Goal: Task Accomplishment & Management: Manage account settings

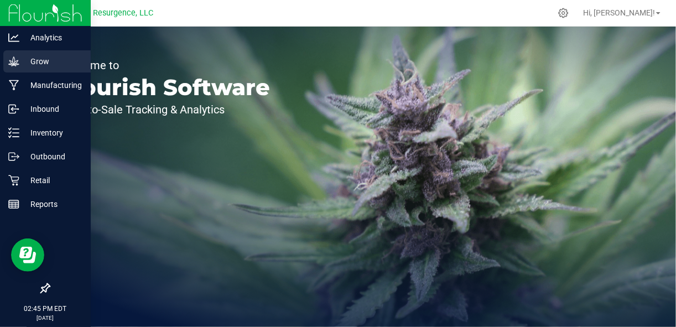
click at [17, 56] on icon at bounding box center [13, 61] width 11 height 11
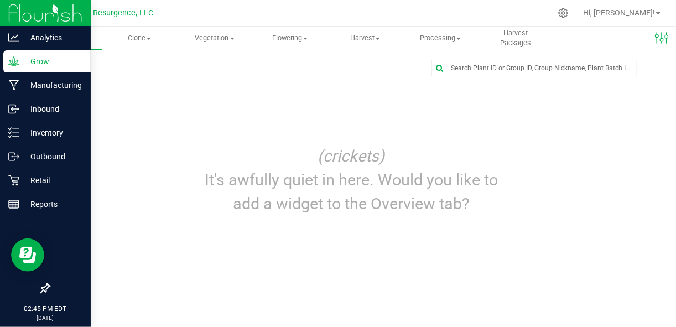
click at [7, 17] on div at bounding box center [45, 13] width 91 height 27
click at [35, 16] on img at bounding box center [45, 13] width 74 height 26
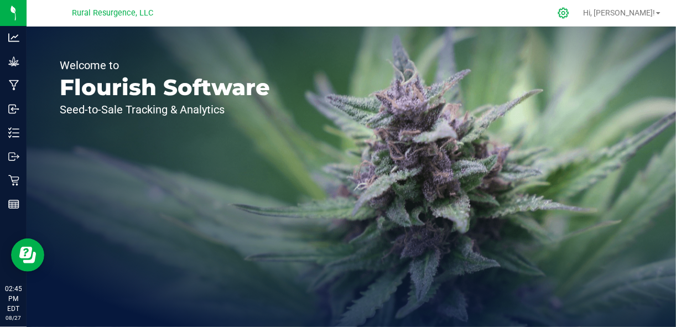
click at [569, 18] on icon at bounding box center [564, 13] width 12 height 12
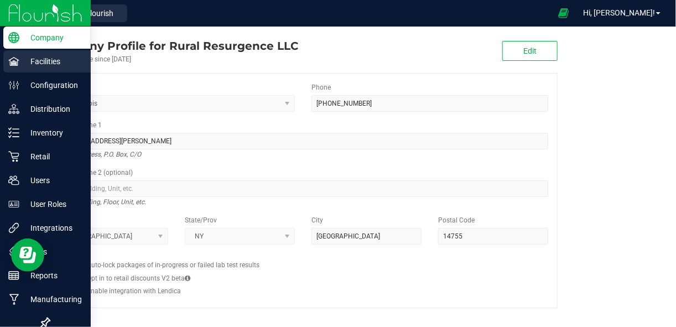
click at [21, 67] on p "Facilities" at bounding box center [52, 61] width 66 height 13
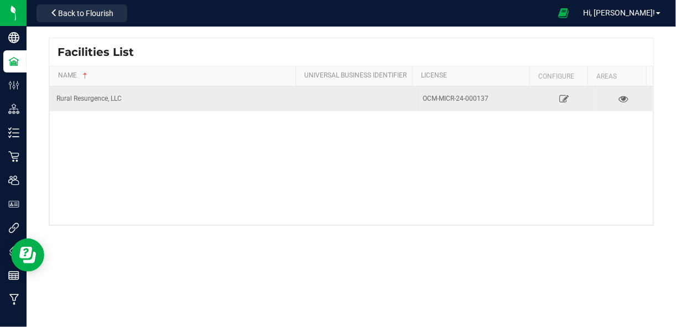
click at [442, 93] on div "OCM-MICR-24-000137" at bounding box center [475, 98] width 105 height 11
click at [619, 96] on icon at bounding box center [623, 99] width 11 height 8
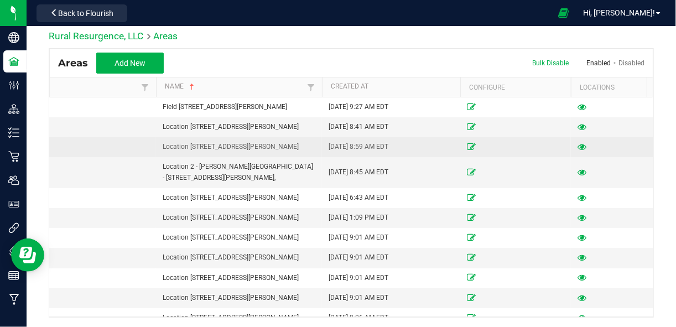
scroll to position [0, 64]
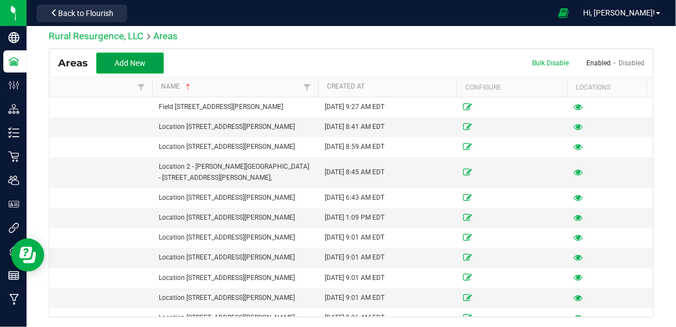
click at [140, 56] on button "Add New" at bounding box center [129, 63] width 67 height 21
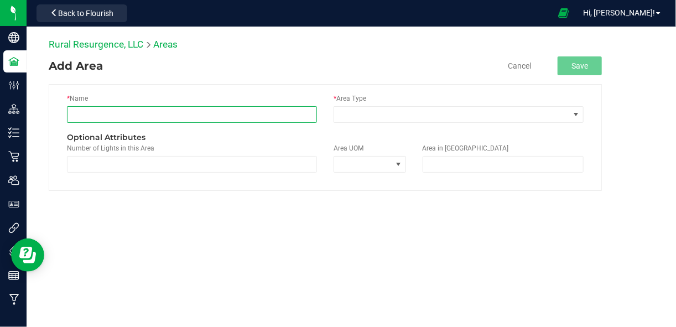
click at [75, 112] on input "text" at bounding box center [192, 114] width 250 height 17
click at [103, 114] on input "South Barn Freezer 1" at bounding box center [192, 114] width 250 height 17
click at [103, 114] on input "Freezer 1" at bounding box center [192, 114] width 250 height 17
click at [145, 108] on input "Freezer 1 South" at bounding box center [192, 114] width 250 height 17
type input "Freezer 1 South"
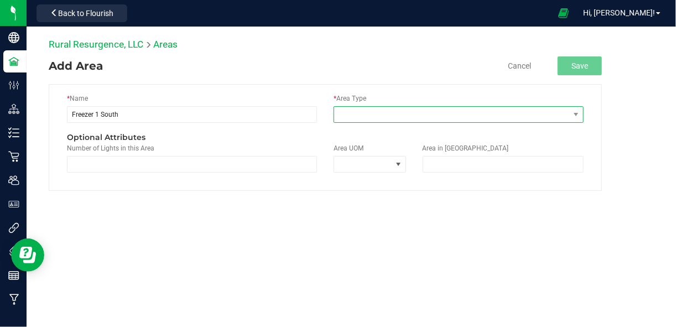
click at [386, 107] on span at bounding box center [451, 114] width 235 height 15
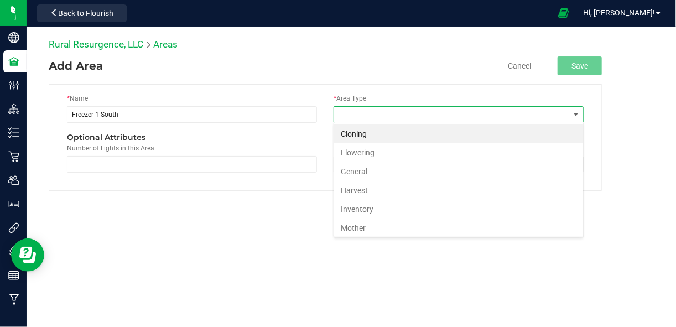
scroll to position [16, 250]
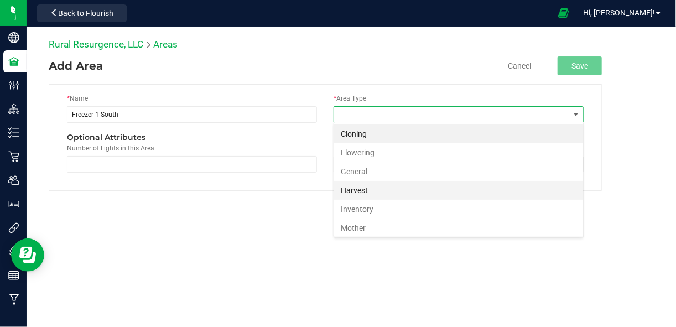
click at [360, 187] on li "Harvest" at bounding box center [458, 190] width 249 height 19
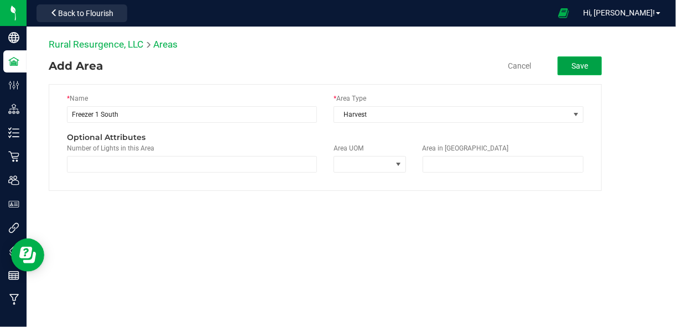
click at [593, 68] on button "Save" at bounding box center [580, 65] width 44 height 19
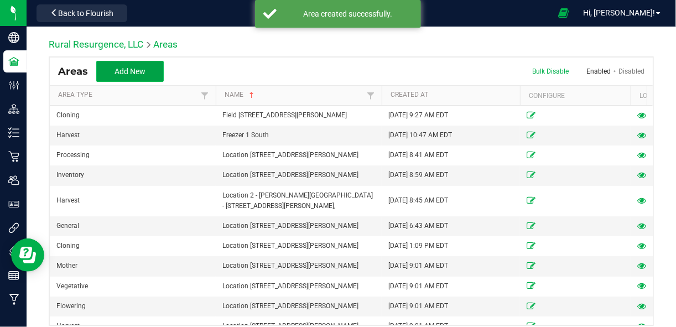
click at [133, 71] on span "Add New" at bounding box center [129, 71] width 31 height 9
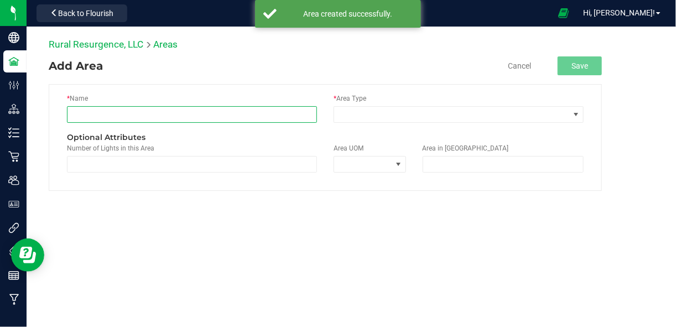
click at [113, 116] on input "text" at bounding box center [192, 114] width 250 height 17
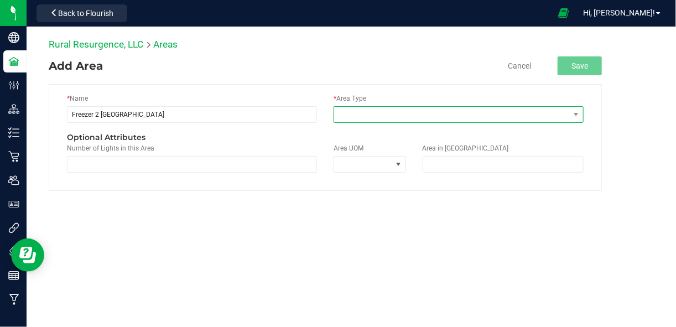
click at [381, 121] on span at bounding box center [459, 114] width 250 height 17
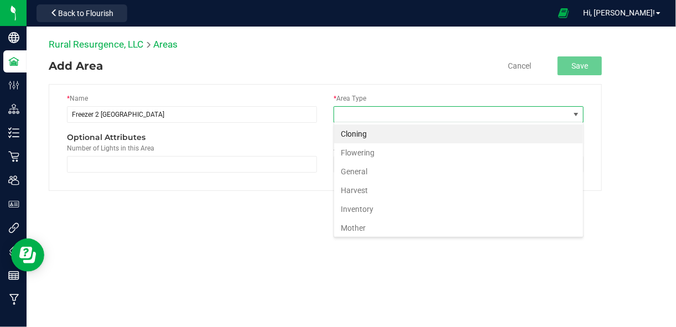
scroll to position [16, 250]
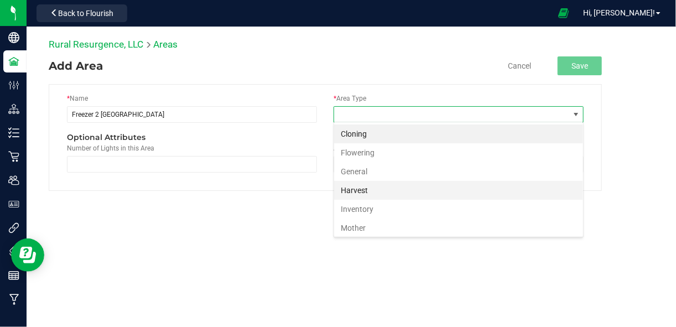
click at [368, 187] on li "Harvest" at bounding box center [458, 190] width 249 height 19
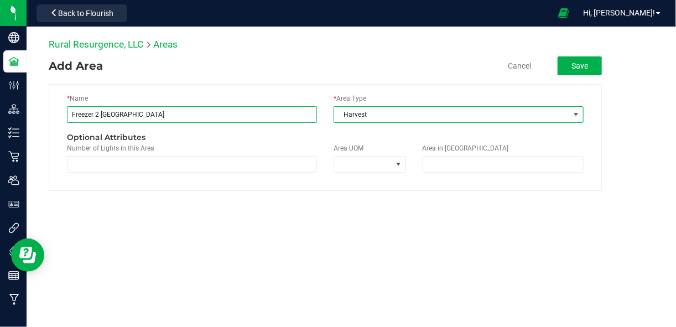
click at [100, 113] on input "Freezer 2 South Barn" at bounding box center [192, 114] width 250 height 17
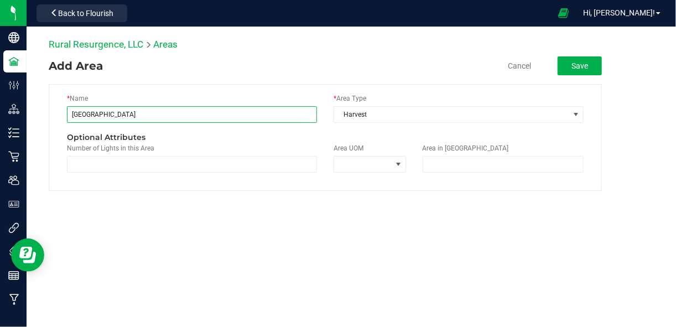
click at [144, 113] on input "South Barn" at bounding box center [192, 114] width 250 height 17
type input "South Barn"
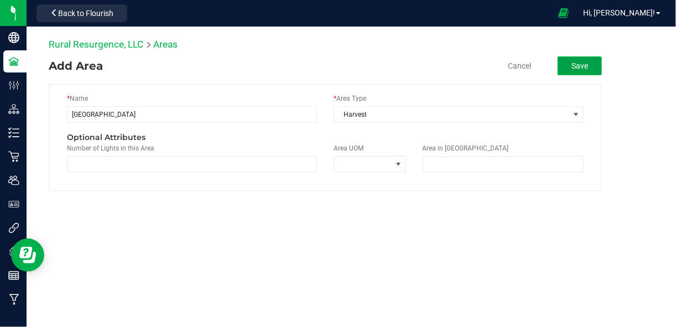
click at [576, 60] on button "Save" at bounding box center [580, 65] width 44 height 19
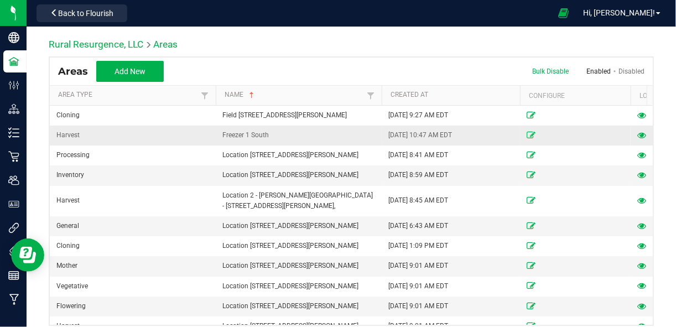
click at [529, 136] on icon at bounding box center [531, 135] width 9 height 7
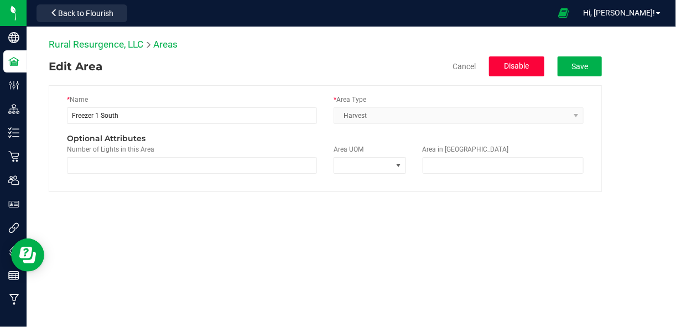
click at [511, 71] on button "Disable" at bounding box center [516, 66] width 55 height 20
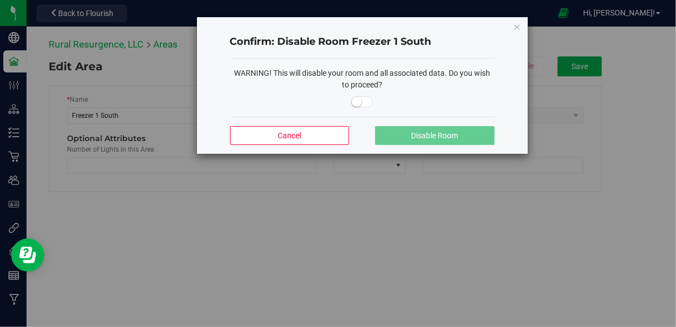
click at [361, 100] on small at bounding box center [357, 102] width 10 height 10
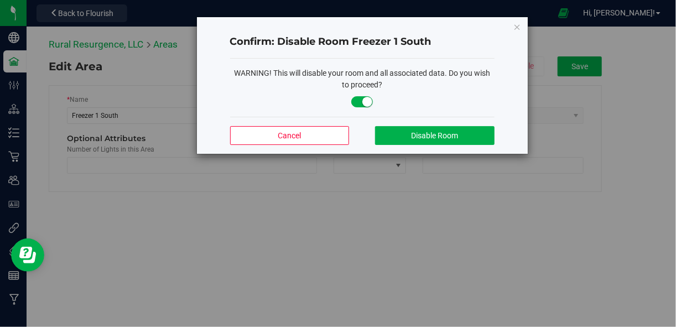
click at [434, 147] on div "Cancel Disable Room" at bounding box center [362, 135] width 264 height 37
click at [439, 134] on span "Disable Room" at bounding box center [434, 135] width 47 height 9
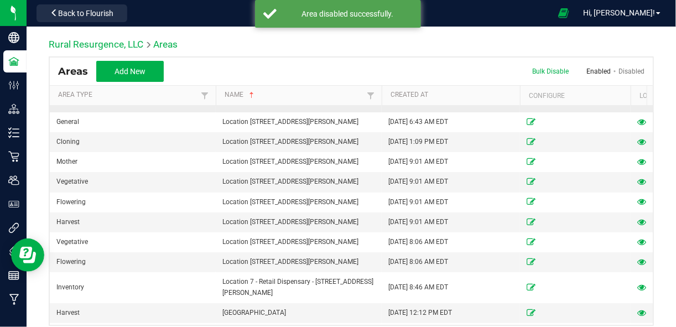
scroll to position [8, 0]
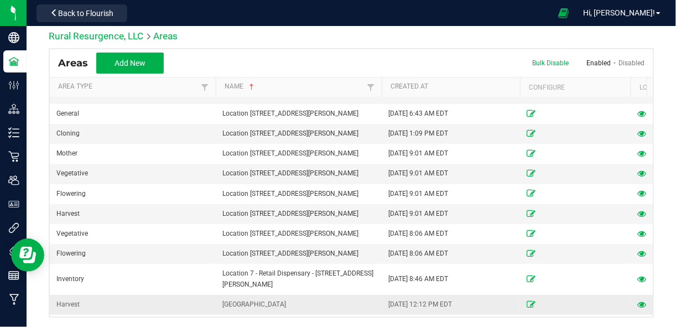
click at [115, 299] on div "Harvest" at bounding box center [132, 304] width 153 height 11
click at [91, 15] on span "Back to Flourish" at bounding box center [85, 13] width 55 height 9
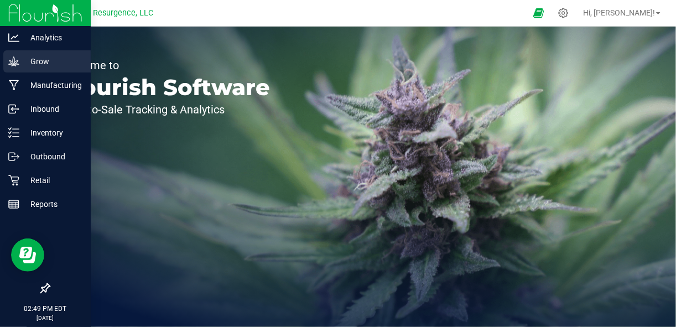
click at [37, 63] on p "Grow" at bounding box center [52, 61] width 66 height 13
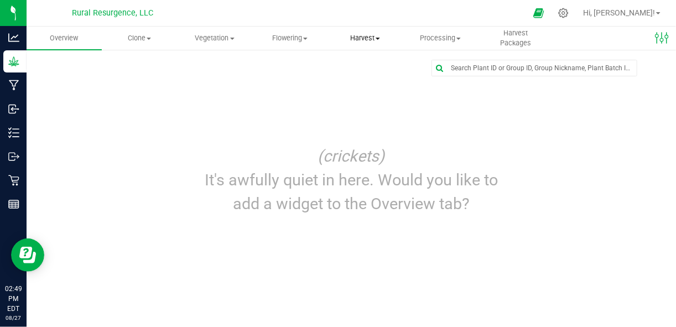
click at [369, 38] on span "Harvest" at bounding box center [365, 38] width 74 height 10
click at [305, 41] on span "Flowering" at bounding box center [290, 38] width 74 height 10
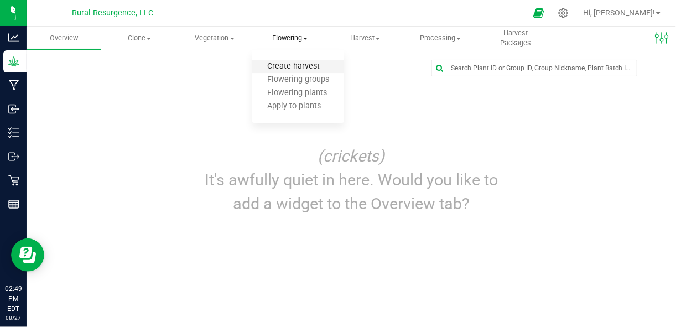
click at [301, 69] on span "Create harvest" at bounding box center [293, 66] width 82 height 9
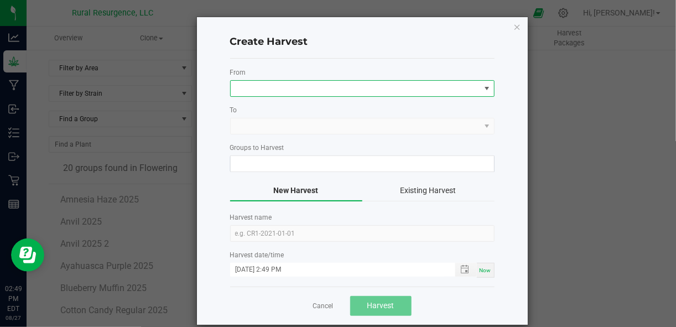
click at [278, 88] on span at bounding box center [355, 88] width 249 height 15
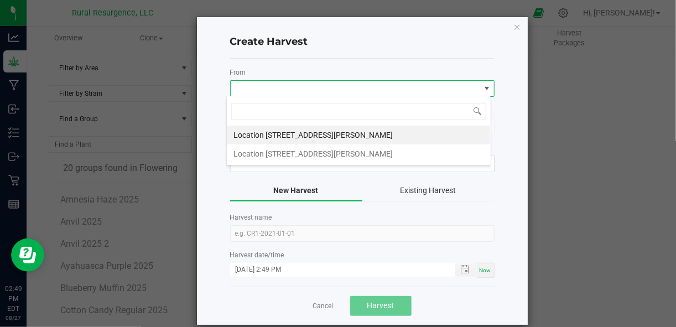
scroll to position [16, 264]
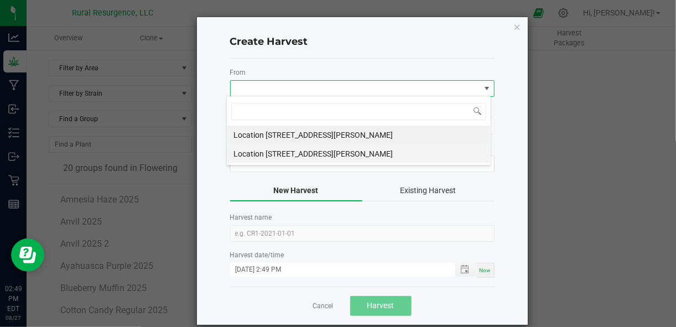
click at [291, 148] on li "Location 6 - Field 3 - 8501 Maples Road #3, L" at bounding box center [359, 153] width 264 height 19
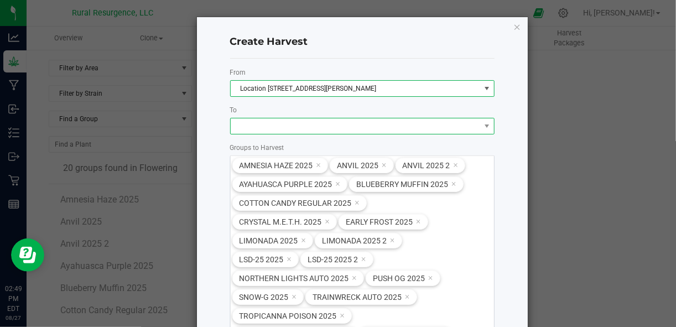
click at [311, 122] on span at bounding box center [355, 125] width 249 height 15
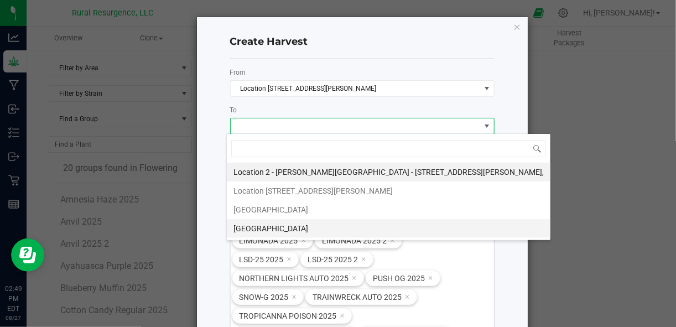
click at [252, 224] on li "South Barn" at bounding box center [389, 228] width 324 height 19
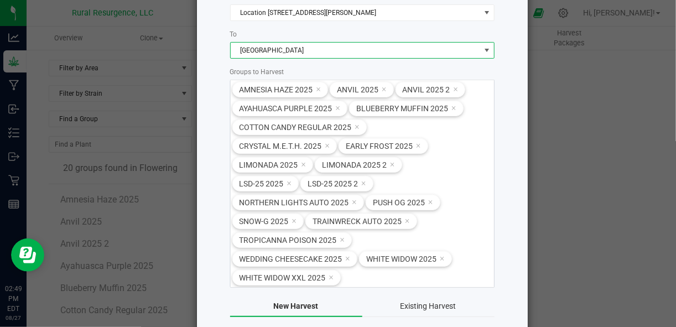
scroll to position [81, 0]
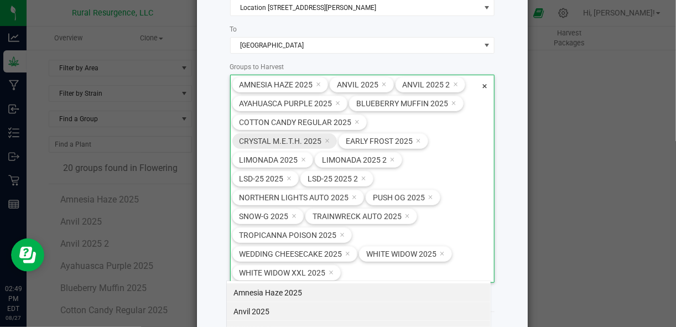
click at [285, 141] on span "Crystal M.E.T.H. 2025" at bounding box center [280, 141] width 82 height 9
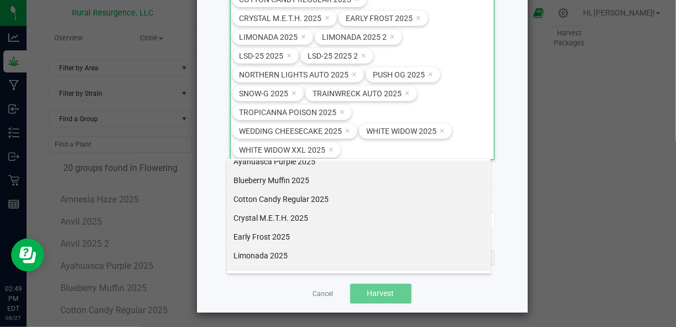
scroll to position [68, 0]
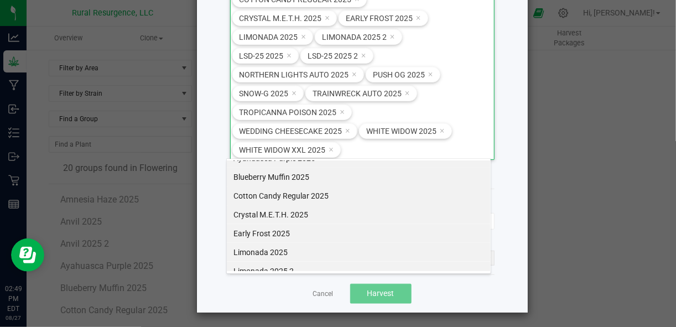
click at [256, 205] on li "Crystal M.E.T.H. 2025" at bounding box center [359, 214] width 264 height 19
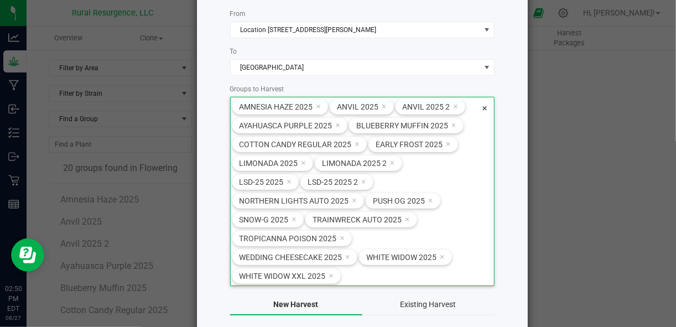
scroll to position [13, 0]
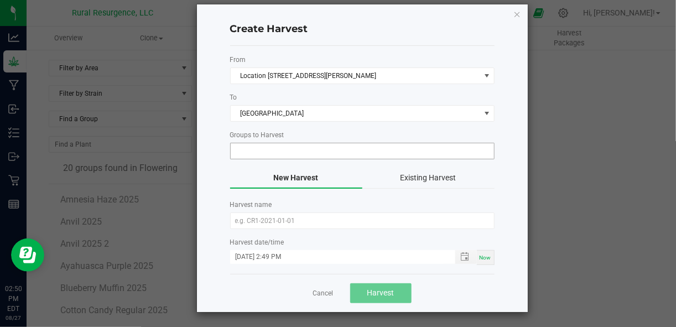
click at [308, 159] on form "From Location 6 - Field 3 - 8501 Maples Road #3, L To South Barn Groups to Harv…" at bounding box center [362, 160] width 264 height 210
click at [322, 149] on input at bounding box center [355, 150] width 249 height 15
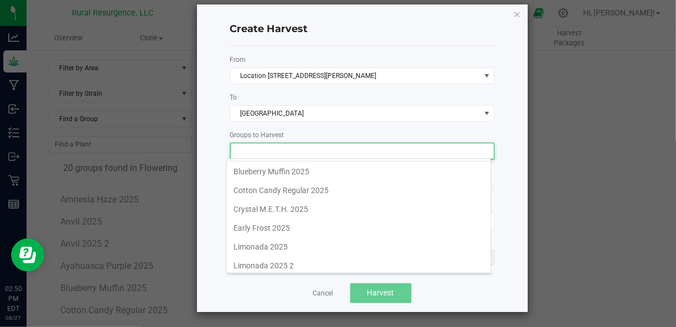
scroll to position [74, 0]
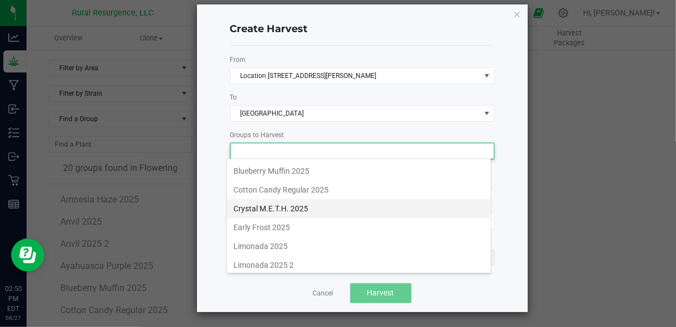
click at [271, 205] on li "Crystal M.E.T.H. 2025" at bounding box center [359, 208] width 264 height 19
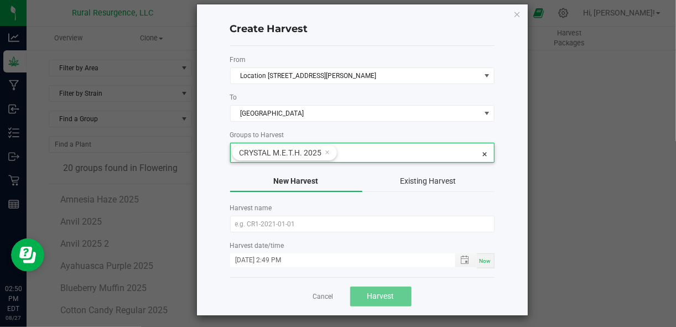
click at [503, 168] on div "Create Harvest From Location 6 - Field 3 - 8501 Maples Road #3, L To South Barn…" at bounding box center [362, 159] width 331 height 311
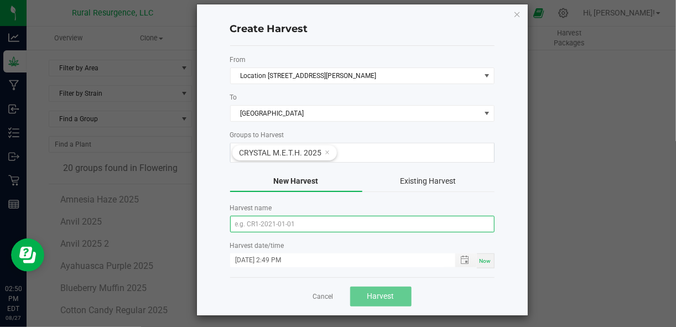
click at [293, 223] on input "text" at bounding box center [362, 224] width 264 height 17
type input "Crystal M.E.T.H."
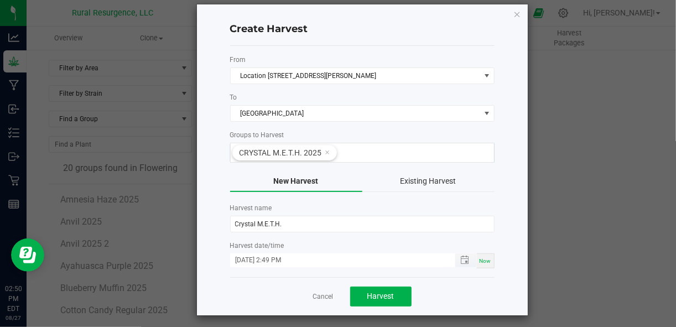
click at [292, 259] on div "Harvest date/time 08/27/2025 2:49 PM Now" at bounding box center [362, 255] width 264 height 28
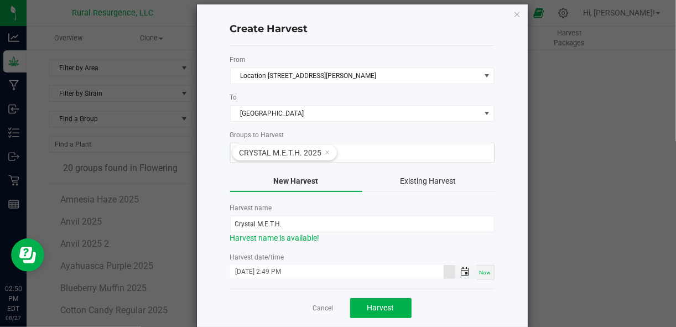
click at [467, 271] on span "Toggle popup" at bounding box center [464, 271] width 19 height 9
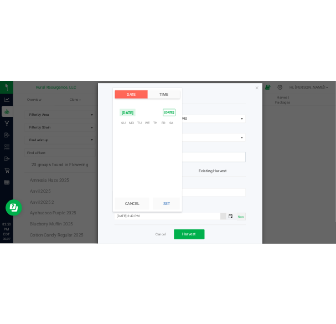
scroll to position [14, 0]
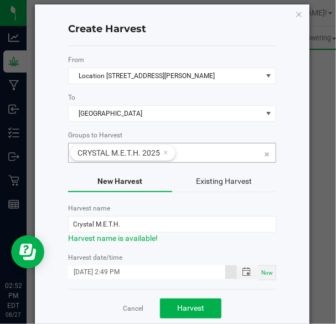
click at [227, 149] on input at bounding box center [218, 150] width 86 height 15
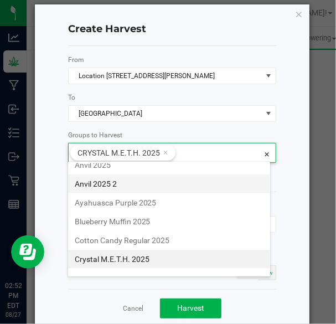
scroll to position [0, 0]
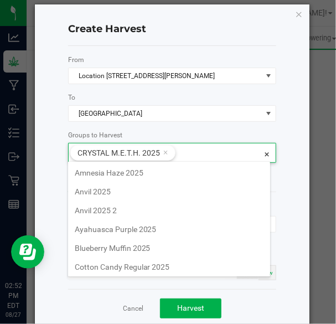
click at [294, 143] on div "Create Harvest From Location 6 - Field 3 - 8501 Maples Road #3, L To South Barn…" at bounding box center [172, 165] width 274 height 322
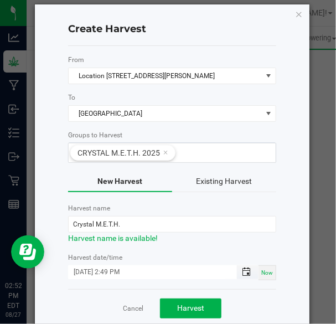
click at [244, 268] on span "Toggle popup" at bounding box center [246, 271] width 9 height 9
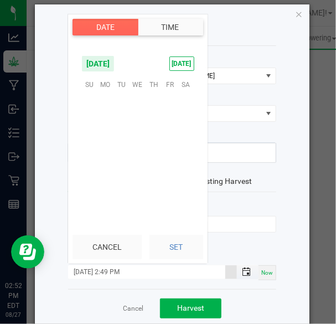
scroll to position [14, 0]
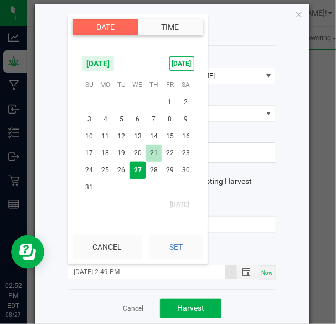
click at [156, 146] on span "21" at bounding box center [153, 152] width 16 height 17
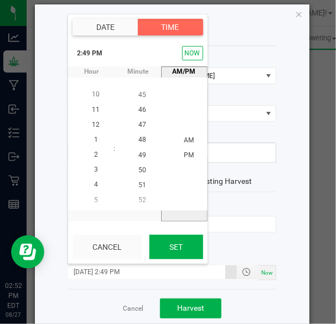
click at [170, 242] on button "Set" at bounding box center [176, 247] width 54 height 24
type input "08/21/2025 2:49 PM"
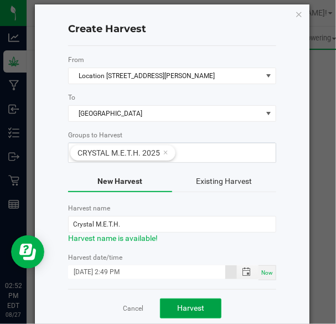
click at [190, 305] on span "Harvest" at bounding box center [190, 307] width 27 height 9
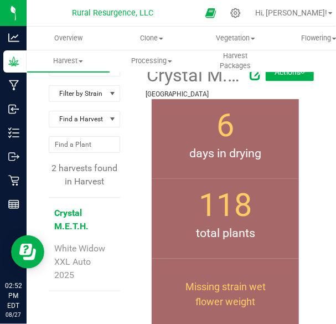
click at [238, 152] on span "days in drying" at bounding box center [225, 153] width 147 height 18
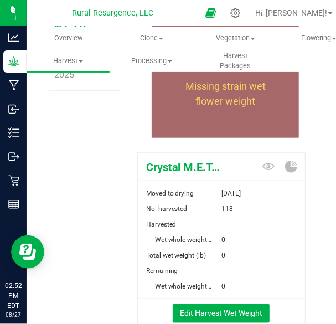
scroll to position [201, 0]
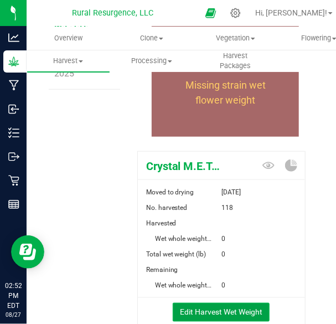
click at [208, 308] on button "Edit Harvest Wet Weight" at bounding box center [221, 312] width 97 height 19
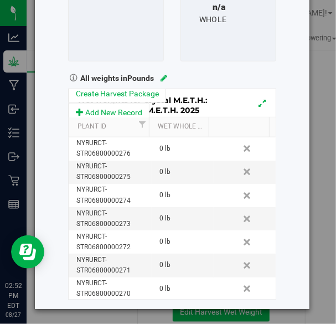
scroll to position [207, 0]
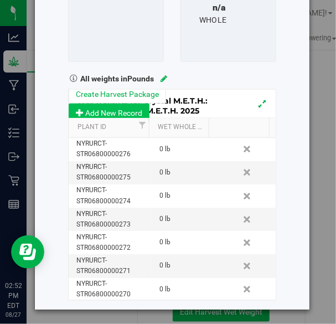
click at [108, 110] on button "Add New Record" at bounding box center [109, 112] width 81 height 19
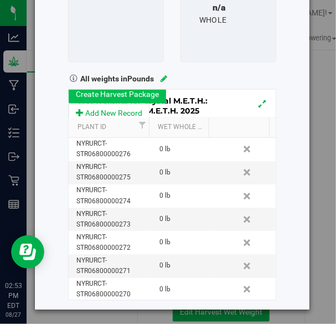
click at [124, 89] on button "Create Harvest Package" at bounding box center [117, 94] width 97 height 19
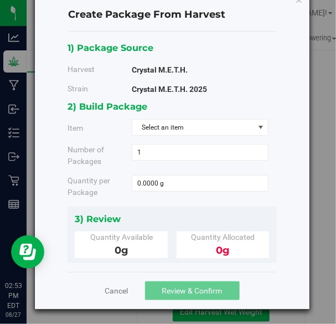
scroll to position [0, 0]
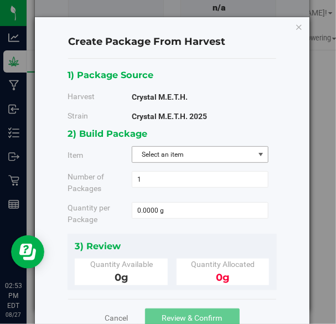
click at [186, 156] on span "Select an item" at bounding box center [193, 154] width 122 height 15
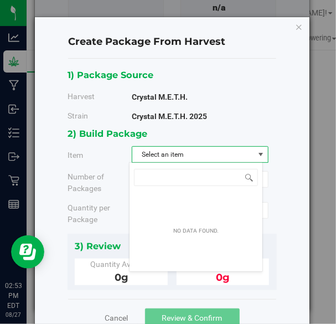
click at [186, 156] on span "Select an item" at bounding box center [193, 154] width 122 height 15
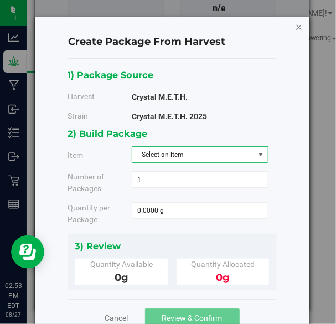
click at [295, 27] on icon "button" at bounding box center [299, 26] width 8 height 13
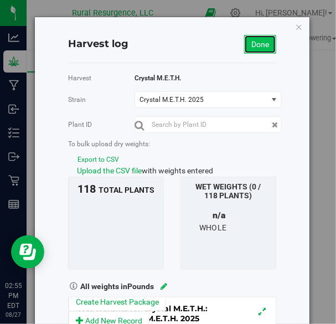
click at [252, 46] on link "Done" at bounding box center [260, 44] width 32 height 19
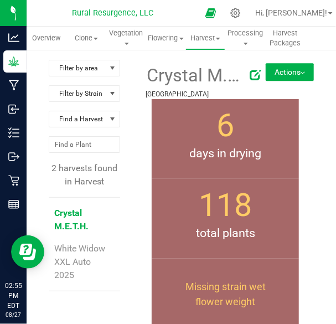
click at [279, 72] on button "Actions" at bounding box center [289, 72] width 48 height 18
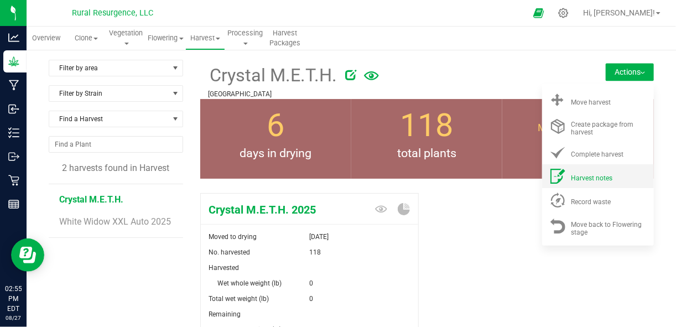
click at [585, 182] on span "Harvest notes" at bounding box center [591, 178] width 41 height 8
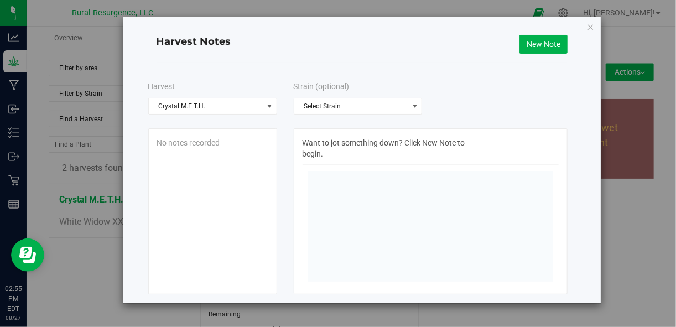
click at [334, 162] on div "Want to jot something down? Click New Note to begin." at bounding box center [431, 151] width 257 height 28
click at [354, 102] on span "Select Strain" at bounding box center [351, 105] width 114 height 15
click at [323, 138] on span "Crystal M.E.T.H. 2025" at bounding box center [333, 140] width 64 height 14
click at [360, 159] on div "Want to jot something down? Click New Note to begin." at bounding box center [431, 151] width 257 height 28
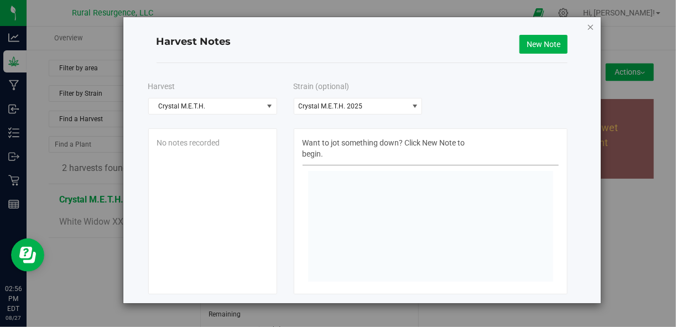
click at [593, 25] on icon "button" at bounding box center [591, 26] width 8 height 13
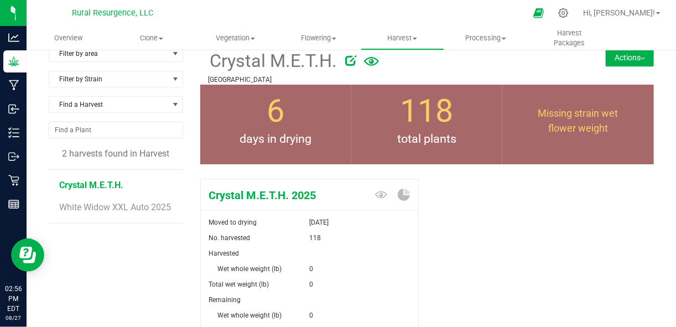
scroll to position [7, 0]
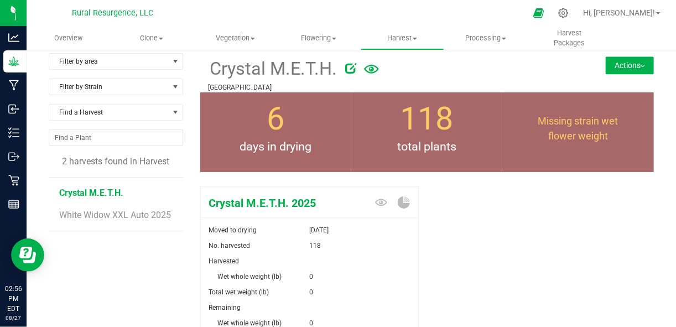
click at [617, 67] on button "Actions" at bounding box center [630, 65] width 48 height 18
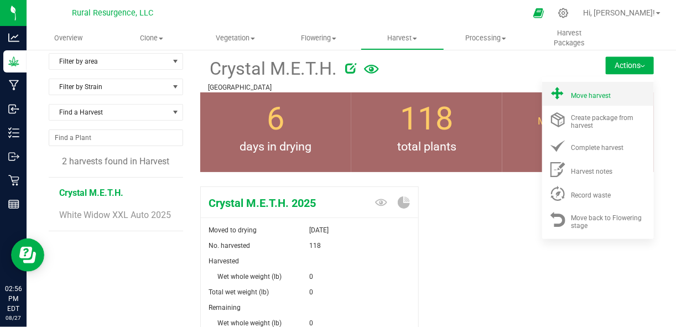
click at [591, 101] on li "Move harvest" at bounding box center [598, 94] width 112 height 24
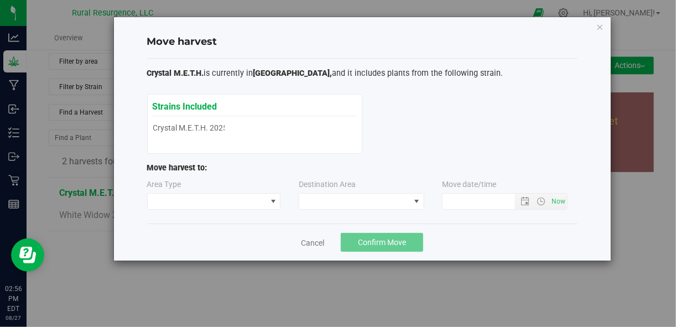
type input "8/27/2025 2:56 PM"
click at [213, 207] on span at bounding box center [207, 201] width 119 height 15
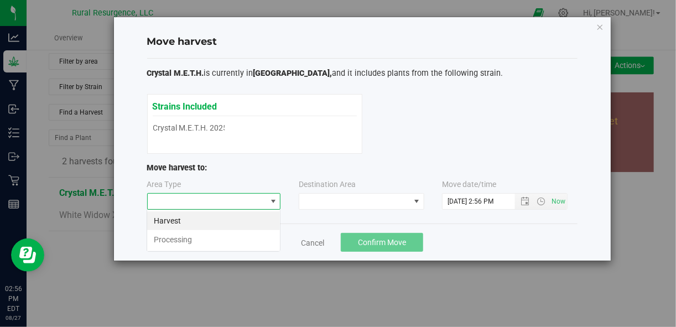
scroll to position [16, 134]
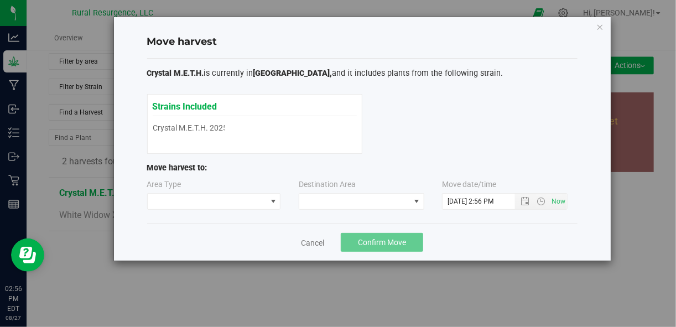
click at [477, 127] on div "Strains Included Crystal M.E.T.H. 2025 Crystal M.E.T.H. 2025" at bounding box center [362, 124] width 430 height 60
click at [330, 201] on span at bounding box center [354, 201] width 111 height 15
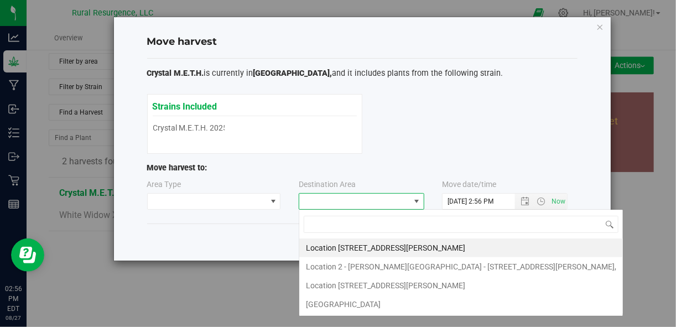
scroll to position [16, 126]
click at [238, 198] on span at bounding box center [207, 201] width 119 height 15
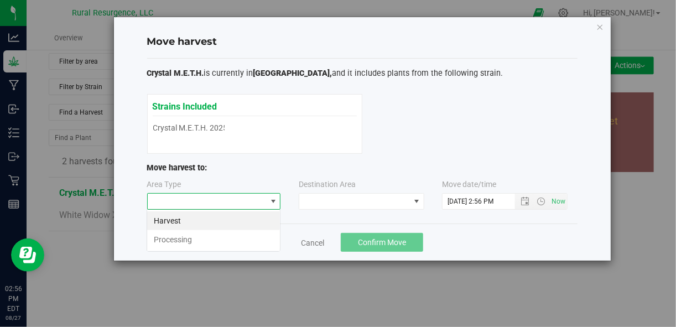
scroll to position [16, 134]
click at [190, 237] on li "Processing" at bounding box center [213, 239] width 133 height 19
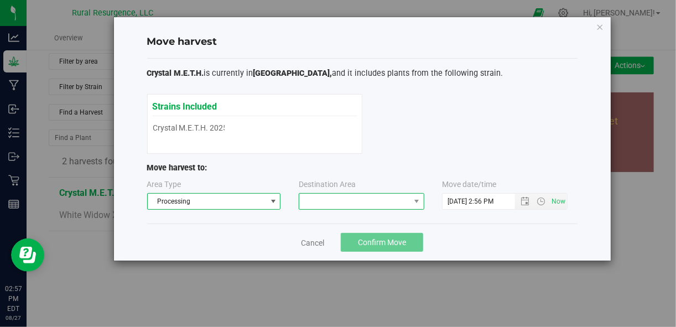
click at [337, 201] on span at bounding box center [354, 201] width 111 height 15
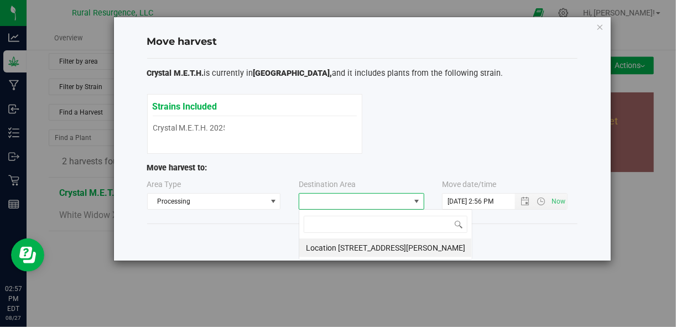
scroll to position [16, 126]
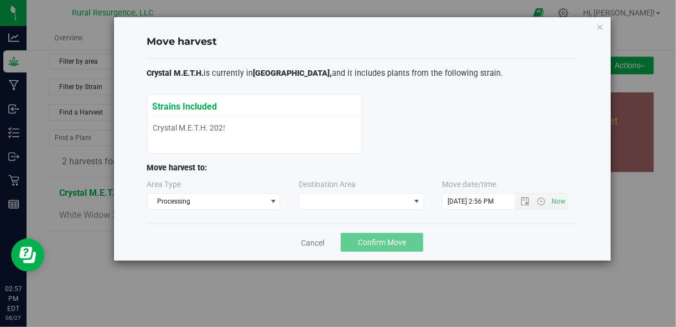
click at [418, 166] on p "Move harvest to:" at bounding box center [362, 168] width 430 height 12
click at [597, 24] on icon "button" at bounding box center [600, 26] width 8 height 13
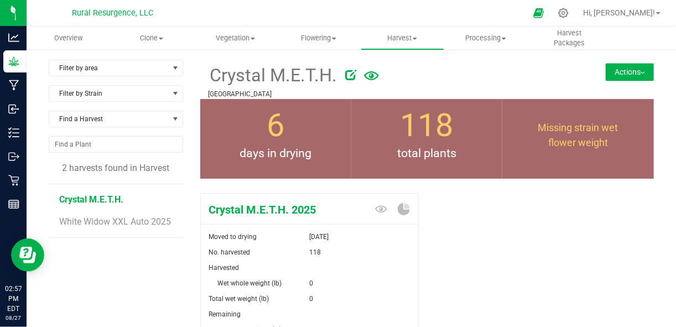
click at [612, 70] on button "Actions" at bounding box center [630, 72] width 48 height 18
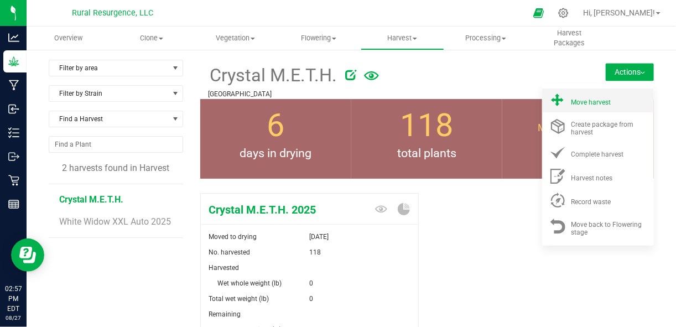
click at [576, 105] on span "Move harvest" at bounding box center [591, 102] width 40 height 8
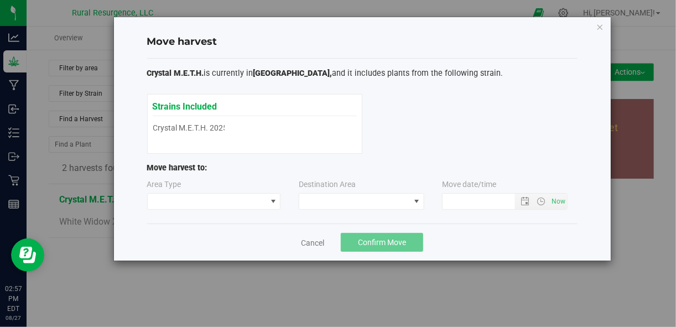
type input "8/27/2025 2:57 PM"
click at [199, 191] on div "Area Type" at bounding box center [214, 194] width 135 height 31
click at [199, 195] on span at bounding box center [207, 201] width 119 height 15
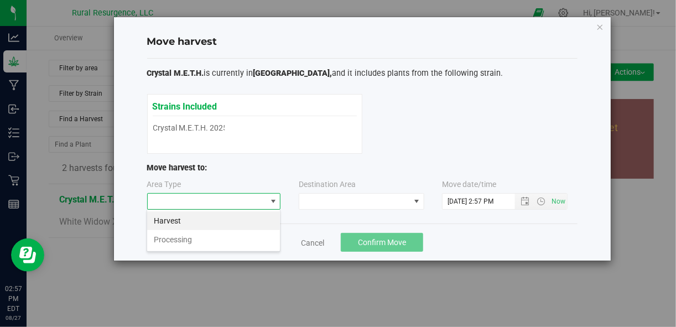
scroll to position [16, 134]
click at [319, 243] on link "Cancel" at bounding box center [312, 242] width 23 height 11
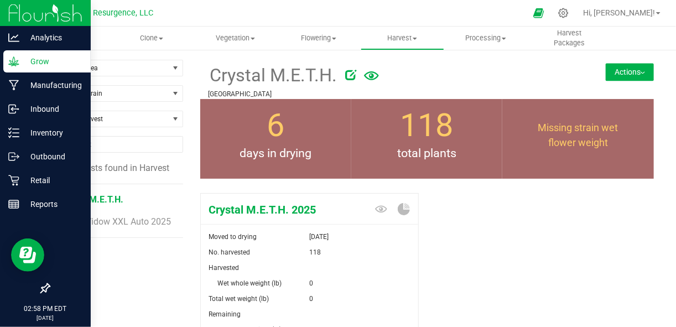
click at [27, 19] on img at bounding box center [45, 13] width 74 height 26
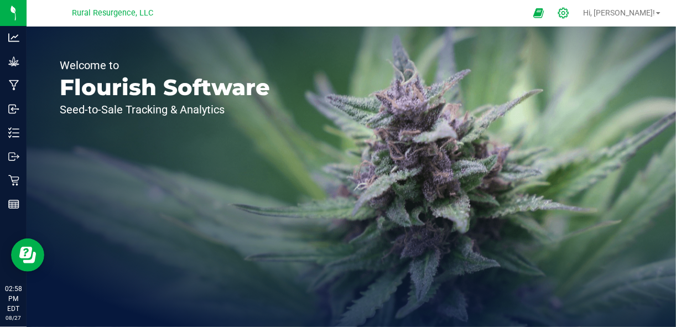
click at [569, 16] on icon at bounding box center [563, 13] width 11 height 11
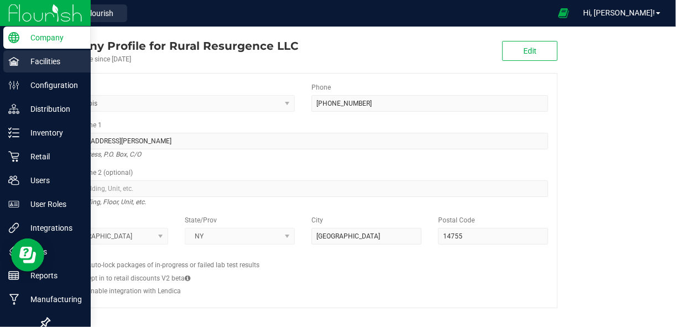
click at [33, 60] on p "Facilities" at bounding box center [52, 61] width 66 height 13
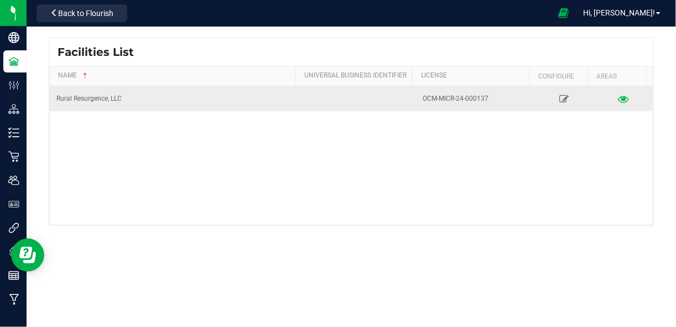
click at [617, 92] on link at bounding box center [623, 99] width 50 height 18
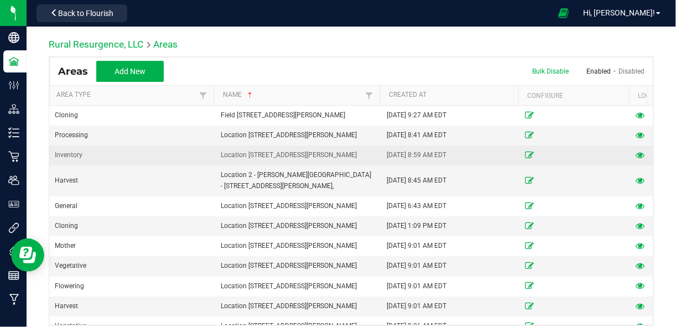
scroll to position [0, 3]
click at [528, 152] on icon at bounding box center [528, 155] width 9 height 7
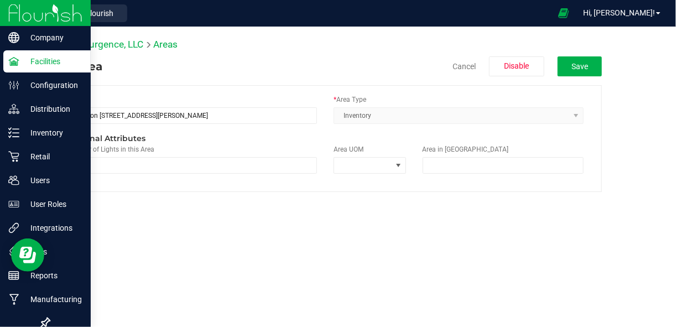
click at [34, 69] on div "Facilities" at bounding box center [46, 61] width 87 height 22
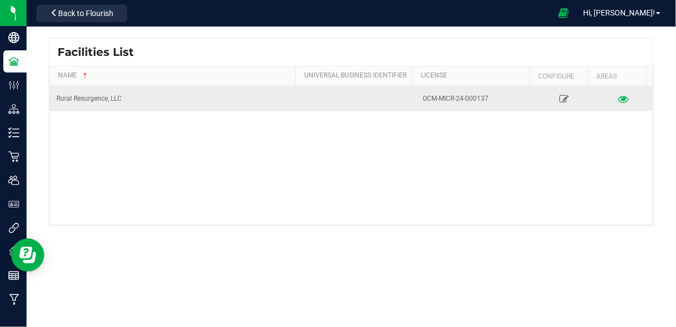
click at [618, 101] on icon at bounding box center [623, 99] width 11 height 8
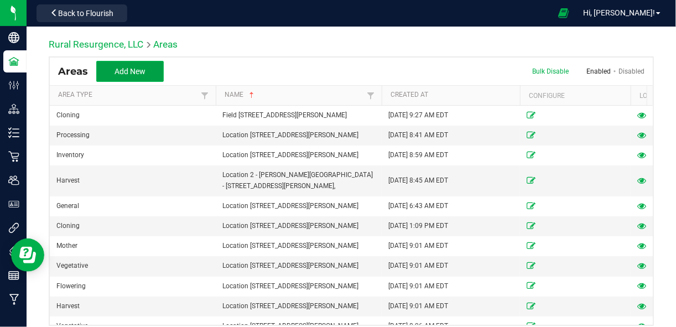
click at [143, 69] on span "Add New" at bounding box center [129, 71] width 31 height 9
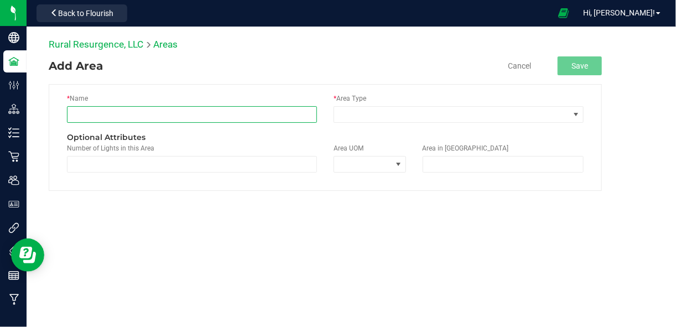
click at [150, 118] on input "text" at bounding box center [192, 114] width 250 height 17
click at [123, 114] on input "South Barn" at bounding box center [192, 114] width 250 height 17
type input "South Barn Processing"
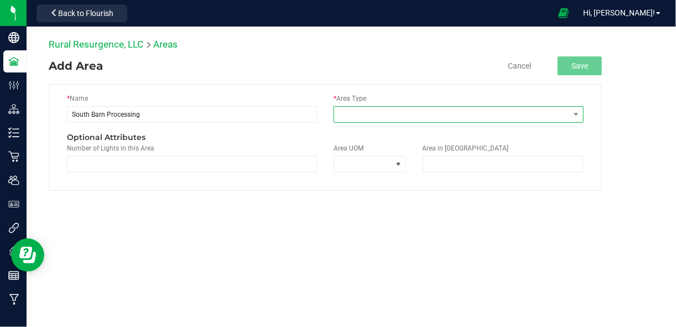
click at [382, 107] on span at bounding box center [451, 114] width 235 height 15
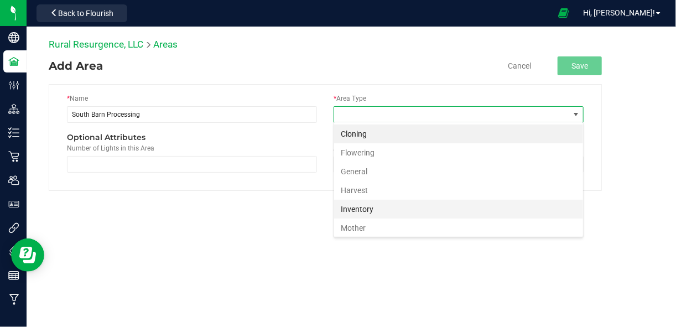
scroll to position [91, 0]
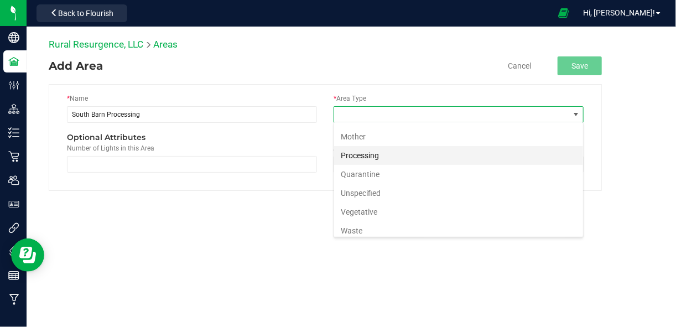
click at [369, 158] on li "Processing" at bounding box center [458, 155] width 249 height 19
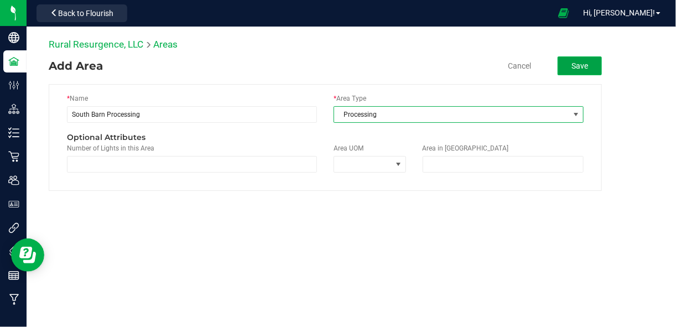
click at [587, 68] on button "Save" at bounding box center [580, 65] width 44 height 19
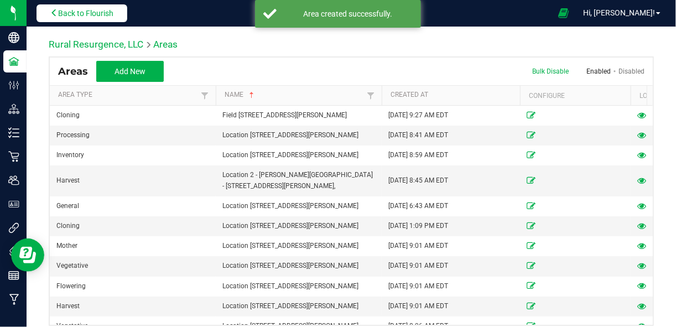
click at [110, 13] on span "Back to Flourish" at bounding box center [85, 13] width 55 height 9
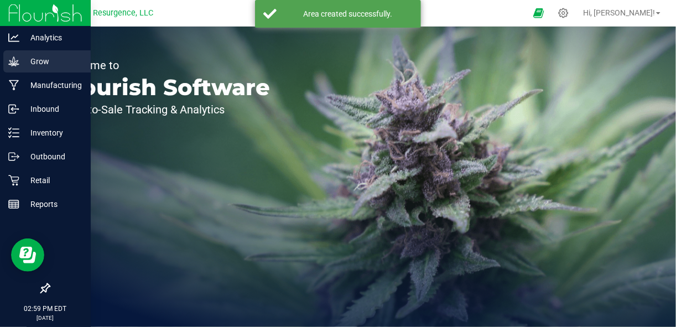
click at [32, 62] on p "Grow" at bounding box center [52, 61] width 66 height 13
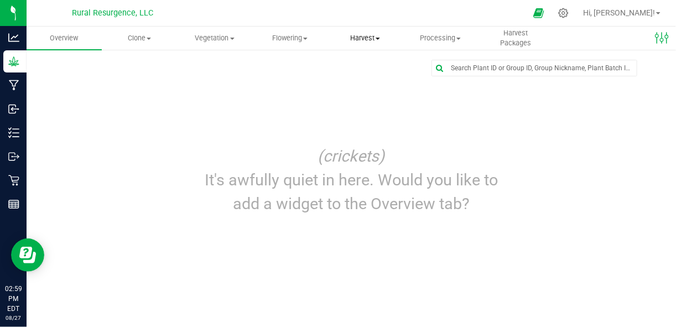
click at [370, 45] on uib-tab-heading "Harvest Harvests Harvested plants" at bounding box center [365, 38] width 74 height 22
click at [369, 68] on span "Harvests" at bounding box center [357, 66] width 61 height 9
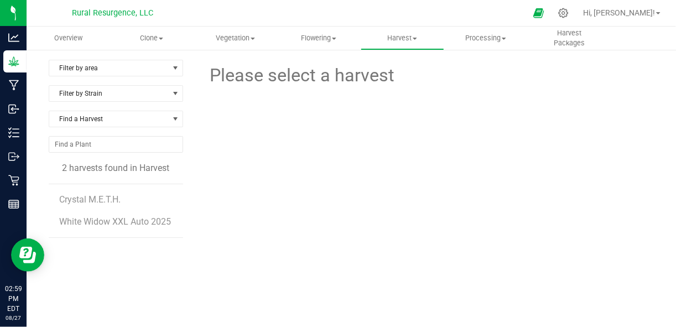
click at [126, 199] on li "Crystal M.E.T.H." at bounding box center [117, 195] width 116 height 22
click at [102, 198] on span "Crystal M.E.T.H." at bounding box center [91, 199] width 64 height 11
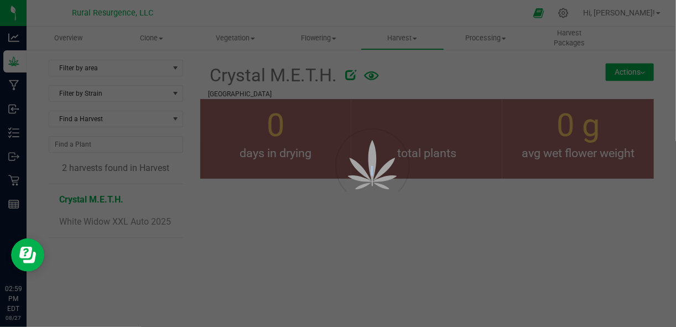
click at [102, 198] on div at bounding box center [338, 163] width 676 height 327
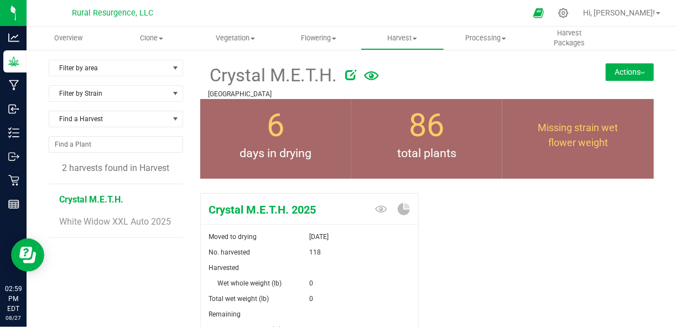
click at [640, 73] on img at bounding box center [642, 73] width 4 height 2
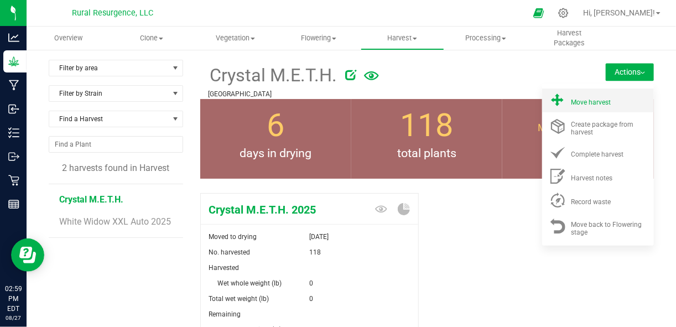
click at [586, 108] on li "Move harvest" at bounding box center [598, 100] width 112 height 24
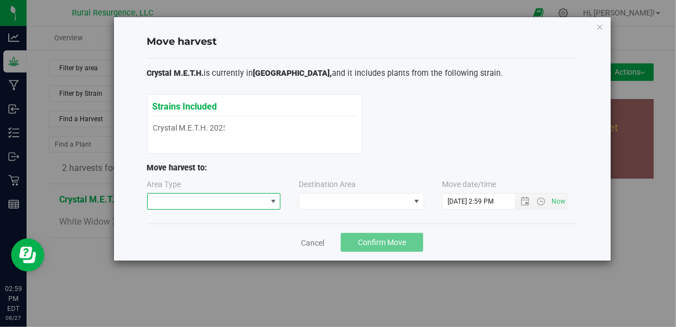
click at [222, 198] on span at bounding box center [207, 201] width 119 height 15
click at [176, 235] on li "Processing" at bounding box center [213, 239] width 133 height 19
click at [339, 199] on span at bounding box center [354, 201] width 111 height 15
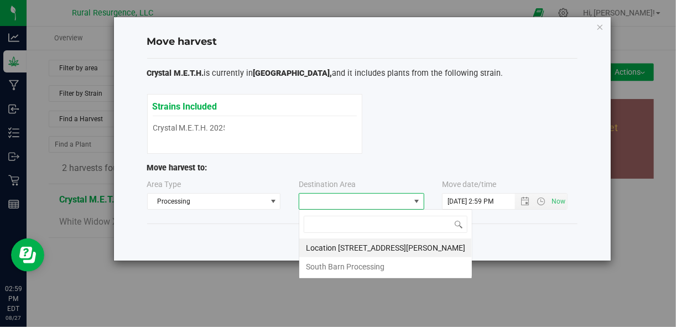
scroll to position [16, 126]
click at [350, 265] on li "South Barn Processing" at bounding box center [385, 266] width 173 height 19
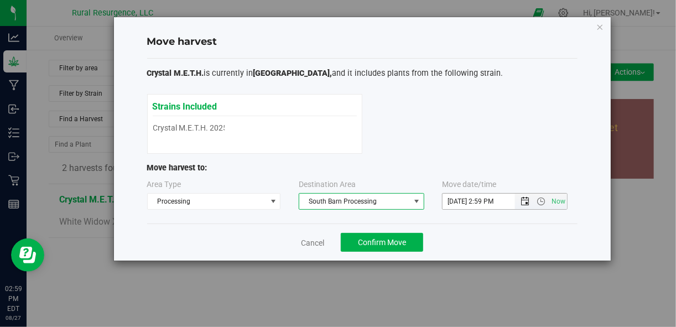
click at [524, 200] on span "Open the date view" at bounding box center [524, 201] width 9 height 9
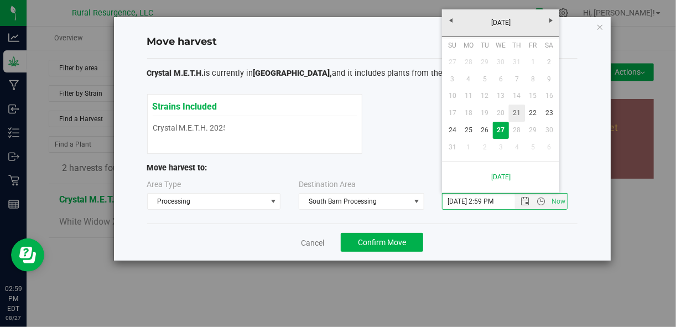
click at [520, 116] on link "21" at bounding box center [517, 113] width 16 height 17
type input "8/21/2025 2:59 PM"
click at [482, 233] on div "Cancel Confirm Move" at bounding box center [362, 241] width 430 height 37
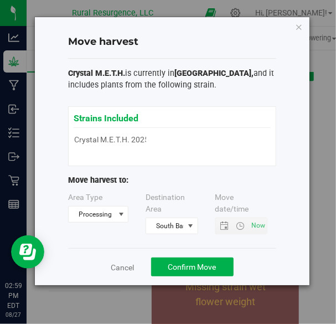
click at [203, 184] on p "Move harvest to:" at bounding box center [172, 180] width 208 height 12
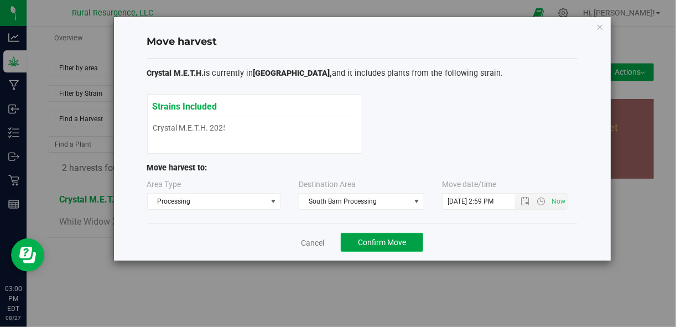
click at [376, 241] on span "Confirm Move" at bounding box center [382, 242] width 48 height 9
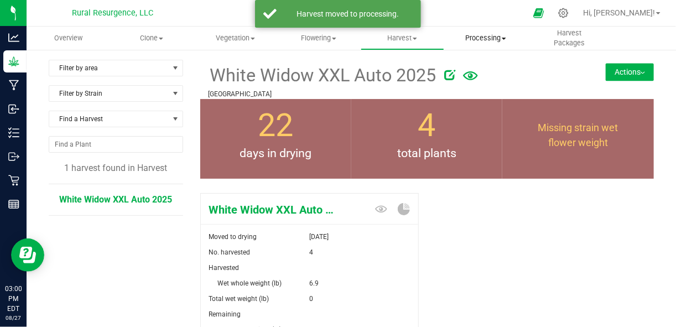
click at [492, 40] on span "Processing" at bounding box center [486, 38] width 82 height 10
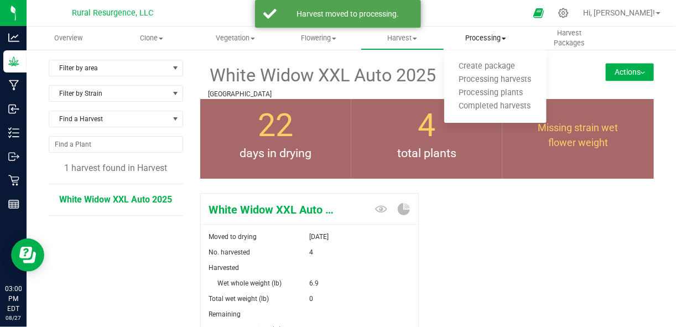
click at [485, 35] on span "Processing" at bounding box center [486, 38] width 84 height 10
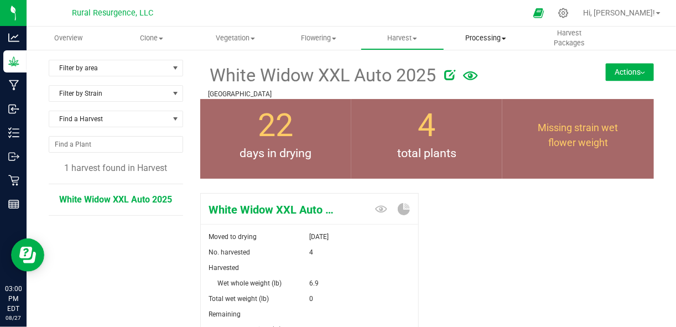
click at [485, 35] on span "Processing" at bounding box center [486, 38] width 84 height 10
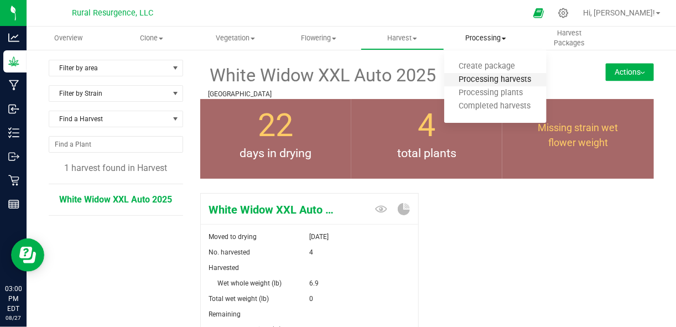
click at [486, 78] on span "Processing harvests" at bounding box center [495, 79] width 102 height 9
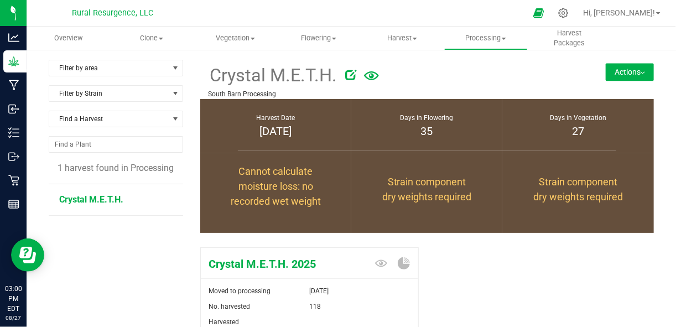
click at [95, 201] on span "Crystal M.E.T.H." at bounding box center [91, 199] width 64 height 11
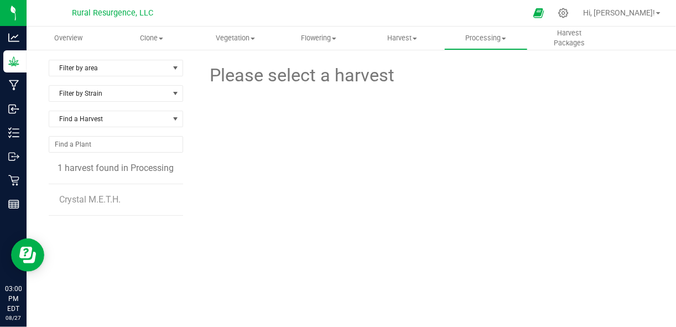
click at [75, 203] on li "Crystal M.E.T.H." at bounding box center [117, 199] width 116 height 31
click at [83, 201] on span "Crystal M.E.T.H." at bounding box center [91, 199] width 64 height 11
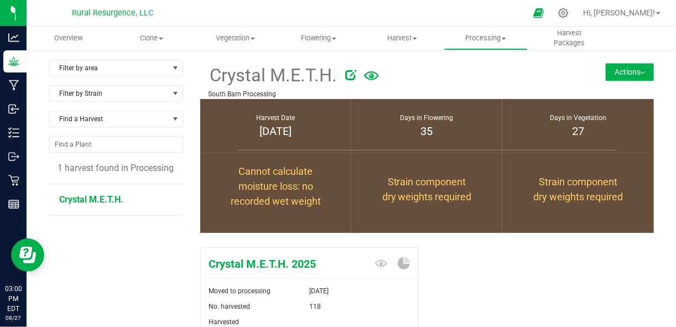
click at [642, 65] on button "Actions" at bounding box center [630, 72] width 48 height 18
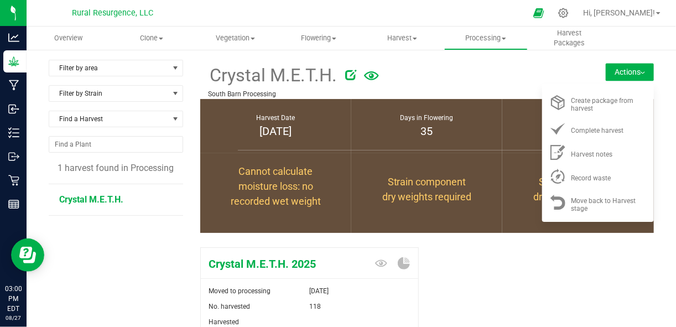
click at [489, 75] on div at bounding box center [461, 73] width 233 height 22
click at [508, 71] on div at bounding box center [461, 73] width 233 height 22
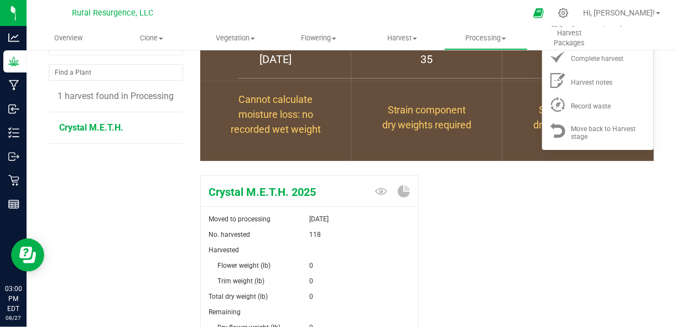
click at [514, 287] on div "Crystal M.E.T.H. 2025 Moved to processing Aug 27, 2025 No. harvested 118 Harves…" at bounding box center [427, 300] width 454 height 258
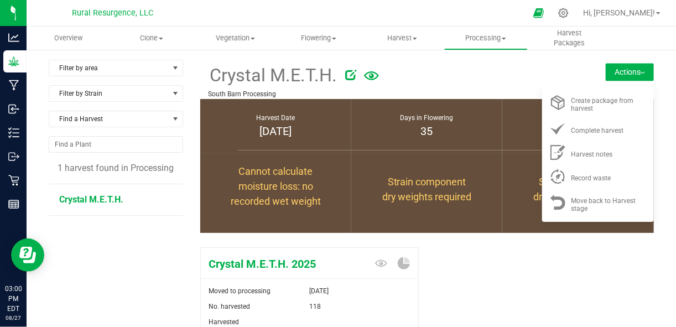
click at [600, 208] on div "Move back to Harvest stage" at bounding box center [608, 201] width 75 height 19
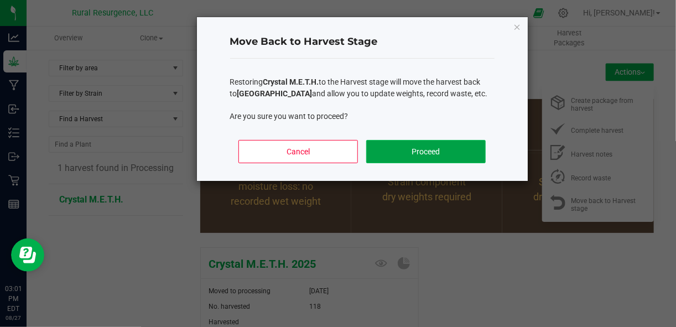
click at [425, 149] on button "Proceed" at bounding box center [425, 151] width 119 height 23
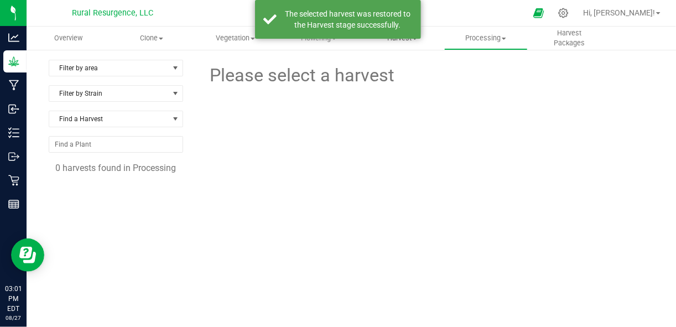
click at [416, 42] on span "Harvest" at bounding box center [402, 38] width 82 height 10
click at [388, 66] on span "Harvests" at bounding box center [391, 66] width 61 height 9
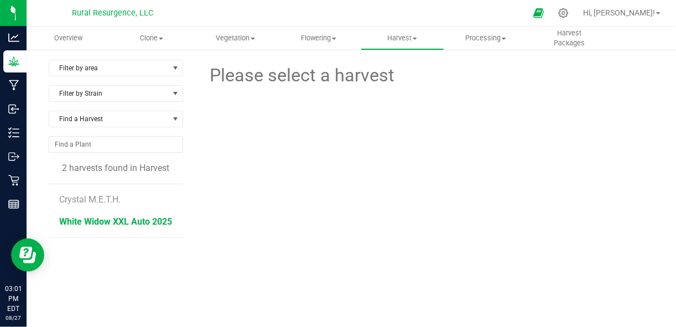
click at [99, 221] on span "White Widow XXL Auto 2025" at bounding box center [115, 221] width 113 height 11
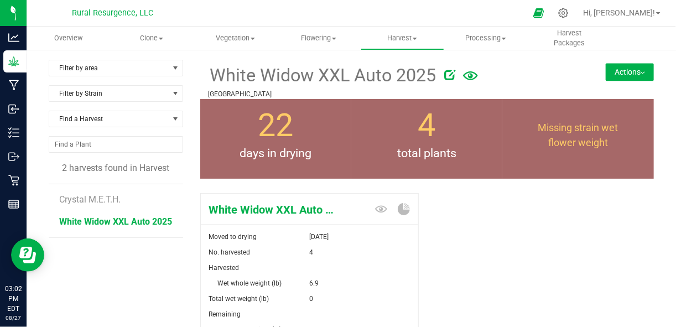
click at [622, 71] on button "Actions" at bounding box center [630, 72] width 48 height 18
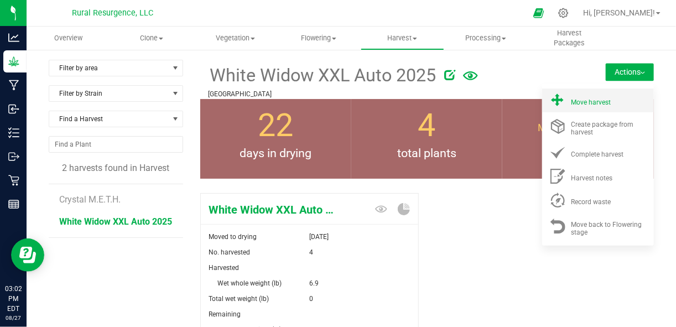
click at [593, 101] on span "Move harvest" at bounding box center [591, 102] width 40 height 8
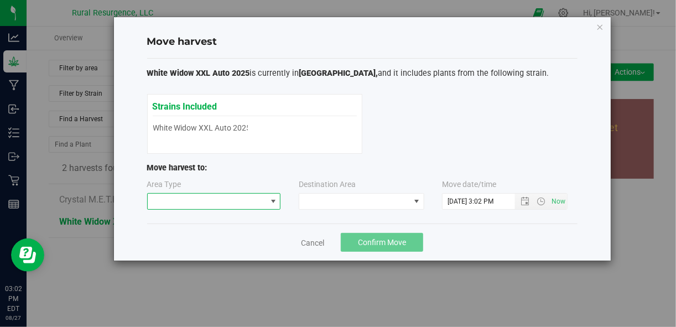
click at [207, 200] on span at bounding box center [207, 201] width 119 height 15
click at [191, 246] on li "Processing" at bounding box center [213, 239] width 133 height 19
click at [342, 194] on span at bounding box center [354, 201] width 111 height 15
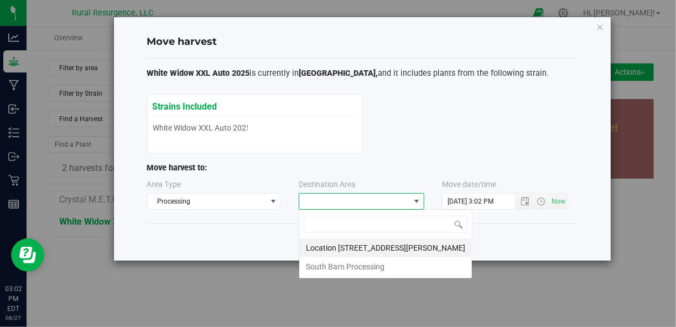
scroll to position [16, 126]
click at [367, 259] on li "South Barn Processing" at bounding box center [385, 266] width 173 height 19
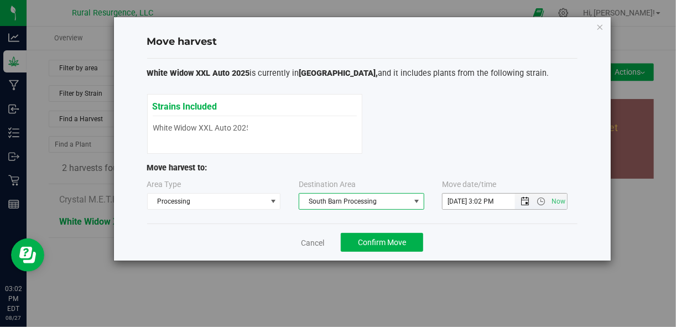
click at [529, 200] on span "Open the date view" at bounding box center [524, 201] width 9 height 9
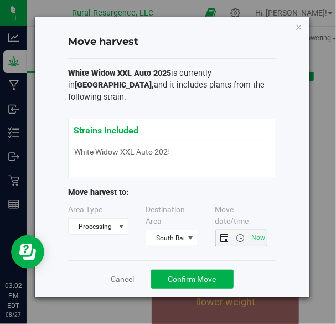
click at [222, 233] on span "Open the date view" at bounding box center [224, 237] width 9 height 9
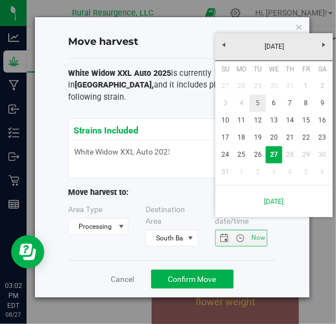
click at [253, 104] on link "5" at bounding box center [257, 103] width 16 height 17
type input "8/5/2025 3:02 PM"
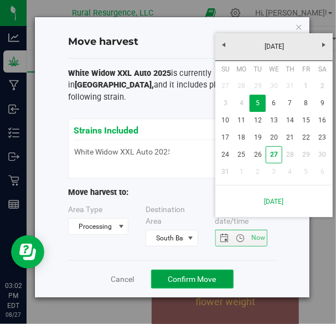
click at [191, 274] on span "Confirm Move" at bounding box center [192, 278] width 48 height 9
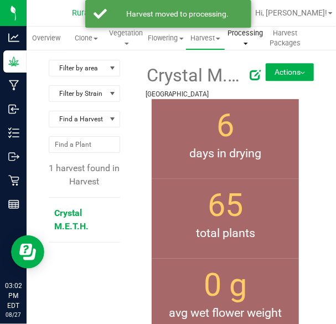
click at [244, 36] on span "Processing" at bounding box center [245, 38] width 39 height 20
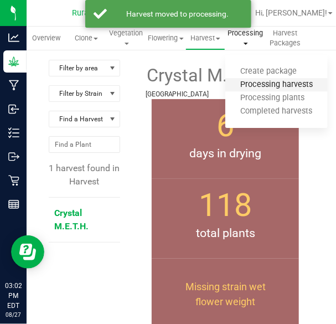
click at [270, 82] on span "Processing harvests" at bounding box center [276, 84] width 102 height 9
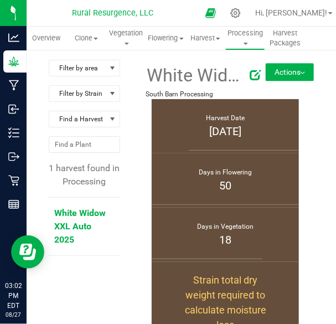
click at [75, 216] on span "White Widow XXL Auto 2025" at bounding box center [79, 225] width 51 height 37
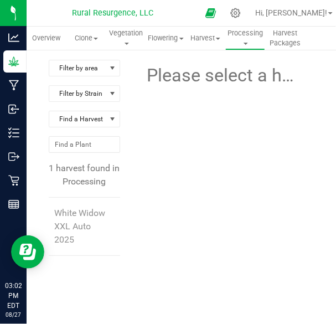
click at [84, 199] on li "White Widow XXL Auto 2025" at bounding box center [83, 226] width 58 height 58
click at [70, 216] on li "White Widow XXL Auto 2025" at bounding box center [83, 226] width 58 height 58
click at [75, 222] on span "White Widow XXL Auto 2025" at bounding box center [79, 225] width 51 height 37
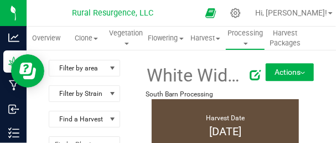
click at [208, 77] on span "White Widow XXL Auto 2025" at bounding box center [193, 75] width 96 height 27
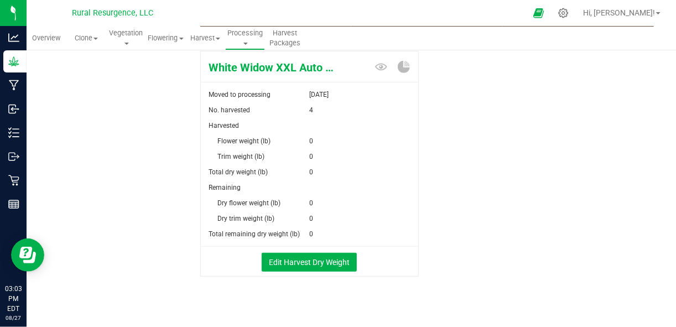
scroll to position [200, 0]
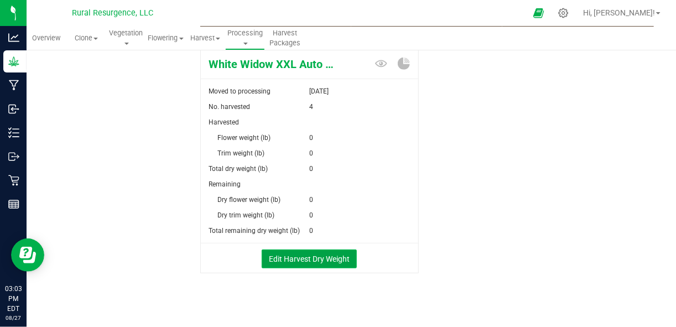
click at [295, 264] on button "Edit Harvest Dry Weight" at bounding box center [309, 258] width 95 height 19
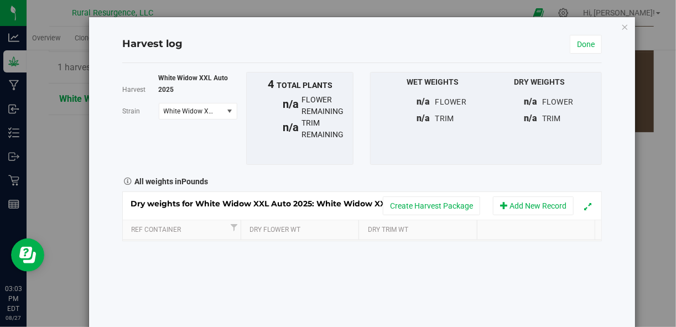
scroll to position [200, 0]
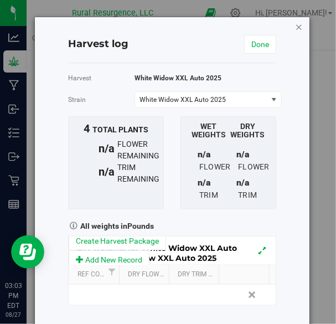
click at [295, 25] on icon "button" at bounding box center [299, 26] width 8 height 13
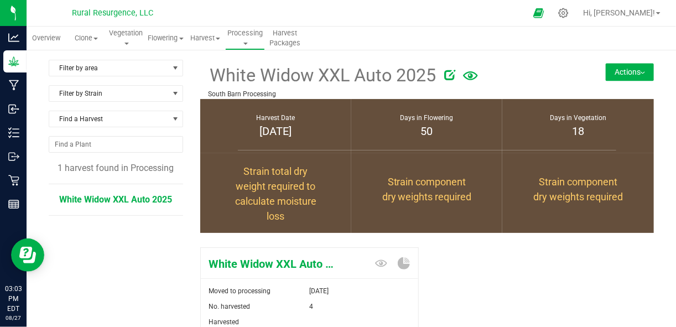
click at [612, 76] on button "Actions" at bounding box center [630, 72] width 48 height 18
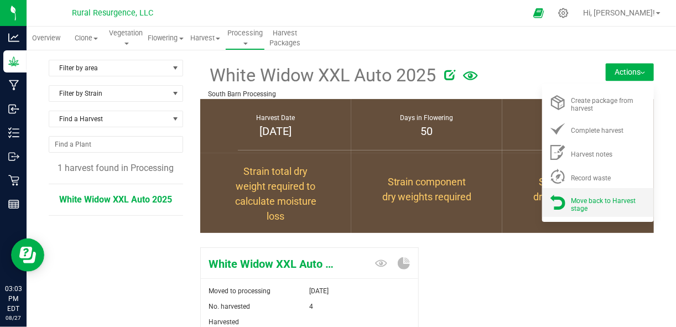
click at [587, 208] on div "Move back to Harvest stage" at bounding box center [608, 201] width 75 height 19
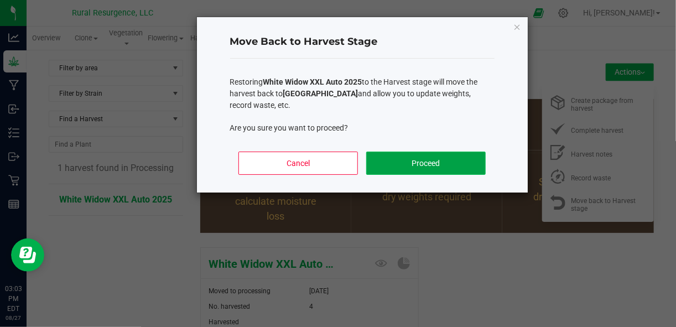
click at [446, 157] on button "Proceed" at bounding box center [425, 163] width 119 height 23
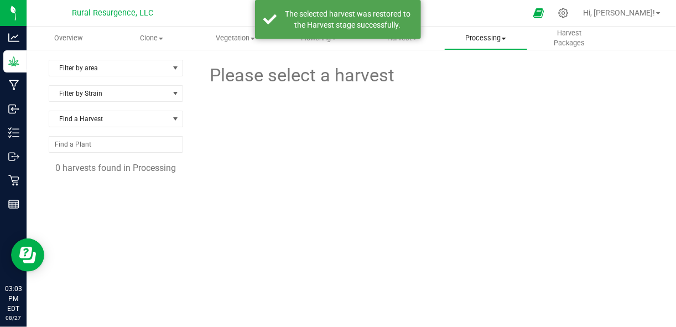
click at [486, 48] on uib-tab-heading "Processing Create package Processing harvests Processing plants Completed harve…" at bounding box center [486, 38] width 82 height 22
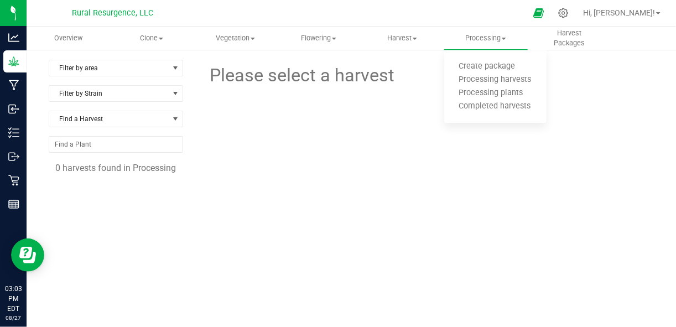
click at [402, 112] on div at bounding box center [426, 126] width 235 height 75
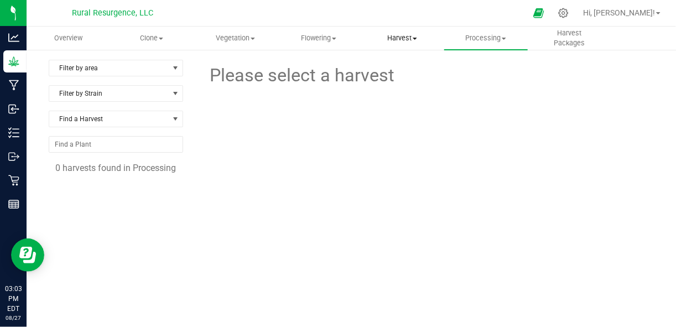
click at [400, 48] on uib-tab-heading "Harvest Harvests Harvested plants" at bounding box center [402, 38] width 82 height 22
click at [403, 64] on span "Harvests" at bounding box center [391, 66] width 61 height 9
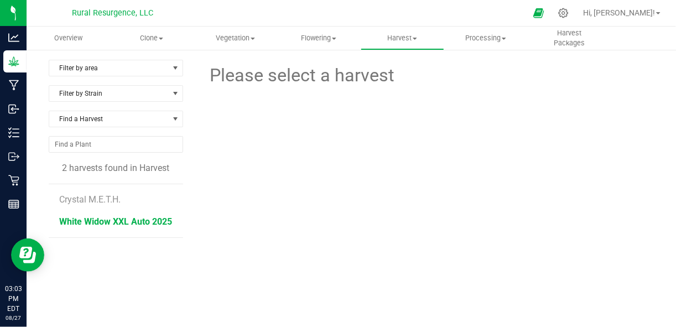
click at [124, 220] on span "White Widow XXL Auto 2025" at bounding box center [115, 221] width 113 height 11
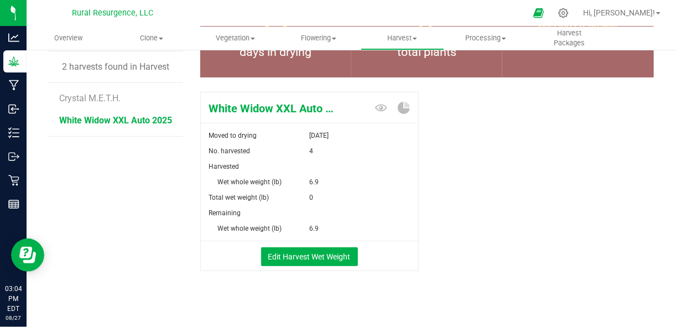
scroll to position [108, 0]
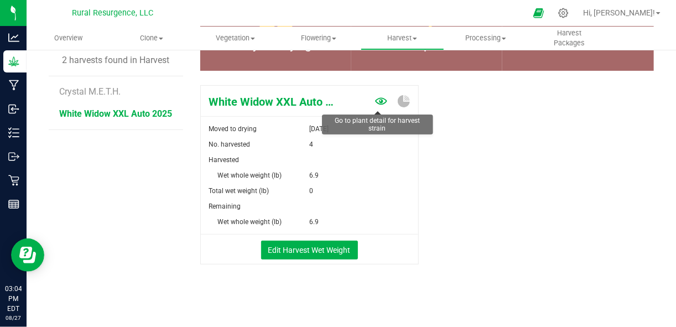
click at [378, 101] on icon at bounding box center [381, 100] width 12 height 7
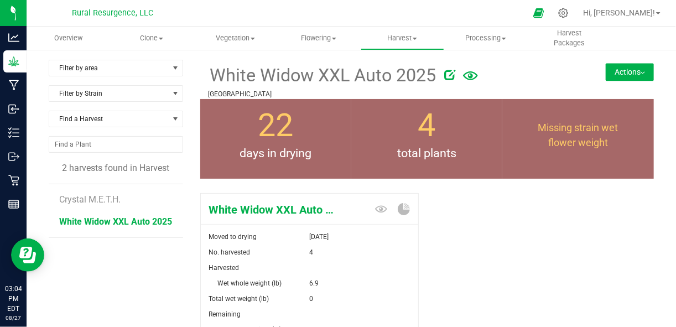
click at [471, 269] on div "White Widow XXL Auto 2025 Moved to drying Aug 5, 2025 No. harvested 4 Harvested…" at bounding box center [427, 294] width 454 height 211
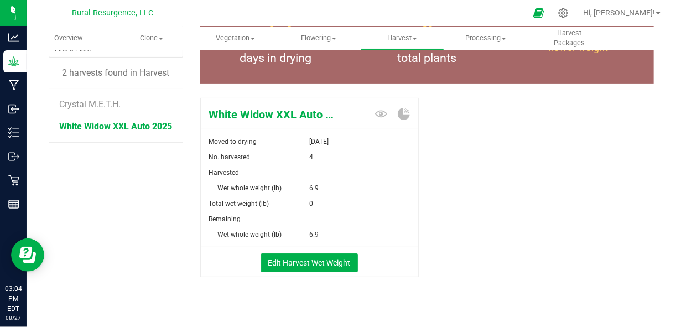
scroll to position [106, 0]
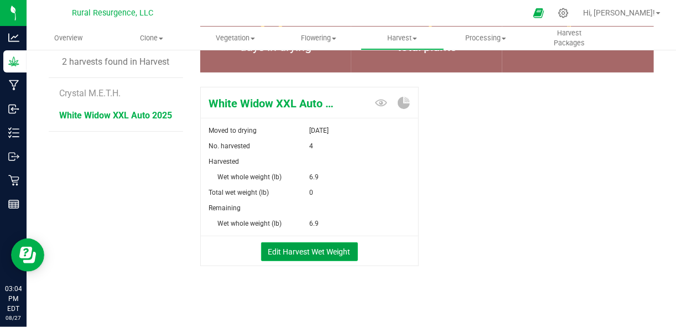
click at [334, 252] on button "Edit Harvest Wet Weight" at bounding box center [309, 251] width 97 height 19
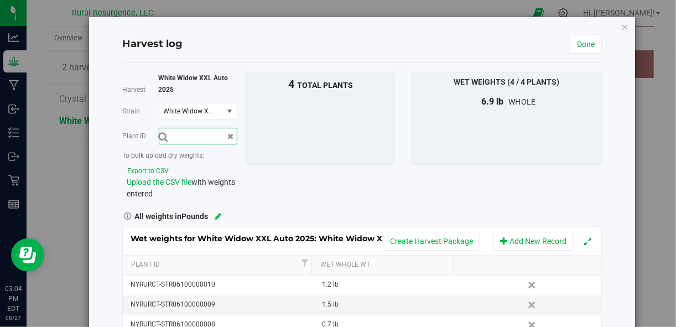
scroll to position [106, 0]
drag, startPoint x: 670, startPoint y: 135, endPoint x: 669, endPoint y: 168, distance: 32.7
click at [669, 168] on div "Harvest log Done Harvest White Widow XXL Auto 2025 Strain White Widow XXL Auto …" at bounding box center [342, 163] width 684 height 327
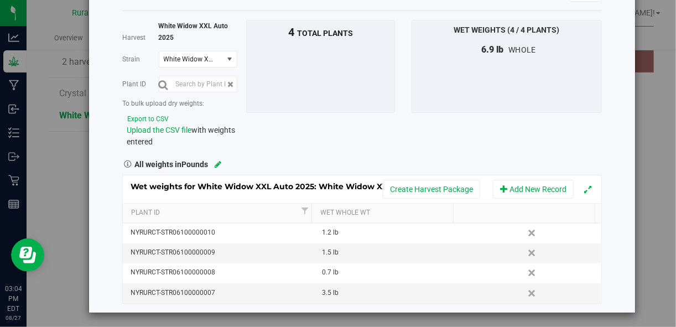
scroll to position [53, 0]
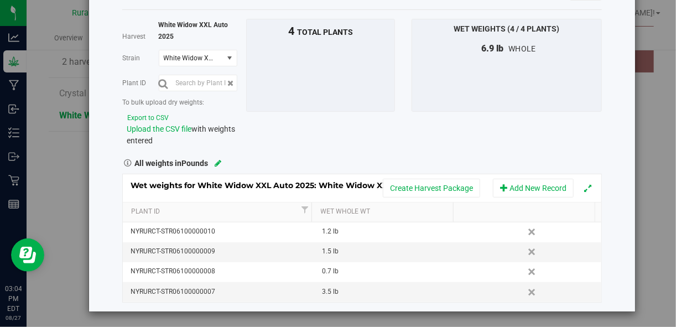
click at [475, 210] on th at bounding box center [524, 212] width 142 height 20
click at [534, 186] on button "Add New Record" at bounding box center [533, 188] width 81 height 19
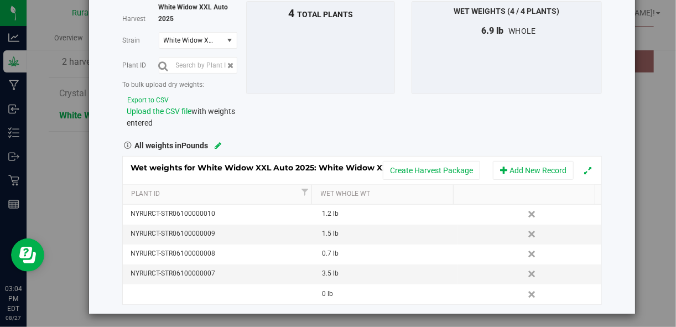
scroll to position [72, 0]
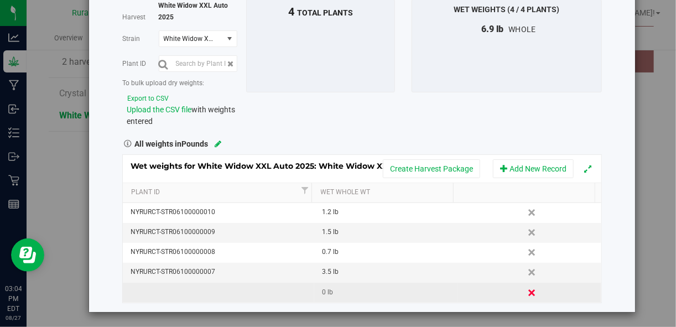
click at [525, 291] on link "Delete" at bounding box center [533, 292] width 17 height 14
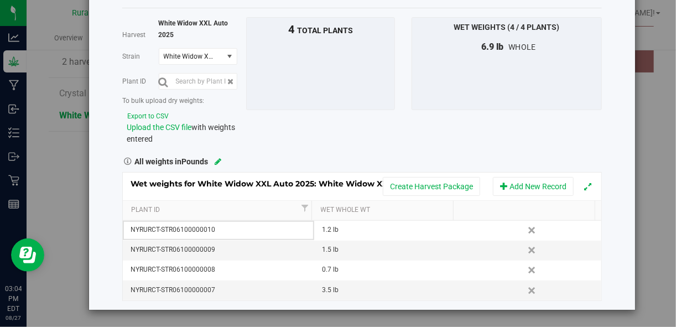
scroll to position [53, 0]
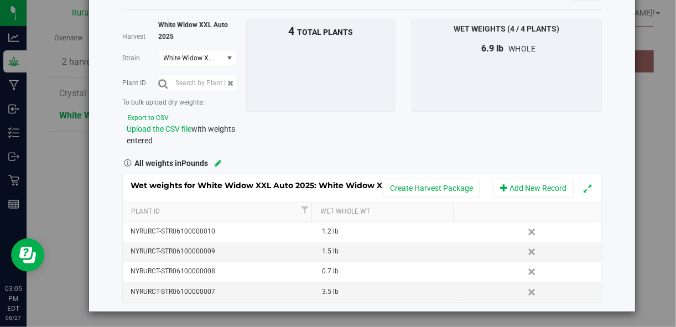
click at [581, 192] on button "Expand" at bounding box center [588, 188] width 18 height 18
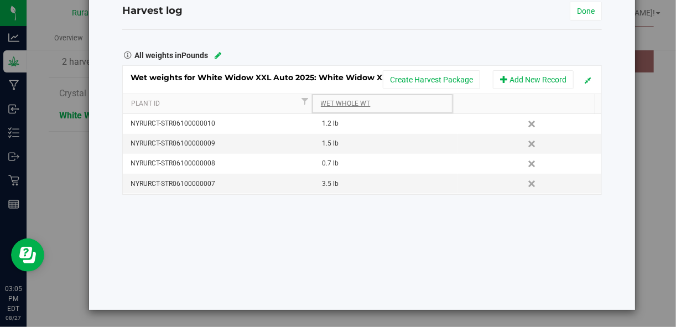
click at [411, 100] on link "Wet Whole Wt" at bounding box center [385, 104] width 128 height 9
click at [247, 105] on link "Plant Id" at bounding box center [214, 104] width 167 height 9
click at [416, 47] on div "All weights in Pounds" at bounding box center [362, 54] width 497 height 14
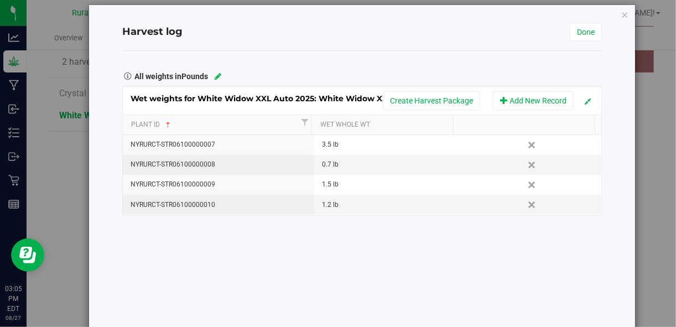
scroll to position [0, 0]
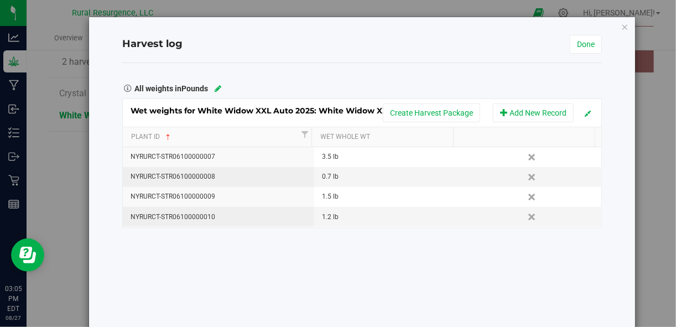
drag, startPoint x: 576, startPoint y: 51, endPoint x: 623, endPoint y: 27, distance: 52.9
click at [623, 27] on div "Harvest log Done Harvest White Widow XXL Auto 2025 Strain White Widow XXL Auto …" at bounding box center [362, 180] width 546 height 326
click at [621, 27] on icon "button" at bounding box center [625, 26] width 8 height 13
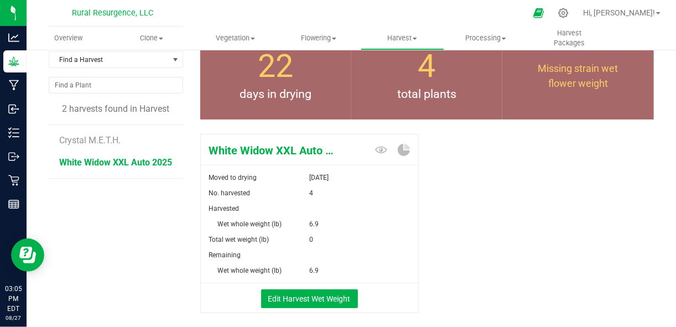
scroll to position [51, 0]
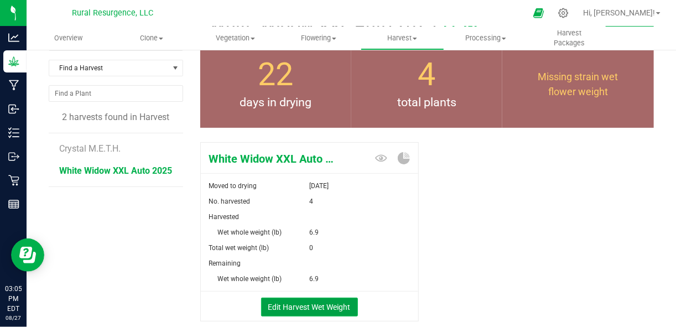
click at [309, 309] on button "Edit Harvest Wet Weight" at bounding box center [309, 307] width 97 height 19
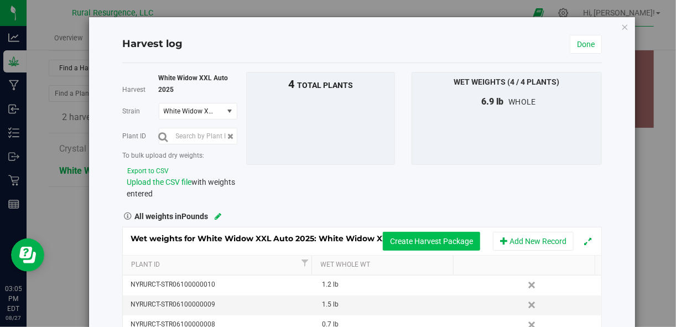
click at [420, 239] on button "Create Harvest Package" at bounding box center [431, 241] width 97 height 19
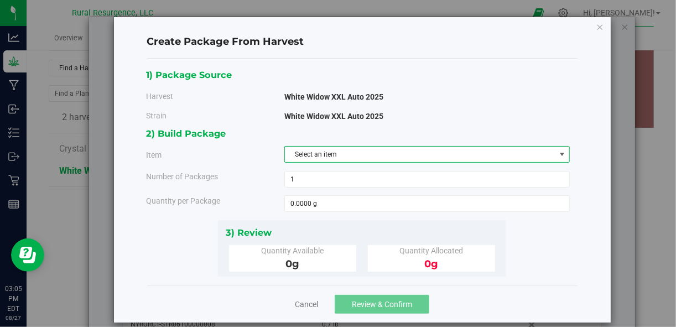
click at [420, 152] on span "Select an item" at bounding box center [420, 154] width 270 height 15
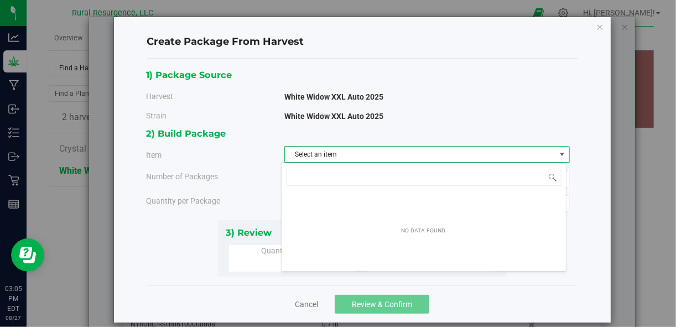
click at [420, 152] on span "Select an item" at bounding box center [420, 154] width 270 height 15
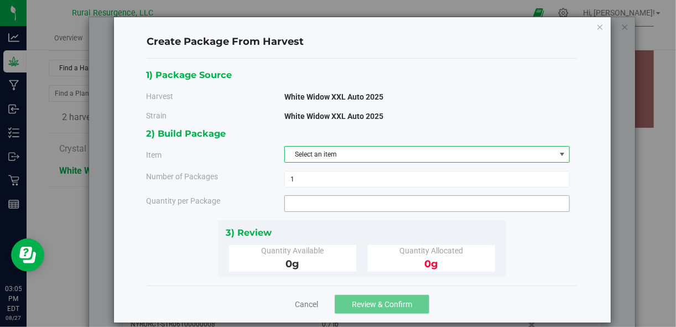
click at [377, 205] on span at bounding box center [426, 203] width 285 height 17
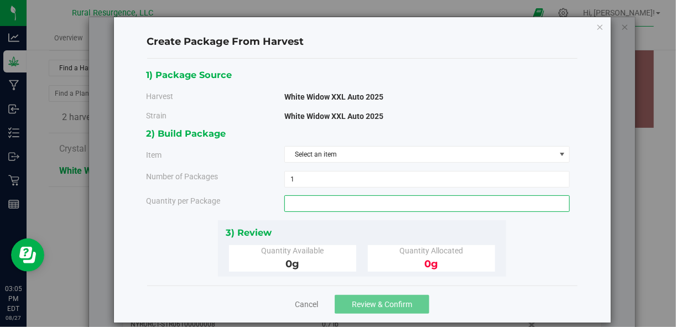
type input "0.0000 g"
click at [493, 59] on div "1) Package Source Harvest White Widow XXL Auto 2025 Strain White Widow XXL Auto…" at bounding box center [362, 172] width 430 height 227
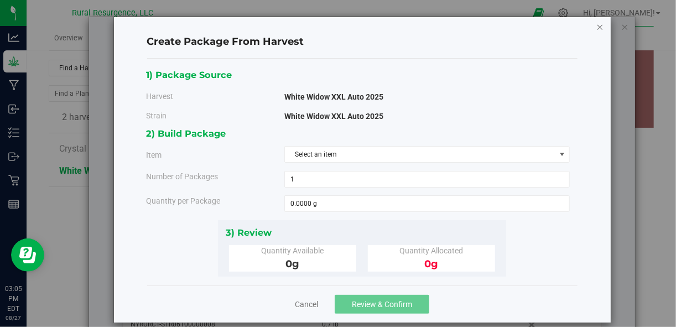
click at [597, 24] on icon "button" at bounding box center [600, 26] width 8 height 13
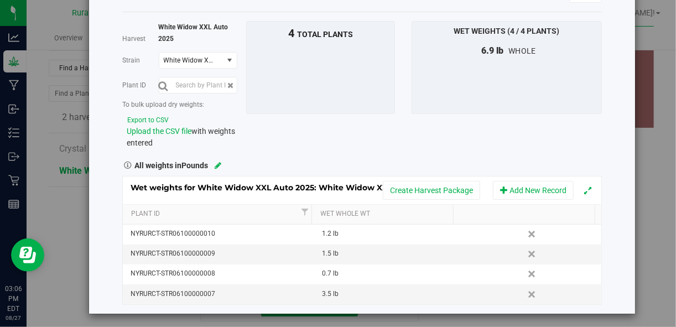
scroll to position [53, 0]
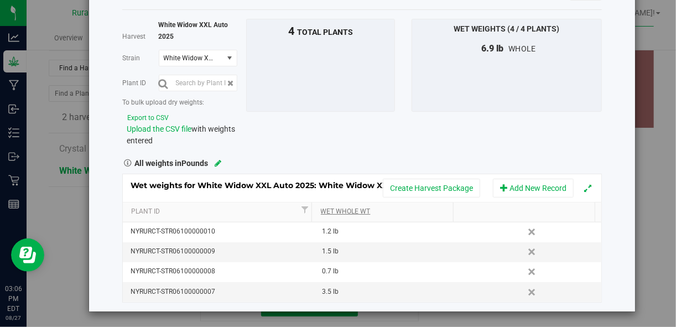
click at [399, 210] on link "Wet Whole Wt" at bounding box center [385, 211] width 128 height 9
click at [491, 209] on th at bounding box center [524, 212] width 142 height 20
click at [324, 256] on td "1.2 lb" at bounding box center [386, 252] width 144 height 20
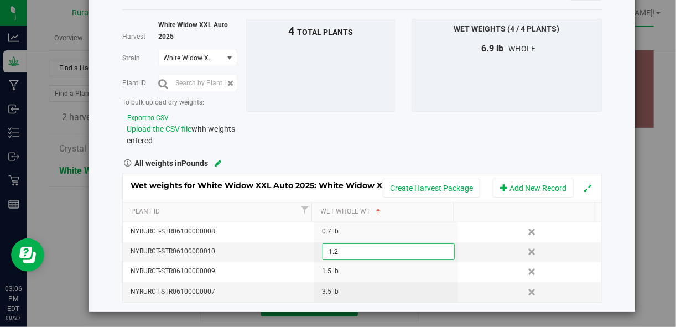
click at [646, 149] on div "Harvest log Done Harvest White Widow XXL Auto 2025 Strain White Widow XXL Auto …" at bounding box center [342, 163] width 684 height 327
click at [608, 59] on div "Harvest log Done Harvest White Widow XXL Auto 2025 Strain White Widow XXL Auto …" at bounding box center [362, 137] width 546 height 347
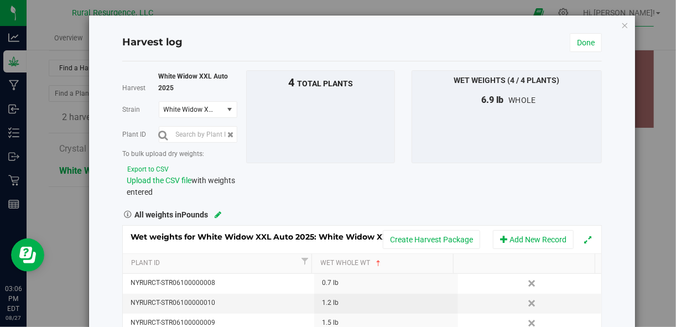
scroll to position [0, 0]
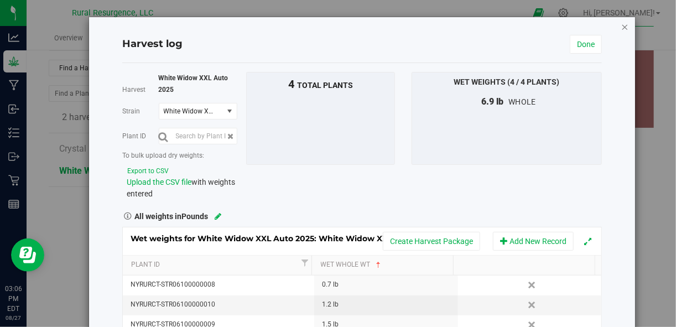
click at [621, 29] on icon "button" at bounding box center [625, 26] width 8 height 13
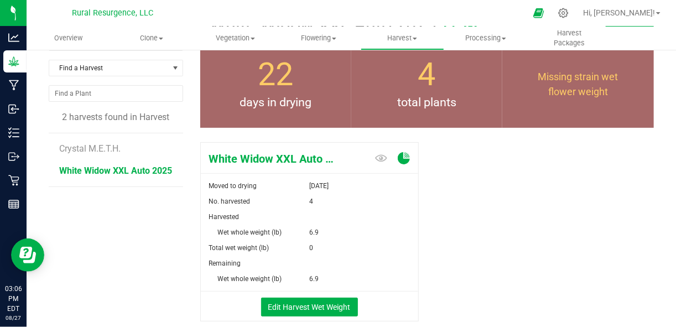
click at [404, 154] on icon at bounding box center [404, 158] width 12 height 12
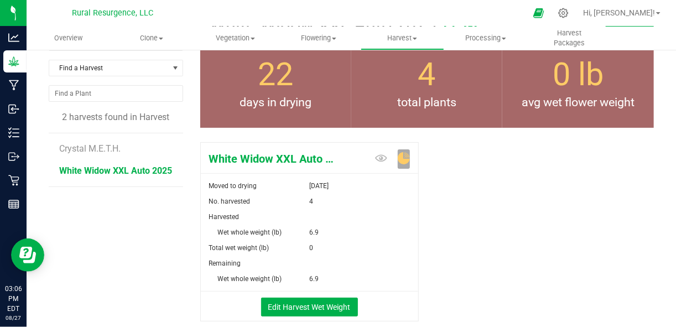
click at [398, 159] on icon at bounding box center [404, 158] width 12 height 12
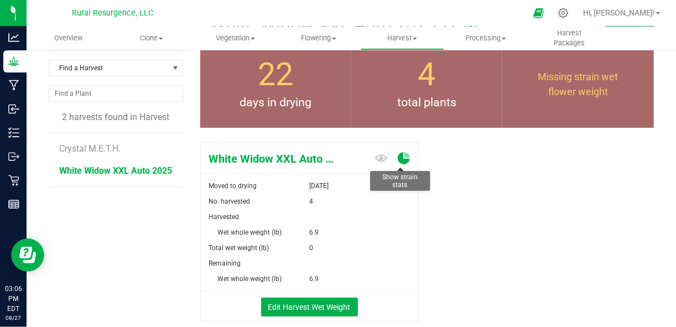
click at [398, 159] on icon at bounding box center [404, 158] width 12 height 12
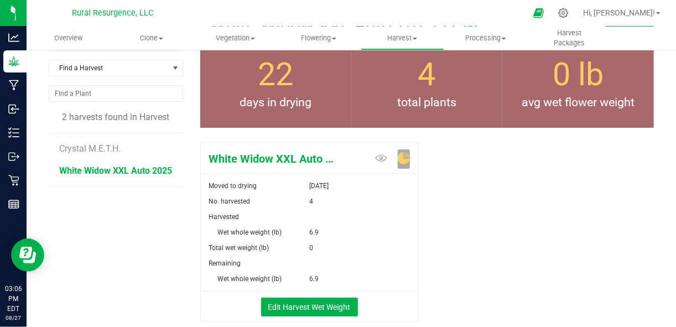
click at [505, 199] on div "White Widow XXL Auto 2025 Moved to drying Aug 5, 2025 No. harvested 4 Harvested…" at bounding box center [427, 243] width 454 height 211
click at [483, 261] on div "White Widow XXL Auto 2025 Moved to drying Aug 5, 2025 No. harvested 4 Harvested…" at bounding box center [427, 243] width 454 height 211
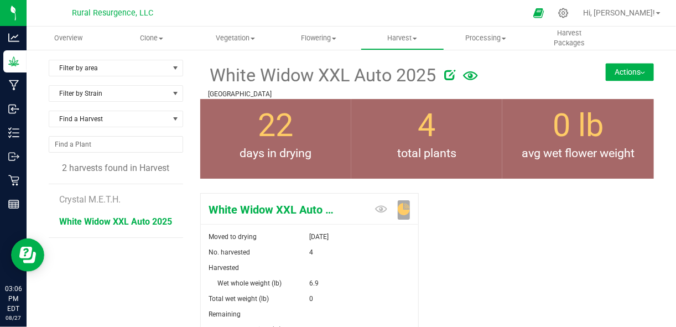
click at [621, 74] on button "Actions" at bounding box center [630, 72] width 48 height 18
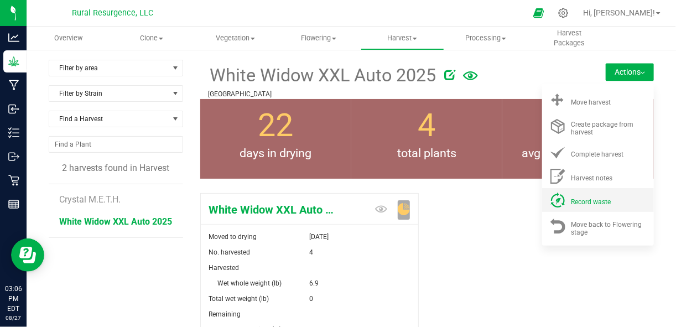
click at [600, 204] on span "Record waste" at bounding box center [591, 202] width 40 height 8
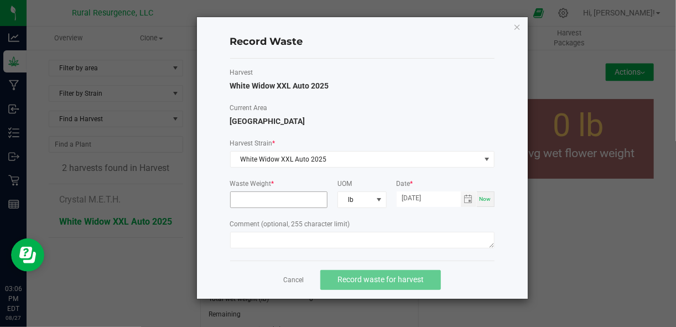
click at [310, 199] on input at bounding box center [279, 199] width 97 height 15
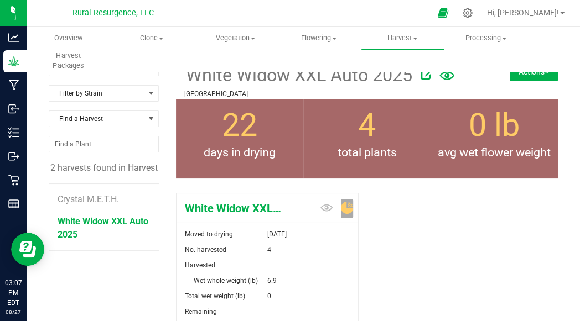
click at [513, 74] on button "Actions" at bounding box center [533, 72] width 48 height 18
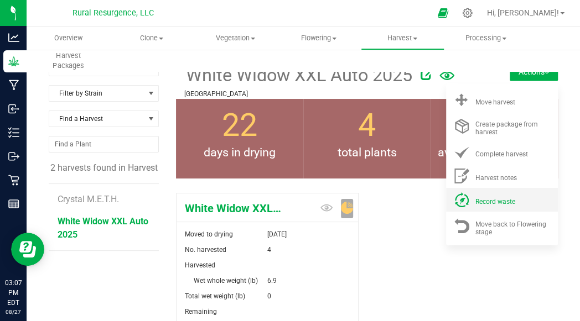
click at [497, 206] on li "Record waste" at bounding box center [502, 200] width 112 height 24
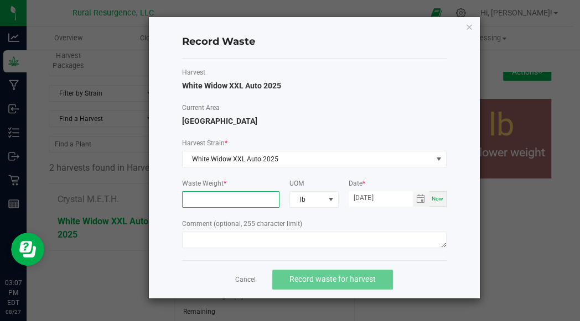
click at [215, 201] on input at bounding box center [231, 199] width 97 height 15
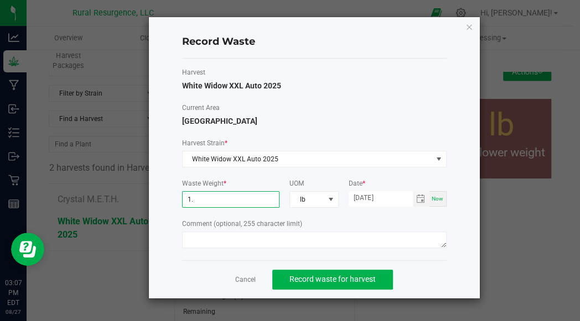
type input "1"
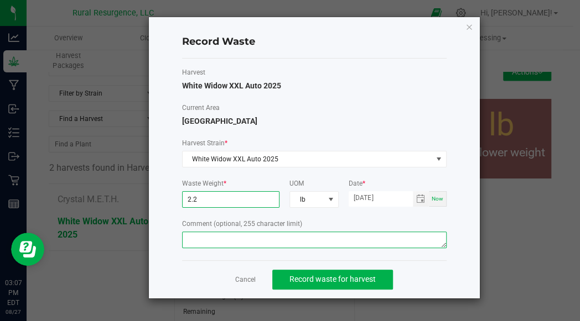
type input "2.2000 lb"
click at [221, 237] on textarea at bounding box center [314, 240] width 264 height 17
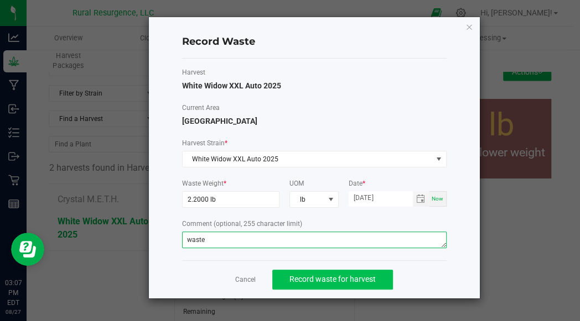
type textarea "waste"
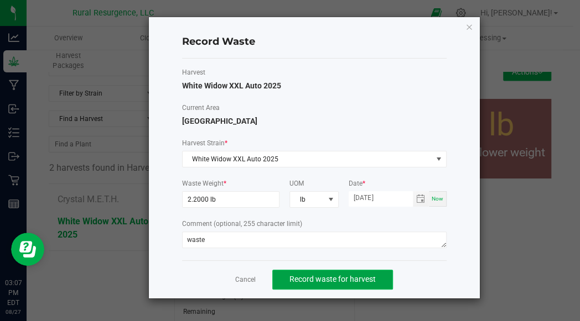
click at [317, 275] on span "Record waste for harvest" at bounding box center [332, 279] width 86 height 9
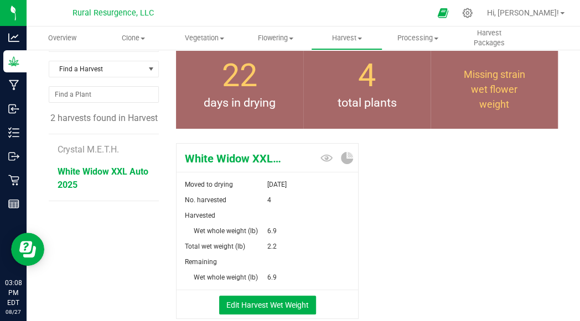
scroll to position [39, 0]
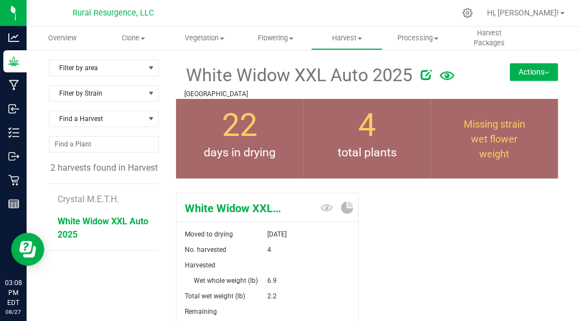
click at [521, 69] on button "Actions" at bounding box center [533, 72] width 48 height 18
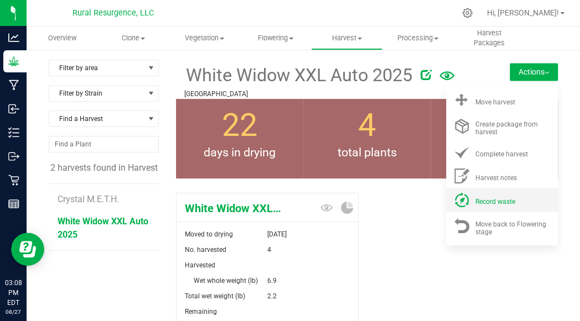
click at [527, 200] on div "Record waste" at bounding box center [512, 200] width 75 height 12
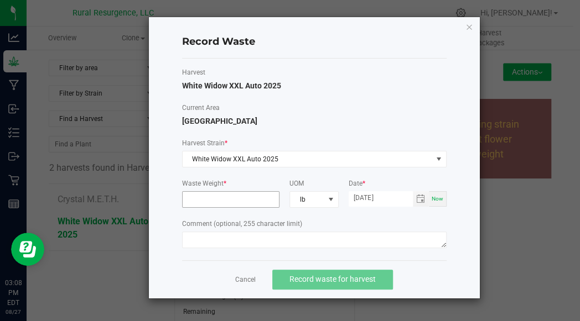
click at [254, 199] on input at bounding box center [231, 199] width 97 height 15
click at [468, 26] on icon "button" at bounding box center [469, 26] width 8 height 13
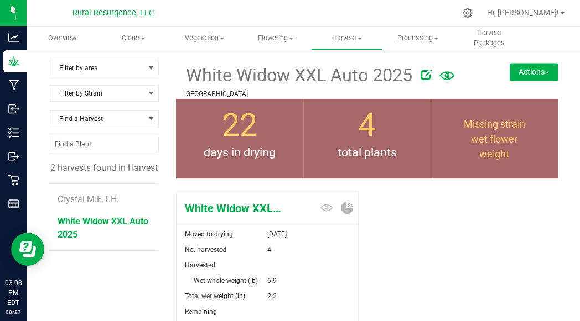
click at [384, 258] on div "White Widow XXL Auto 2025 Moved to drying [DATE] No. harvested 4 Harvested Wet …" at bounding box center [367, 293] width 382 height 208
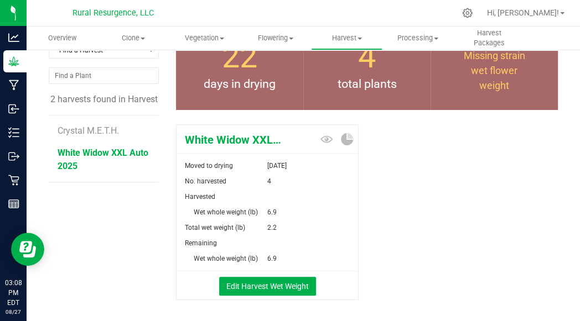
scroll to position [71, 0]
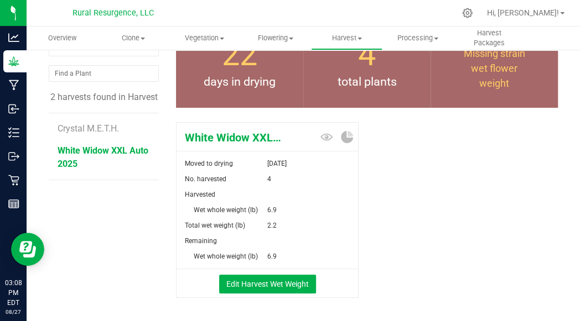
click at [218, 225] on span "Total wet weight (lb)" at bounding box center [215, 226] width 60 height 8
click at [344, 136] on icon at bounding box center [347, 137] width 12 height 12
click at [410, 220] on div "White Widow XXL Auto 2025 Moved to drying [DATE] No. harvested 4 Harvested Wet …" at bounding box center [367, 222] width 382 height 208
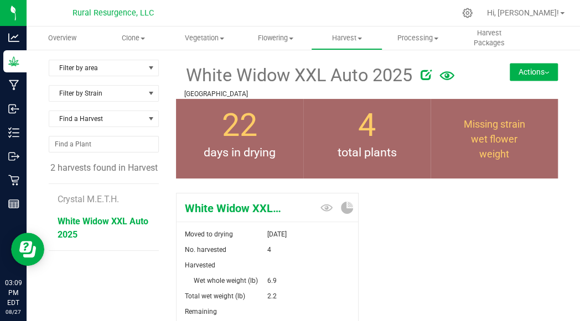
click at [509, 75] on button "Actions" at bounding box center [533, 72] width 48 height 18
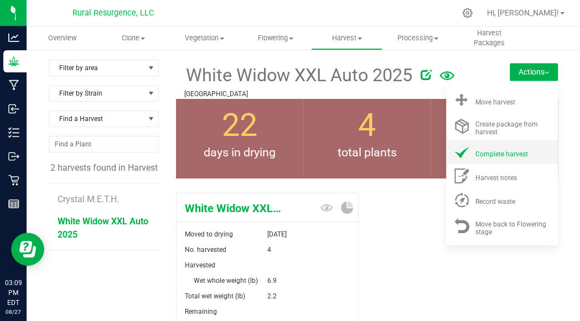
click at [517, 151] on span "Complete harvest" at bounding box center [501, 154] width 53 height 8
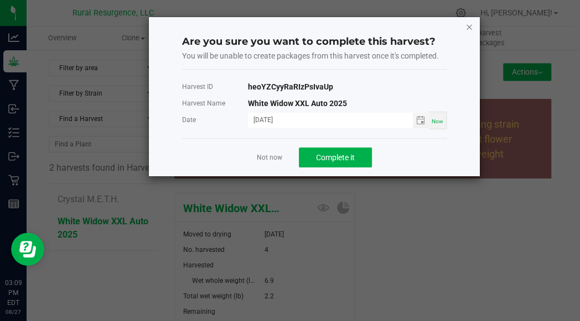
click at [469, 27] on icon "button" at bounding box center [469, 26] width 8 height 13
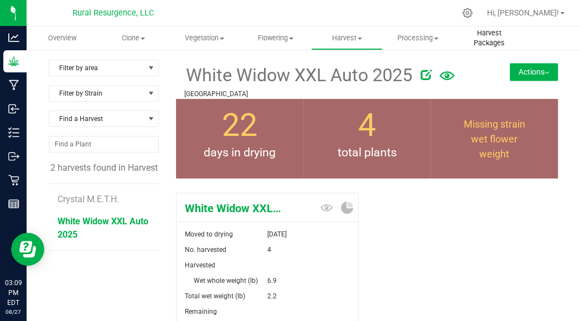
click at [492, 43] on span "Harvest Packages" at bounding box center [489, 38] width 70 height 20
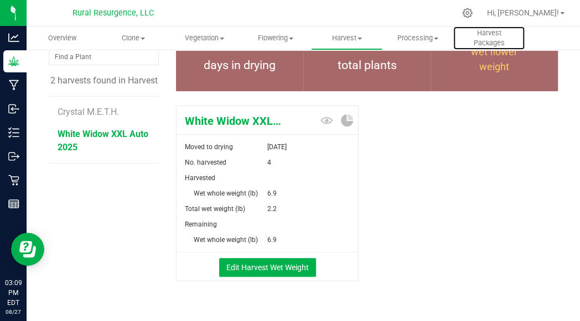
scroll to position [110, 0]
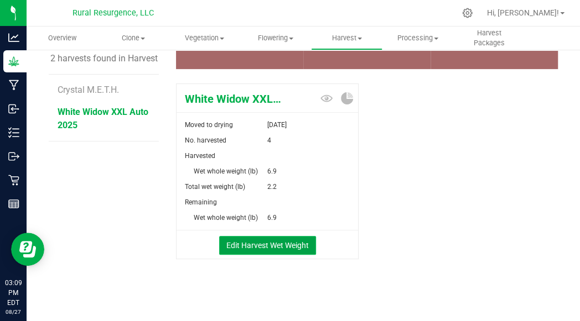
click at [301, 246] on button "Edit Harvest Wet Weight" at bounding box center [267, 245] width 97 height 19
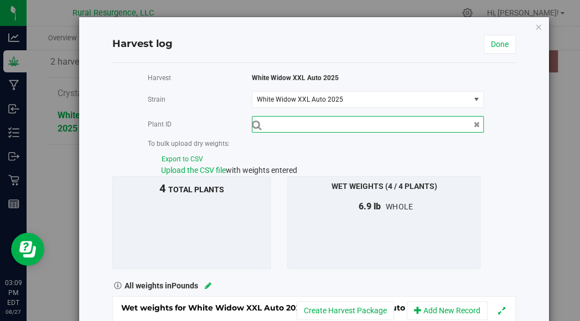
scroll to position [110, 0]
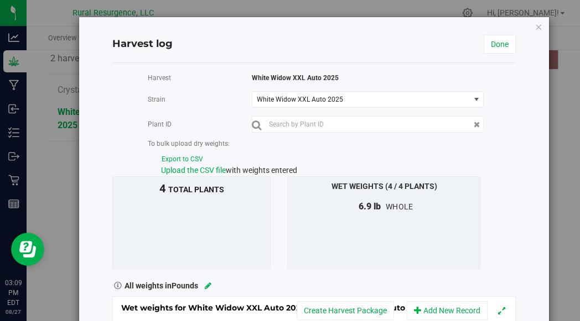
click at [509, 98] on div "Harvest White Widow XXL Auto 2025 Strain White Widow XXL Auto 2025 Select strai…" at bounding box center [313, 151] width 419 height 159
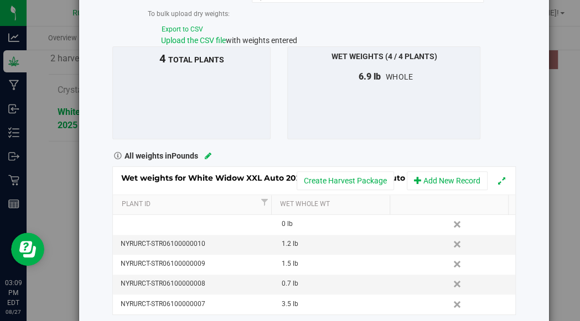
scroll to position [148, 0]
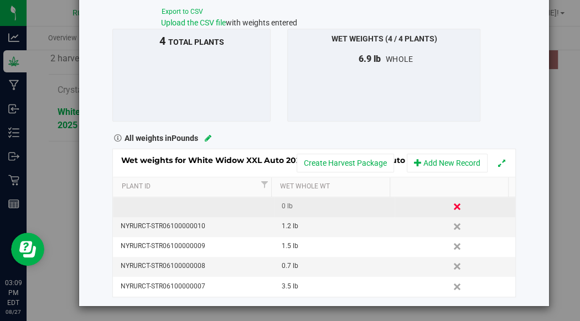
click at [450, 207] on link "Delete" at bounding box center [458, 207] width 17 height 14
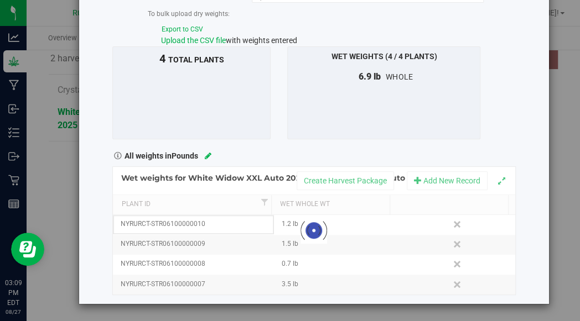
scroll to position [128, 0]
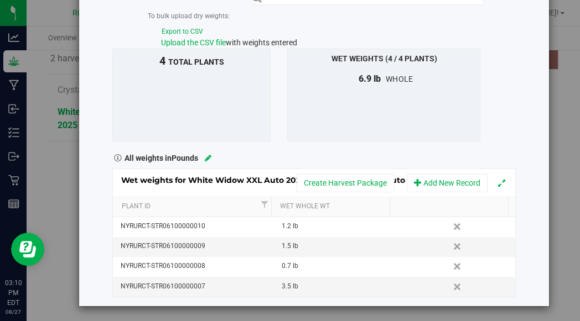
click at [564, 48] on div "Harvest log Done Harvest White Widow XXL Auto 2025 Strain White Widow XXL Auto …" at bounding box center [294, 160] width 588 height 321
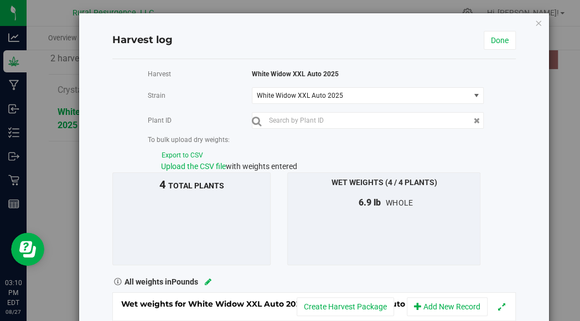
scroll to position [0, 0]
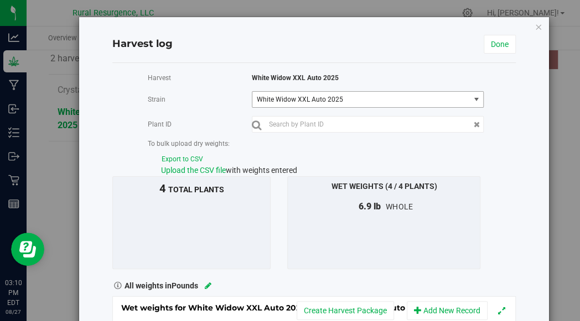
click at [434, 98] on span "White Widow XXL Auto 2025" at bounding box center [357, 100] width 200 height 8
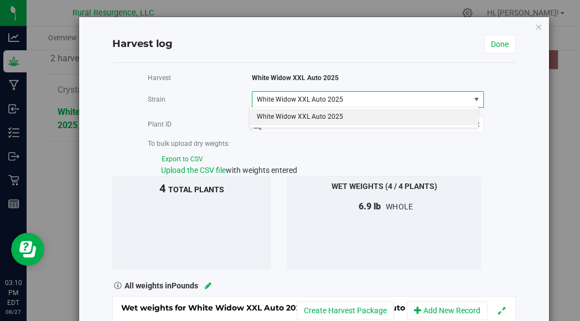
click at [434, 98] on span "White Widow XXL Auto 2025" at bounding box center [357, 100] width 200 height 8
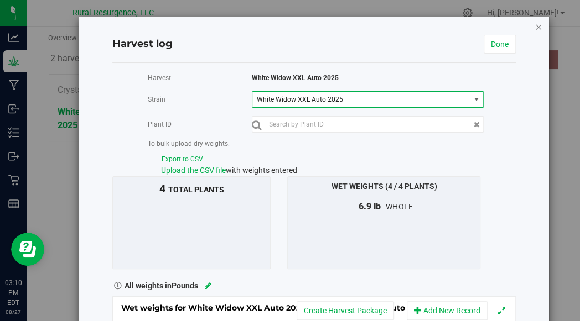
click at [534, 25] on icon "button" at bounding box center [538, 26] width 8 height 13
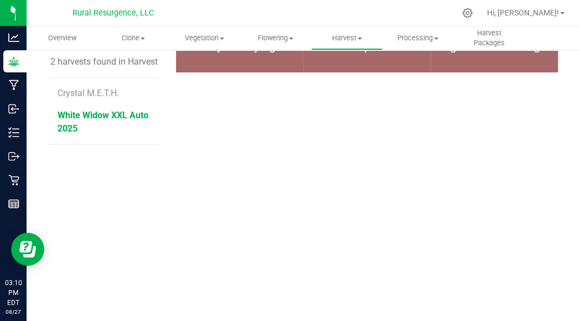
scroll to position [110, 0]
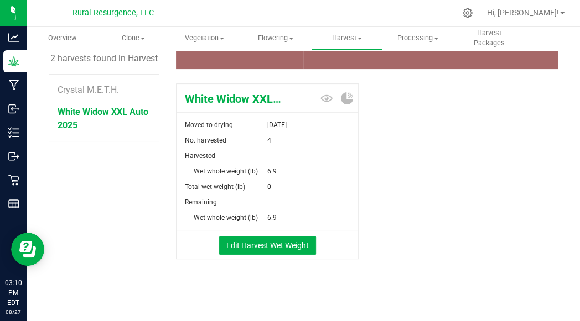
click at [424, 192] on div "White Widow XXL Auto 2025 Moved to drying Aug 5, 2025 No. harvested 4 Harvested…" at bounding box center [367, 183] width 382 height 208
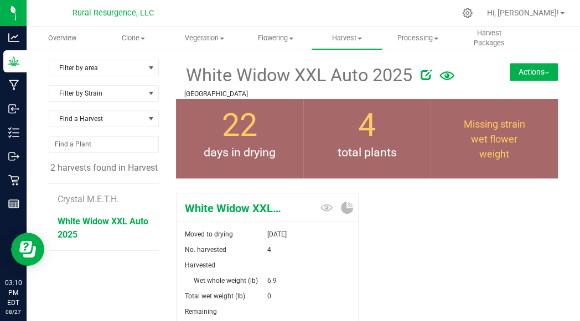
click at [524, 71] on button "Actions" at bounding box center [533, 72] width 48 height 18
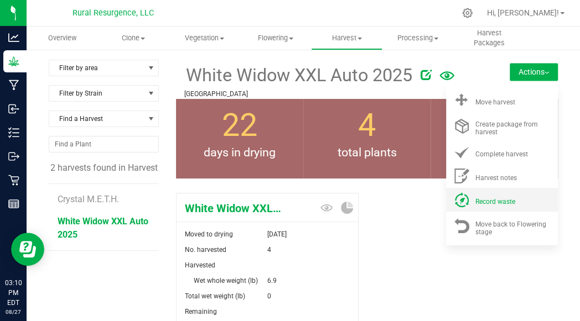
click at [514, 207] on li "Record waste" at bounding box center [502, 200] width 112 height 24
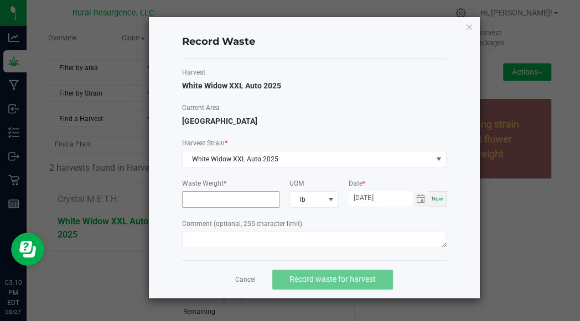
click at [263, 203] on input at bounding box center [231, 199] width 97 height 15
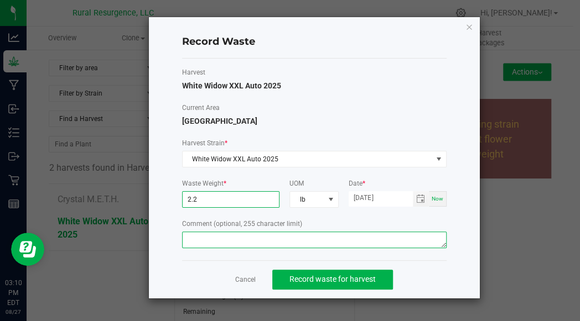
type input "2.2000 lb"
click at [241, 239] on textarea at bounding box center [314, 240] width 264 height 17
type textarea "waste"
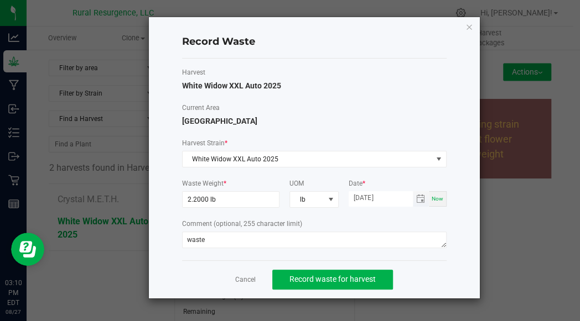
click at [367, 198] on input "[DATE]" at bounding box center [380, 198] width 64 height 14
click at [400, 197] on input "[DATE]" at bounding box center [380, 198] width 64 height 14
click at [378, 193] on input "[DATE]" at bounding box center [380, 198] width 64 height 14
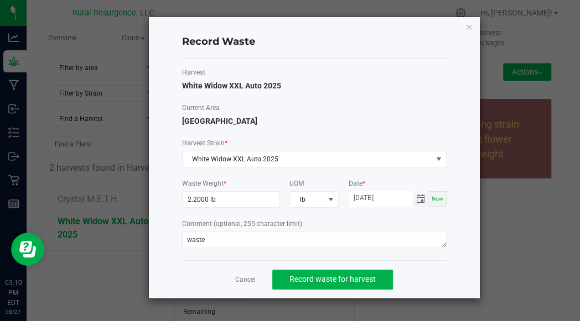
click at [387, 197] on input "[DATE]" at bounding box center [380, 198] width 64 height 14
click at [387, 197] on input "08/27/2025" at bounding box center [380, 198] width 64 height 14
click at [261, 139] on label "Harvest Strain *" at bounding box center [314, 143] width 264 height 10
click at [439, 192] on div "Now" at bounding box center [438, 198] width 18 height 15
click at [418, 202] on span "Toggle calendar" at bounding box center [421, 198] width 16 height 15
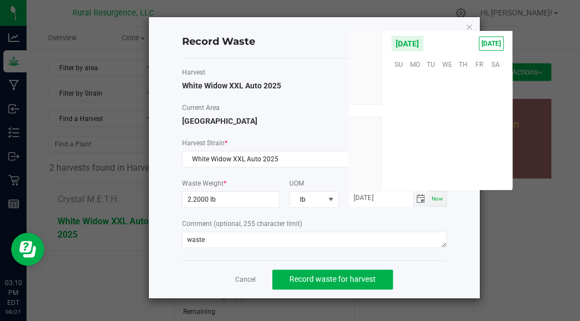
scroll to position [179291, 0]
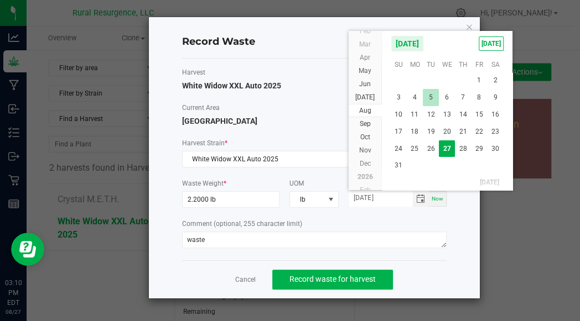
click at [434, 95] on span "5" at bounding box center [431, 97] width 16 height 17
type input "08/05/2025"
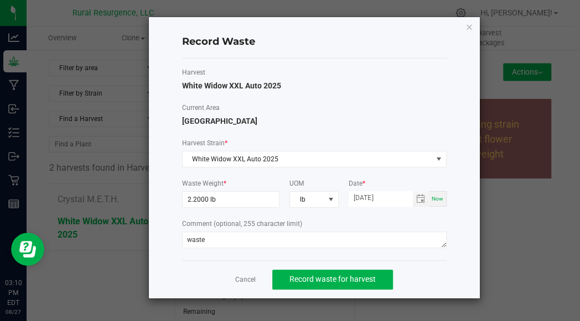
click at [393, 219] on label "Comment (optional, 255 character limit)" at bounding box center [314, 224] width 264 height 10
click at [329, 279] on span "Record waste for harvest" at bounding box center [332, 279] width 86 height 9
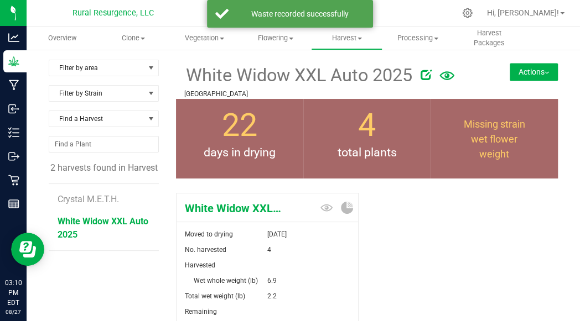
click at [423, 241] on div "White Widow XXL Auto 2025 Moved to drying Aug 5, 2025 No. harvested 4 Harvested…" at bounding box center [367, 293] width 382 height 208
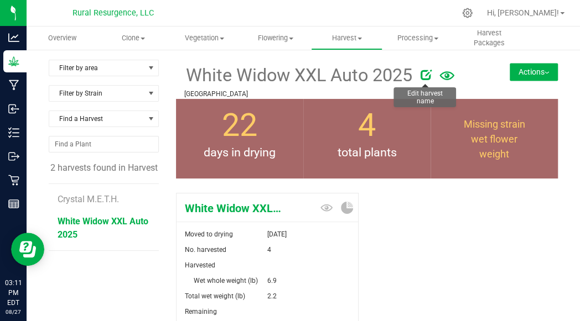
click at [423, 75] on icon at bounding box center [425, 74] width 11 height 11
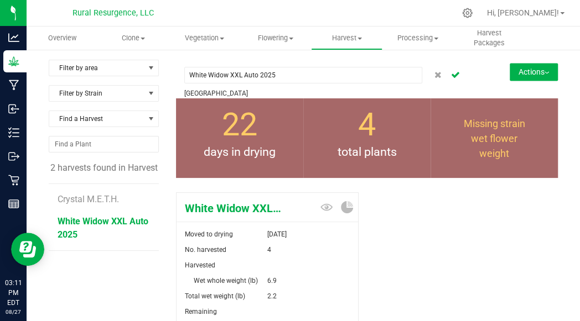
click at [468, 74] on span at bounding box center [462, 74] width 64 height 17
click at [450, 74] on icon "Cancel button" at bounding box center [454, 74] width 9 height 7
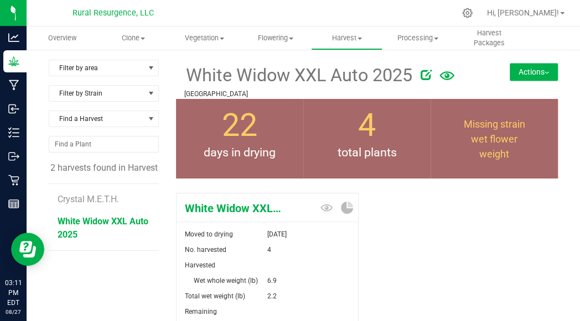
click at [448, 80] on icon at bounding box center [446, 75] width 15 height 9
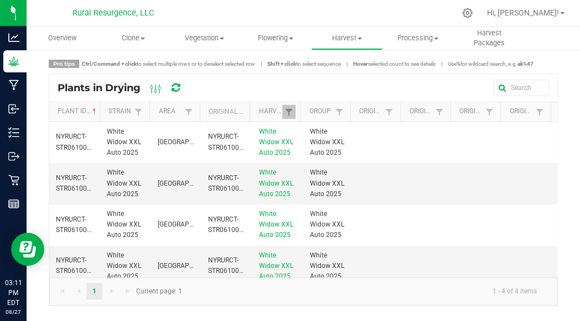
scroll to position [7, 0]
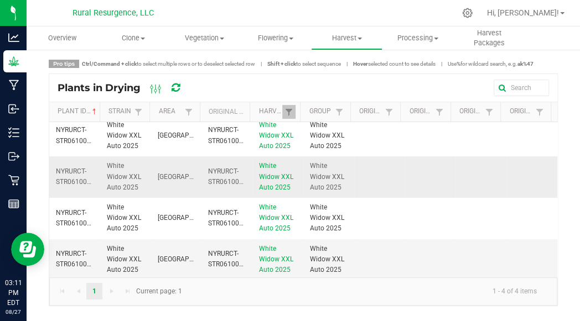
click at [543, 186] on td at bounding box center [531, 177] width 51 height 41
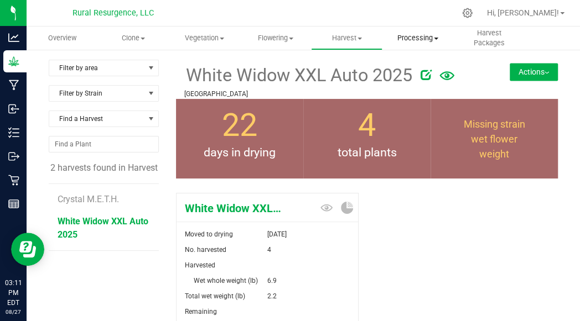
click at [419, 37] on span "Processing" at bounding box center [418, 38] width 70 height 10
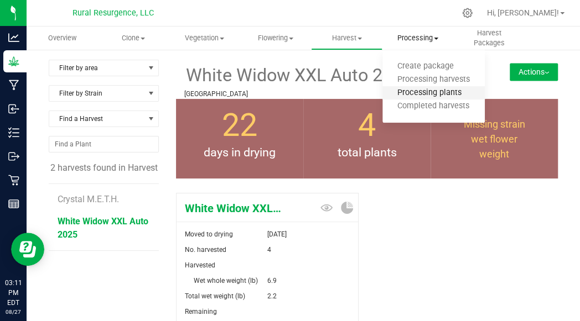
click at [426, 94] on span "Processing plants" at bounding box center [429, 92] width 94 height 9
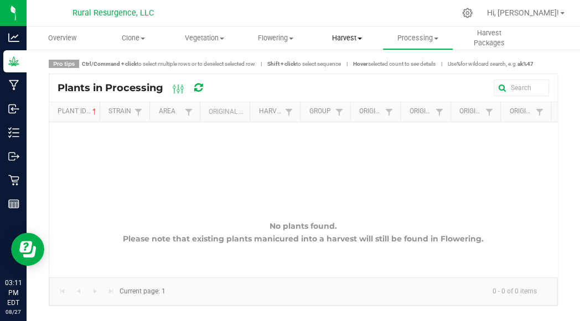
click at [337, 42] on span "Harvest" at bounding box center [346, 38] width 70 height 10
click at [340, 79] on span "Harvested plants" at bounding box center [356, 79] width 91 height 9
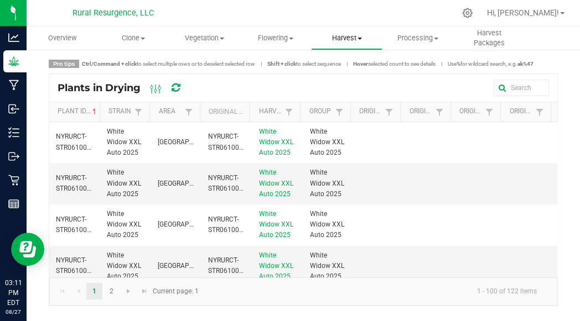
click at [340, 39] on span "Harvest" at bounding box center [346, 38] width 70 height 10
click at [342, 67] on span "Harvests" at bounding box center [341, 66] width 61 height 9
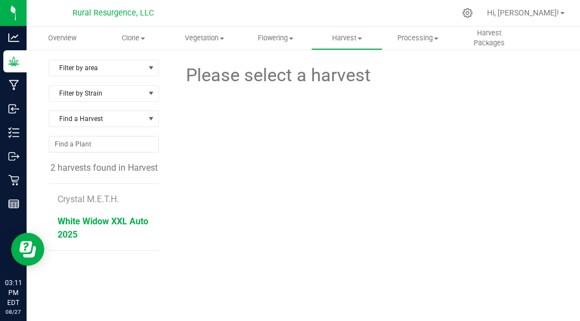
click at [123, 220] on span "White Widow XXL Auto 2025" at bounding box center [103, 228] width 91 height 24
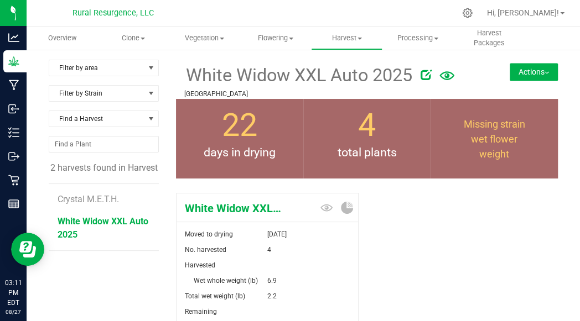
click at [533, 76] on button "Actions" at bounding box center [533, 72] width 48 height 18
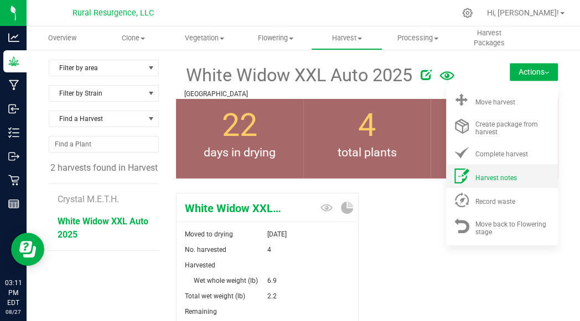
click at [491, 174] on span "Harvest notes" at bounding box center [495, 178] width 41 height 8
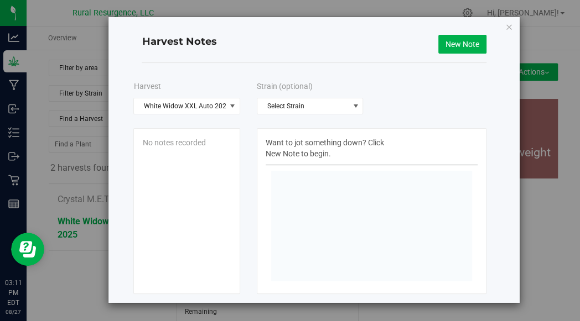
click at [304, 168] on div at bounding box center [371, 227] width 212 height 124
click at [195, 169] on div "No notes recorded" at bounding box center [186, 211] width 106 height 166
click at [173, 147] on div "No notes recorded" at bounding box center [186, 142] width 88 height 11
click at [476, 44] on button "New Note" at bounding box center [462, 44] width 48 height 19
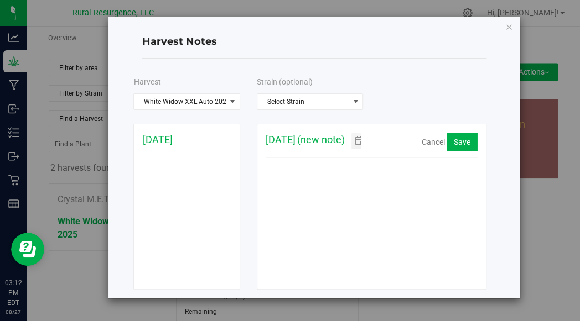
click at [321, 168] on textarea at bounding box center [371, 218] width 201 height 111
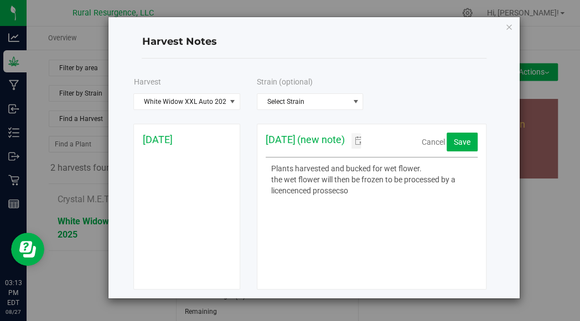
click at [358, 188] on textarea at bounding box center [371, 218] width 201 height 111
click at [363, 195] on textarea at bounding box center [371, 218] width 201 height 111
type textarea "Plants harvested and bucked for wet flower. the wet flower will then be frozen …"
click at [456, 140] on span "Save" at bounding box center [462, 142] width 17 height 9
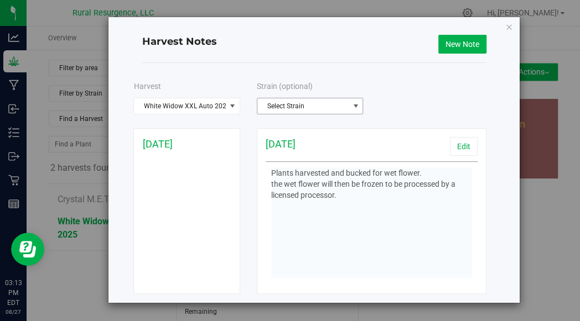
click at [338, 108] on span "Select Strain" at bounding box center [302, 105] width 91 height 15
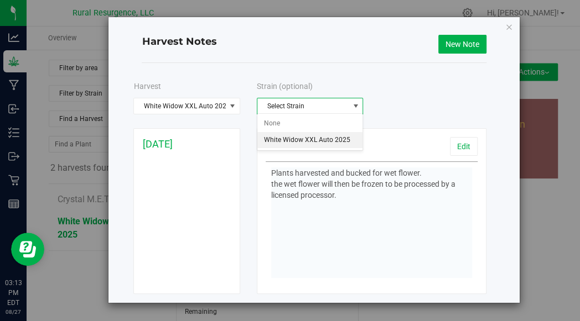
click at [319, 138] on span "White Widow XXL Auto 2025" at bounding box center [307, 140] width 86 height 14
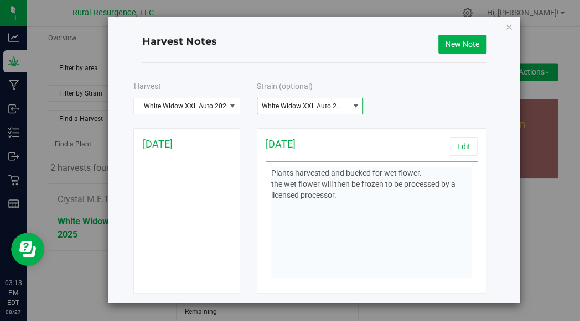
click at [404, 108] on div "White Widow XXL Auto 2025 Harvest Crystal M.E.T.H. White Widow XXL Auto 2025 Wh…" at bounding box center [309, 106] width 369 height 17
click at [452, 99] on div "White Widow XXL Auto 2025 Harvest Crystal M.E.T.H. White Widow XXL Auto 2025 Wh…" at bounding box center [309, 106] width 369 height 17
click at [491, 125] on div "Harvest Notes New Note Harvest Strain (optional) White Widow XXL Auto 2025 Harv…" at bounding box center [313, 160] width 410 height 286
click at [509, 27] on icon "button" at bounding box center [509, 26] width 8 height 13
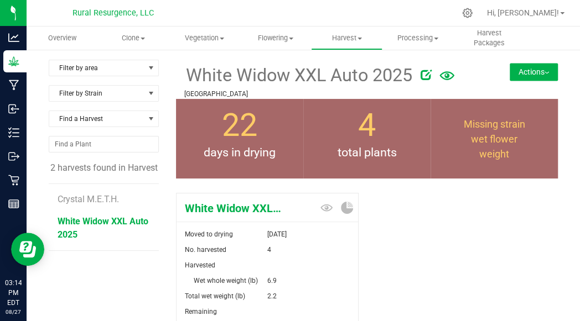
click at [524, 75] on button "Actions" at bounding box center [533, 72] width 48 height 18
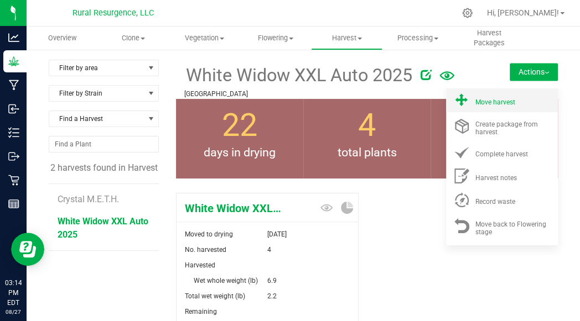
click at [495, 100] on span "Move harvest" at bounding box center [495, 102] width 40 height 8
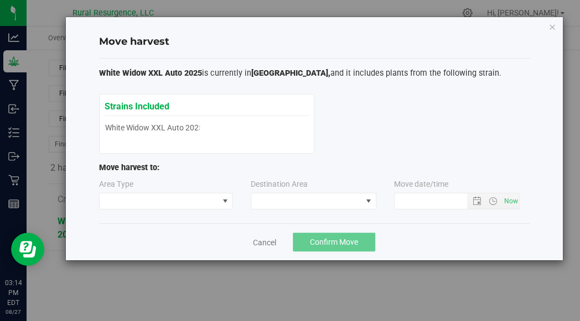
type input "8/27/2025 3:14 PM"
click at [200, 122] on div "Strains Included White Widow XXL Auto 2025 White Widow XXL Auto 2025" at bounding box center [207, 118] width 204 height 37
click at [162, 195] on span at bounding box center [159, 201] width 119 height 15
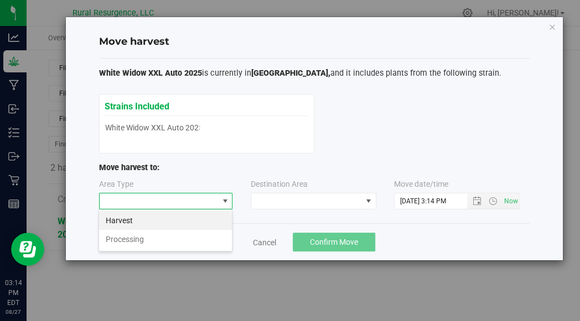
scroll to position [16, 134]
click at [180, 220] on li "Harvest" at bounding box center [165, 220] width 133 height 19
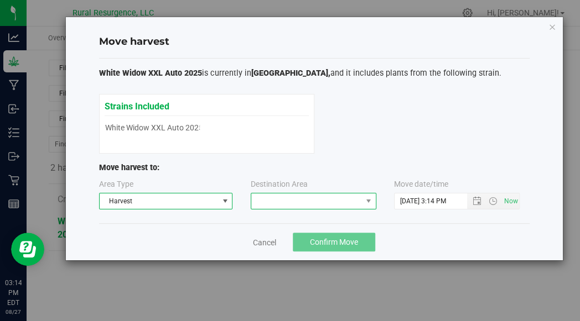
click at [263, 202] on span at bounding box center [306, 201] width 111 height 15
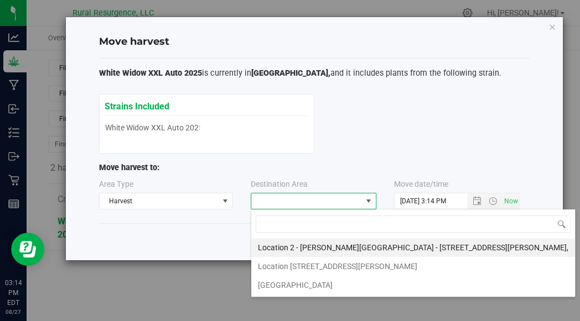
scroll to position [16, 126]
click at [200, 239] on div "Cancel Confirm Move" at bounding box center [314, 241] width 430 height 37
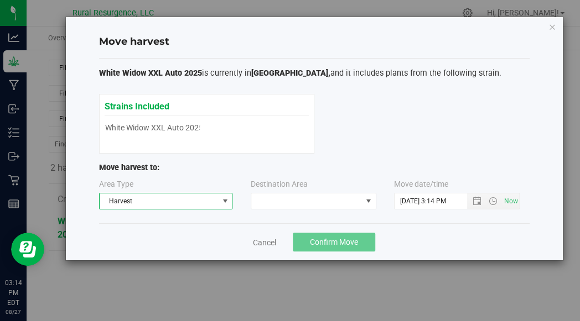
click at [168, 201] on span "Harvest" at bounding box center [159, 201] width 119 height 15
click at [212, 170] on p "Move harvest to:" at bounding box center [314, 168] width 430 height 12
click at [552, 27] on icon "button" at bounding box center [552, 26] width 8 height 13
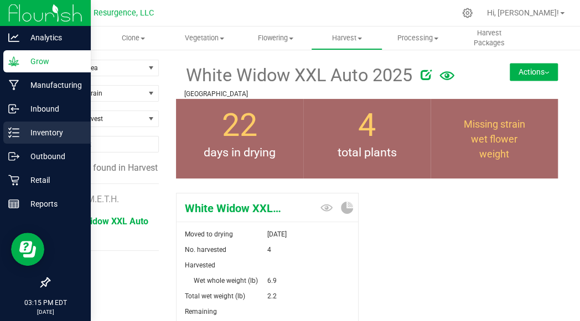
click at [69, 142] on div "Inventory" at bounding box center [46, 133] width 87 height 22
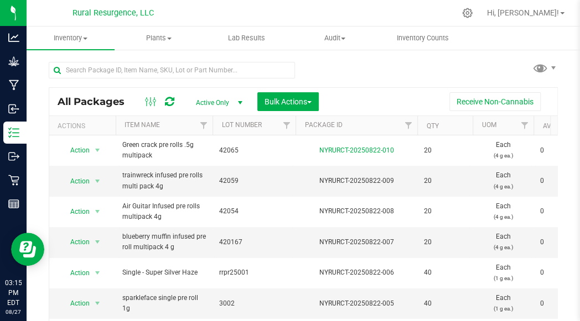
click at [353, 69] on div "All Packages Active Only Active Only Lab Samples Locked All Bulk Actions Add to…" at bounding box center [303, 209] width 509 height 316
click at [301, 110] on button "Bulk Actions" at bounding box center [287, 101] width 61 height 19
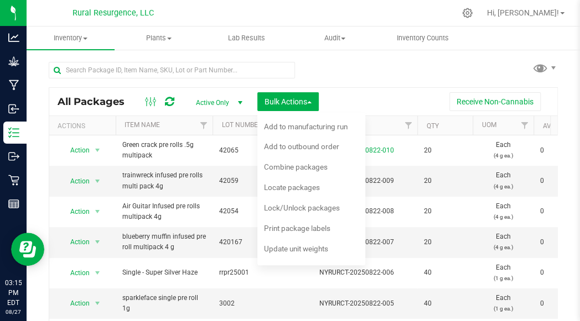
click at [356, 78] on div "All Packages Active Only Active Only Lab Samples Locked All Bulk Actions Add to…" at bounding box center [303, 209] width 509 height 316
click at [384, 99] on div "Receive Non-Cannabis" at bounding box center [438, 101] width 222 height 19
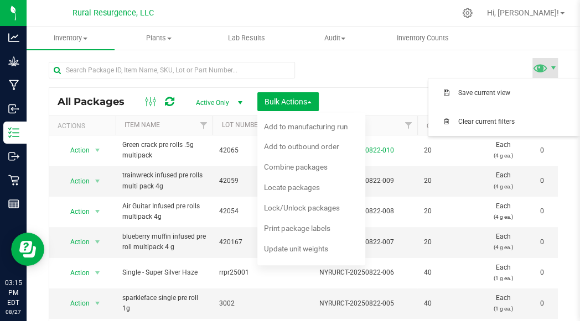
click at [389, 71] on div "All Packages Active Only Active Only Lab Samples Locked All Bulk Actions Add to…" at bounding box center [303, 209] width 509 height 316
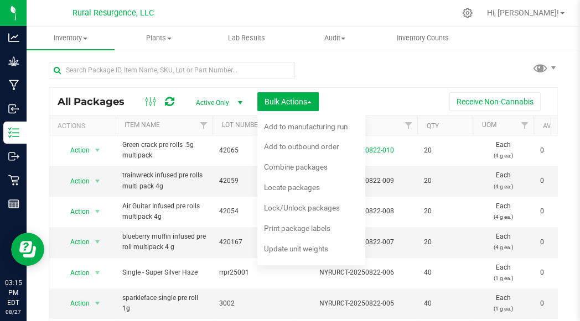
click at [350, 87] on div "All Packages Active Only Active Only Lab Samples Locked All Bulk Actions Add to…" at bounding box center [303, 227] width 509 height 280
click at [86, 124] on div "Actions" at bounding box center [85, 126] width 54 height 8
click at [472, 17] on icon at bounding box center [467, 13] width 11 height 11
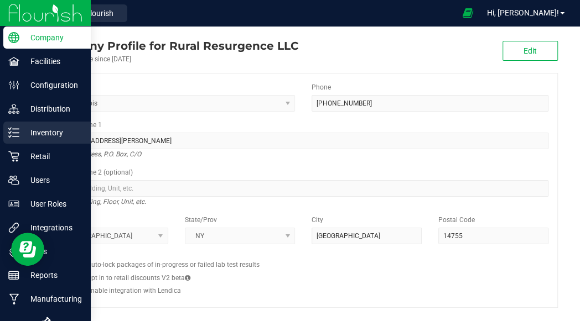
click at [33, 138] on p "Inventory" at bounding box center [52, 132] width 66 height 13
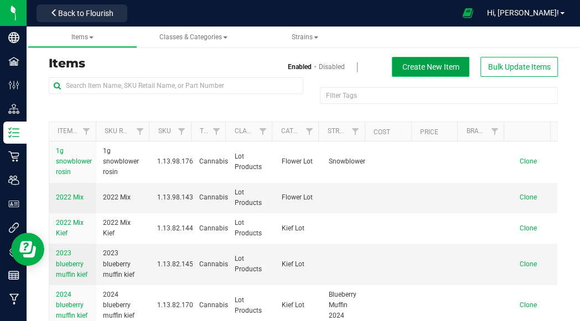
click at [420, 60] on button "Create New Item" at bounding box center [430, 67] width 77 height 20
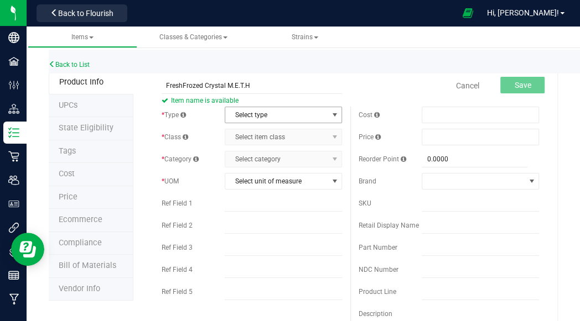
type input "FreshFrozed Crystal M.E.T.H"
click at [256, 114] on span "Select type" at bounding box center [276, 114] width 102 height 15
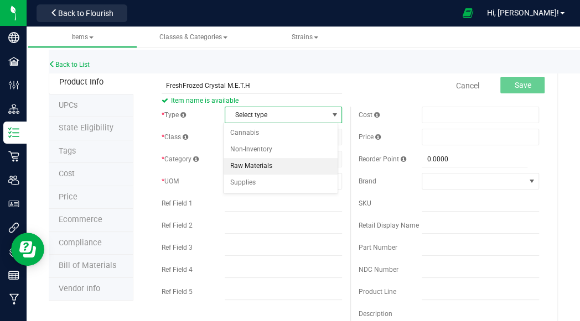
click at [261, 165] on li "Raw Materials" at bounding box center [280, 166] width 114 height 17
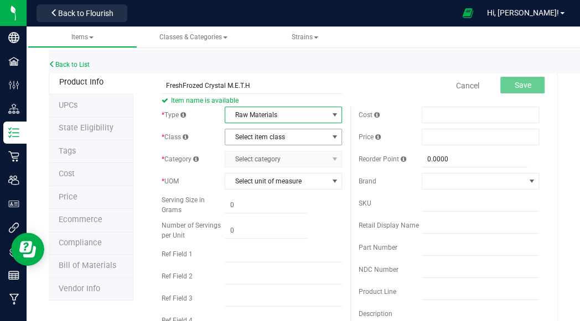
click at [247, 137] on span "Select item class" at bounding box center [276, 136] width 102 height 15
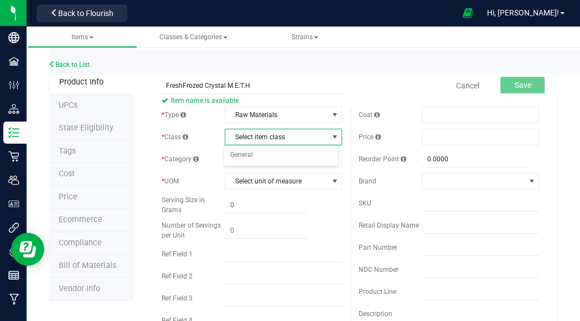
click at [231, 191] on div "* Type Raw Materials Select type Cannabis Non-Inventory Raw Materials Supplies …" at bounding box center [251, 232] width 197 height 250
click at [261, 159] on span "Select category Select category" at bounding box center [283, 159] width 117 height 17
click at [286, 134] on span "Select item class" at bounding box center [276, 136] width 102 height 15
click at [272, 159] on li "General" at bounding box center [280, 155] width 114 height 17
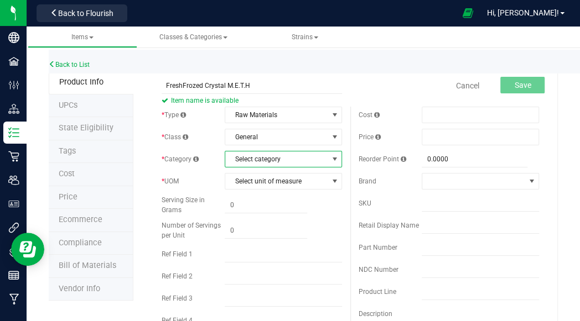
click at [275, 158] on span "Select category" at bounding box center [276, 159] width 102 height 15
drag, startPoint x: 268, startPoint y: 191, endPoint x: 237, endPoint y: 193, distance: 31.6
click at [237, 193] on li "Frozen" at bounding box center [280, 194] width 114 height 17
click at [258, 178] on span "Select unit of measure" at bounding box center [276, 181] width 102 height 15
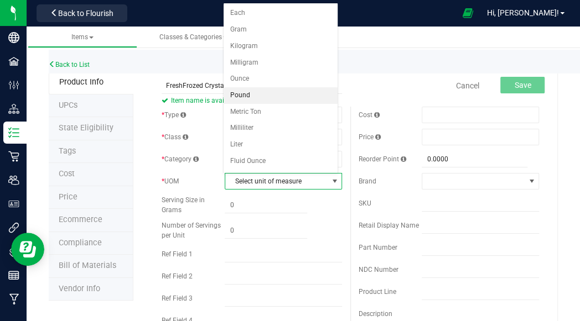
click at [256, 94] on li "Pound" at bounding box center [280, 95] width 114 height 17
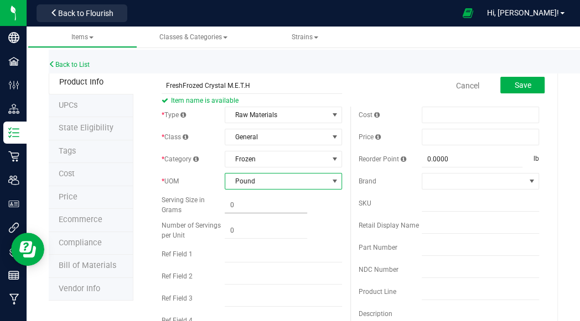
click at [258, 198] on span at bounding box center [266, 205] width 82 height 16
type input "0.0000"
type input "0"
click at [243, 236] on span at bounding box center [266, 231] width 82 height 16
click at [252, 206] on span at bounding box center [266, 205] width 82 height 16
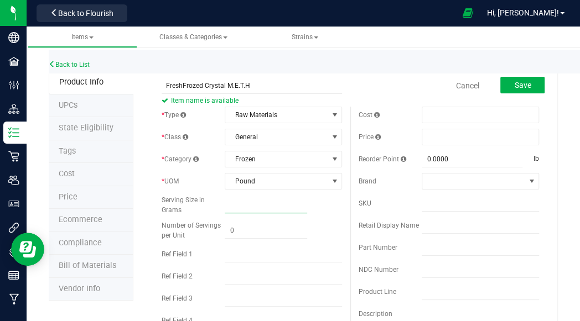
type input "2"
type input "0.0000"
click at [275, 116] on span "Raw Materials" at bounding box center [276, 114] width 102 height 15
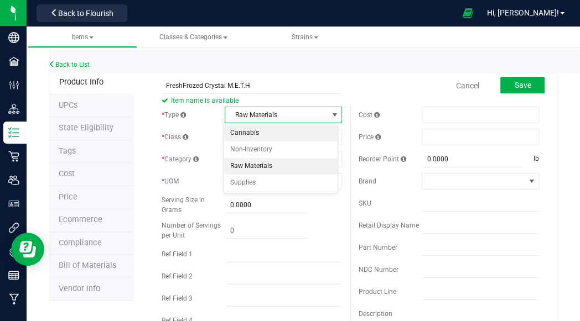
click at [267, 134] on li "Cannabis" at bounding box center [280, 133] width 114 height 17
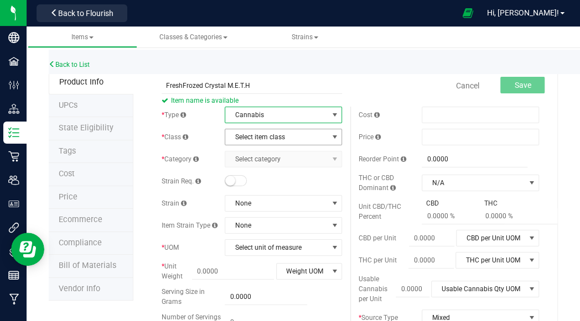
click at [293, 140] on span "Select item class" at bounding box center [276, 136] width 102 height 15
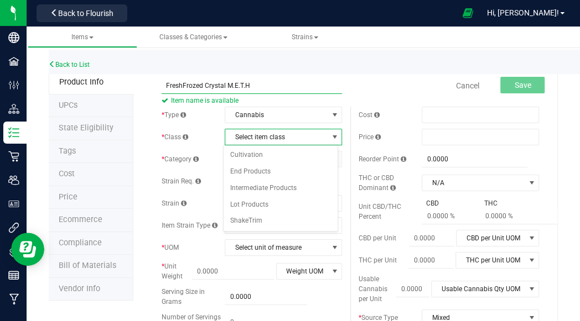
click at [284, 93] on input "FreshFrozed Crystal M.E.T.H" at bounding box center [252, 85] width 180 height 17
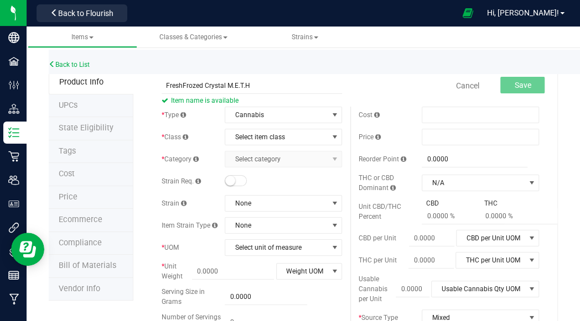
click at [264, 157] on span "Select category Select category" at bounding box center [283, 159] width 117 height 17
click at [280, 135] on span "Select item class" at bounding box center [276, 136] width 102 height 15
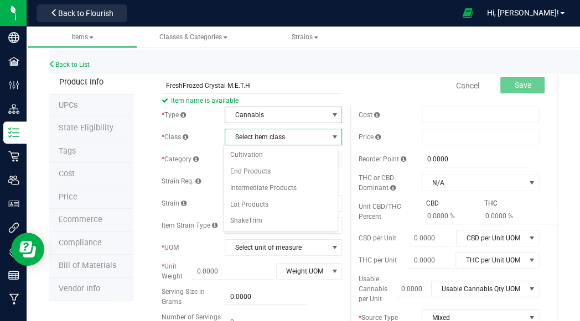
click at [279, 116] on span "Cannabis" at bounding box center [276, 114] width 102 height 15
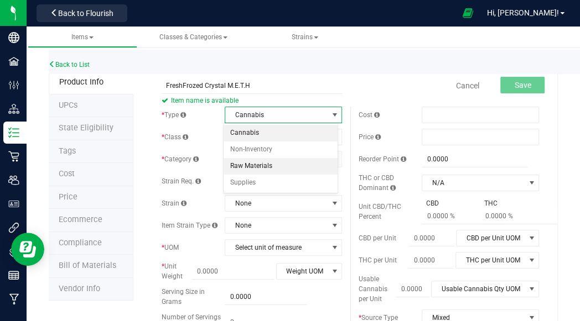
click at [277, 163] on li "Raw Materials" at bounding box center [280, 166] width 114 height 17
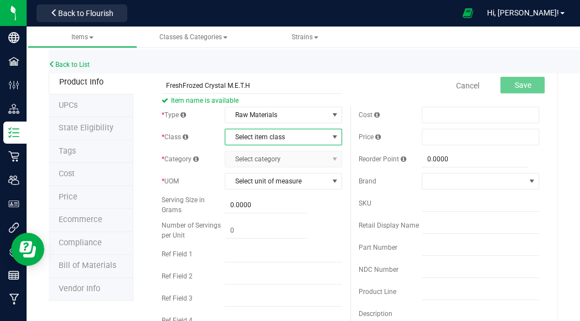
click at [279, 132] on span "Select item class" at bounding box center [276, 136] width 102 height 15
click at [269, 159] on li "General" at bounding box center [280, 155] width 114 height 17
click at [269, 159] on span "Select category" at bounding box center [276, 159] width 102 height 15
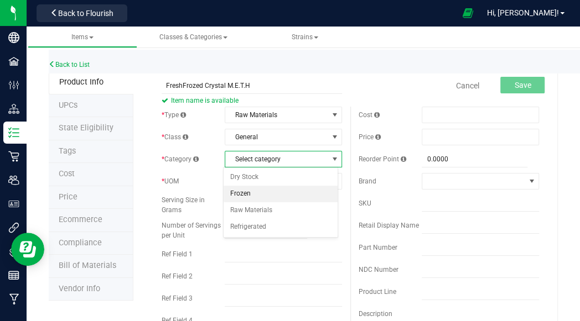
click at [265, 192] on li "Frozen" at bounding box center [280, 194] width 114 height 17
click at [275, 183] on span "Select unit of measure" at bounding box center [276, 181] width 102 height 15
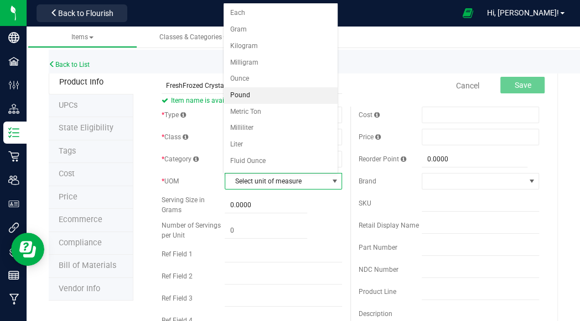
click at [265, 93] on li "Pound" at bounding box center [280, 95] width 114 height 17
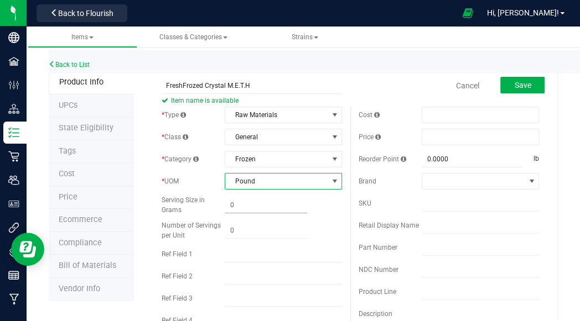
click at [266, 204] on span at bounding box center [266, 205] width 82 height 16
type input "2"
type input "2.0000"
click at [256, 227] on span at bounding box center [266, 231] width 82 height 16
click at [263, 209] on span "2.0000 2" at bounding box center [266, 205] width 82 height 16
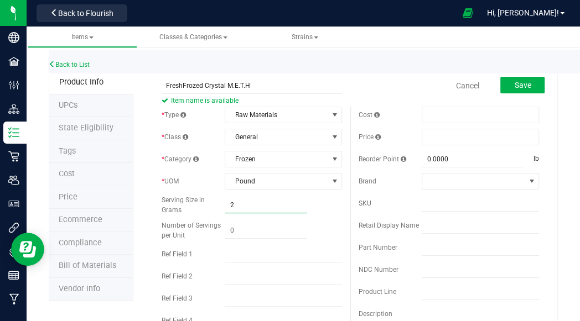
click at [263, 209] on input "2" at bounding box center [266, 204] width 82 height 15
type input "907"
type input "907.0000"
click at [204, 209] on div "Serving Size in Grams" at bounding box center [193, 205] width 63 height 20
click at [243, 233] on span at bounding box center [266, 231] width 82 height 16
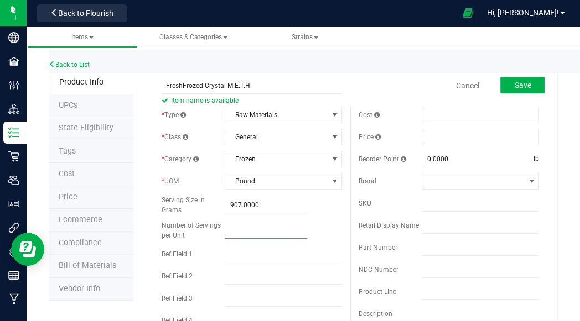
type input "1"
type input "1.00"
click at [231, 258] on input "text" at bounding box center [283, 254] width 117 height 17
click at [265, 113] on span "Raw Materials" at bounding box center [276, 114] width 102 height 15
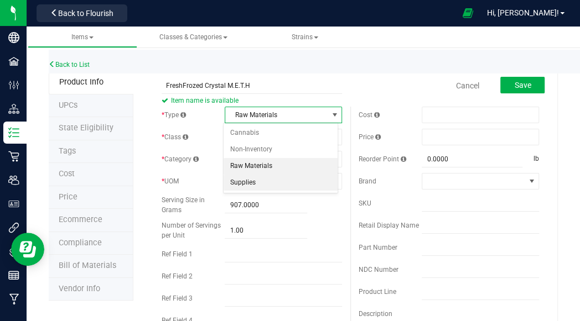
click at [263, 181] on li "Supplies" at bounding box center [280, 183] width 114 height 17
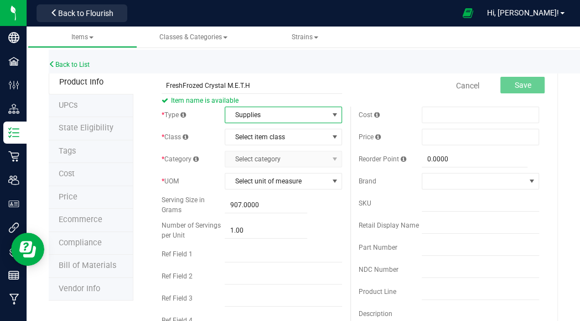
click at [276, 113] on span "Supplies" at bounding box center [276, 114] width 102 height 15
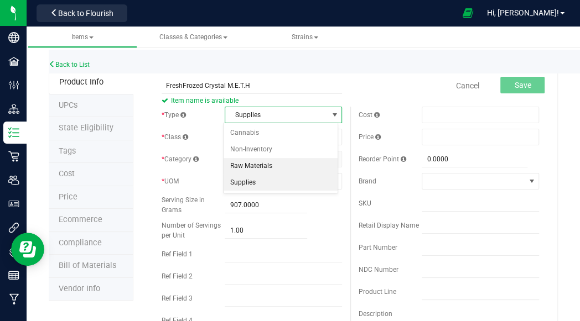
click at [265, 164] on li "Raw Materials" at bounding box center [280, 166] width 114 height 17
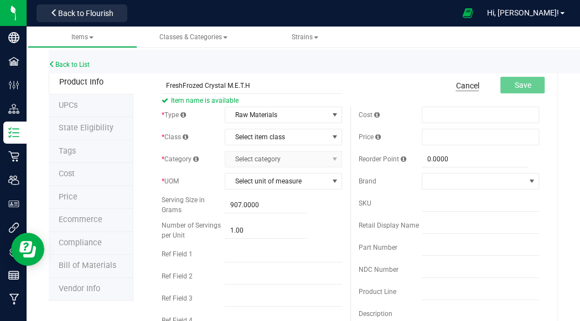
click at [460, 83] on link "Cancel" at bounding box center [466, 85] width 23 height 11
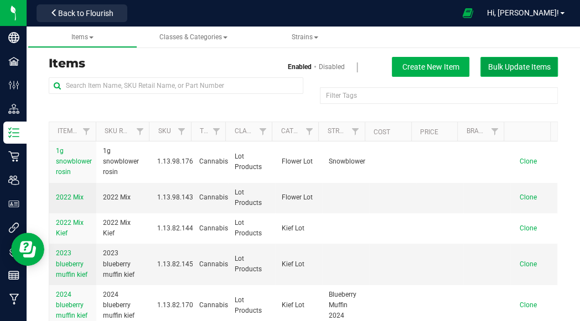
click at [508, 72] on button "Bulk Update Items" at bounding box center [518, 67] width 77 height 20
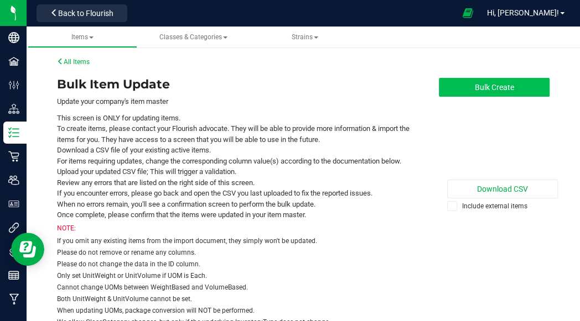
click at [498, 86] on button "Bulk Create" at bounding box center [494, 87] width 111 height 19
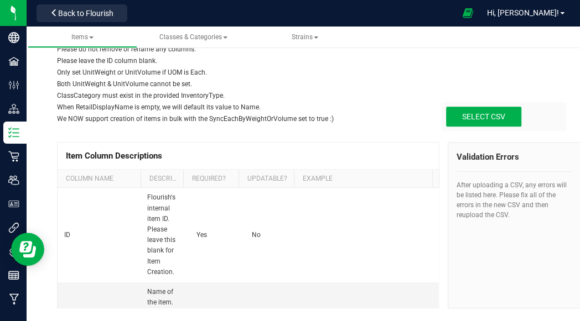
scroll to position [241, 0]
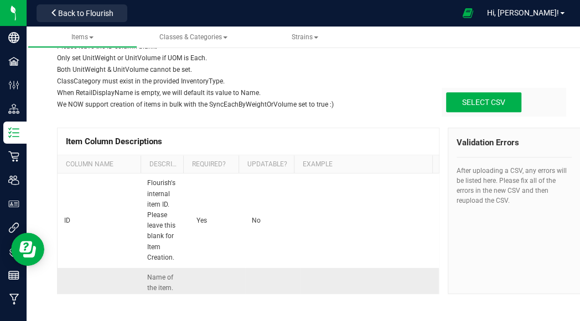
click at [194, 289] on td "Yes" at bounding box center [217, 310] width 55 height 84
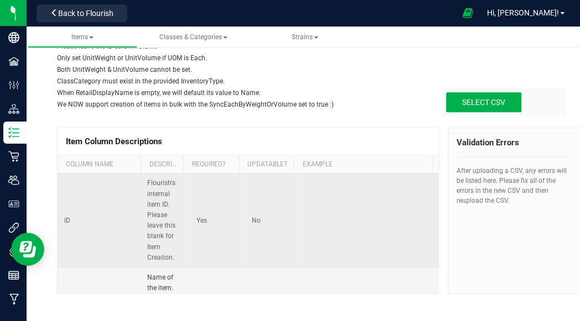
click at [254, 217] on td "No" at bounding box center [272, 221] width 55 height 95
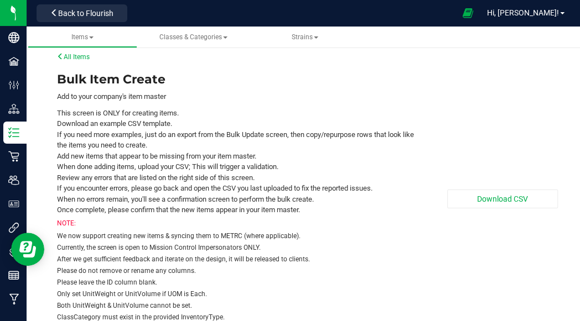
scroll to position [0, 0]
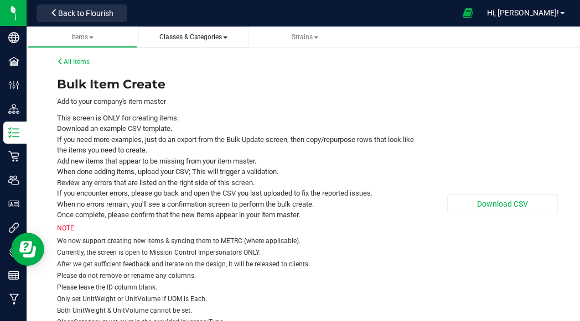
click at [205, 34] on span "Classes & Categories" at bounding box center [193, 37] width 68 height 8
click at [303, 36] on span "Strains" at bounding box center [304, 37] width 27 height 8
click at [290, 71] on li "All strains" at bounding box center [304, 67] width 92 height 16
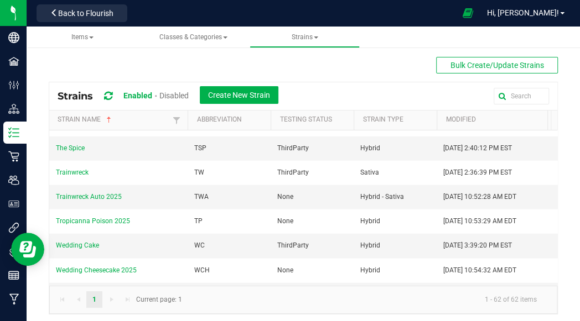
scroll to position [1342, 0]
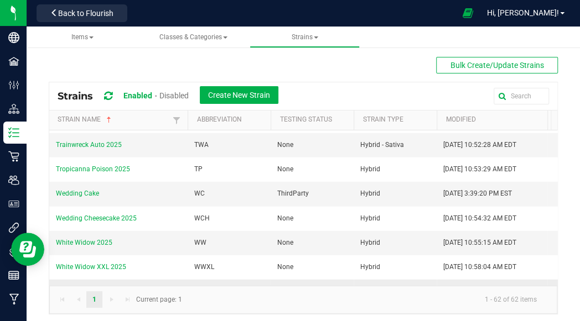
click at [177, 280] on td "White Widow XXL Auto 2025" at bounding box center [118, 292] width 138 height 24
click at [301, 280] on td "None" at bounding box center [311, 292] width 83 height 24
click at [276, 280] on td "None" at bounding box center [311, 292] width 83 height 24
click at [95, 288] on link "White Widow XXL Auto 2025" at bounding box center [99, 292] width 86 height 8
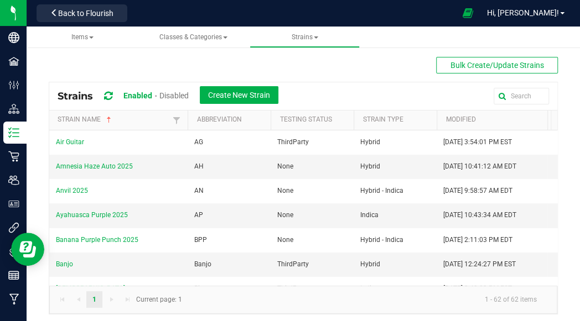
click at [324, 99] on div at bounding box center [418, 96] width 262 height 17
click at [394, 69] on div "Bulk Create/Update Strains Strains Enabled Disabled Create New Strain Strain na…" at bounding box center [303, 186] width 509 height 258
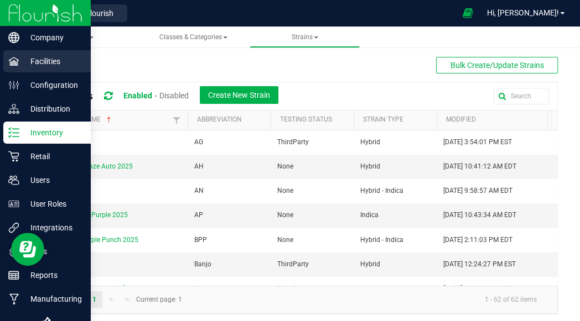
click at [60, 58] on p "Facilities" at bounding box center [52, 61] width 66 height 13
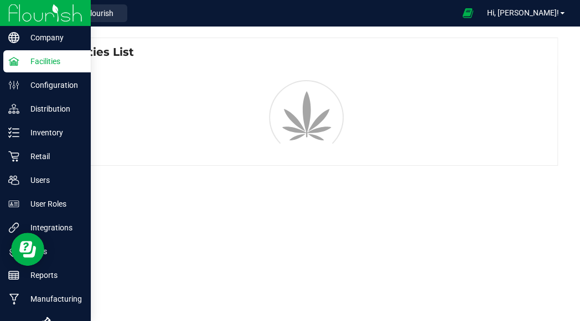
click at [60, 58] on p "Facilities" at bounding box center [52, 61] width 66 height 13
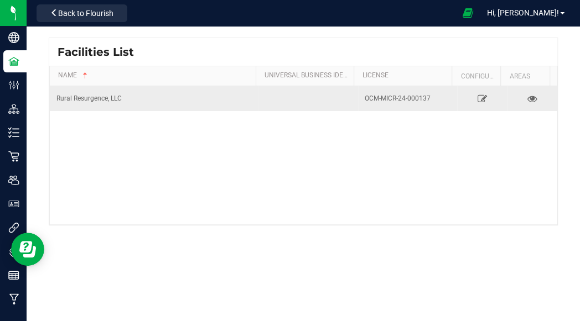
click at [134, 94] on div "Rural Resurgence, LLC" at bounding box center [153, 98] width 195 height 11
click at [381, 105] on td "OCM-MICR-24-000137" at bounding box center [408, 98] width 100 height 25
click at [111, 97] on div "Rural Resurgence, LLC" at bounding box center [153, 98] width 195 height 11
click at [324, 97] on td at bounding box center [308, 98] width 100 height 25
click at [527, 98] on icon at bounding box center [532, 99] width 11 height 8
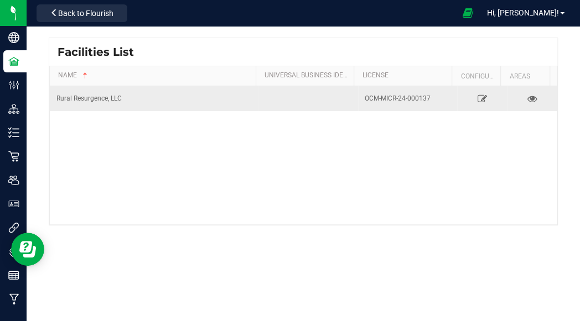
click at [84, 95] on div "Rural Resurgence, LLC" at bounding box center [153, 98] width 195 height 11
drag, startPoint x: 84, startPoint y: 95, endPoint x: 172, endPoint y: 96, distance: 87.9
click at [172, 96] on div "Rural Resurgence, LLC" at bounding box center [153, 98] width 195 height 11
click at [440, 102] on td "OCM-MICR-24-000137" at bounding box center [408, 98] width 100 height 25
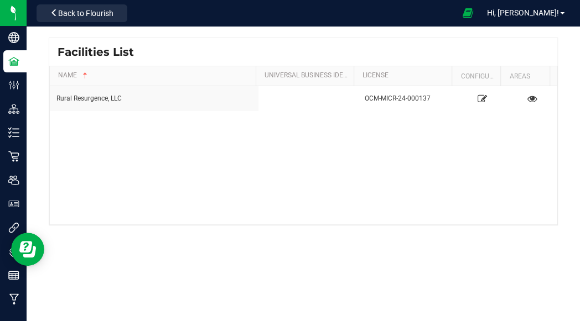
scroll to position [4, 0]
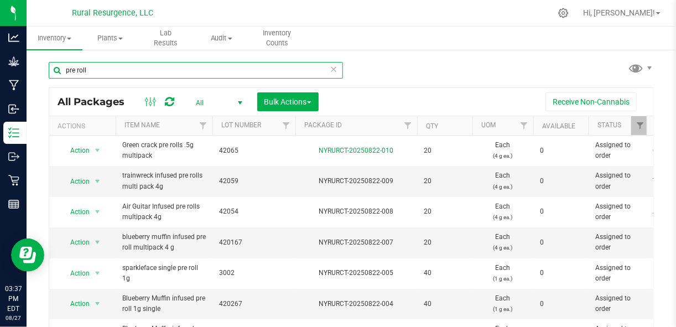
click at [140, 67] on input "pre roll" at bounding box center [196, 70] width 294 height 17
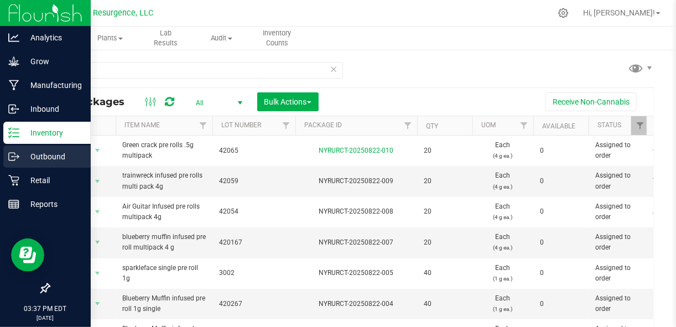
click at [22, 156] on p "Outbound" at bounding box center [52, 156] width 66 height 13
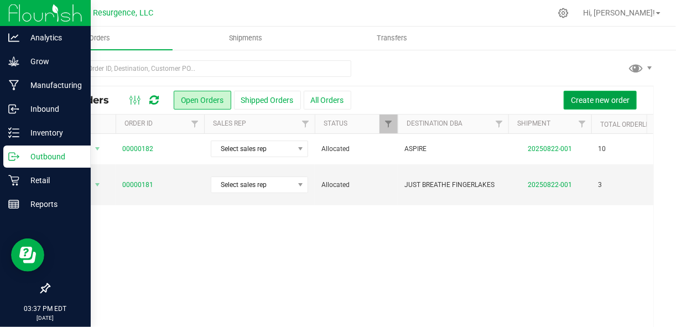
click at [571, 98] on span "Create new order" at bounding box center [600, 100] width 59 height 9
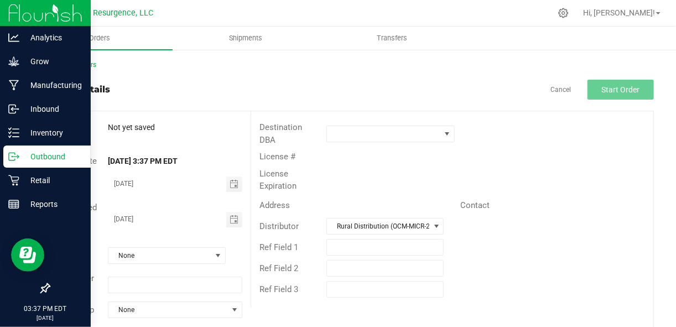
click at [368, 142] on div "Destination DBA" at bounding box center [452, 133] width 402 height 29
click at [369, 133] on span at bounding box center [383, 133] width 113 height 15
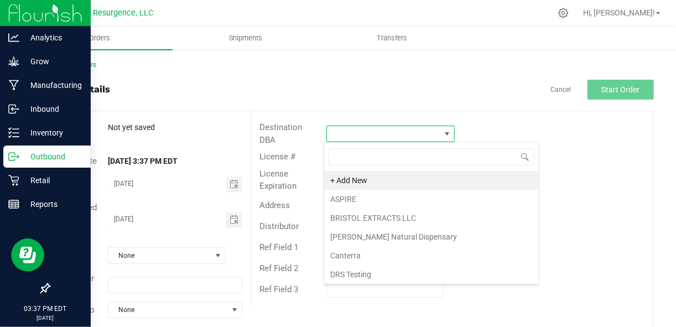
scroll to position [16, 127]
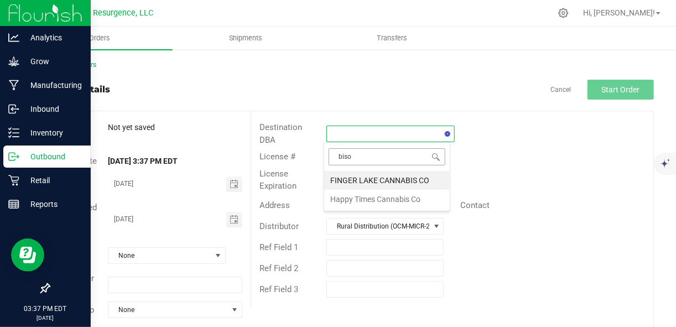
type input "bison"
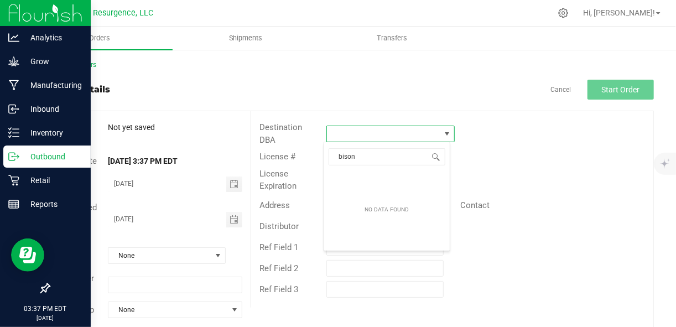
click at [539, 127] on div "Destination DBA" at bounding box center [452, 133] width 402 height 29
click at [403, 137] on span at bounding box center [383, 133] width 113 height 15
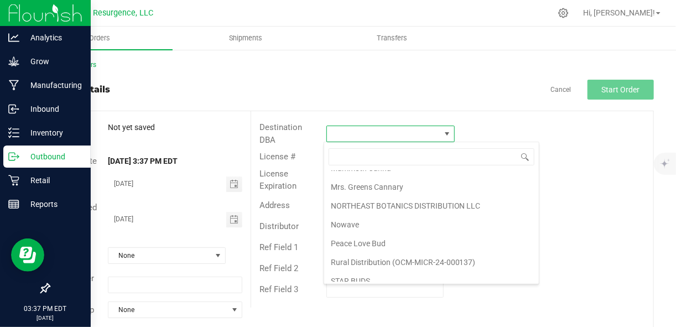
scroll to position [437, 0]
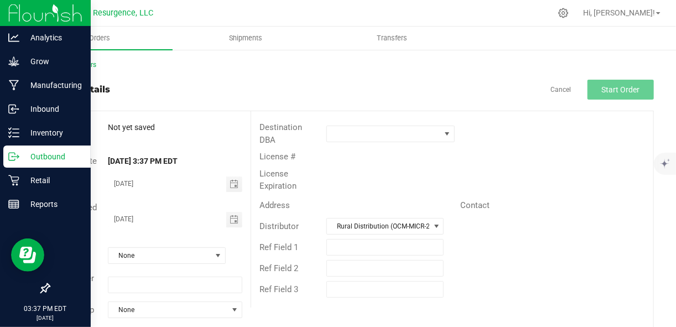
click at [585, 198] on div "Contact" at bounding box center [552, 205] width 201 height 17
click at [569, 9] on icon at bounding box center [563, 13] width 11 height 11
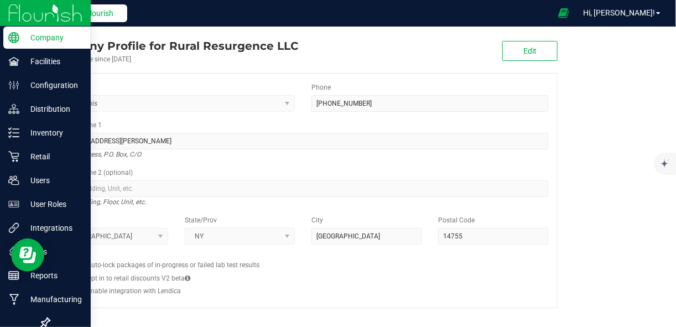
click at [48, 12] on button "Back to Flourish" at bounding box center [82, 13] width 91 height 18
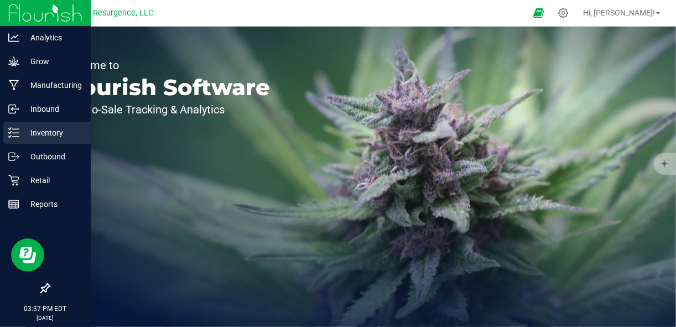
click at [28, 139] on div "Inventory" at bounding box center [46, 133] width 87 height 22
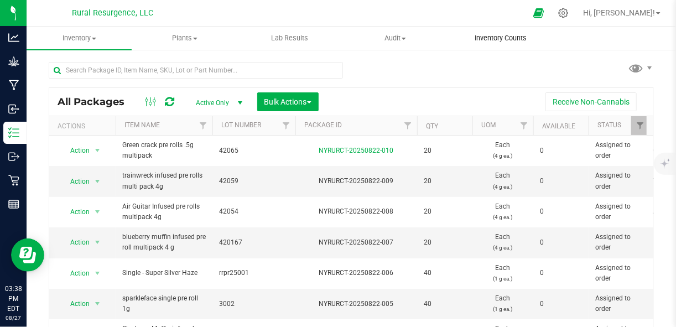
click at [483, 40] on span "Inventory Counts" at bounding box center [501, 38] width 82 height 10
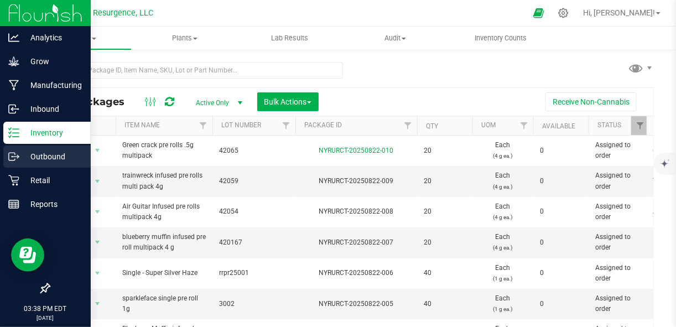
click at [30, 159] on p "Outbound" at bounding box center [52, 156] width 66 height 13
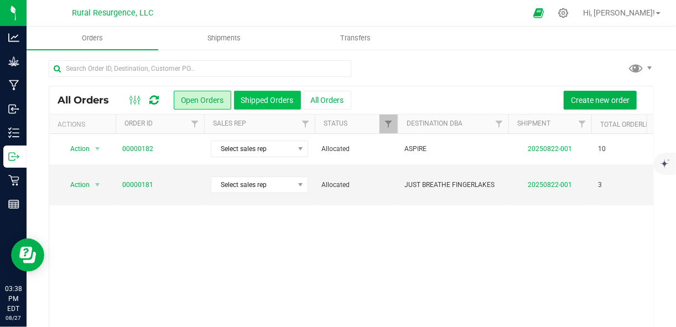
click at [298, 97] on button "Shipped Orders" at bounding box center [267, 100] width 67 height 19
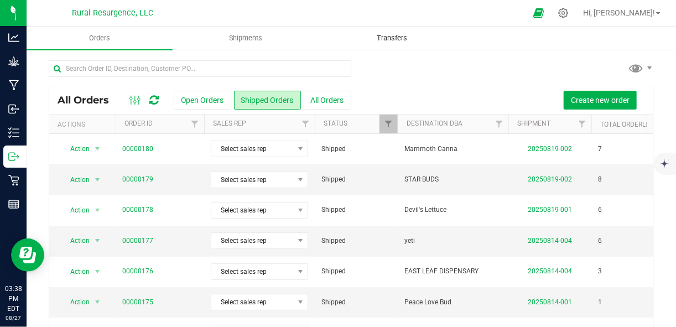
click at [407, 43] on uib-tab-heading "Transfers" at bounding box center [391, 38] width 145 height 22
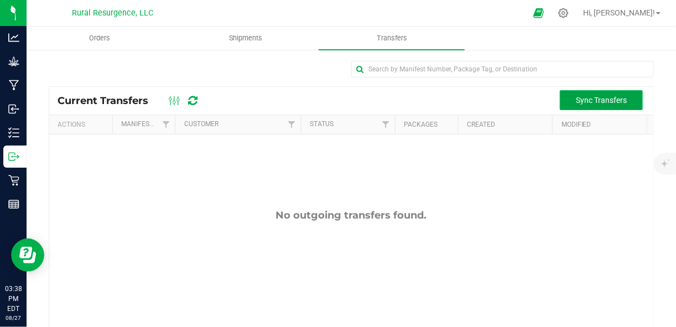
click at [582, 101] on span "Sync Transfers" at bounding box center [601, 100] width 51 height 9
click at [171, 100] on icon at bounding box center [175, 100] width 12 height 13
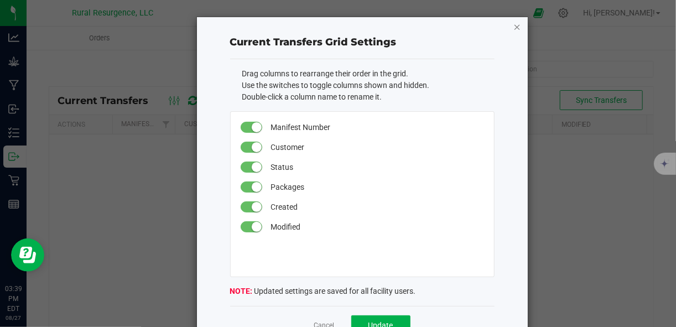
click at [513, 28] on icon "button" at bounding box center [517, 26] width 8 height 13
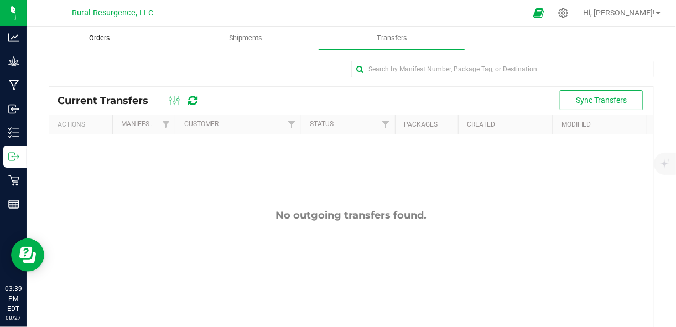
click at [102, 37] on span "Orders" at bounding box center [99, 38] width 51 height 10
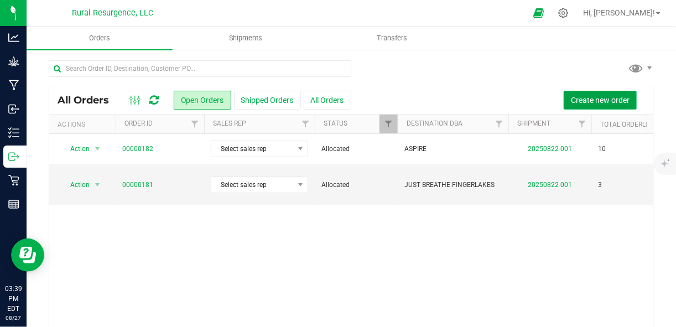
click at [574, 102] on span "Create new order" at bounding box center [600, 100] width 59 height 9
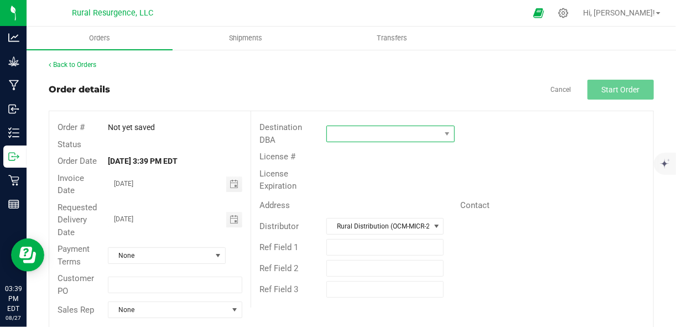
click at [389, 133] on span at bounding box center [383, 133] width 113 height 15
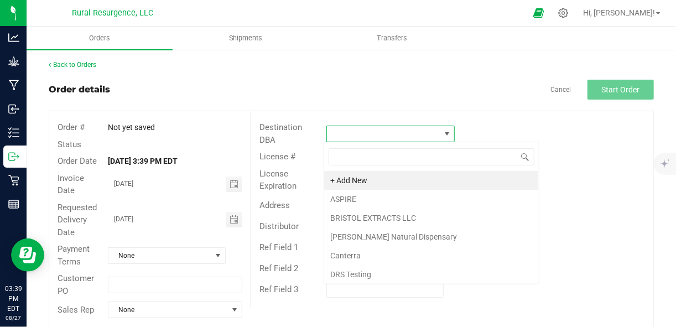
scroll to position [16, 127]
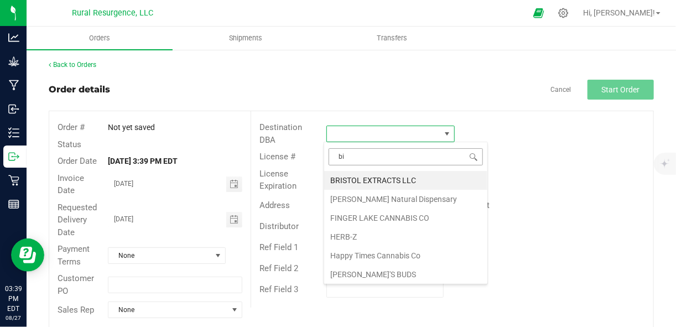
type input "b"
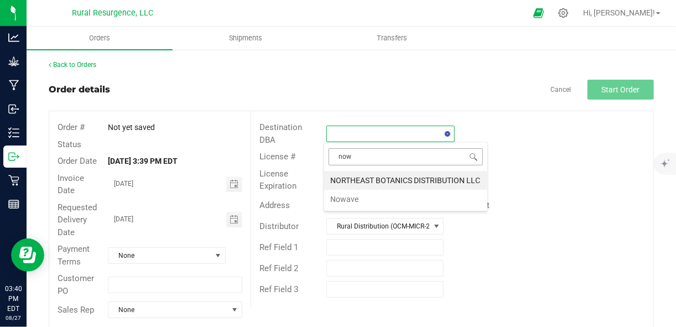
type input "nowa"
click at [381, 185] on li "Nowave" at bounding box center [387, 180] width 126 height 19
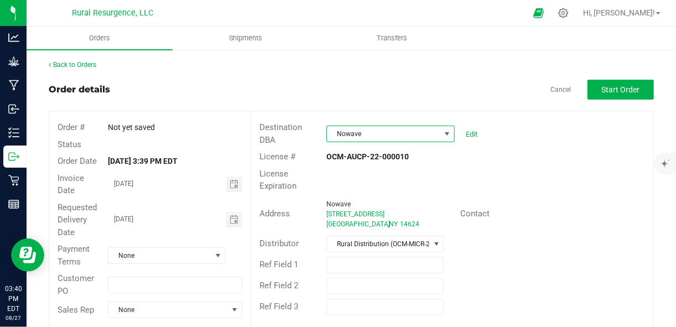
click at [473, 159] on div "License # OCM-AUCP-22-000010" at bounding box center [452, 156] width 402 height 17
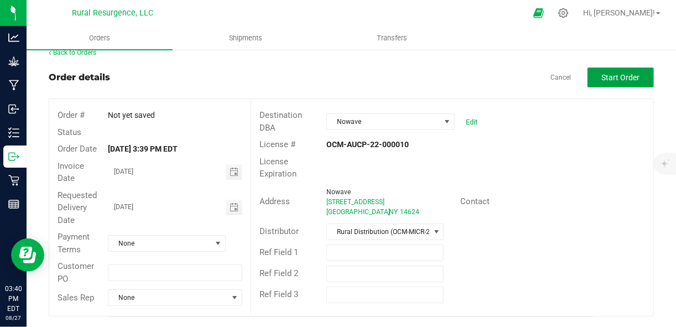
click at [614, 84] on button "Start Order" at bounding box center [620, 77] width 66 height 20
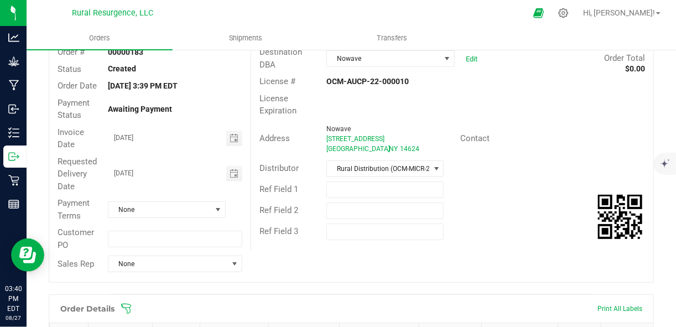
scroll to position [76, 0]
click at [217, 210] on span at bounding box center [217, 209] width 9 height 9
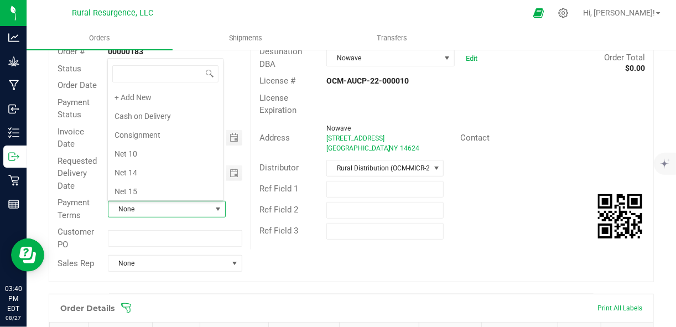
scroll to position [147, 0]
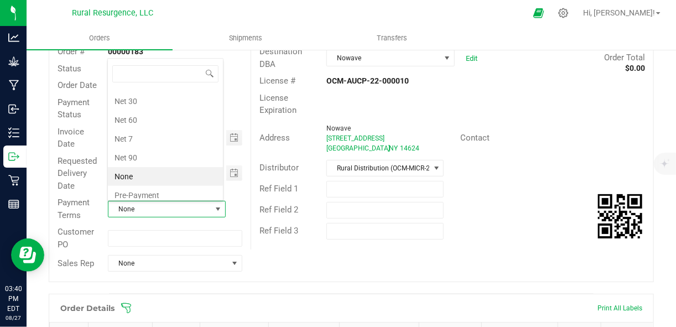
click at [157, 173] on li "None" at bounding box center [165, 176] width 115 height 19
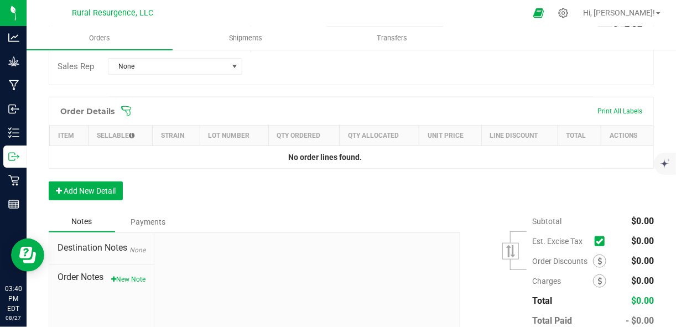
scroll to position [277, 0]
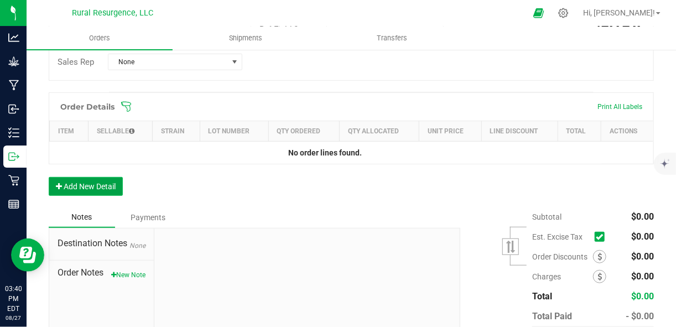
click at [101, 185] on button "Add New Detail" at bounding box center [86, 186] width 74 height 19
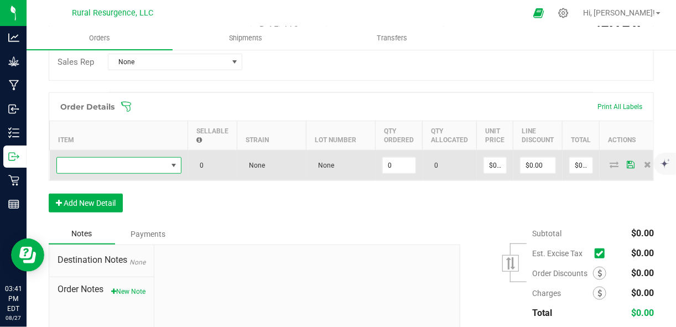
click at [95, 165] on span "NO DATA FOUND" at bounding box center [112, 165] width 110 height 15
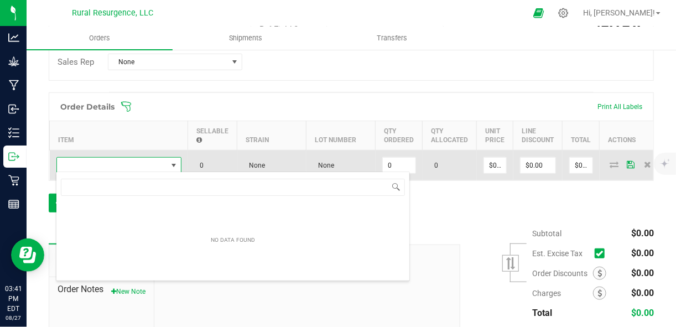
scroll to position [16, 124]
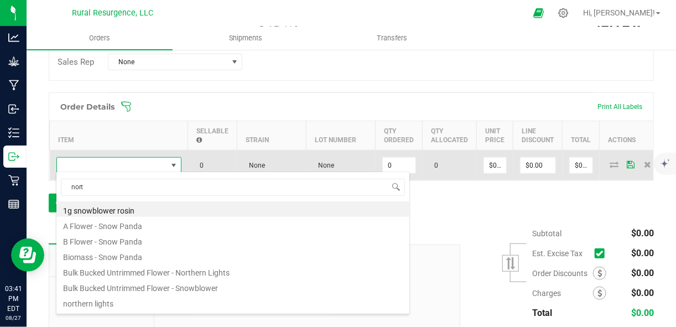
type input "north"
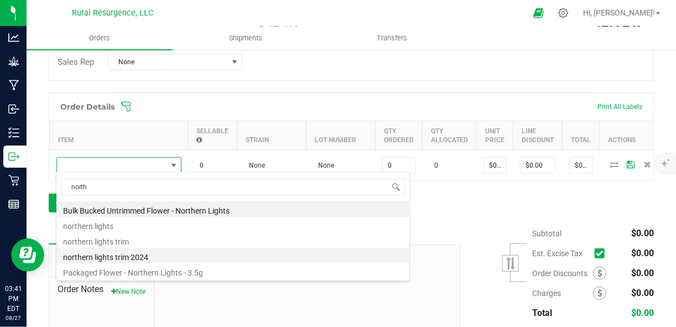
click at [139, 255] on li "northern lights trim 2024" at bounding box center [232, 255] width 353 height 15
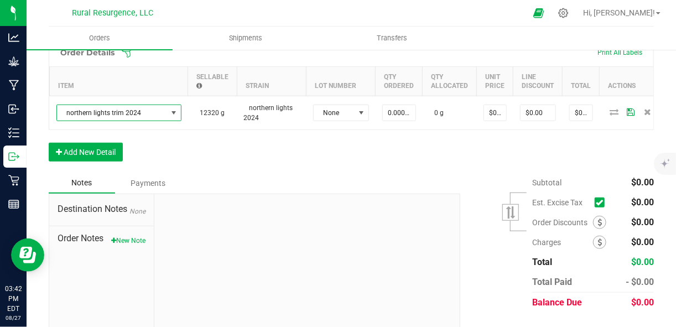
scroll to position [332, 0]
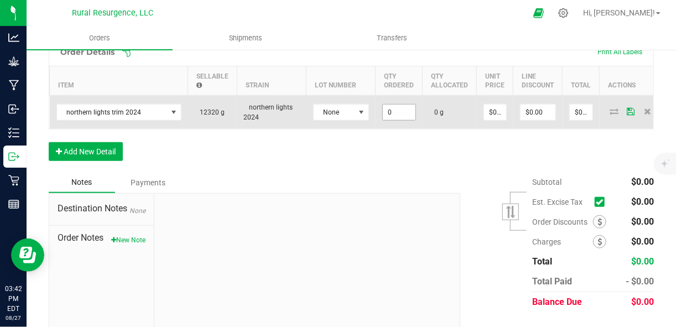
click at [388, 113] on input "0" at bounding box center [399, 112] width 33 height 15
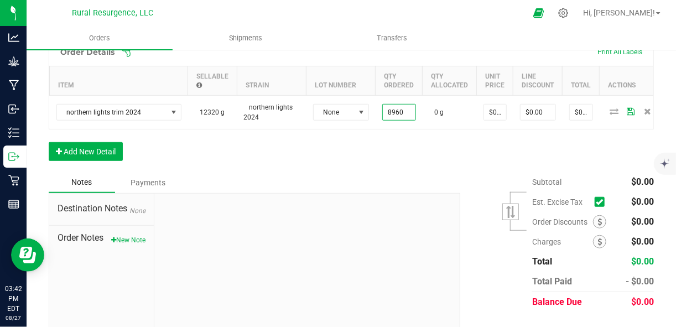
type input "8960.0000 g"
click at [473, 147] on div "Order Details Print All Labels Item Sellable Strain Lot Number Qty Ordered Qty …" at bounding box center [351, 105] width 605 height 134
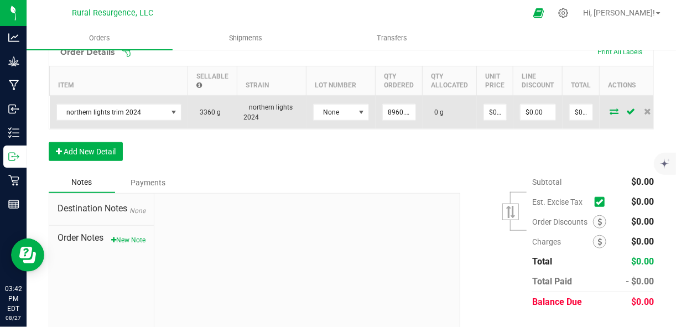
click at [610, 111] on icon at bounding box center [614, 111] width 9 height 7
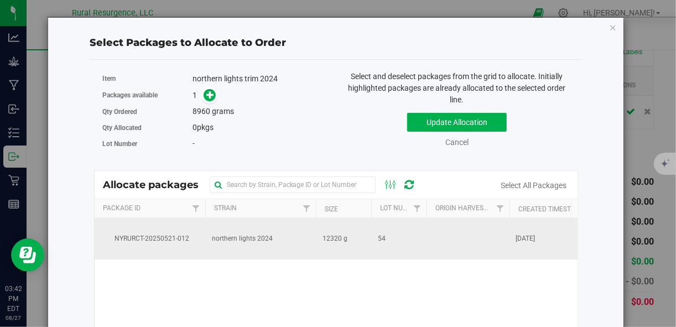
click at [268, 237] on span "northern lights 2024" at bounding box center [242, 238] width 61 height 11
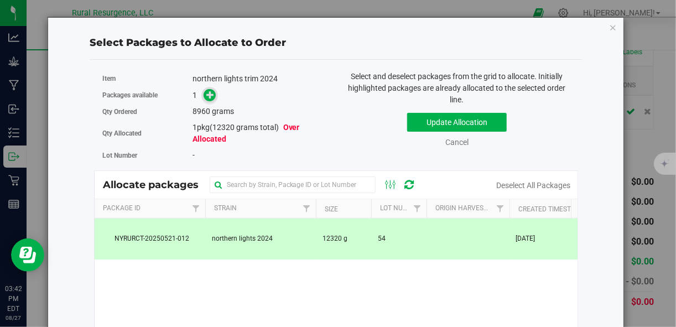
click at [208, 95] on icon at bounding box center [210, 95] width 8 height 8
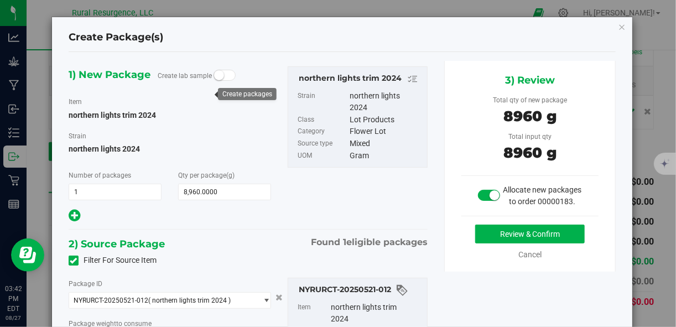
type input "8960.0000 g"
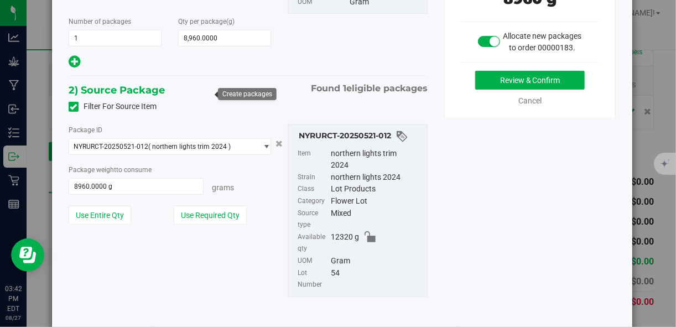
scroll to position [161, 0]
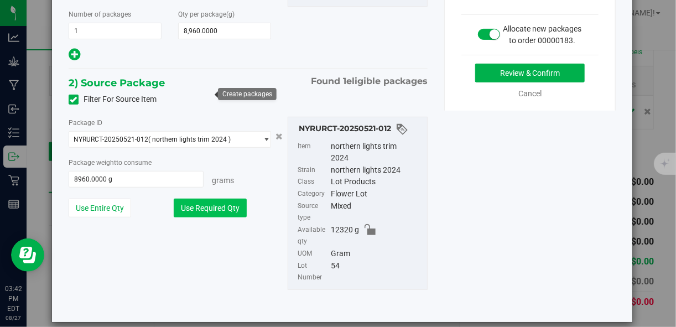
click at [227, 205] on button "Use Required Qty" at bounding box center [210, 208] width 73 height 19
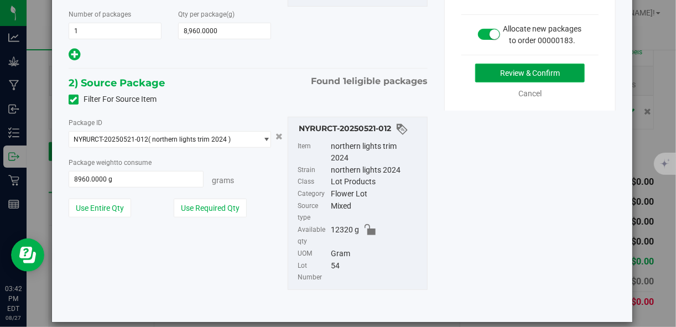
click at [494, 81] on button "Review & Confirm" at bounding box center [530, 73] width 110 height 19
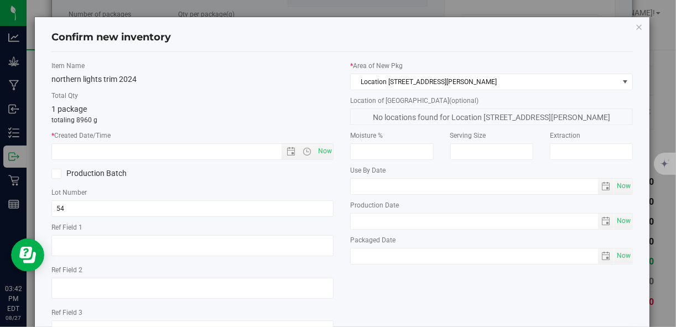
scroll to position [39, 0]
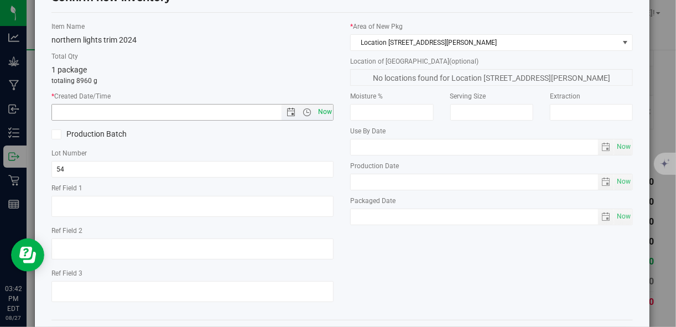
click at [319, 112] on span "Now" at bounding box center [324, 112] width 19 height 16
type input "8/27/2025 3:42 PM"
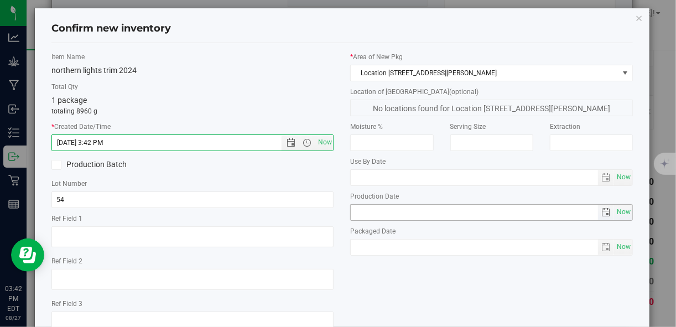
scroll to position [9, 0]
click at [77, 163] on label "Production Batch" at bounding box center [117, 165] width 133 height 12
click at [0, 0] on input "Production Batch" at bounding box center [0, 0] width 0 height 0
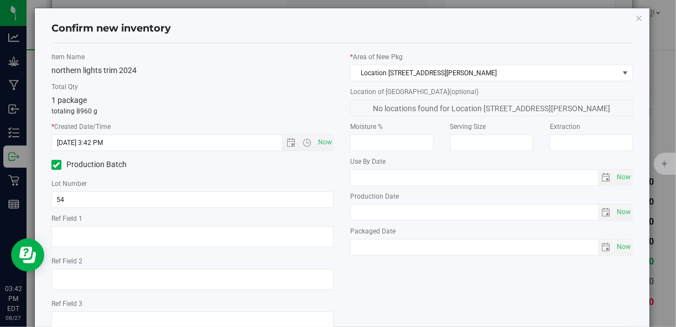
click at [77, 163] on label "Production Batch" at bounding box center [117, 165] width 133 height 12
click at [0, 0] on input "Production Batch" at bounding box center [0, 0] width 0 height 0
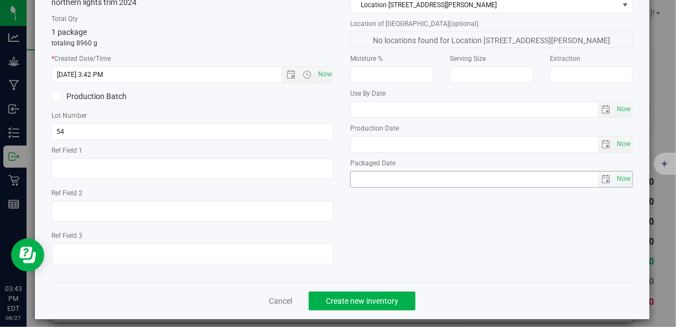
scroll to position [85, 0]
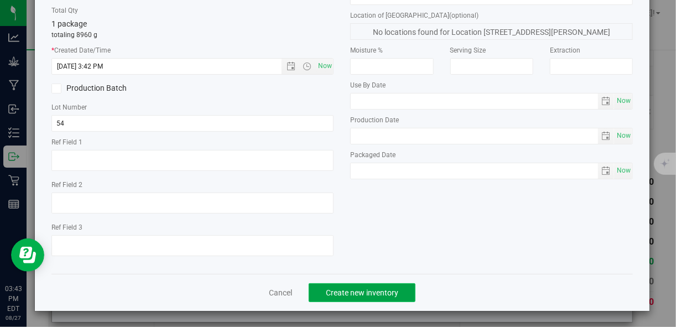
click at [336, 291] on span "Create new inventory" at bounding box center [362, 292] width 72 height 9
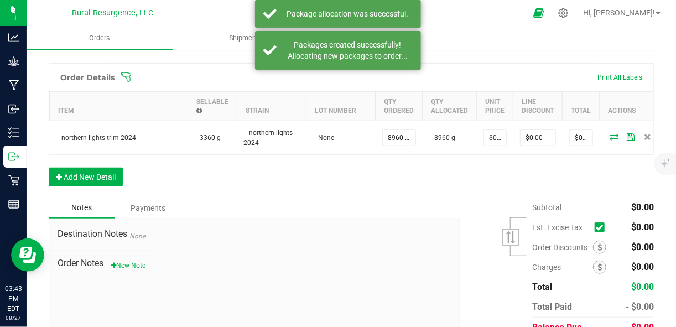
scroll to position [306, 0]
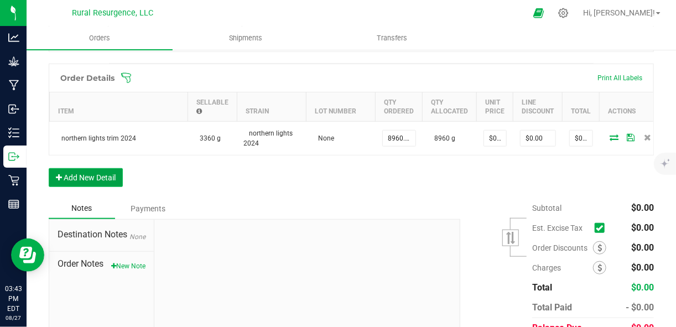
click at [98, 181] on button "Add New Detail" at bounding box center [86, 177] width 74 height 19
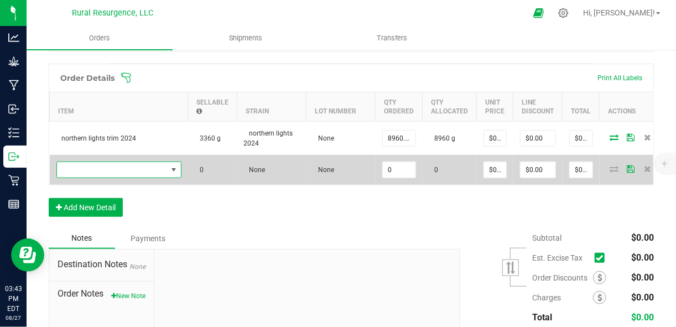
click at [164, 168] on span "NO DATA FOUND" at bounding box center [112, 169] width 110 height 15
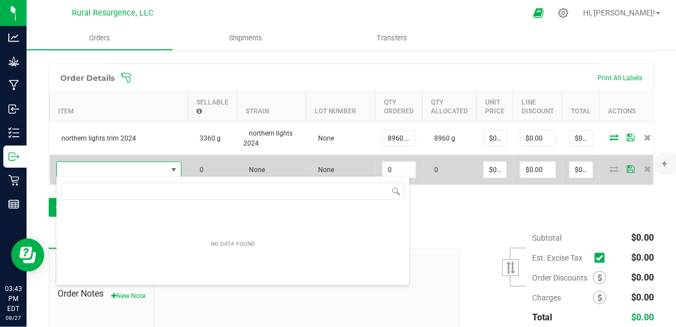
scroll to position [16, 124]
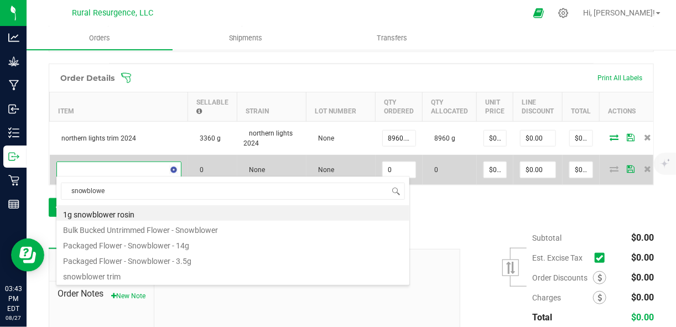
type input "snowblower"
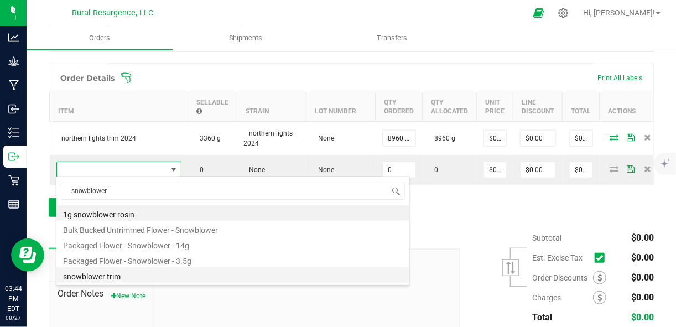
click at [153, 274] on li "snowblower trim" at bounding box center [232, 274] width 353 height 15
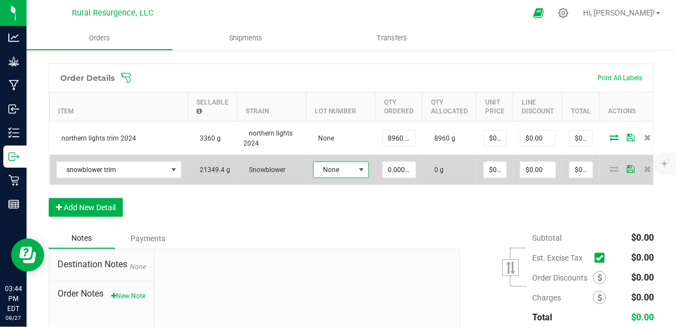
click at [354, 173] on span at bounding box center [361, 169] width 14 height 15
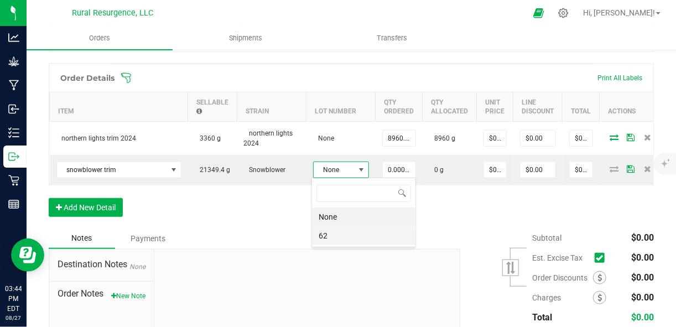
click at [339, 236] on li "62" at bounding box center [363, 235] width 103 height 19
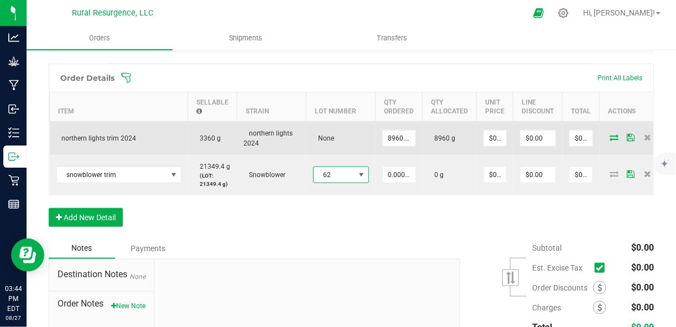
click at [336, 141] on td "None" at bounding box center [340, 139] width 69 height 34
click at [324, 138] on span "None" at bounding box center [324, 138] width 22 height 8
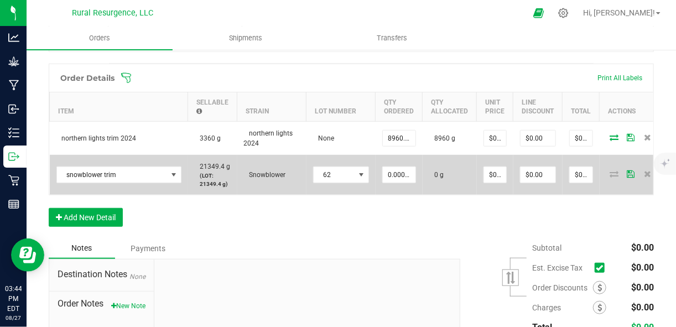
click at [450, 168] on td "0 g" at bounding box center [450, 175] width 54 height 40
click at [398, 179] on input "0" at bounding box center [399, 174] width 33 height 15
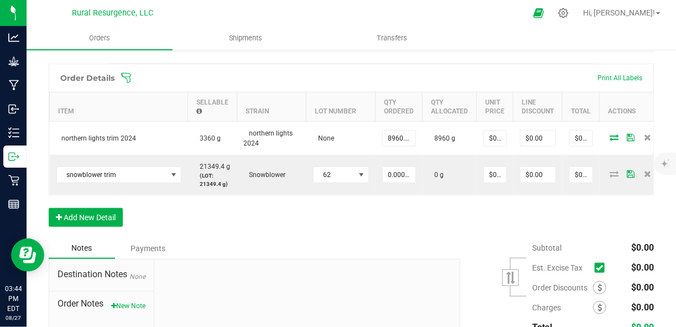
click at [516, 45] on ul "Orders Shipments Transfers" at bounding box center [365, 39] width 676 height 24
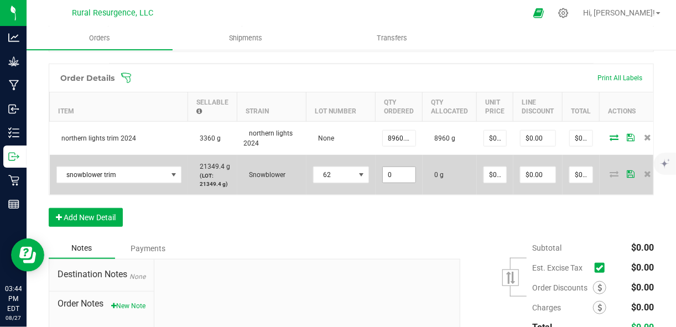
click at [398, 177] on input "0" at bounding box center [399, 174] width 33 height 15
type input "12992.0000 g"
click at [466, 195] on td "0 g" at bounding box center [450, 175] width 54 height 40
click at [610, 170] on icon at bounding box center [614, 173] width 9 height 7
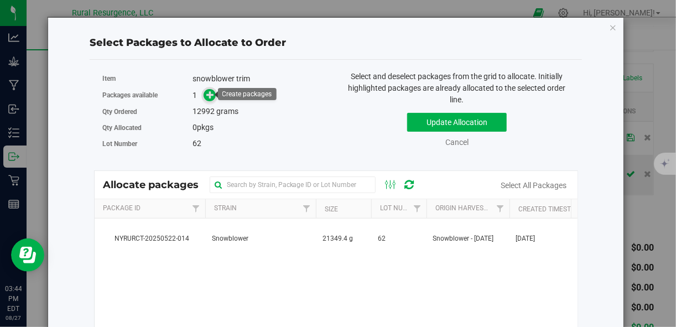
click at [211, 98] on icon at bounding box center [210, 95] width 8 height 8
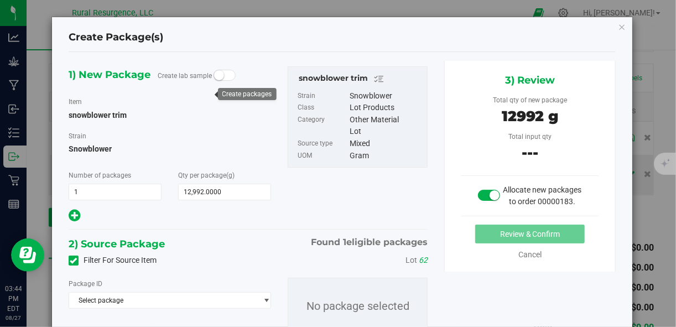
scroll to position [55, 0]
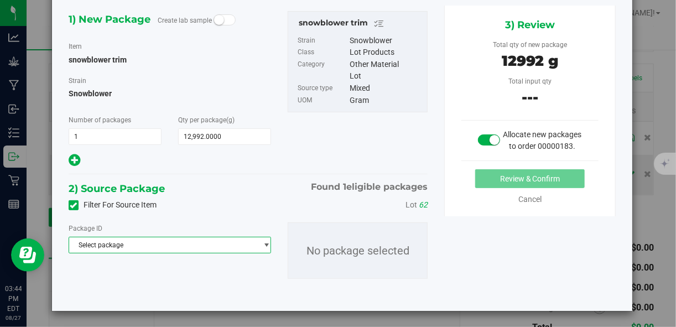
click at [243, 244] on span "Select package" at bounding box center [162, 244] width 187 height 15
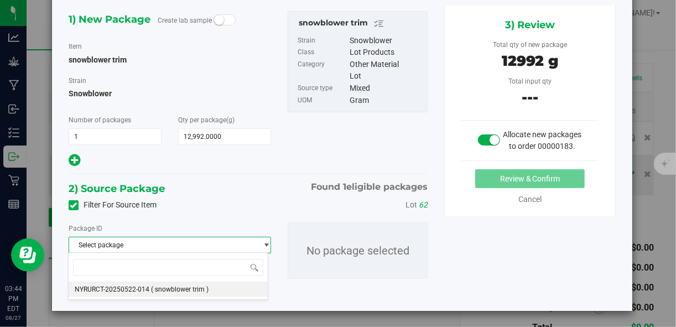
click at [207, 288] on span "( snowblower trim )" at bounding box center [181, 289] width 58 height 8
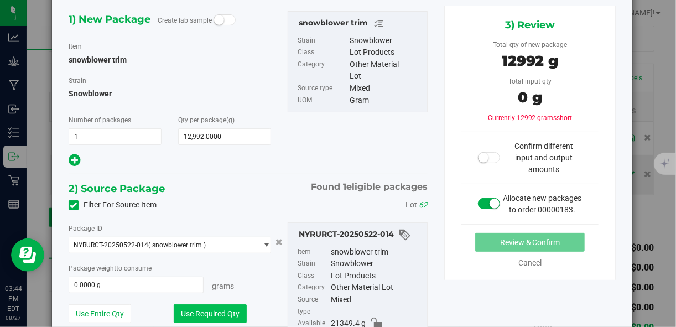
click at [223, 314] on button "Use Required Qty" at bounding box center [210, 313] width 73 height 19
type input "12992.0000 g"
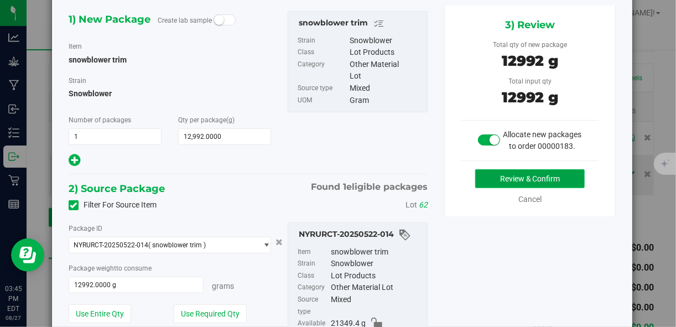
click at [510, 188] on button "Review & Confirm" at bounding box center [530, 178] width 110 height 19
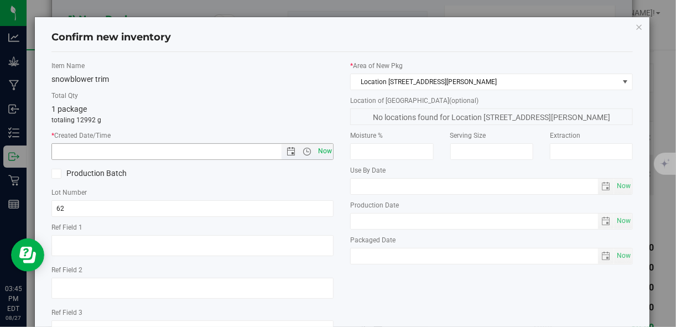
click at [324, 151] on span "Now" at bounding box center [324, 151] width 19 height 16
type input "8/27/2025 3:45 PM"
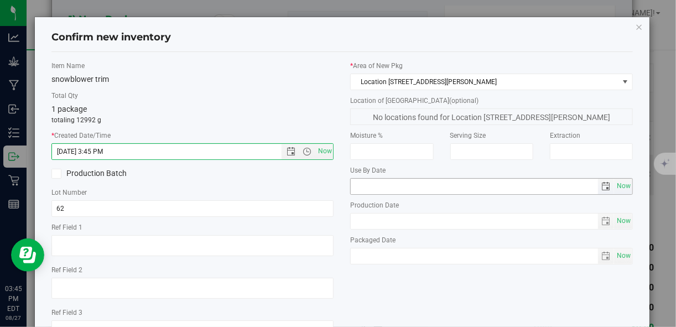
scroll to position [85, 0]
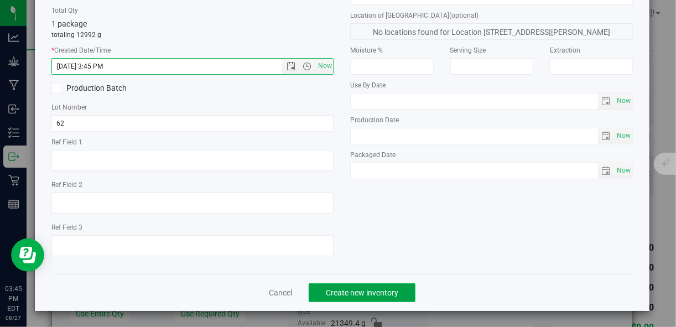
click at [377, 296] on button "Create new inventory" at bounding box center [362, 292] width 107 height 19
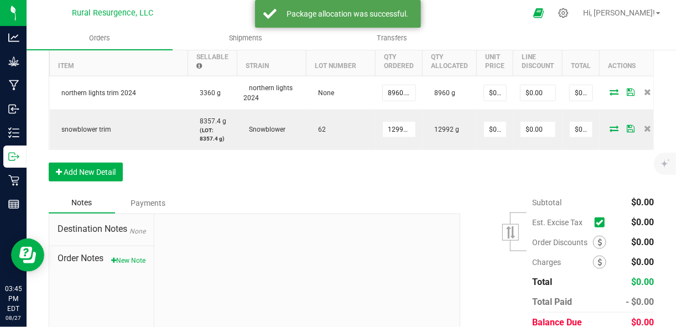
scroll to position [359, 0]
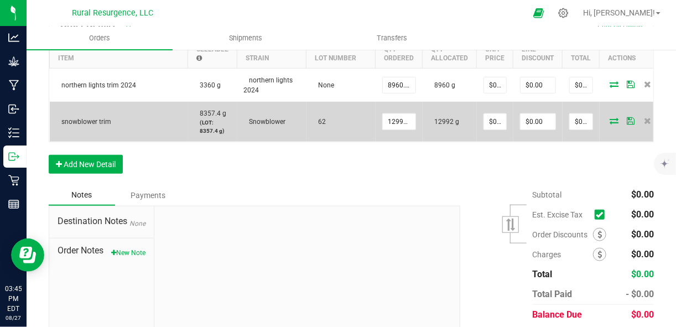
click at [323, 126] on td "62" at bounding box center [340, 122] width 69 height 40
click at [319, 114] on td "62" at bounding box center [340, 122] width 69 height 40
click at [323, 122] on span "62" at bounding box center [319, 122] width 13 height 8
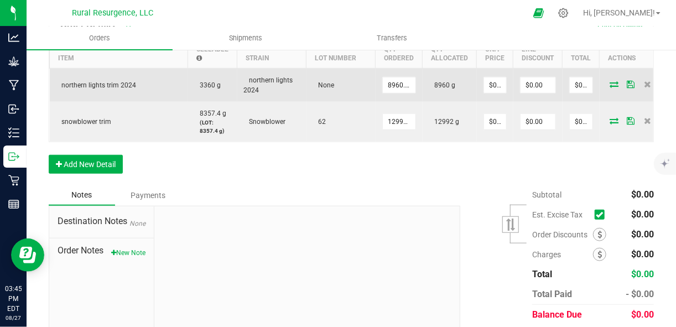
click at [324, 78] on td "None" at bounding box center [340, 86] width 69 height 34
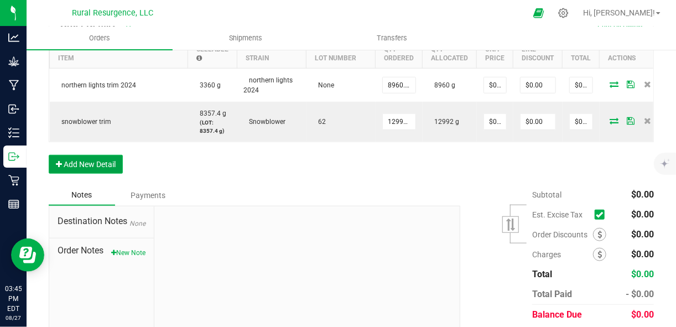
click at [92, 169] on button "Add New Detail" at bounding box center [86, 164] width 74 height 19
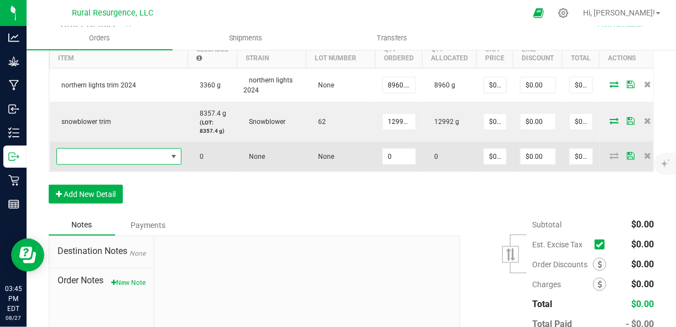
click at [144, 157] on span "NO DATA FOUND" at bounding box center [112, 156] width 110 height 15
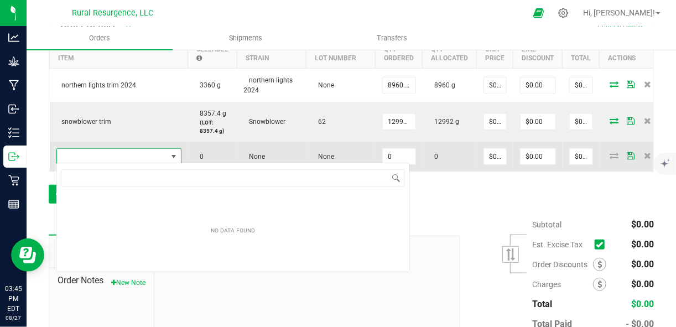
scroll to position [16, 124]
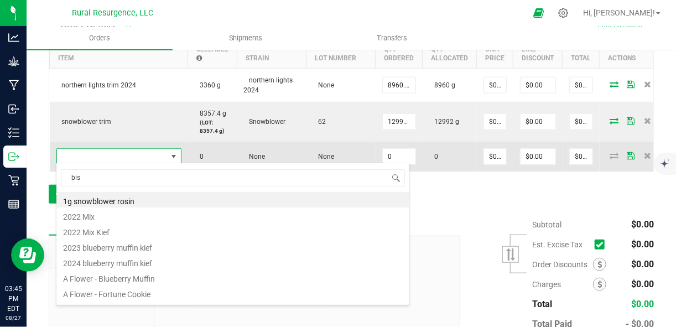
type input "bisk"
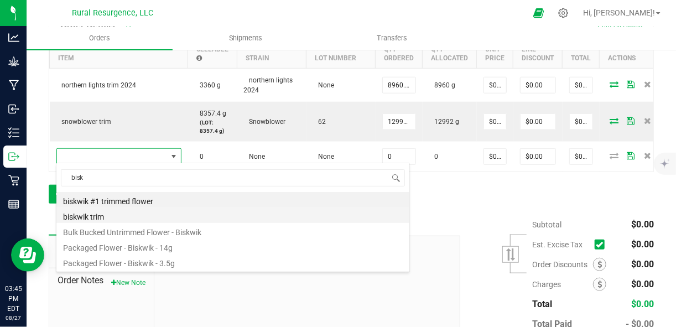
click at [117, 217] on li "biskwik trim" at bounding box center [232, 214] width 353 height 15
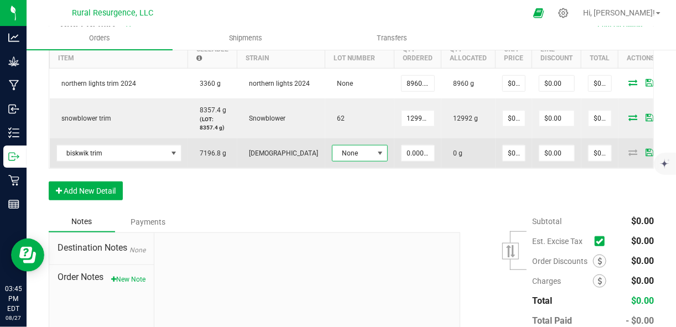
click at [332, 157] on span "None" at bounding box center [352, 152] width 41 height 15
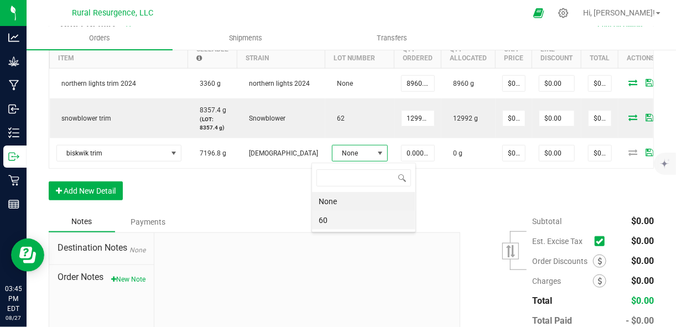
click at [325, 220] on li "60" at bounding box center [363, 220] width 103 height 19
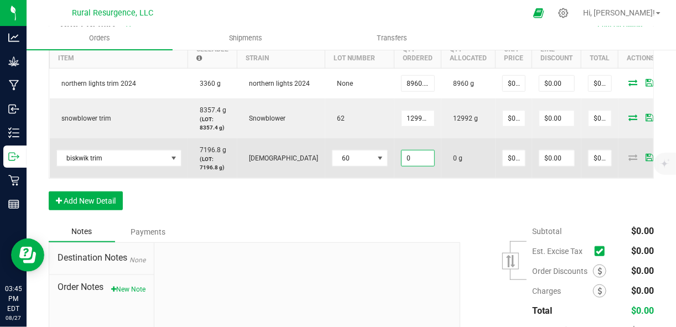
click at [402, 163] on input "0" at bounding box center [418, 157] width 33 height 15
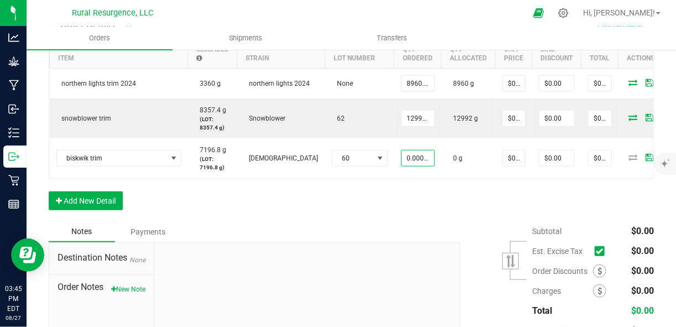
click at [433, 302] on div at bounding box center [307, 317] width 306 height 148
click at [471, 221] on div "Order Details Print All Labels Item Sellable Strain Lot Number Qty Ordered Qty …" at bounding box center [351, 116] width 605 height 211
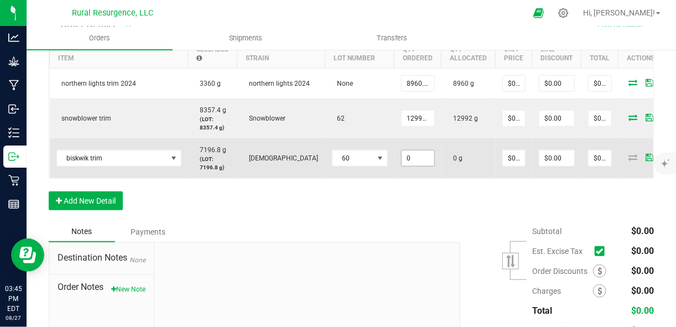
click at [406, 160] on input "0" at bounding box center [418, 157] width 33 height 15
type input "4480.0000 g"
click at [618, 178] on td at bounding box center [651, 158] width 66 height 40
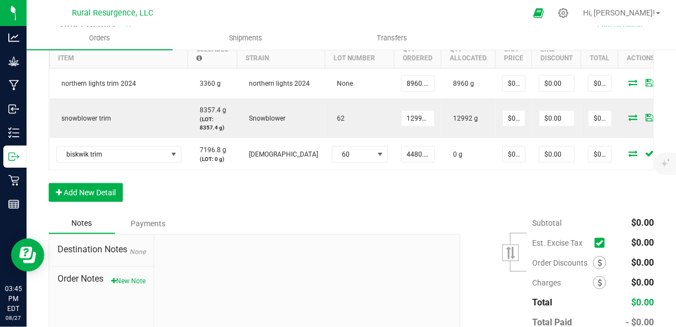
click at [618, 168] on td at bounding box center [651, 154] width 66 height 32
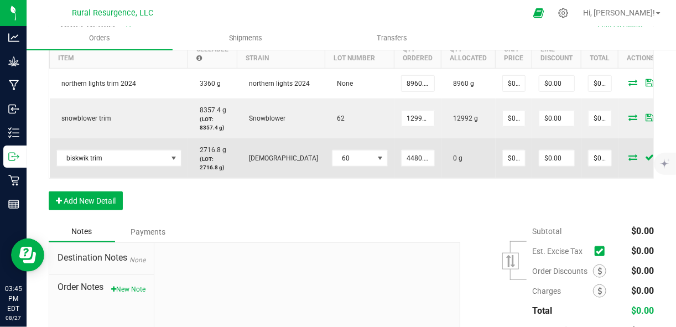
click at [629, 159] on icon at bounding box center [633, 157] width 9 height 7
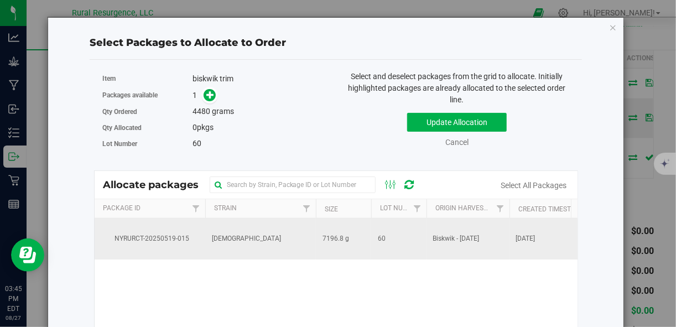
click at [219, 242] on span "[DEMOGRAPHIC_DATA]" at bounding box center [246, 238] width 69 height 11
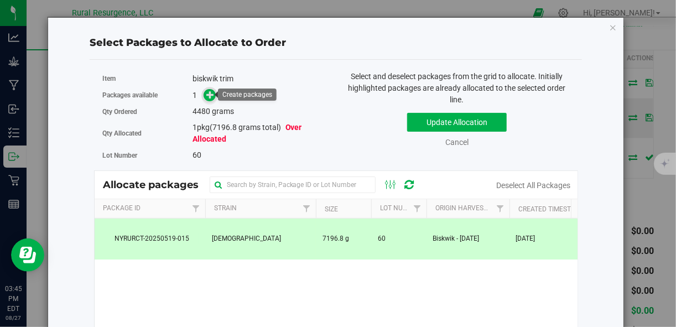
click at [212, 95] on icon at bounding box center [210, 95] width 8 height 8
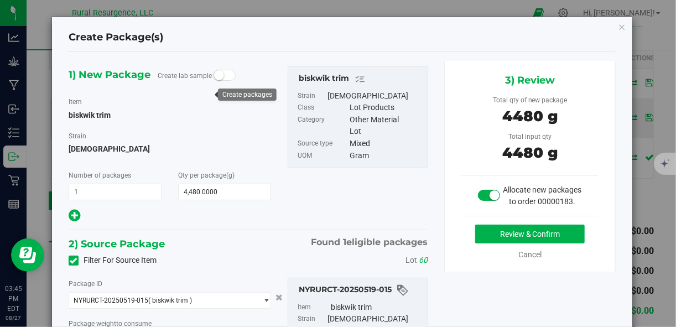
scroll to position [133, 0]
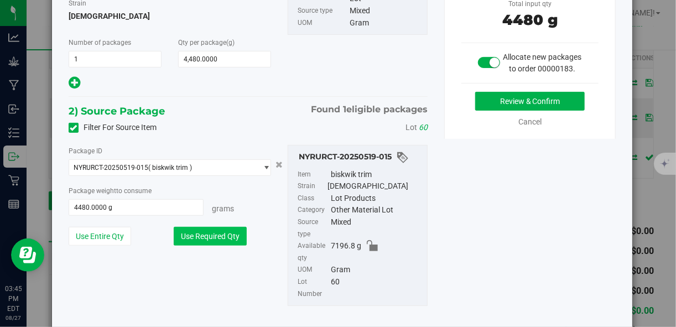
click at [206, 238] on button "Use Required Qty" at bounding box center [210, 236] width 73 height 19
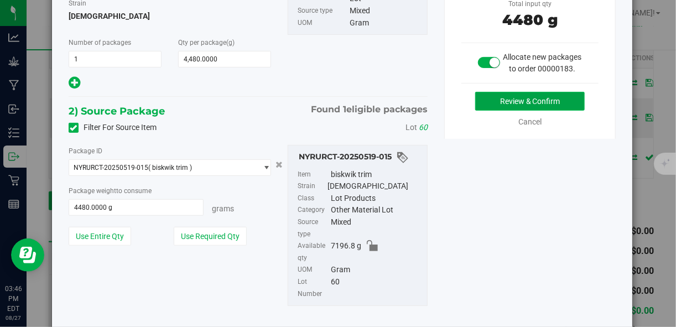
click at [531, 108] on button "Review & Confirm" at bounding box center [530, 101] width 110 height 19
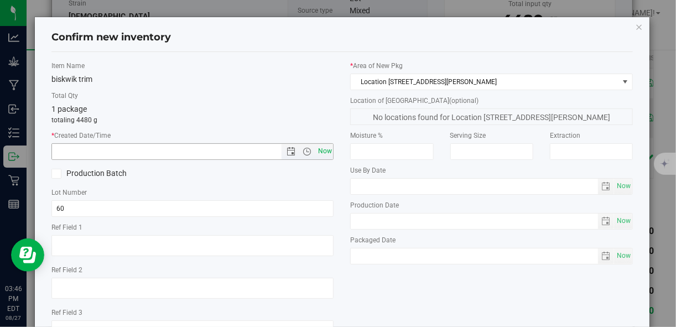
click at [322, 153] on span "Now" at bounding box center [324, 151] width 19 height 16
type input "8/27/2025 3:46 PM"
click at [325, 159] on span "8/27/2025 3:46 PM Now" at bounding box center [192, 151] width 283 height 17
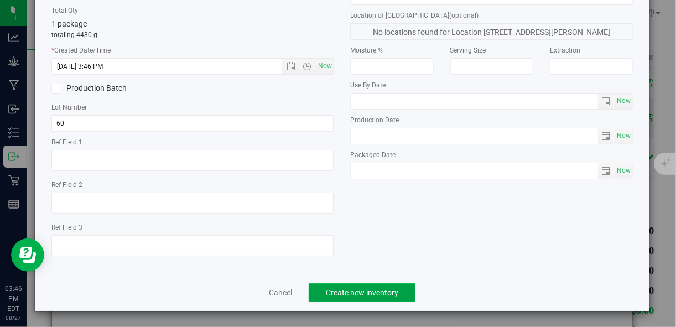
click at [362, 297] on button "Create new inventory" at bounding box center [362, 292] width 107 height 19
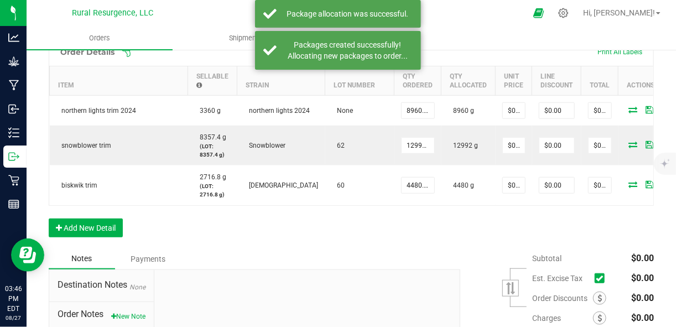
scroll to position [329, 0]
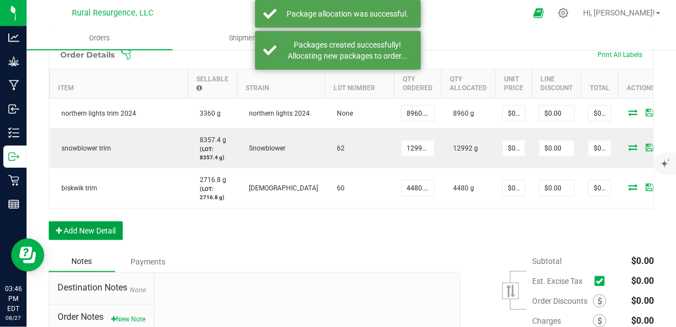
click at [104, 237] on button "Add New Detail" at bounding box center [86, 230] width 74 height 19
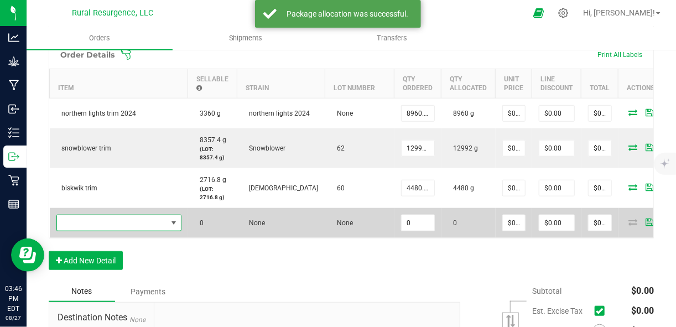
click at [107, 230] on span "NO DATA FOUND" at bounding box center [112, 222] width 110 height 15
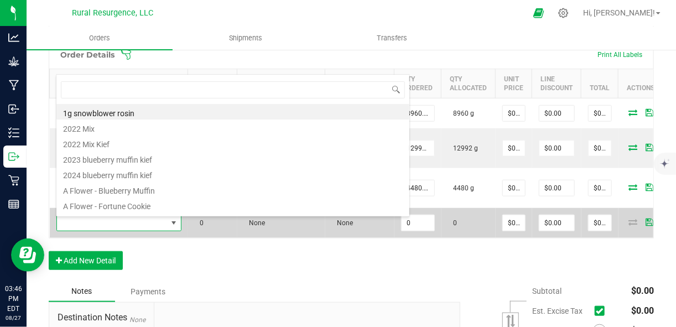
scroll to position [16, 124]
type input "spice"
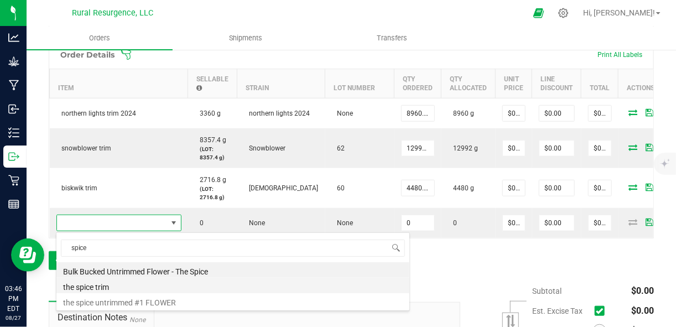
click at [126, 289] on li "the spice trim" at bounding box center [232, 285] width 353 height 15
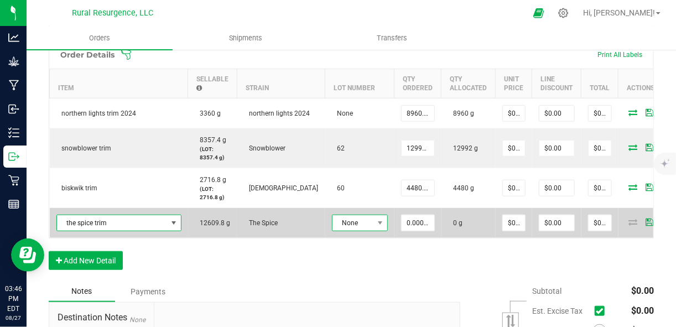
click at [345, 222] on span "None" at bounding box center [352, 222] width 41 height 15
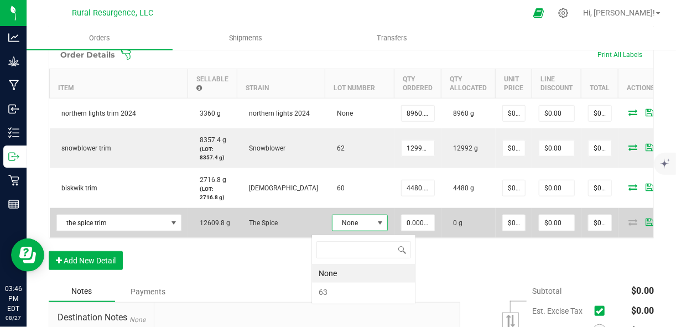
scroll to position [16, 56]
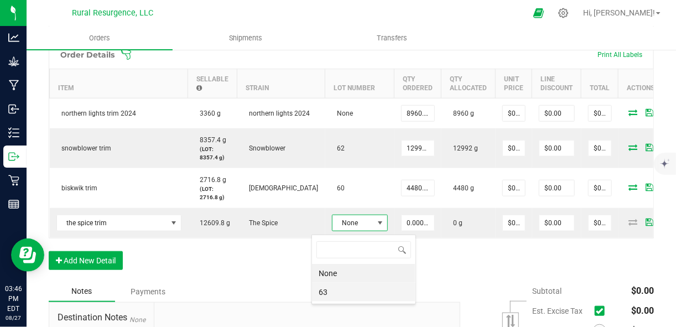
click at [334, 290] on li "63" at bounding box center [363, 292] width 103 height 19
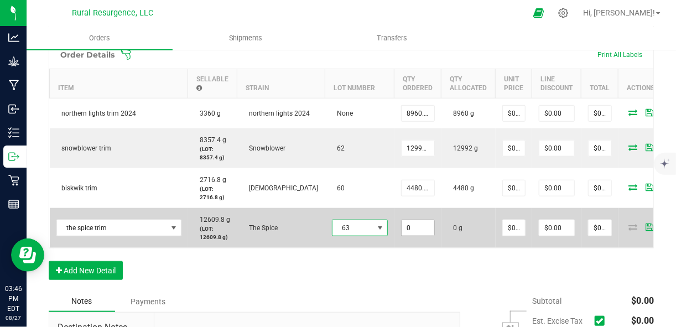
click at [402, 236] on input "0" at bounding box center [418, 227] width 33 height 15
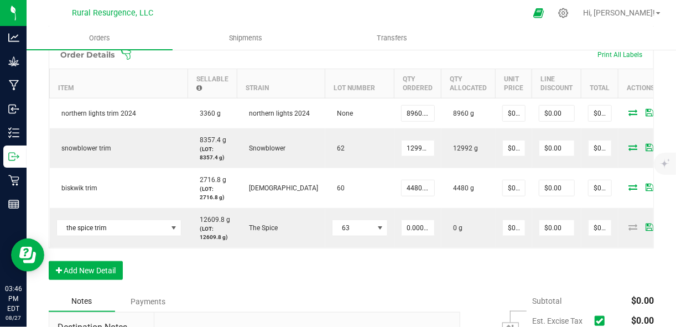
click at [478, 291] on div "Order Details Print All Labels Item Sellable Strain Lot Number Qty Ordered Qty …" at bounding box center [351, 165] width 605 height 251
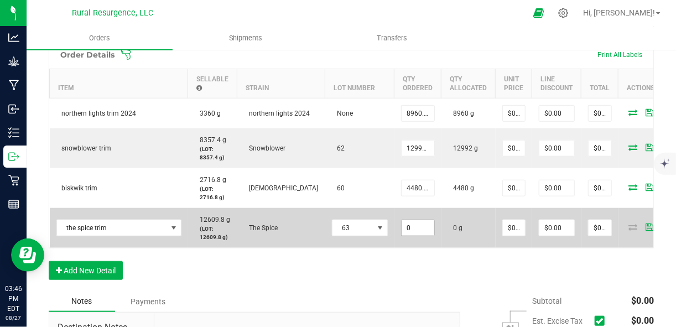
click at [402, 232] on input "0" at bounding box center [418, 227] width 33 height 15
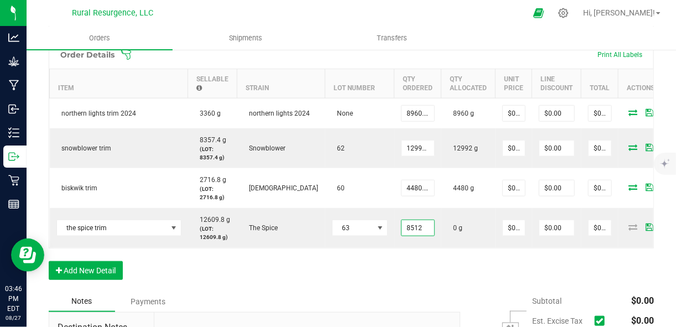
type input "8512.0000 g"
click at [416, 290] on div "Order Details Print All Labels Item Sellable Strain Lot Number Qty Ordered Qty …" at bounding box center [351, 165] width 605 height 251
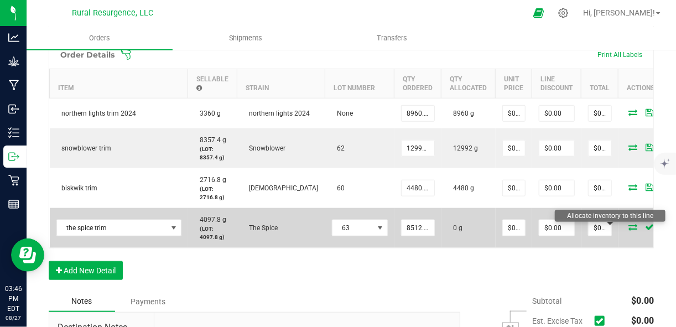
click at [629, 228] on icon at bounding box center [633, 226] width 9 height 7
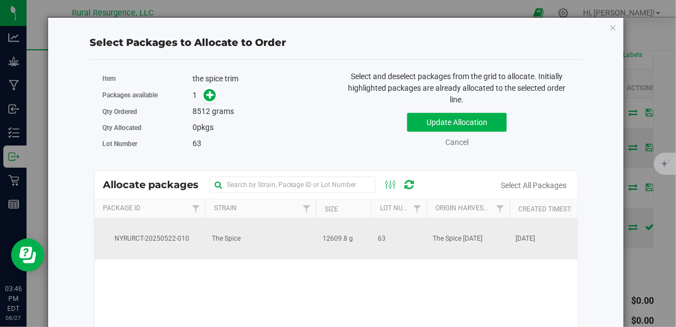
click at [220, 225] on td "The Spice" at bounding box center [260, 238] width 111 height 41
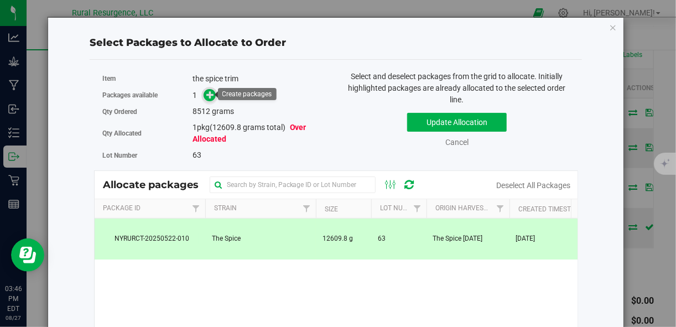
click at [207, 93] on icon at bounding box center [210, 95] width 8 height 8
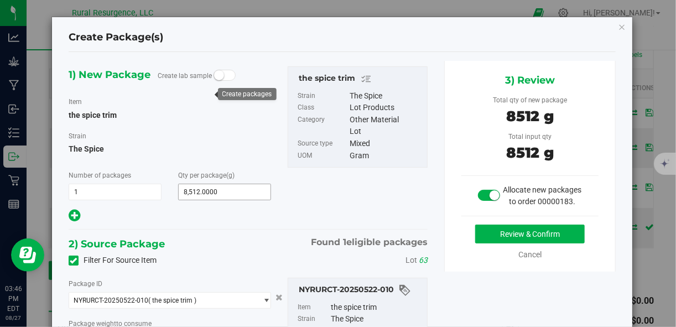
scroll to position [160, 0]
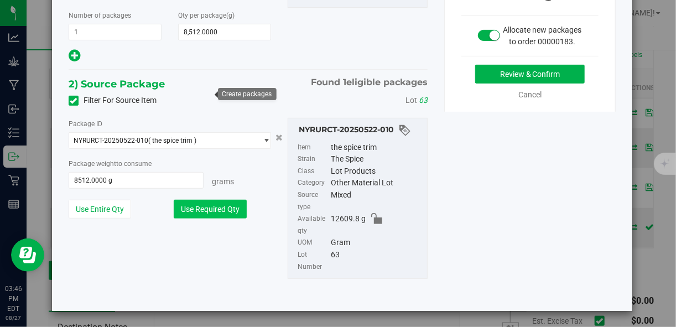
click at [217, 205] on button "Use Required Qty" at bounding box center [210, 209] width 73 height 19
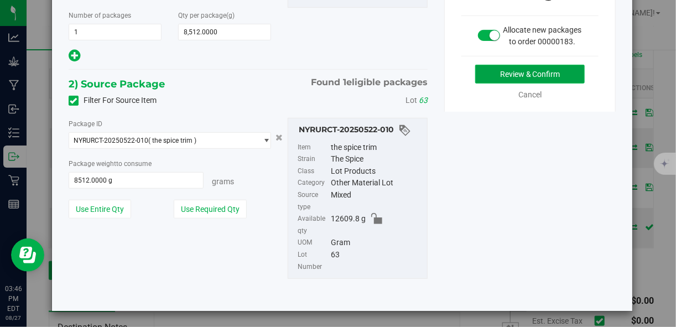
click at [485, 83] on button "Review & Confirm" at bounding box center [530, 74] width 110 height 19
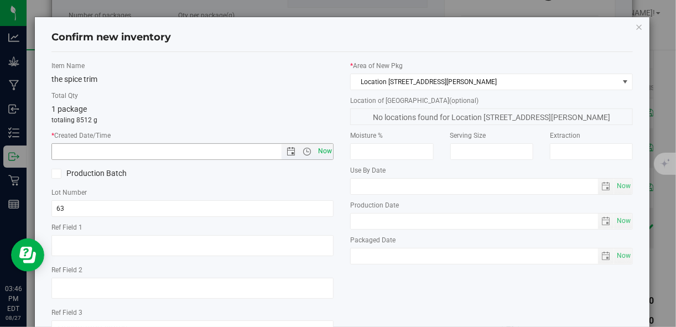
click at [323, 154] on span "Now" at bounding box center [324, 151] width 19 height 16
type input "8/27/2025 3:46 PM"
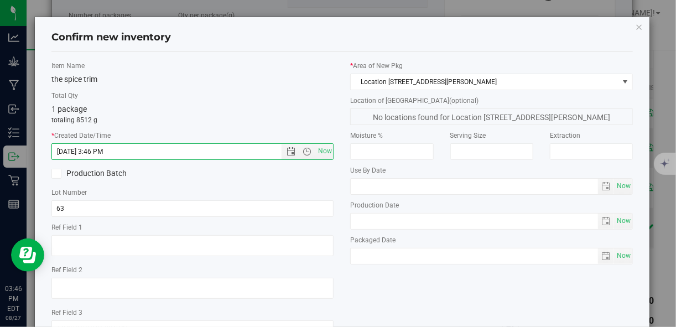
scroll to position [85, 0]
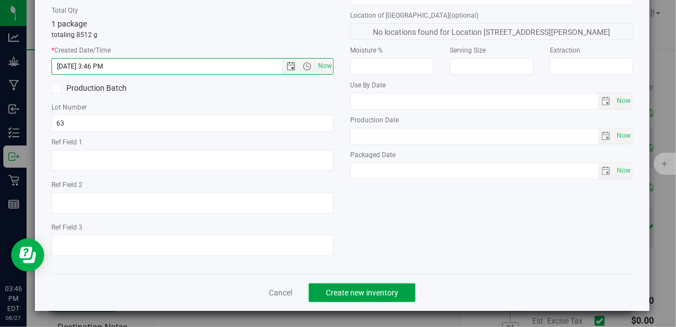
click at [337, 297] on button "Create new inventory" at bounding box center [362, 292] width 107 height 19
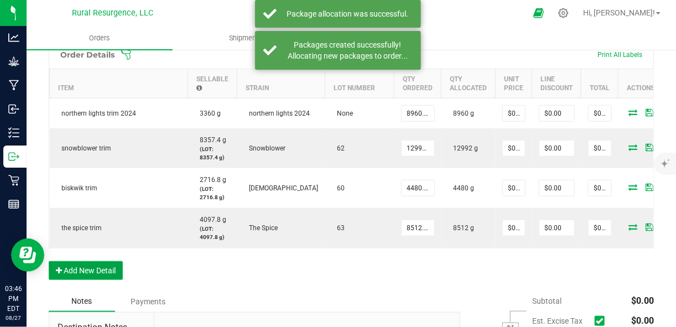
click at [87, 280] on button "Add New Detail" at bounding box center [86, 270] width 74 height 19
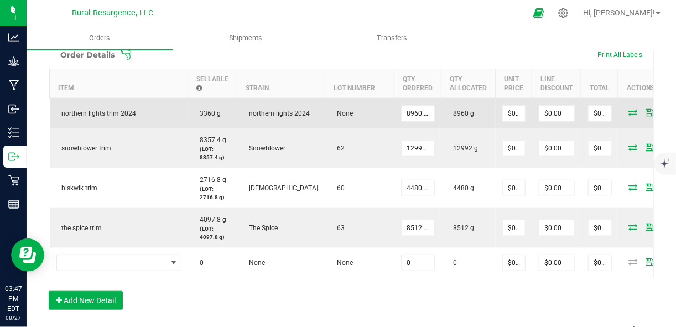
click at [663, 114] on icon at bounding box center [666, 112] width 7 height 7
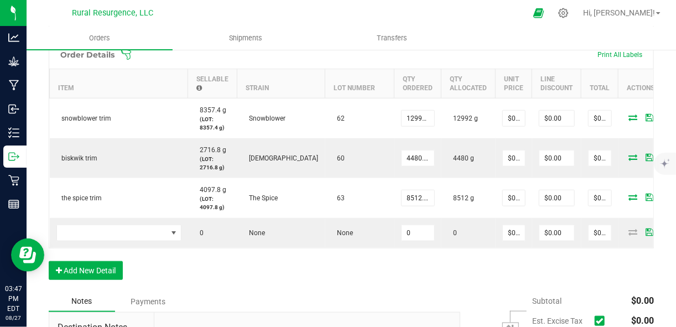
click at [663, 114] on icon at bounding box center [666, 117] width 7 height 7
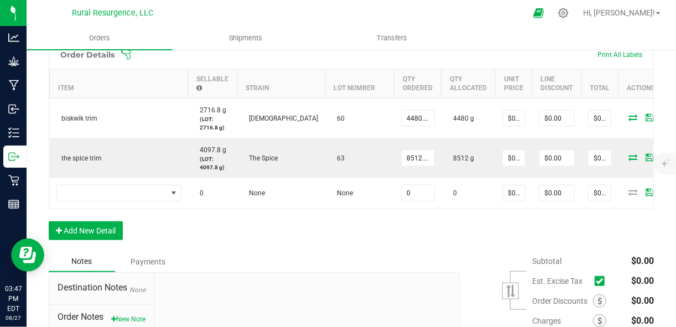
click at [663, 114] on icon at bounding box center [666, 117] width 7 height 7
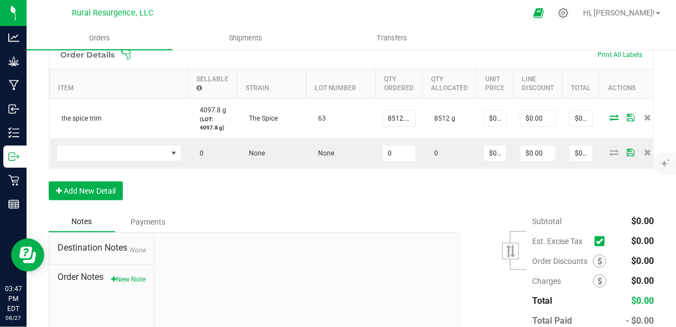
click at [644, 114] on icon at bounding box center [647, 117] width 7 height 7
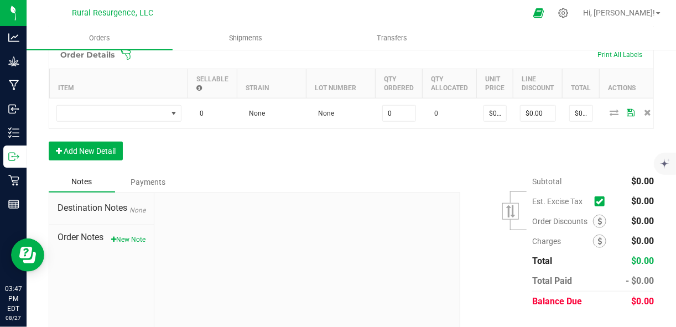
click at [644, 114] on icon at bounding box center [647, 112] width 7 height 7
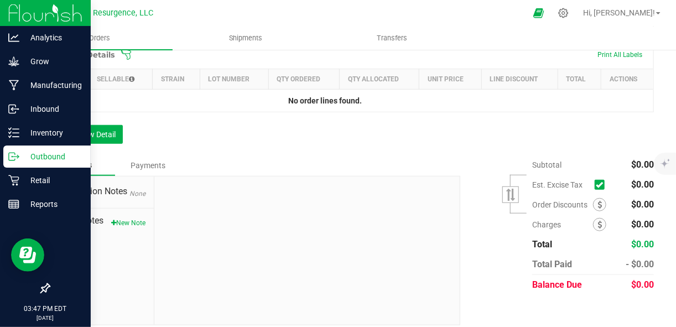
click at [45, 14] on img at bounding box center [45, 13] width 74 height 26
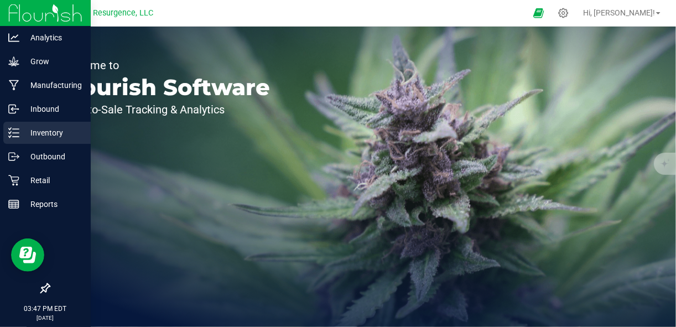
click at [15, 134] on icon at bounding box center [13, 132] width 11 height 11
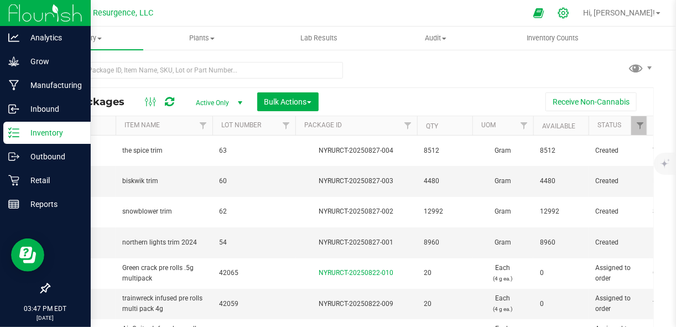
click at [569, 15] on icon at bounding box center [564, 13] width 12 height 12
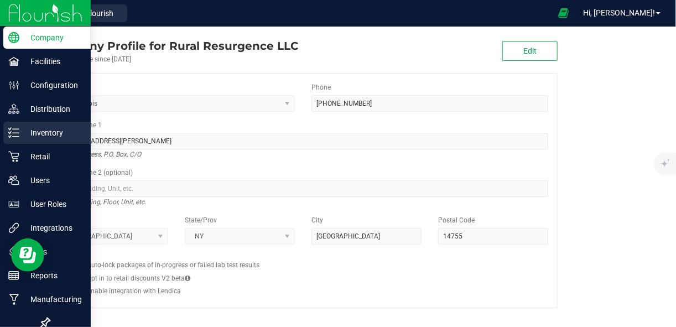
click at [32, 137] on p "Inventory" at bounding box center [52, 132] width 66 height 13
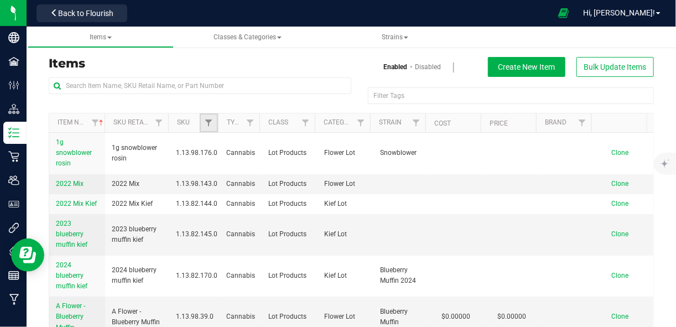
click at [212, 118] on link "Filter" at bounding box center [209, 122] width 18 height 19
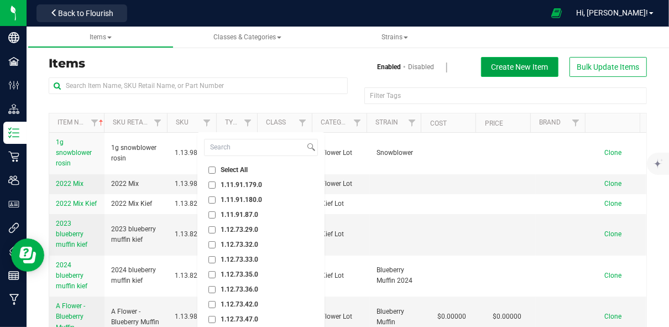
click at [485, 68] on button "Create New Item" at bounding box center [519, 67] width 77 height 20
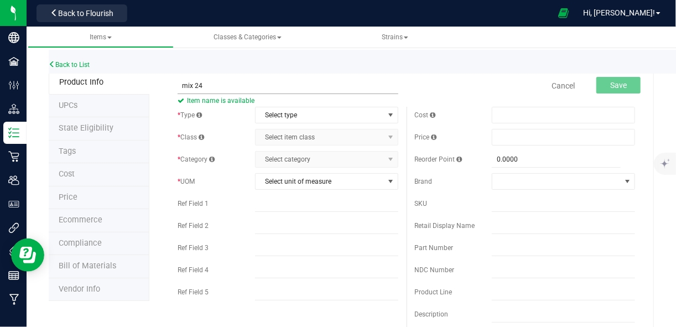
click at [283, 82] on input "mix 24" at bounding box center [288, 85] width 220 height 17
type input "mix 24"
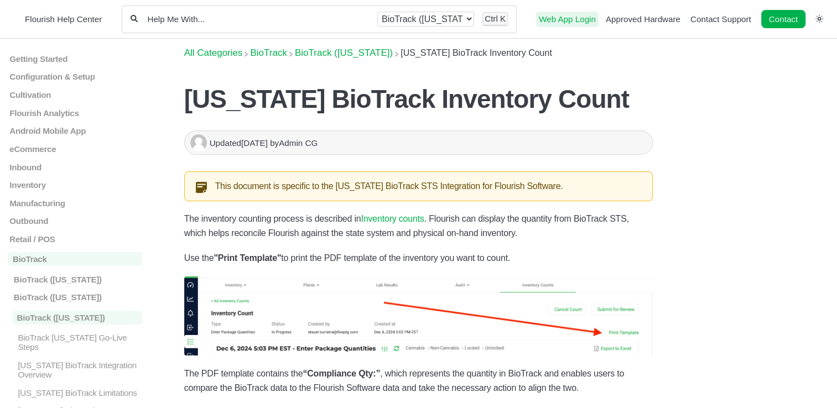
click at [569, 21] on link "Web App Login" at bounding box center [567, 18] width 57 height 9
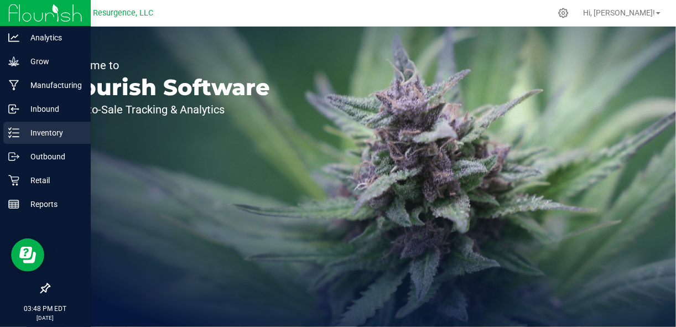
click at [14, 133] on icon at bounding box center [13, 132] width 11 height 11
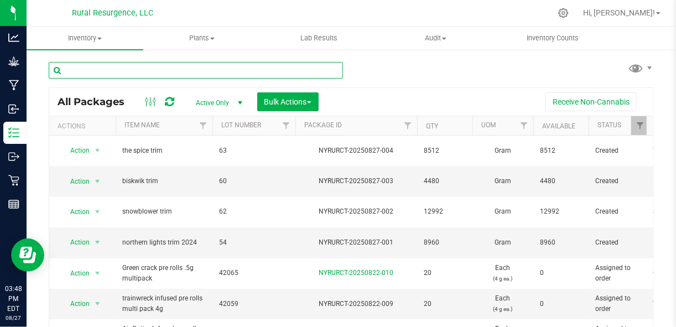
click at [198, 74] on input "text" at bounding box center [196, 70] width 294 height 17
type input "mix"
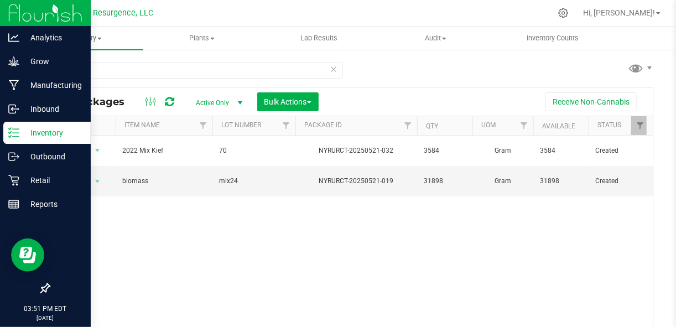
click at [38, 136] on p "Inventory" at bounding box center [52, 132] width 66 height 13
click at [19, 134] on p "Inventory" at bounding box center [52, 132] width 66 height 13
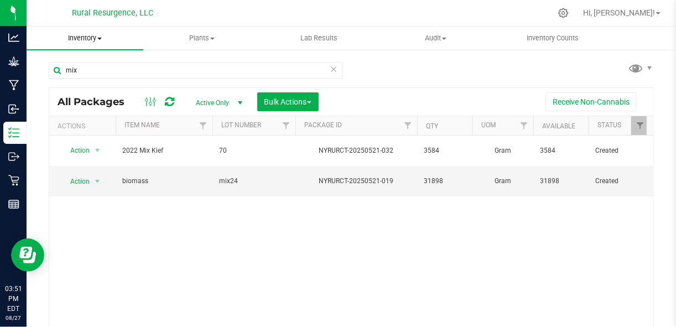
click at [93, 38] on span "Inventory" at bounding box center [85, 38] width 117 height 10
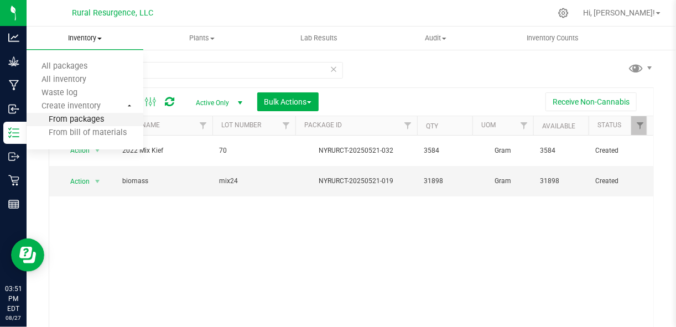
click at [80, 120] on span "From packages" at bounding box center [65, 119] width 77 height 9
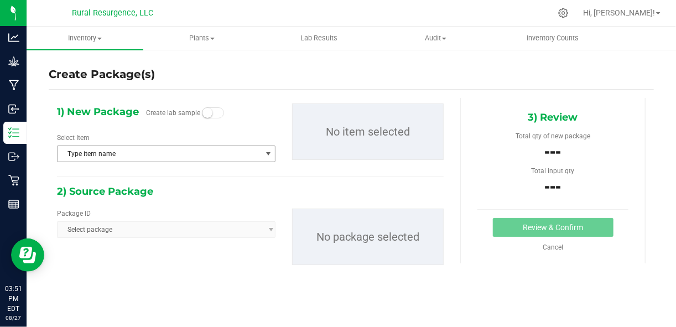
click at [248, 148] on span "Type item name" at bounding box center [160, 153] width 204 height 15
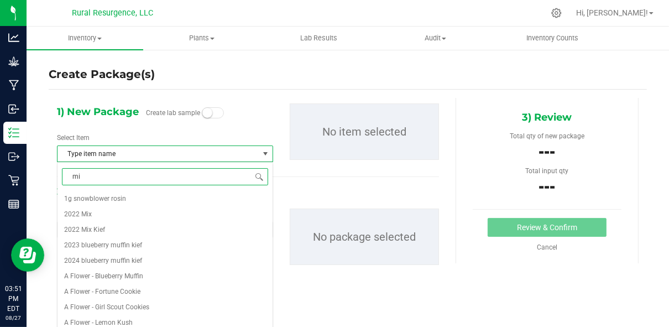
type input "mix"
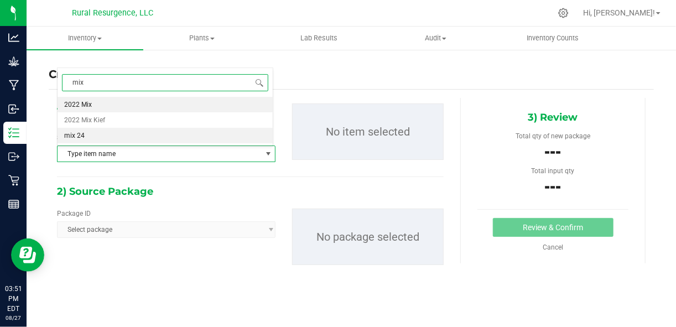
click at [142, 138] on li "mix 24" at bounding box center [165, 135] width 215 height 15
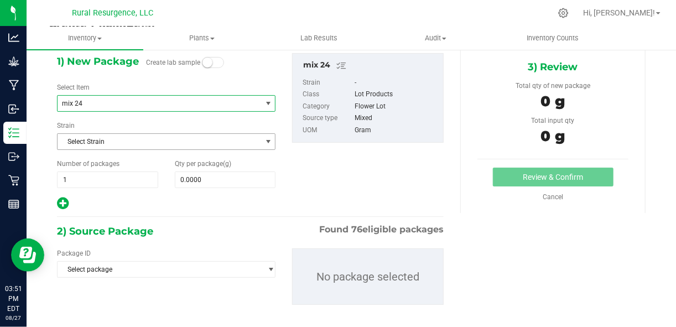
scroll to position [53, 0]
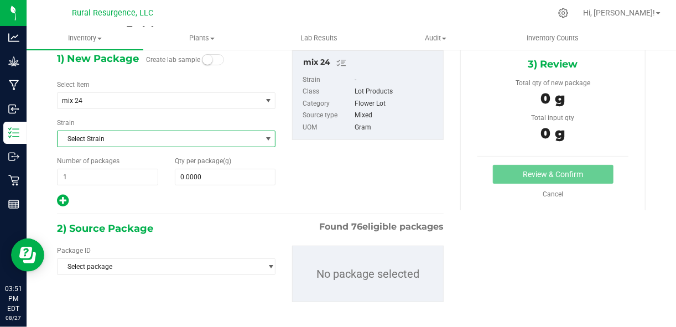
click at [225, 136] on span "Select Strain" at bounding box center [160, 138] width 204 height 15
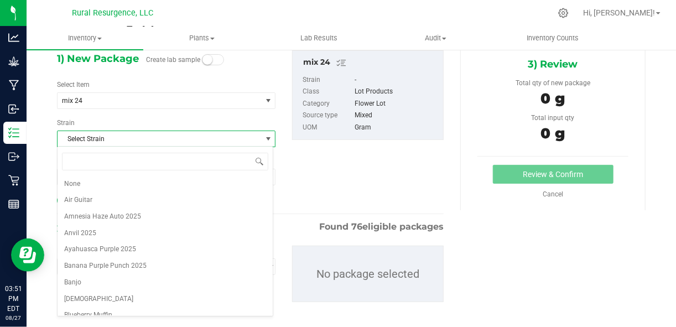
click at [225, 137] on span "Select Strain" at bounding box center [160, 138] width 204 height 15
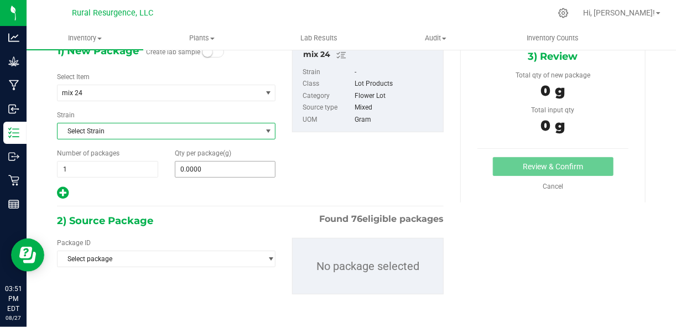
scroll to position [67, 0]
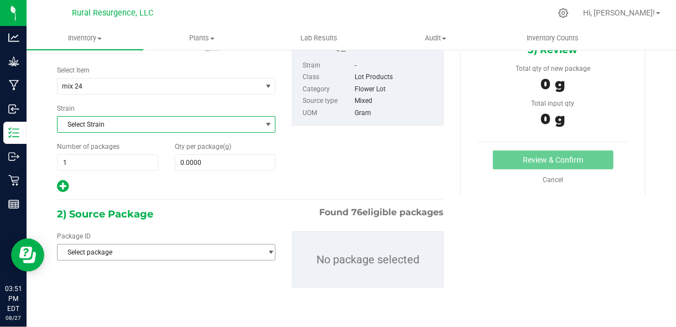
click at [224, 251] on span "Select package" at bounding box center [160, 251] width 204 height 15
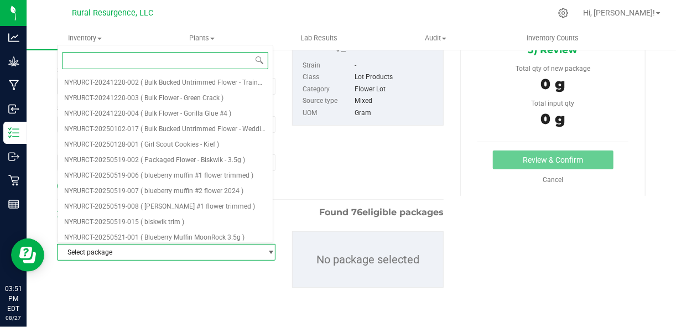
type input "t"
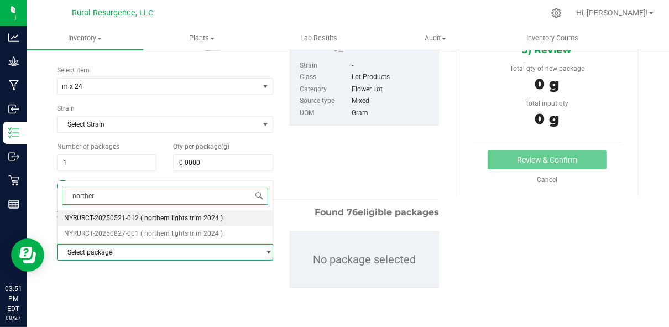
type input "northern"
click at [187, 220] on span "( northern lights trim 2024 )" at bounding box center [181, 218] width 82 height 8
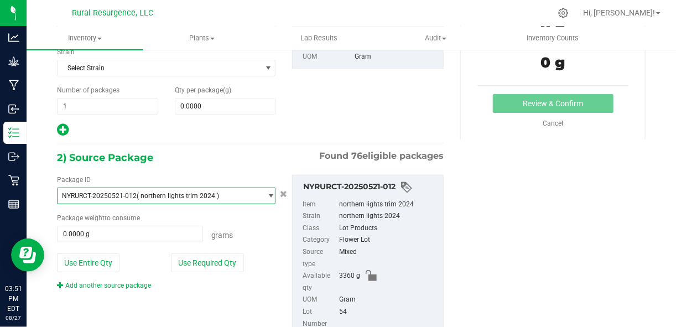
scroll to position [124, 0]
click at [593, 173] on div "1) New Package Create lab sample Select Item mix 24 green crack kief Green crac…" at bounding box center [351, 167] width 605 height 386
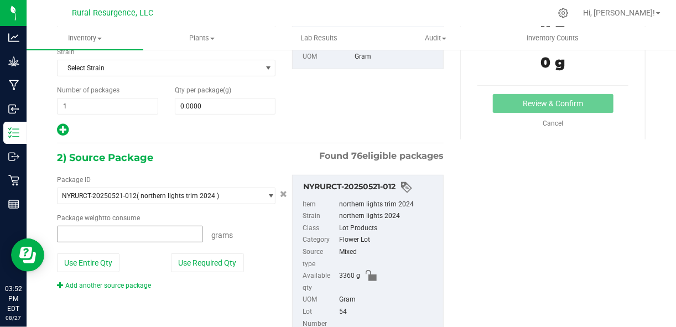
click at [175, 230] on span at bounding box center [130, 234] width 146 height 17
click at [80, 261] on button "Use Entire Qty" at bounding box center [88, 262] width 62 height 19
type input "3360.0000 g"
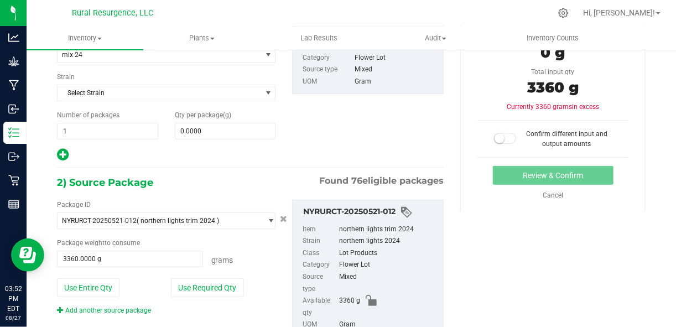
scroll to position [97, 0]
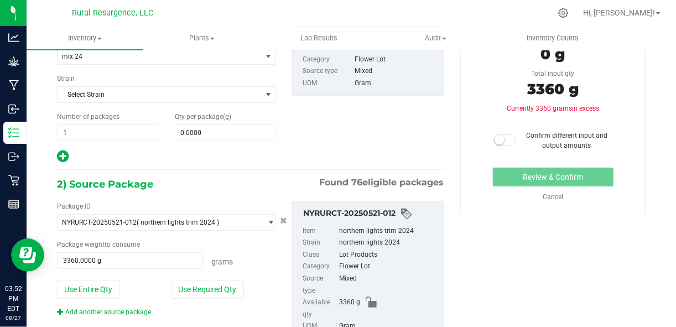
click at [502, 140] on span at bounding box center [505, 139] width 22 height 11
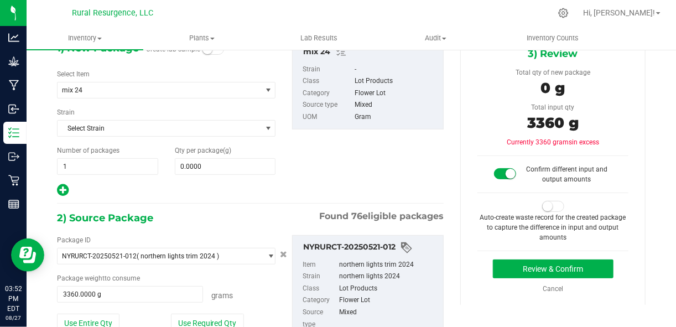
scroll to position [69, 0]
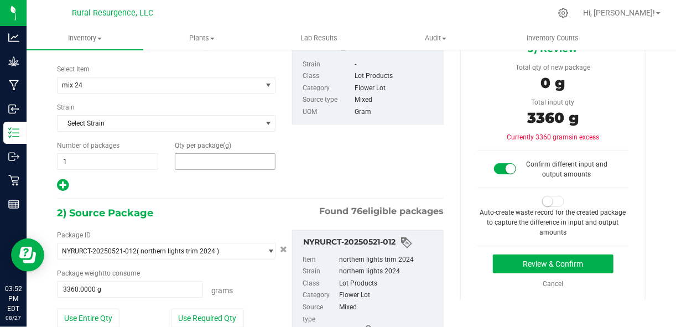
click at [201, 159] on span at bounding box center [225, 161] width 101 height 17
type input "3360"
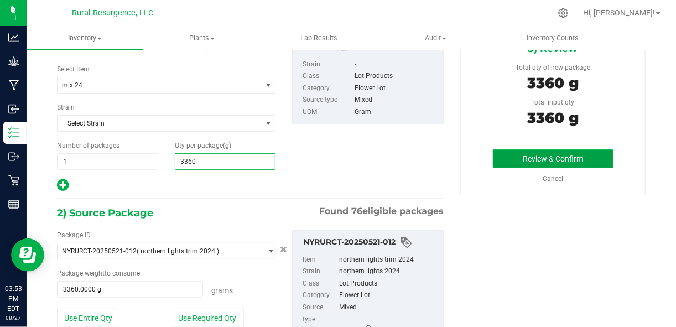
type input "3,360.0000"
click at [524, 163] on button "Review & Confirm" at bounding box center [553, 158] width 121 height 19
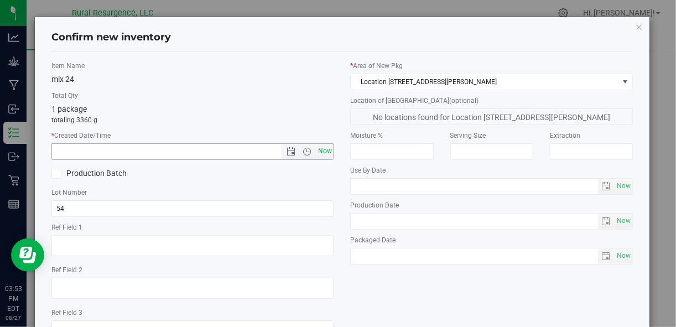
click at [322, 154] on span "Now" at bounding box center [324, 151] width 19 height 16
type input "[DATE] 3:53 PM"
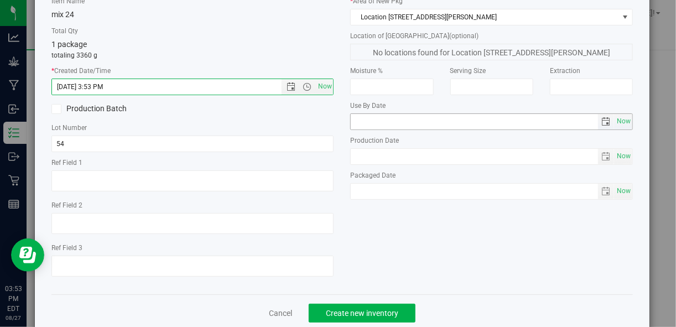
scroll to position [85, 0]
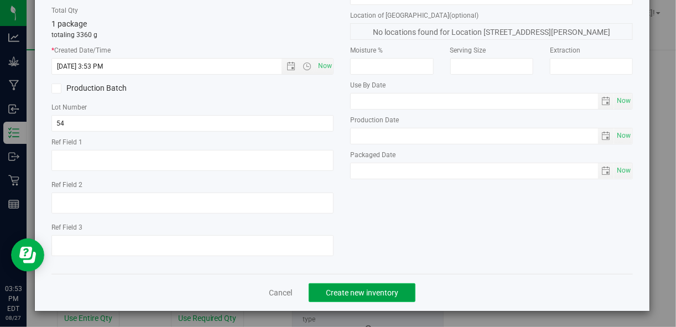
click at [369, 295] on span "Create new inventory" at bounding box center [362, 292] width 72 height 9
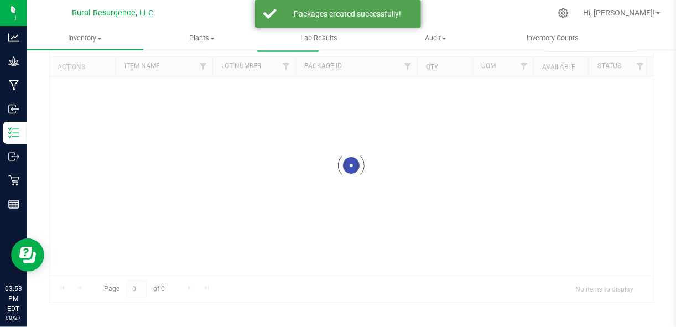
scroll to position [59, 0]
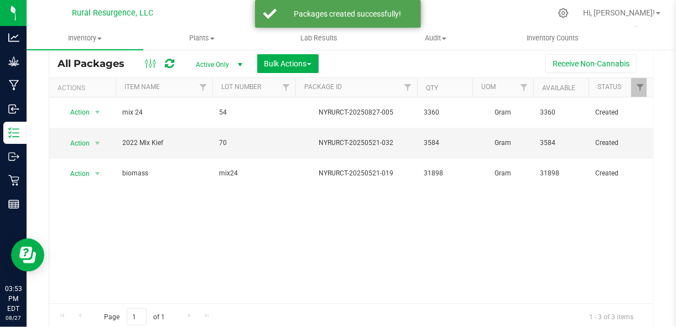
scroll to position [34, 0]
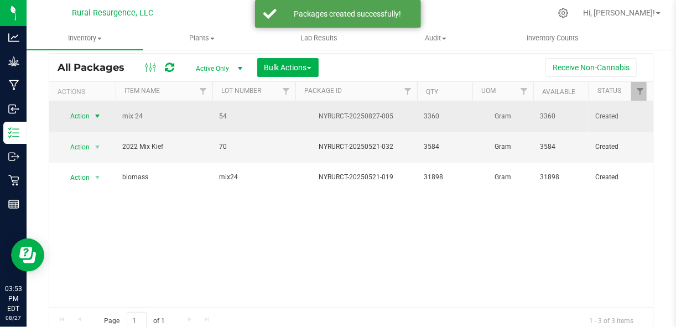
click at [93, 112] on span "select" at bounding box center [97, 116] width 9 height 9
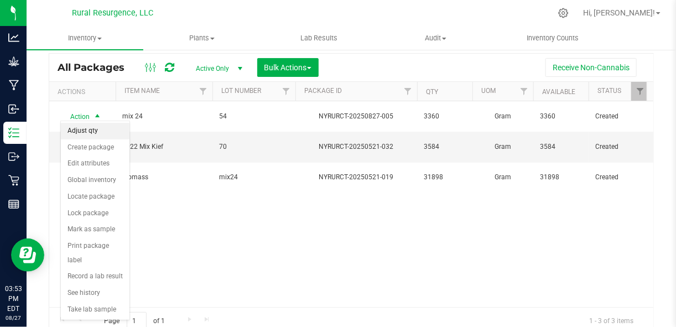
click at [100, 132] on li "Adjust qty" at bounding box center [95, 131] width 69 height 17
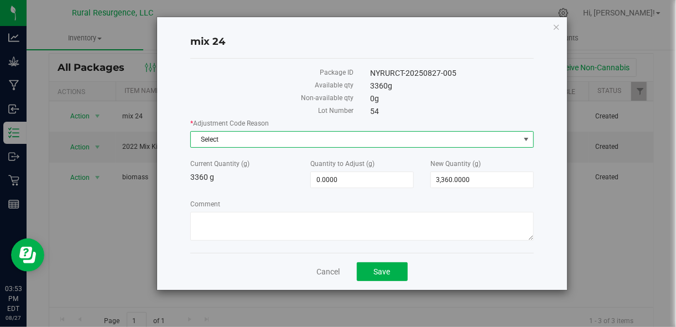
click at [517, 132] on span "Select" at bounding box center [355, 139] width 328 height 15
click at [558, 27] on icon "button" at bounding box center [557, 26] width 8 height 13
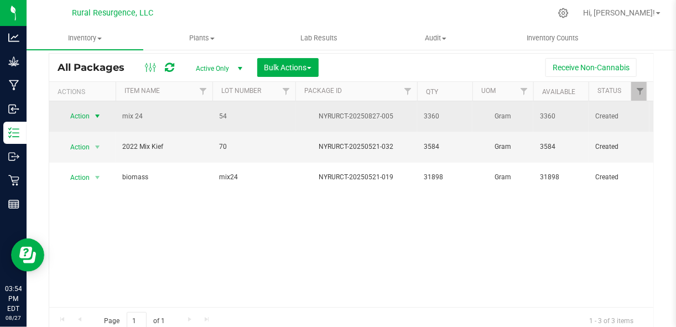
click at [100, 112] on span "select" at bounding box center [97, 116] width 9 height 9
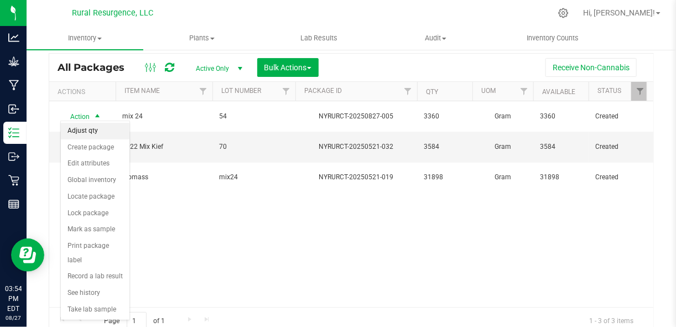
click at [92, 133] on li "Adjust qty" at bounding box center [95, 131] width 69 height 17
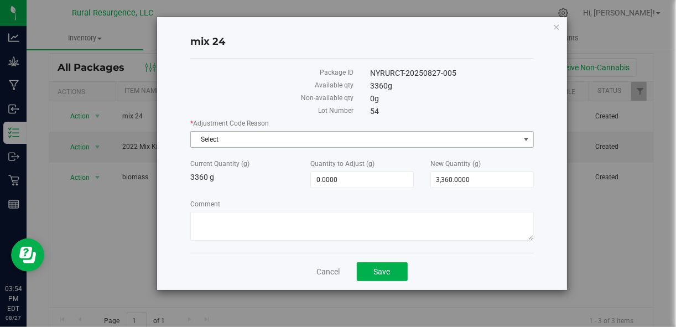
click at [306, 144] on span "Select" at bounding box center [355, 139] width 328 height 15
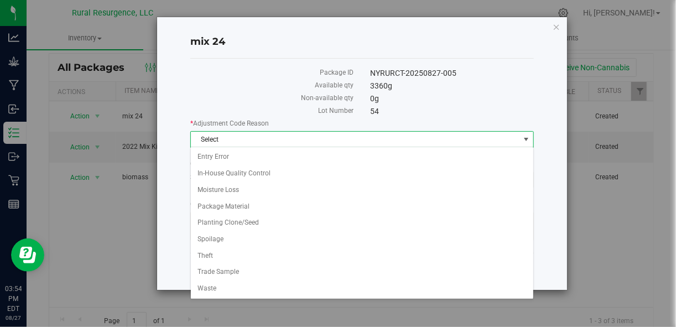
click at [173, 212] on div "mix 24 Package ID NYRURCT-20250827-005 Available qty 3360 g Non-available qty 0…" at bounding box center [361, 153] width 409 height 273
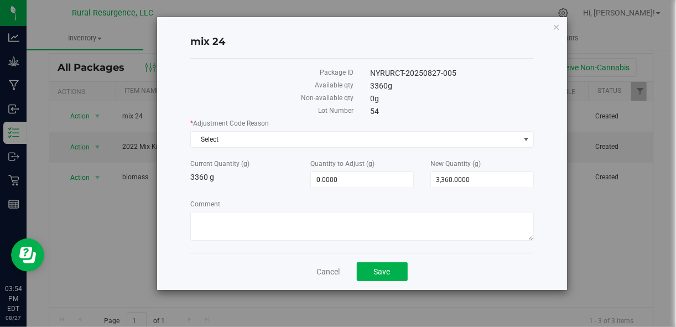
click at [544, 191] on div "mix 24 Package ID NYRURCT-20250827-005 Available qty 3360 g Non-available qty 0…" at bounding box center [361, 153] width 409 height 273
click at [470, 181] on span "3,360.0000 3360" at bounding box center [481, 179] width 103 height 17
click at [470, 181] on input "3360" at bounding box center [482, 179] width 102 height 15
type input "133"
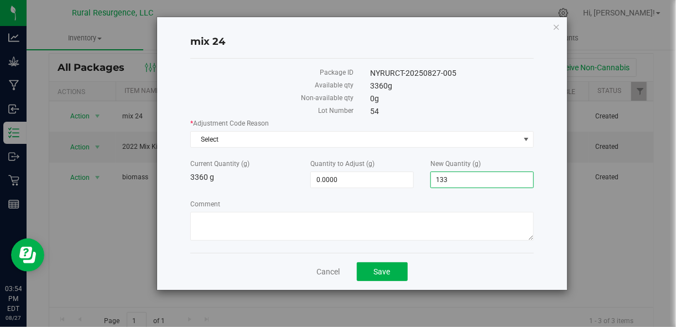
type input "-3,227.0000"
type input "133.0000"
click at [538, 199] on div "mix 24 Package ID NYRURCT-20250827-005 Available qty 3360 g Non-available qty 0…" at bounding box center [361, 153] width 409 height 273
click at [480, 180] on span "133.0000 133" at bounding box center [481, 179] width 103 height 17
type input "133728"
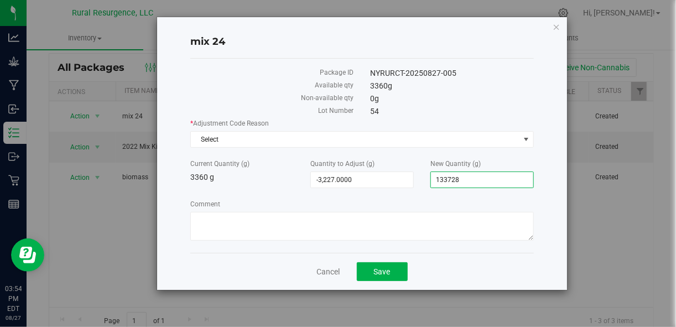
type input "130,368.0000"
type input "133,728.0000"
click at [492, 199] on label "Comment" at bounding box center [361, 204] width 343 height 10
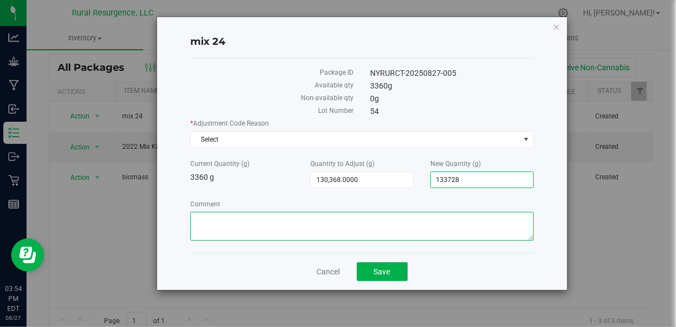
click at [492, 212] on textarea "Comment" at bounding box center [361, 226] width 343 height 29
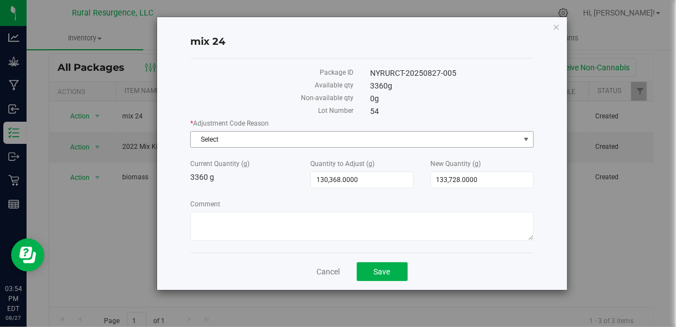
click at [372, 135] on span "Select" at bounding box center [355, 139] width 328 height 15
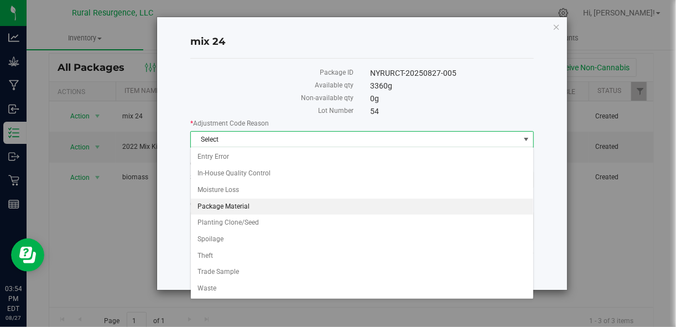
click at [334, 200] on li "Package Material" at bounding box center [362, 207] width 342 height 17
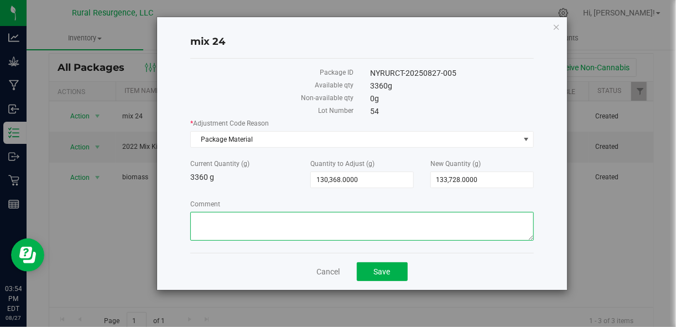
click at [336, 226] on textarea "Comment" at bounding box center [361, 226] width 343 height 29
type textarea "putting all trim together for transfer to nowave"
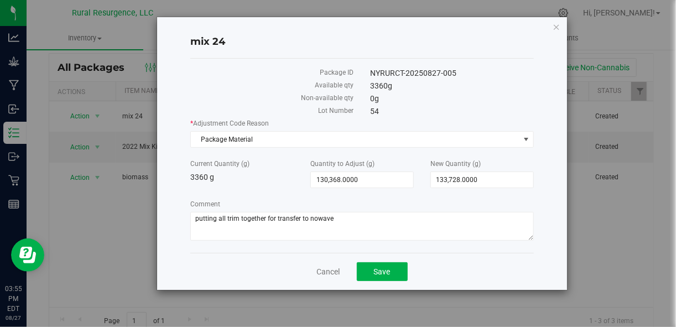
click at [550, 235] on div "mix 24 Package ID NYRURCT-20250827-005 Available qty 3360 g Non-available qty 0…" at bounding box center [361, 153] width 409 height 273
click at [393, 272] on button "Save" at bounding box center [382, 271] width 51 height 19
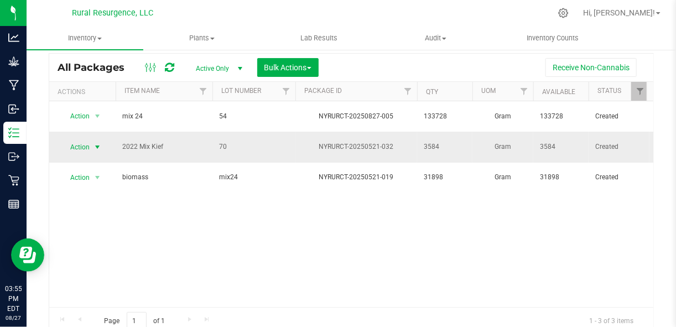
click at [99, 143] on span "select" at bounding box center [97, 147] width 9 height 9
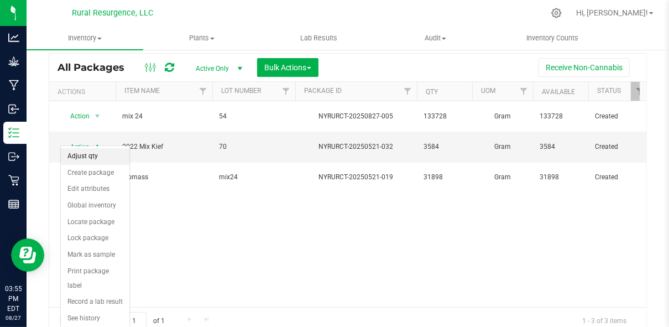
click at [101, 154] on li "Adjust qty" at bounding box center [95, 156] width 69 height 17
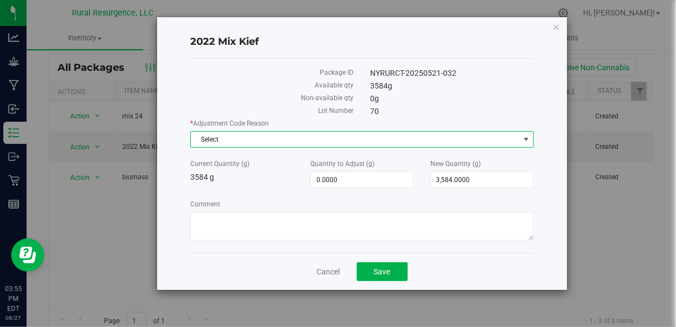
click at [271, 139] on span "Select" at bounding box center [355, 139] width 328 height 15
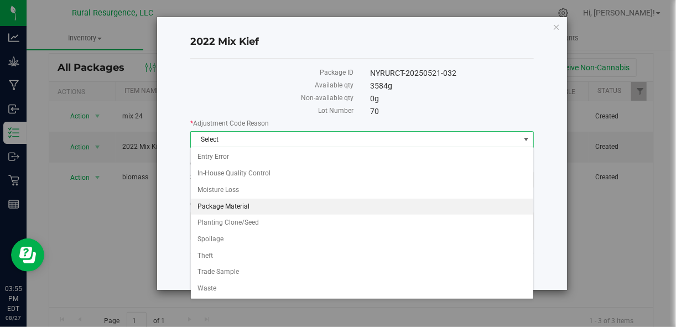
click at [258, 205] on li "Package Material" at bounding box center [362, 207] width 342 height 17
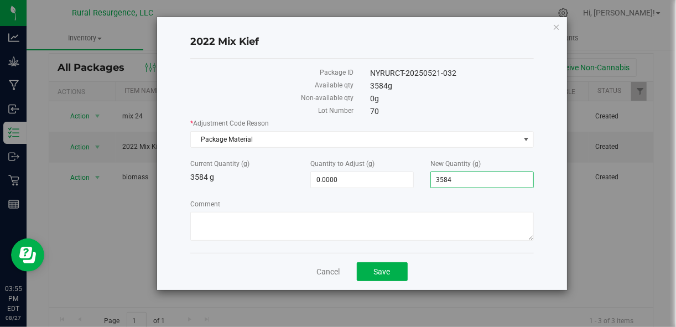
click at [485, 178] on span "3,584.0000 3584" at bounding box center [481, 179] width 103 height 17
click at [485, 178] on input "3584" at bounding box center [482, 179] width 102 height 15
type input "0"
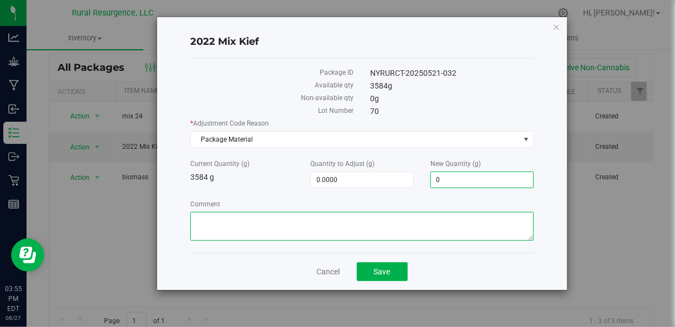
type input "-3,584.0000"
type input "0.0000"
click at [445, 227] on textarea "Comment" at bounding box center [361, 226] width 343 height 29
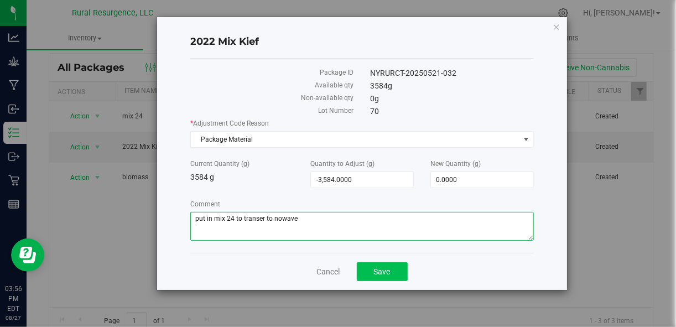
type textarea "put in mix 24 to transer to nowave"
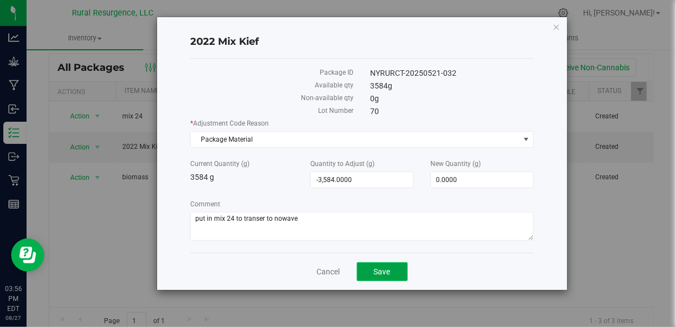
click at [393, 270] on button "Save" at bounding box center [382, 271] width 51 height 19
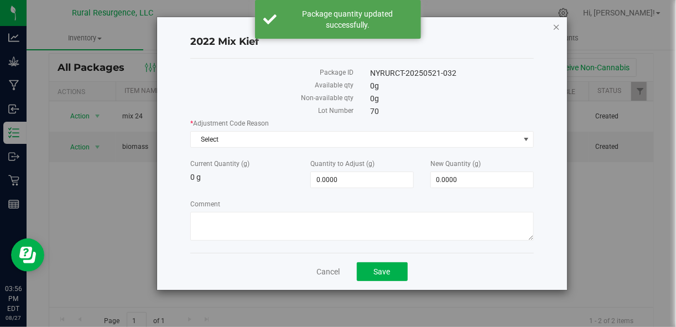
click at [558, 27] on icon "button" at bounding box center [557, 26] width 8 height 13
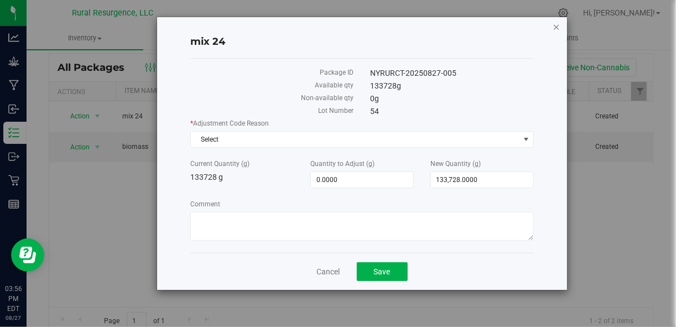
click at [555, 27] on icon "button" at bounding box center [557, 26] width 8 height 13
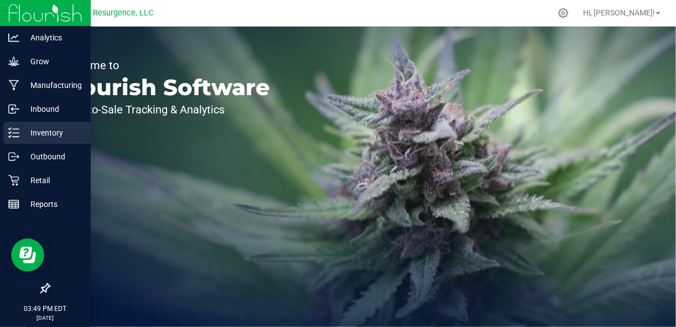
click at [12, 134] on icon at bounding box center [13, 132] width 11 height 11
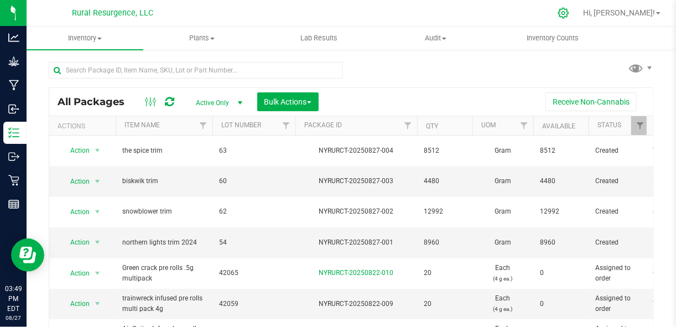
click at [569, 12] on icon at bounding box center [564, 13] width 12 height 12
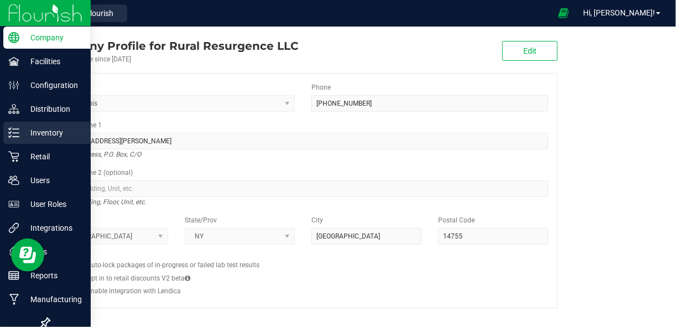
click at [64, 136] on p "Inventory" at bounding box center [52, 132] width 66 height 13
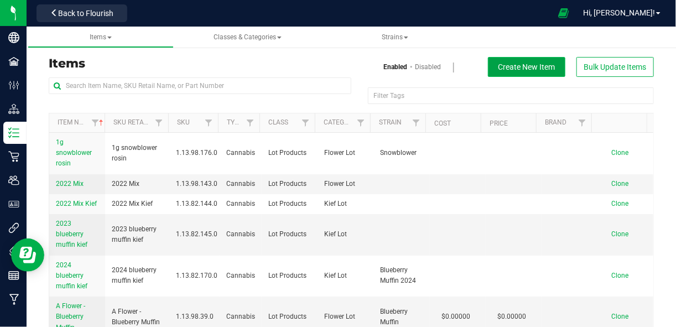
click at [509, 69] on span "Create New Item" at bounding box center [526, 66] width 57 height 9
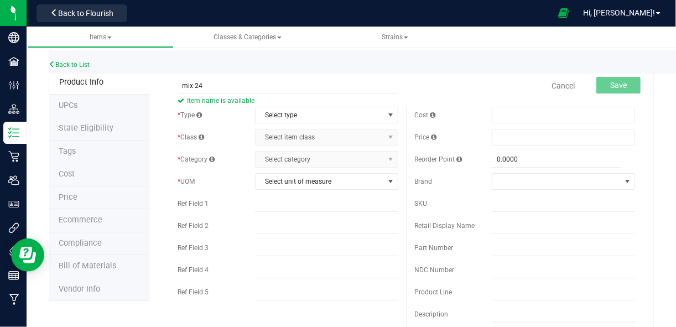
type input "mix 24"
click at [523, 71] on div "Back to List" at bounding box center [387, 62] width 676 height 24
click at [327, 122] on span "Select type" at bounding box center [320, 114] width 128 height 15
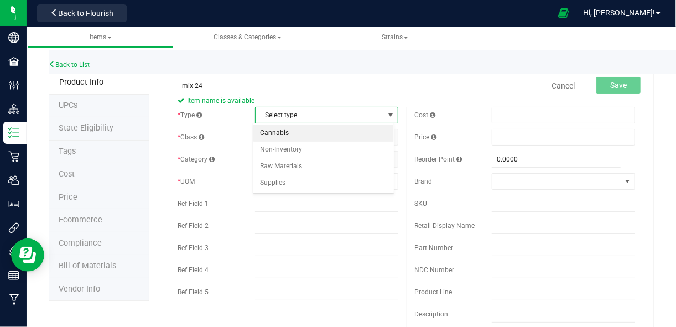
click at [315, 133] on li "Cannabis" at bounding box center [323, 133] width 140 height 17
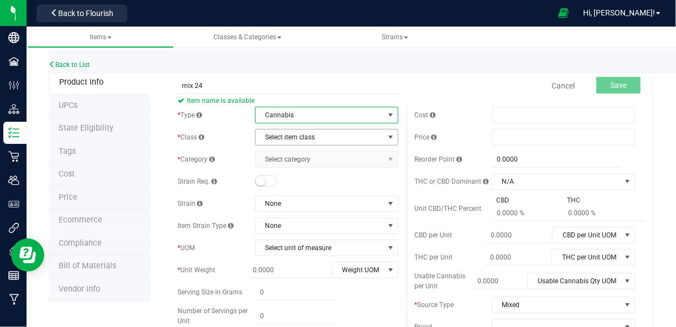
click at [339, 141] on span "Select item class" at bounding box center [320, 136] width 128 height 15
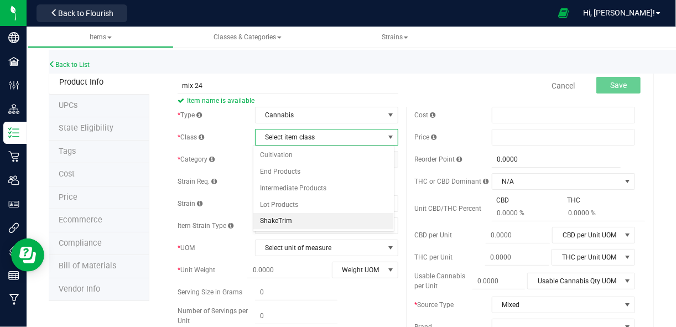
click at [308, 219] on li "ShakeTrim" at bounding box center [323, 221] width 140 height 17
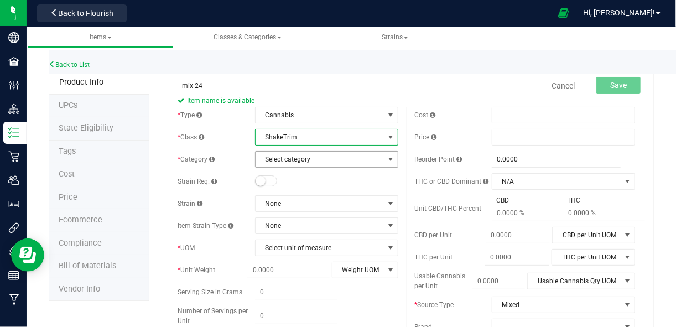
click at [335, 159] on span "Select category" at bounding box center [320, 159] width 128 height 15
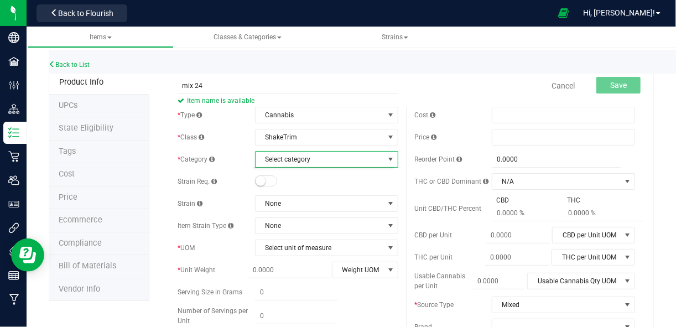
click at [407, 78] on div "Cancel Save" at bounding box center [525, 86] width 237 height 28
click at [350, 253] on span "Select unit of measure" at bounding box center [320, 247] width 128 height 15
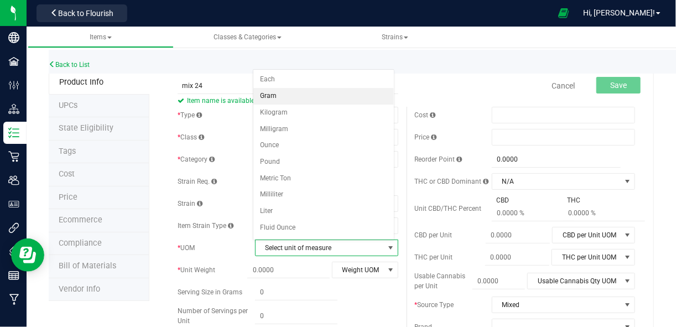
click at [337, 93] on li "Gram" at bounding box center [323, 96] width 140 height 17
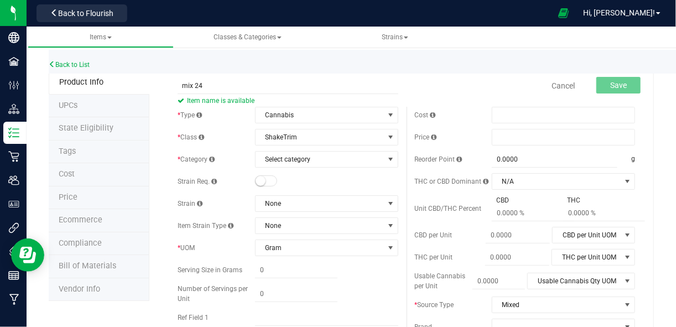
click at [478, 93] on div "Cancel Save" at bounding box center [525, 86] width 237 height 28
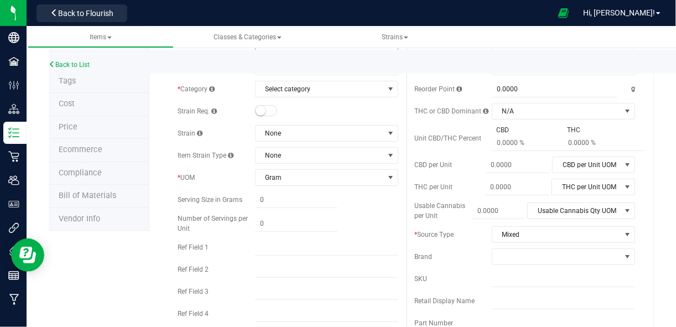
scroll to position [71, 0]
click at [371, 176] on span "Gram" at bounding box center [320, 176] width 128 height 15
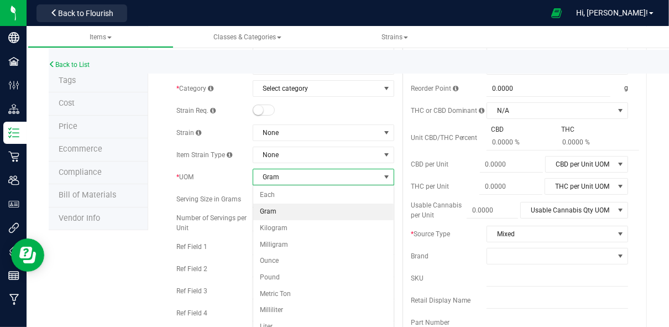
click at [357, 216] on li "Gram" at bounding box center [323, 212] width 140 height 17
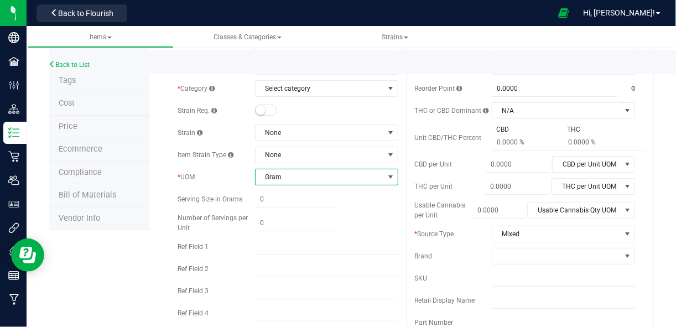
click at [215, 147] on div "Item Strain Type None" at bounding box center [288, 155] width 220 height 17
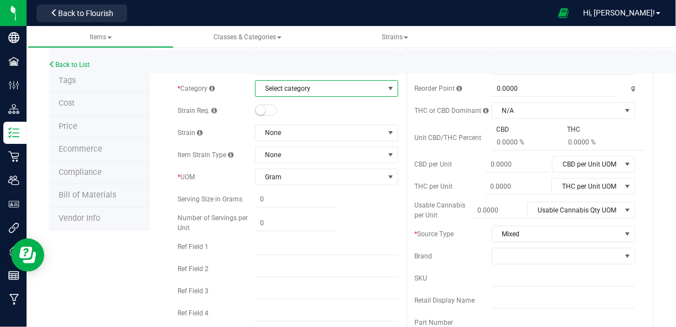
click at [286, 87] on span "Select category" at bounding box center [320, 88] width 128 height 15
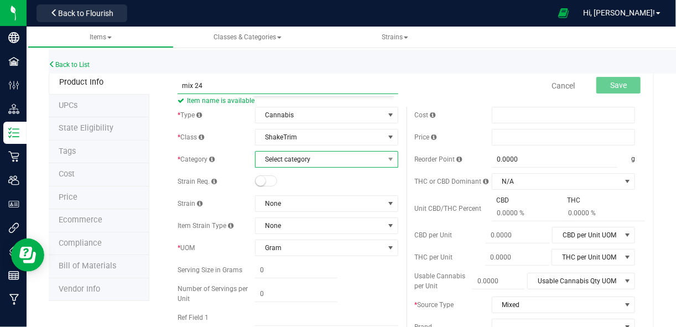
click at [287, 86] on input "mix 24" at bounding box center [288, 85] width 220 height 17
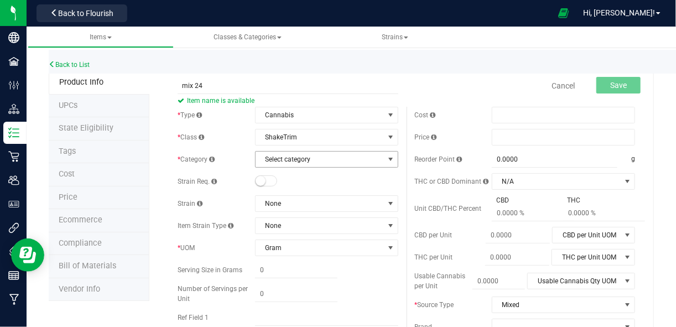
click at [324, 154] on span "Select category" at bounding box center [320, 159] width 128 height 15
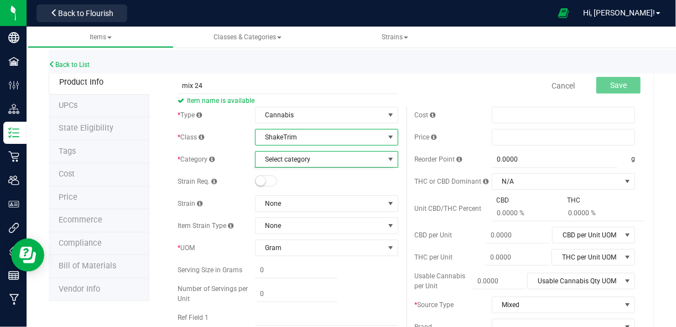
click at [325, 140] on span "ShakeTrim" at bounding box center [320, 136] width 128 height 15
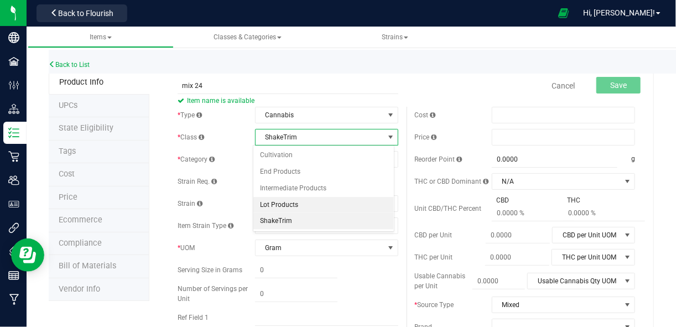
click at [303, 206] on li "Lot Products" at bounding box center [323, 205] width 140 height 17
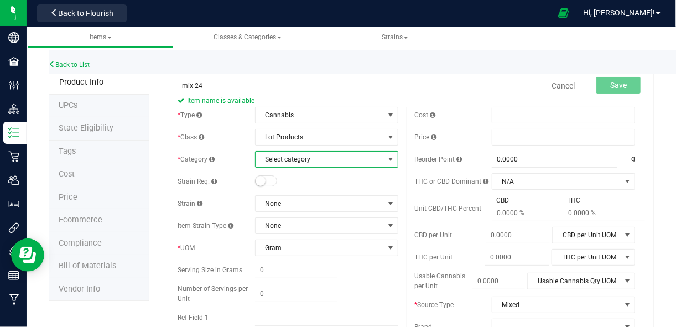
click at [319, 165] on span "Select category" at bounding box center [320, 159] width 128 height 15
click at [304, 176] on li "Flower Lot" at bounding box center [323, 177] width 140 height 17
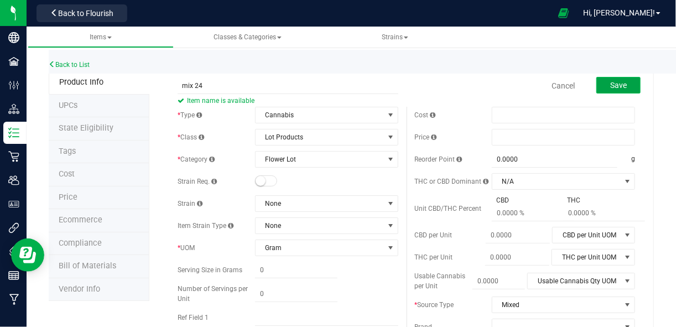
click at [602, 86] on button "Save" at bounding box center [618, 85] width 44 height 17
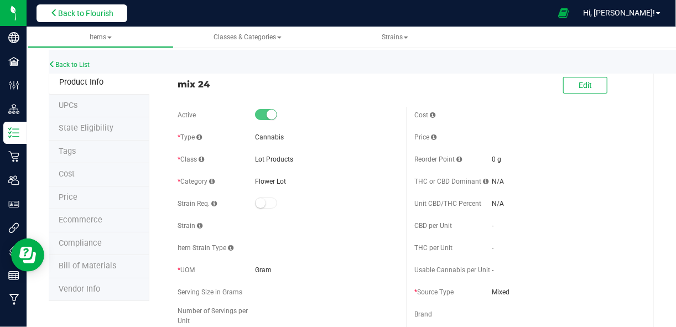
click at [95, 16] on span "Back to Flourish" at bounding box center [85, 13] width 55 height 9
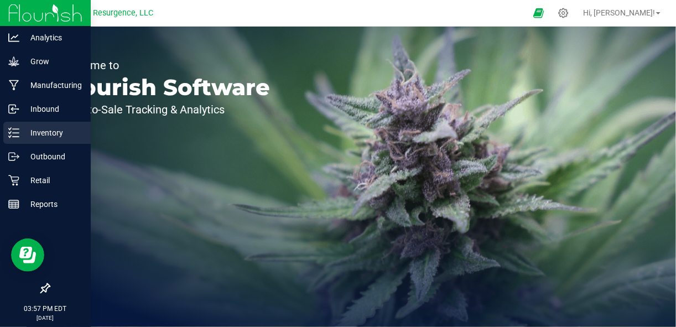
click at [8, 135] on icon at bounding box center [13, 132] width 11 height 11
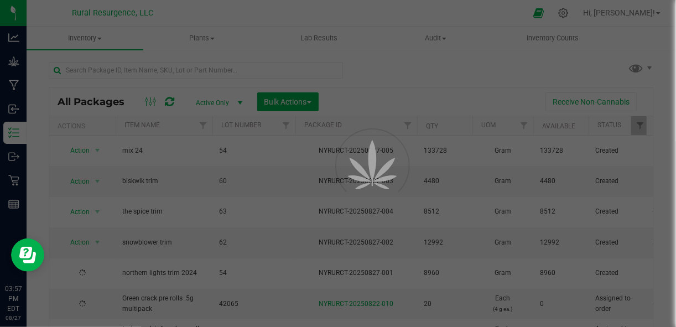
click at [183, 72] on div at bounding box center [338, 163] width 676 height 327
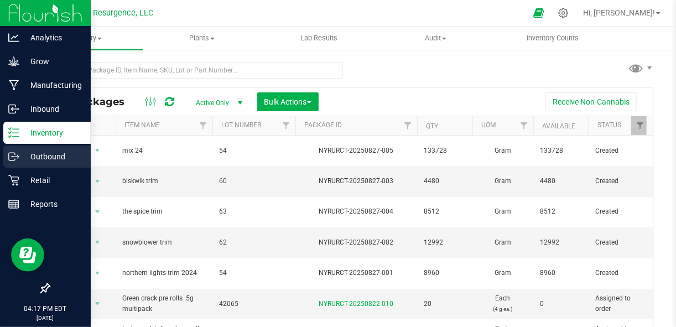
click at [44, 151] on p "Outbound" at bounding box center [52, 156] width 66 height 13
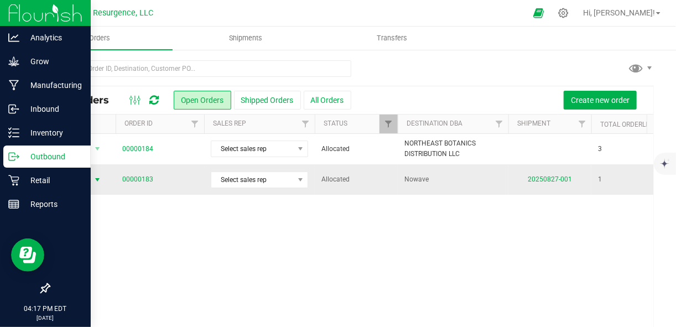
click at [92, 177] on span "select" at bounding box center [98, 179] width 14 height 15
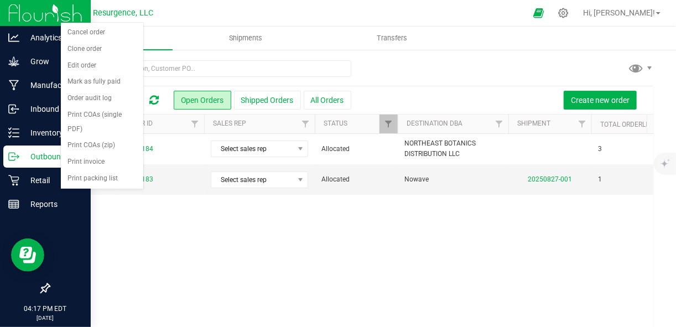
click at [155, 217] on div "Action Action Cancel order Clone order Edit order Mark as fully paid Order audi…" at bounding box center [351, 237] width 604 height 206
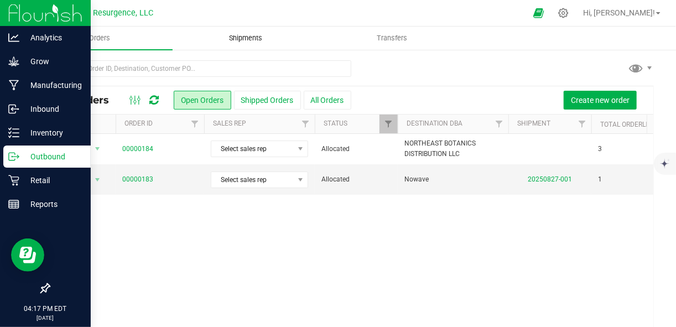
click at [253, 44] on uib-tab-heading "Shipments" at bounding box center [245, 38] width 145 height 22
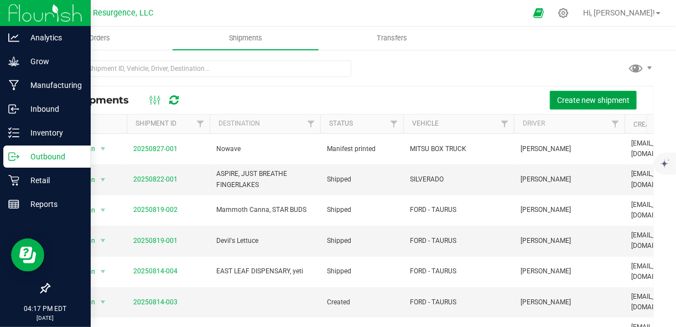
click at [592, 96] on span "Create new shipment" at bounding box center [593, 100] width 72 height 9
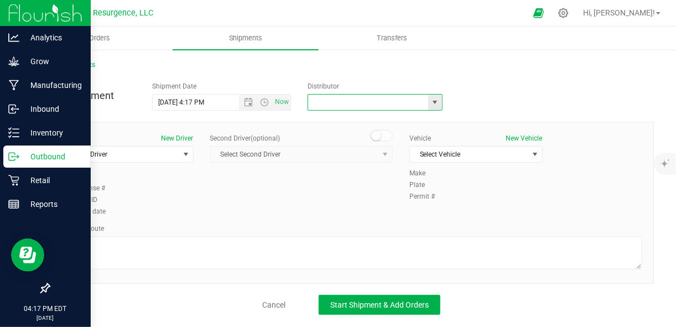
click at [345, 105] on input "text" at bounding box center [366, 102] width 116 height 15
click at [436, 108] on span "select" at bounding box center [435, 102] width 14 height 15
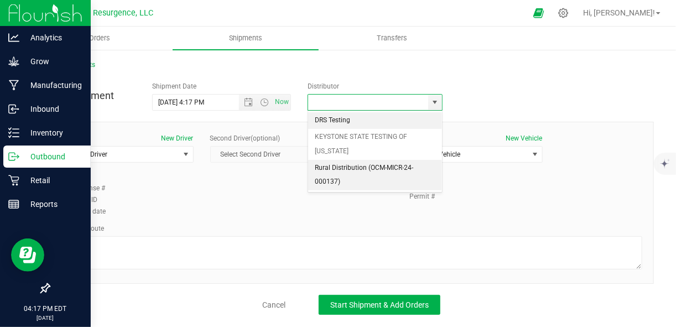
click at [404, 166] on li "Rural Distribution (OCM-MICR-24-000137)" at bounding box center [375, 175] width 134 height 30
type input "Rural Distribution (OCM-MICR-24-000137)"
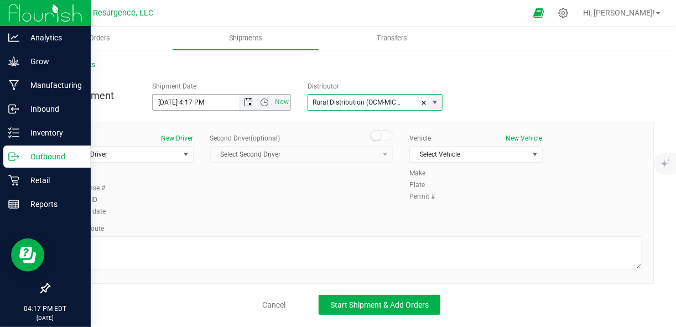
click at [247, 104] on span "Open the date view" at bounding box center [248, 102] width 9 height 9
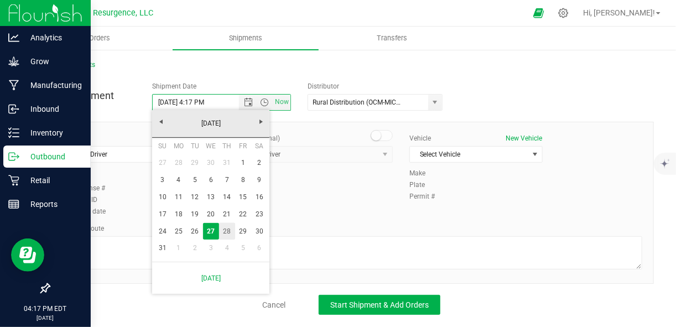
click at [226, 235] on link "28" at bounding box center [227, 231] width 16 height 17
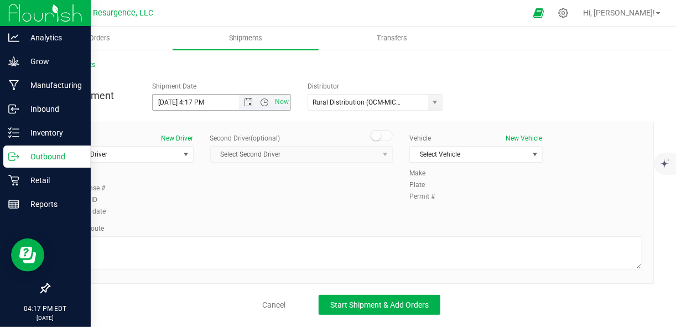
click at [252, 106] on span "Now" at bounding box center [265, 102] width 52 height 15
click at [249, 103] on span "Open the date view" at bounding box center [248, 102] width 9 height 9
click at [287, 170] on div "Second Driver (optional) Select Second Driver Select Second Driver STEWART RITC…" at bounding box center [301, 152] width 183 height 38
click at [263, 103] on span "Open the time view" at bounding box center [264, 102] width 9 height 9
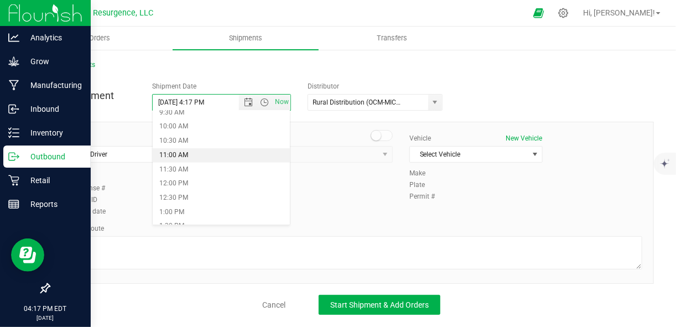
scroll to position [277, 0]
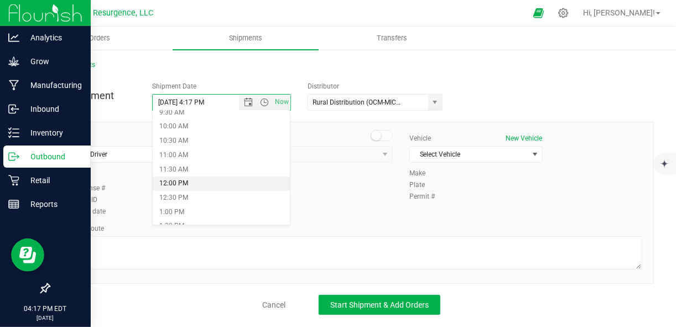
click at [191, 178] on li "12:00 PM" at bounding box center [221, 183] width 137 height 14
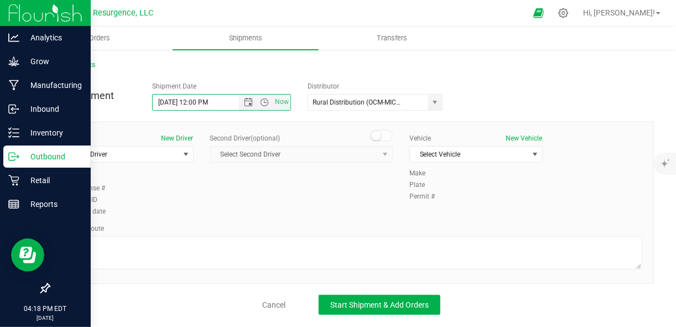
click at [197, 102] on input "[DATE] 12:00 PM" at bounding box center [205, 102] width 105 height 15
type input "8/28/2025 1:00 PM"
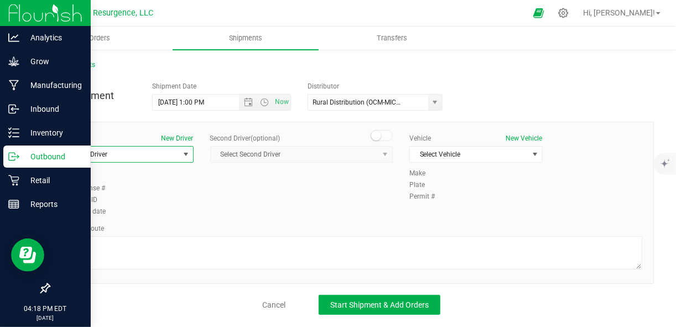
click at [183, 153] on span "select" at bounding box center [185, 154] width 9 height 9
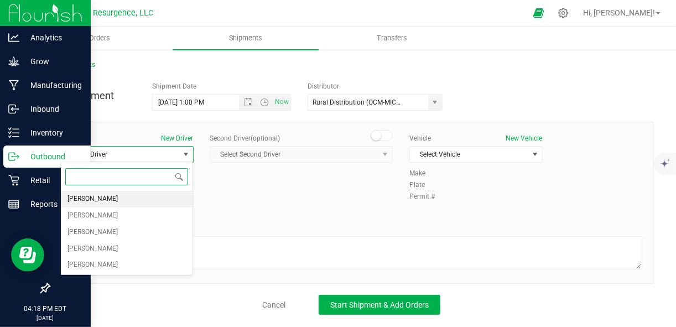
click at [152, 197] on li "[PERSON_NAME]" at bounding box center [127, 199] width 132 height 17
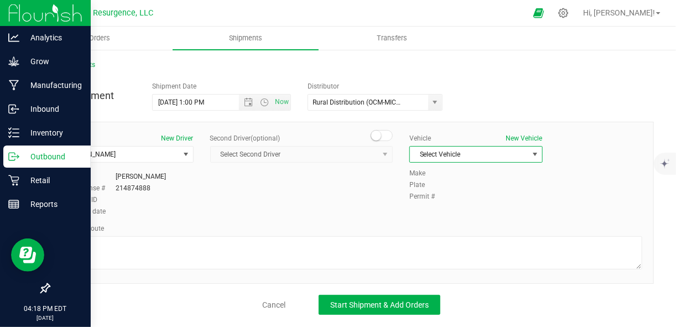
click at [486, 160] on span "Select Vehicle" at bounding box center [469, 154] width 118 height 15
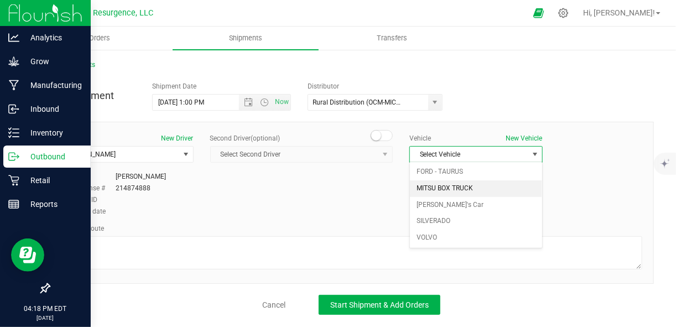
click at [470, 191] on li "MITSU BOX TRUCK" at bounding box center [476, 188] width 132 height 17
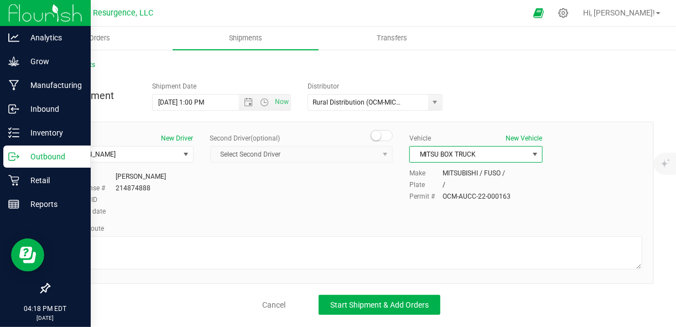
click at [349, 211] on div "Driver New Driver STEWART RITCHIE Select Driver STEWART RITCHIE SAM RITCHIE deb…" at bounding box center [351, 175] width 598 height 85
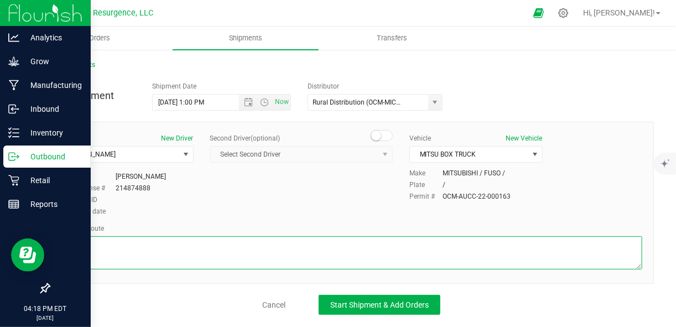
click at [343, 264] on textarea at bounding box center [351, 252] width 582 height 33
type textarea "follow gps do not deviate"
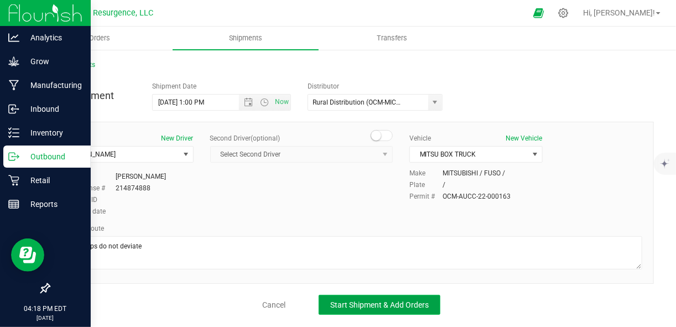
click at [398, 306] on span "Start Shipment & Add Orders" at bounding box center [379, 304] width 98 height 9
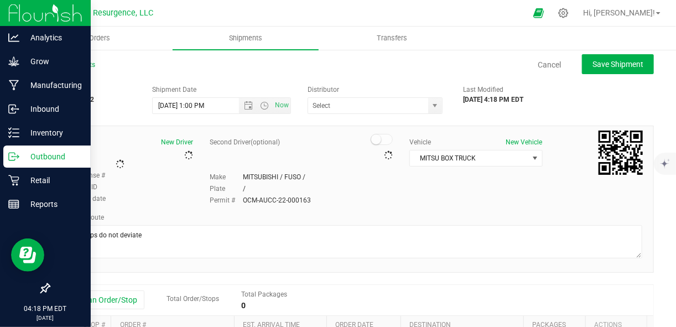
type input "Rural Distribution (OCM-MICR-24-000137)"
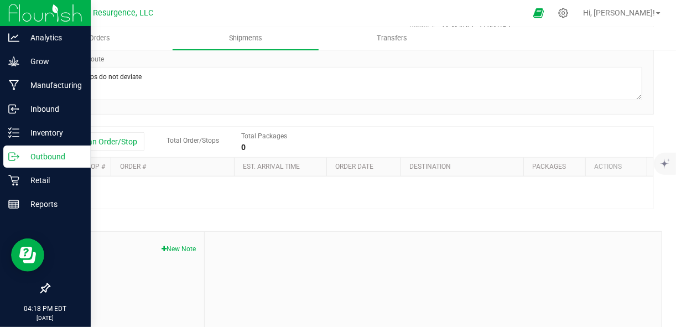
scroll to position [175, 0]
click at [129, 144] on button "Add an Order/Stop" at bounding box center [101, 140] width 87 height 19
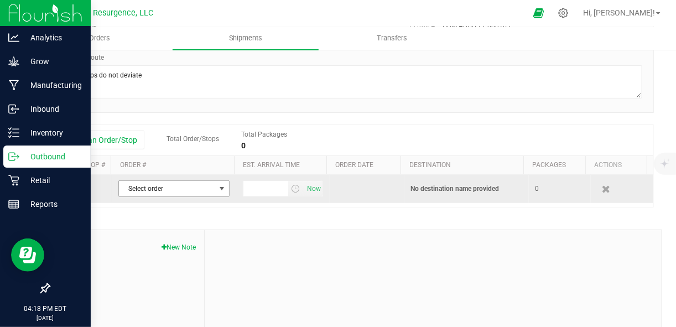
click at [192, 193] on span "Select order" at bounding box center [167, 188] width 96 height 15
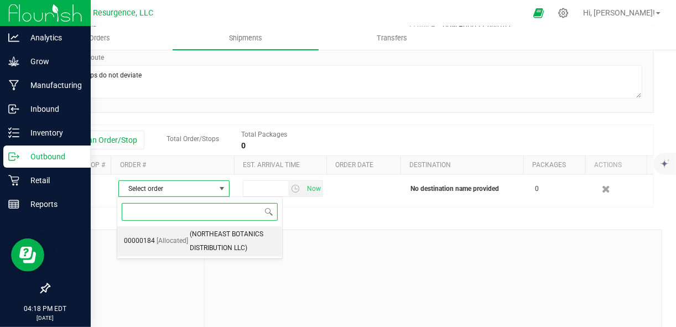
click at [199, 241] on span "(NORTHEAST BOTANICS DISTRIBUTION LLC)" at bounding box center [233, 241] width 86 height 28
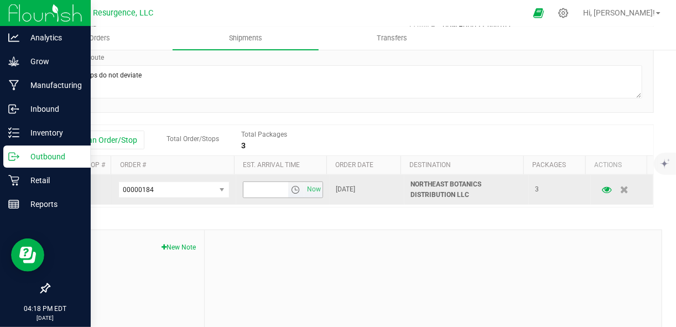
click at [291, 190] on span "select" at bounding box center [295, 189] width 9 height 9
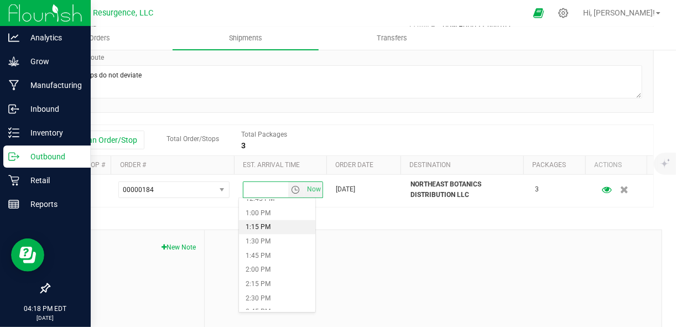
scroll to position [732, 0]
click at [264, 295] on li "2:30 PM" at bounding box center [277, 299] width 76 height 14
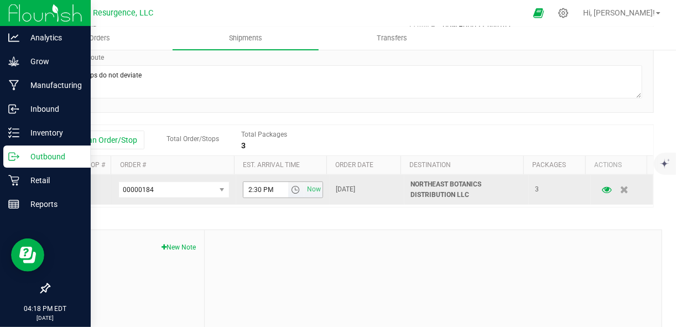
click at [291, 190] on span "select" at bounding box center [295, 189] width 9 height 9
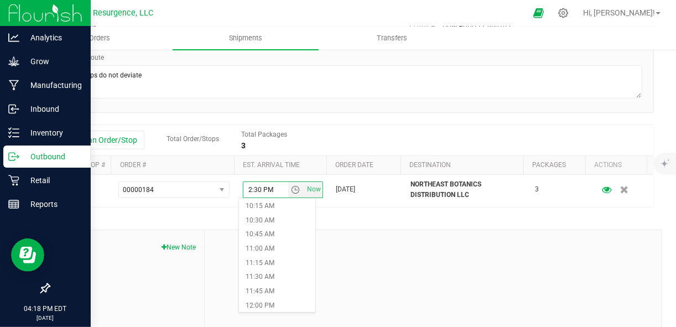
scroll to position [582, 0]
click at [356, 281] on div at bounding box center [433, 304] width 457 height 148
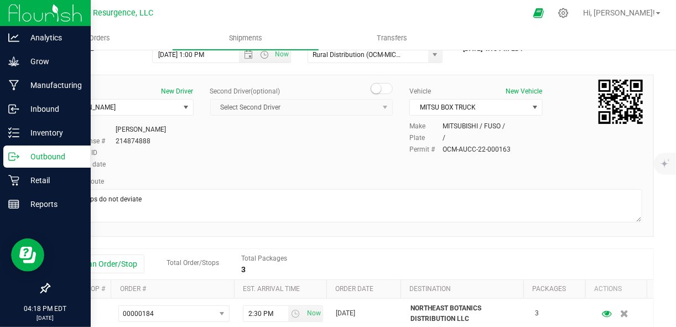
scroll to position [0, 0]
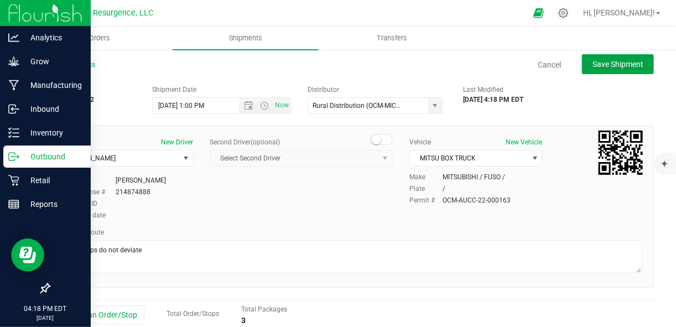
click at [588, 71] on button "Save Shipment" at bounding box center [618, 64] width 72 height 20
type input "8/28/2025 5:00 PM"
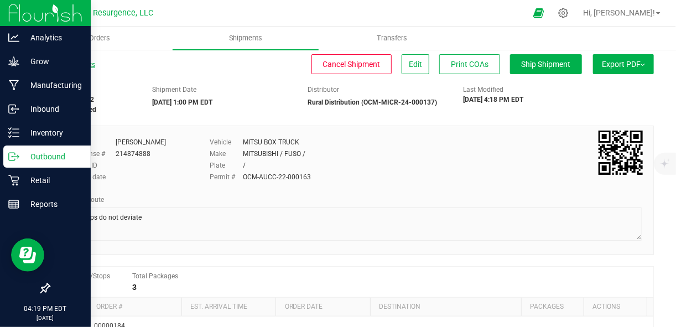
click at [77, 65] on link "All Shipments" at bounding box center [72, 65] width 46 height 8
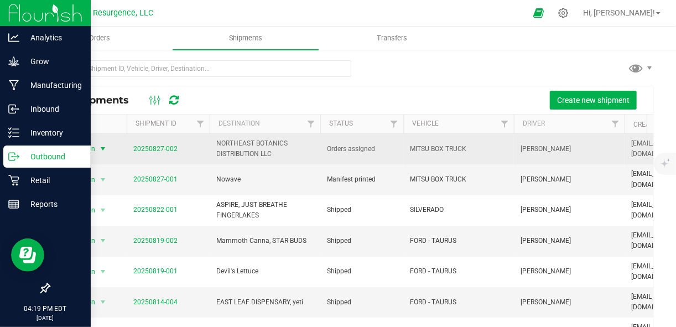
click at [103, 148] on span "select" at bounding box center [102, 148] width 9 height 9
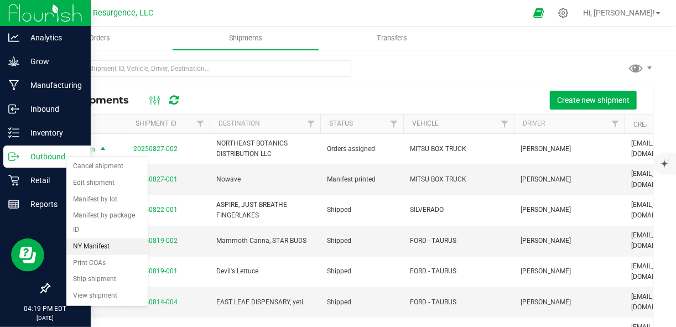
click at [103, 244] on li "NY Manifest" at bounding box center [106, 246] width 81 height 17
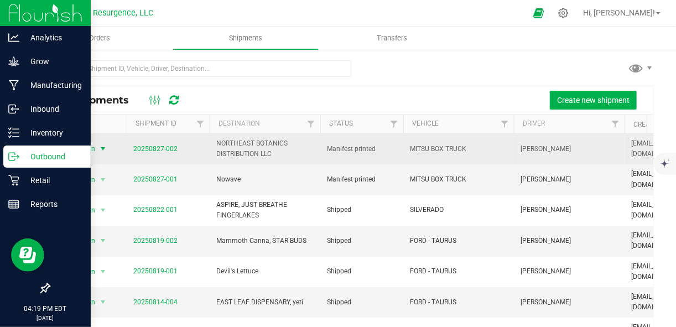
click at [102, 149] on span "select" at bounding box center [102, 148] width 9 height 9
click at [166, 149] on link "20250827-002" at bounding box center [155, 149] width 44 height 8
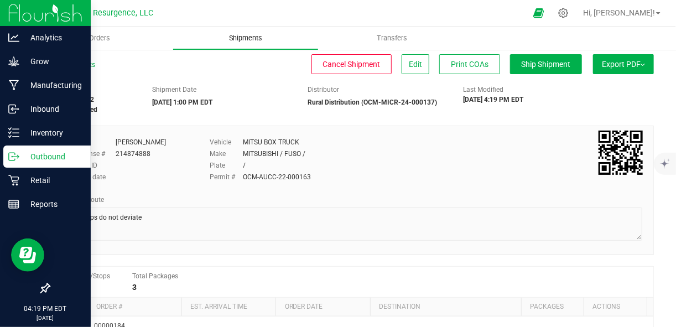
click at [235, 39] on span "Shipments" at bounding box center [245, 38] width 63 height 10
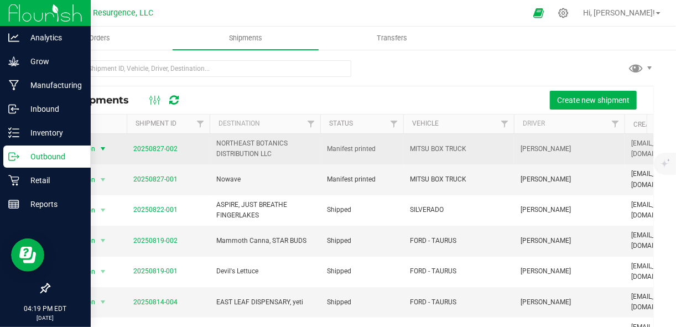
click at [104, 150] on span "select" at bounding box center [102, 148] width 9 height 9
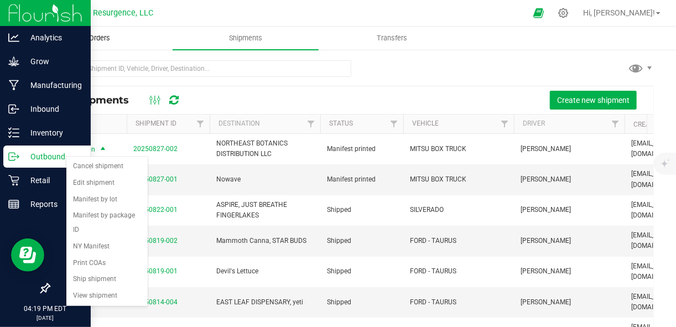
click at [102, 39] on span "Orders" at bounding box center [99, 38] width 51 height 10
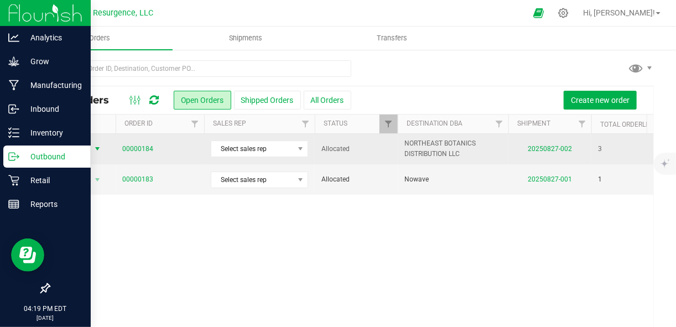
click at [94, 147] on span "select" at bounding box center [97, 148] width 9 height 9
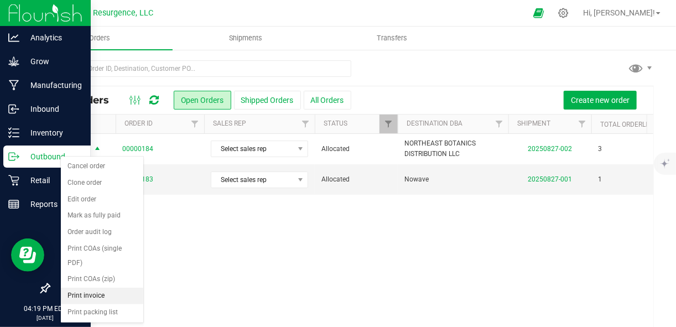
click at [98, 288] on li "Print invoice" at bounding box center [102, 296] width 82 height 17
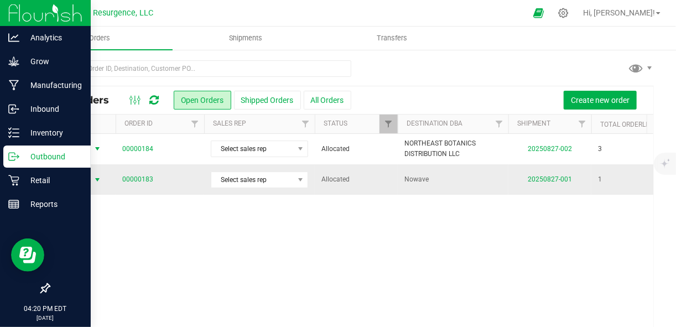
click at [93, 178] on span "select" at bounding box center [97, 179] width 9 height 9
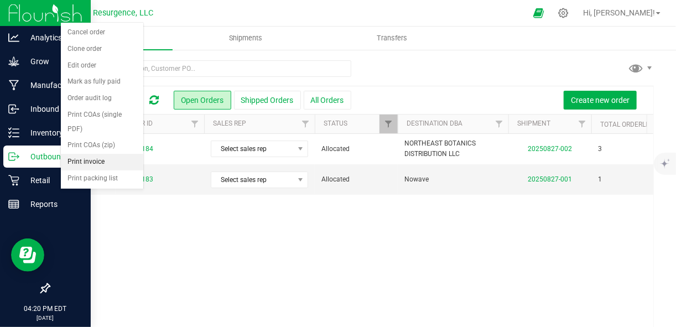
click at [98, 154] on li "Print invoice" at bounding box center [102, 162] width 82 height 17
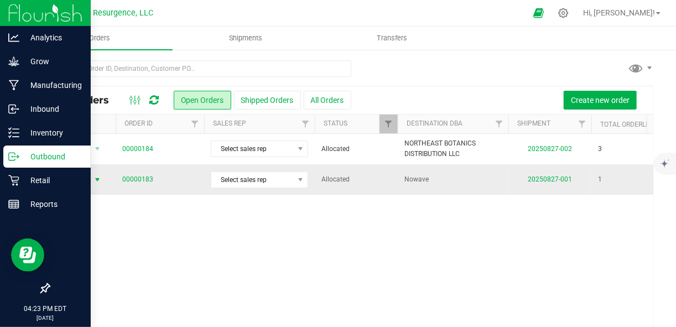
click at [95, 178] on span "select" at bounding box center [97, 179] width 9 height 9
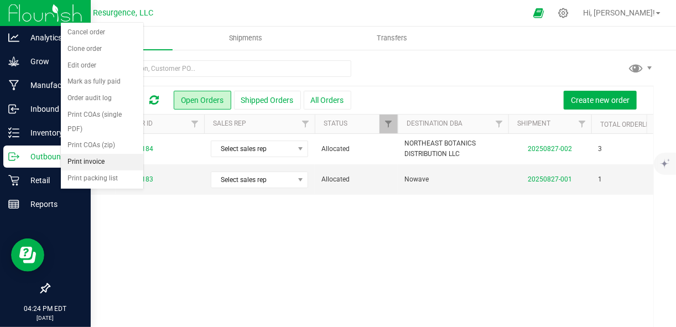
click at [102, 154] on li "Print invoice" at bounding box center [102, 162] width 82 height 17
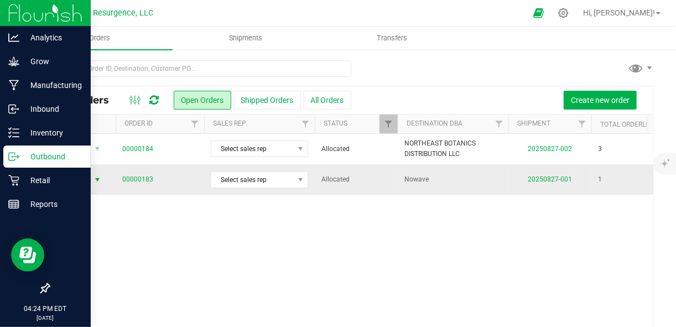
click at [95, 180] on span "select" at bounding box center [97, 179] width 9 height 9
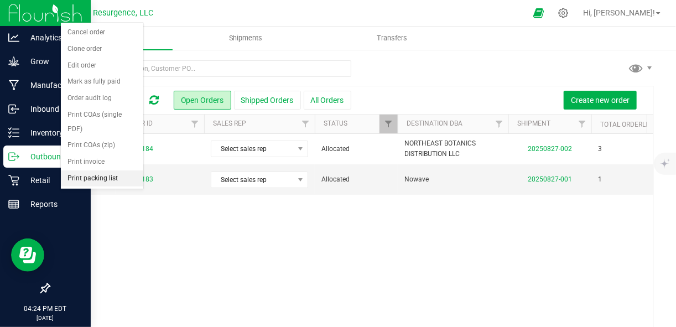
click at [108, 170] on li "Print packing list" at bounding box center [102, 178] width 82 height 17
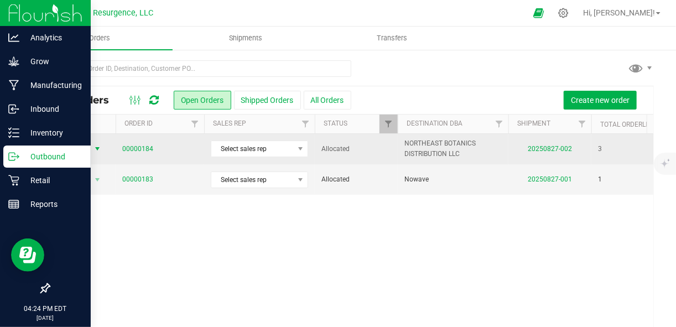
click at [93, 149] on span "select" at bounding box center [97, 148] width 9 height 9
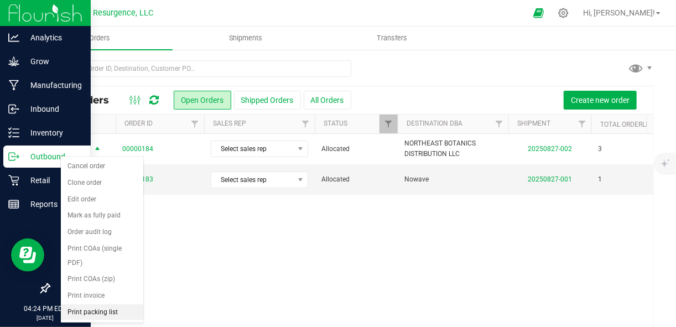
click at [93, 304] on li "Print packing list" at bounding box center [102, 312] width 82 height 17
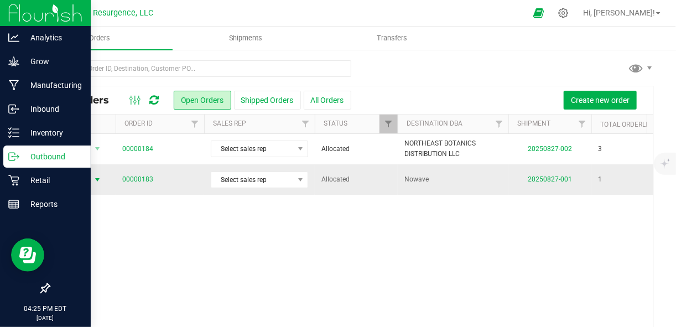
click at [96, 176] on span "select" at bounding box center [97, 179] width 9 height 9
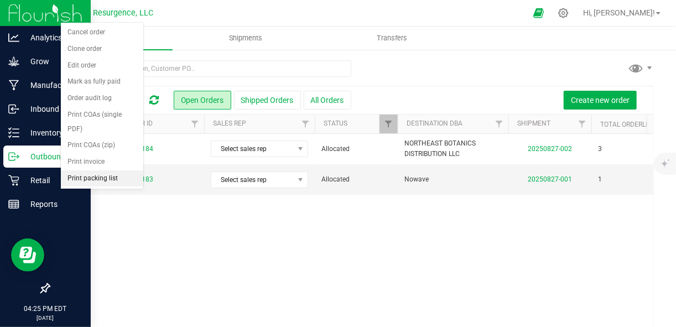
click at [95, 170] on li "Print packing list" at bounding box center [102, 178] width 82 height 17
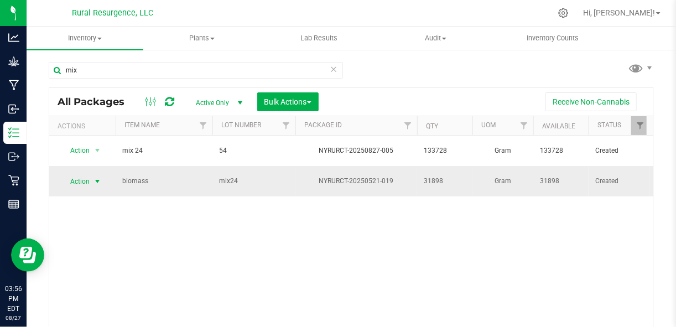
scroll to position [1, 0]
click at [101, 176] on span "select" at bounding box center [97, 180] width 9 height 9
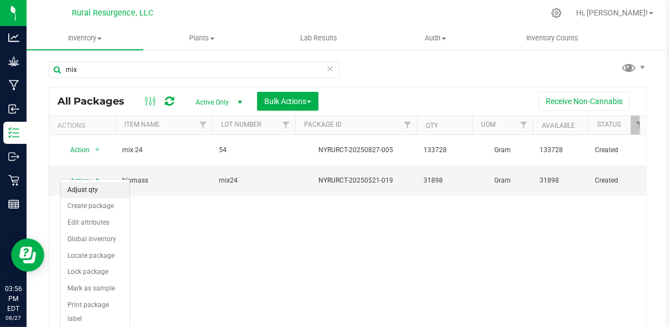
click at [100, 191] on li "Adjust qty" at bounding box center [95, 190] width 69 height 17
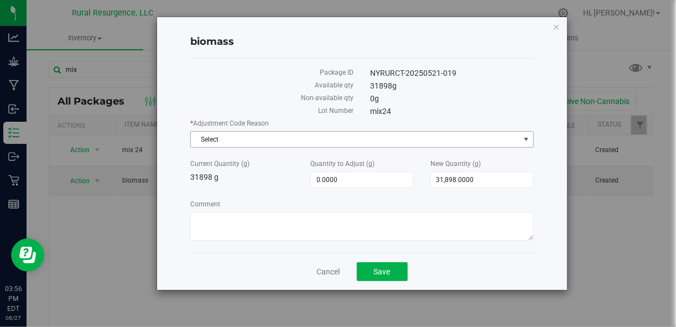
click at [304, 138] on span "Select" at bounding box center [355, 139] width 328 height 15
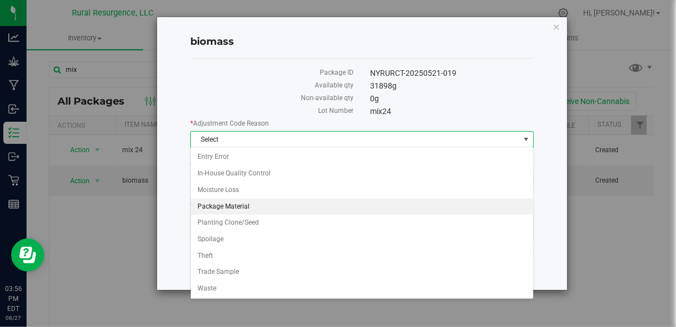
click at [251, 207] on li "Package Material" at bounding box center [362, 207] width 342 height 17
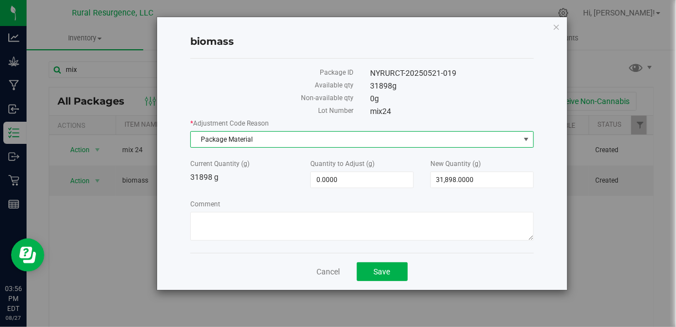
click at [429, 210] on div "Comment" at bounding box center [361, 221] width 343 height 45
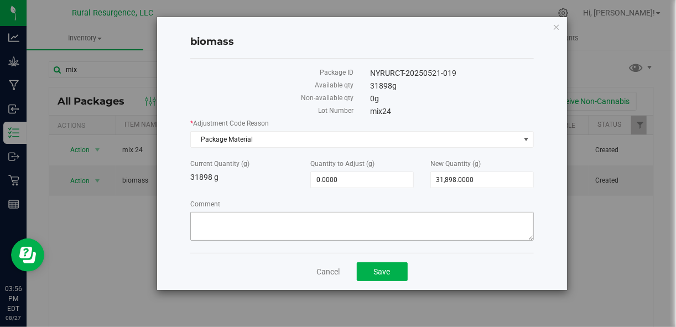
drag, startPoint x: 429, startPoint y: 210, endPoint x: 429, endPoint y: 216, distance: 6.7
click at [429, 216] on div "Comment" at bounding box center [361, 221] width 343 height 45
click at [429, 216] on textarea "Comment" at bounding box center [361, 226] width 343 height 29
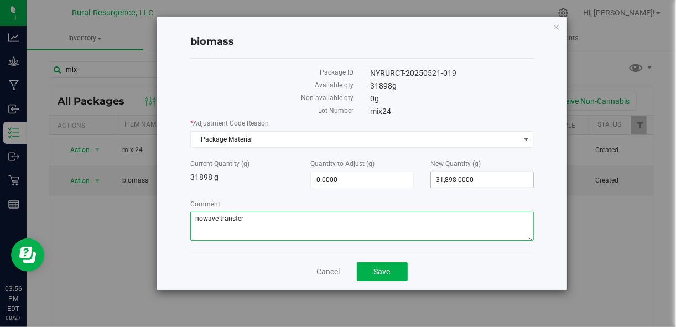
type textarea "nowave transfer"
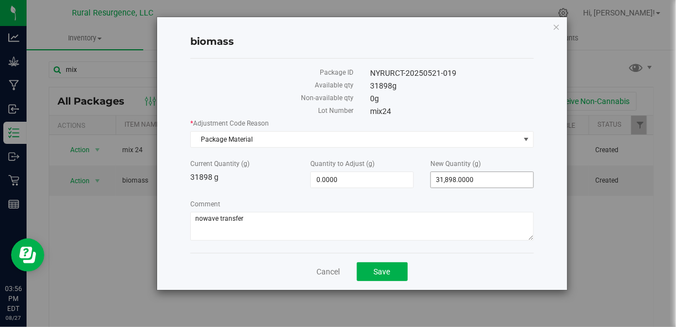
click at [459, 176] on span "31,898.0000 31898" at bounding box center [481, 179] width 103 height 17
click at [459, 176] on input "31898" at bounding box center [482, 179] width 102 height 15
type input "0"
type input "-31,898.0000"
type input "0.0000"
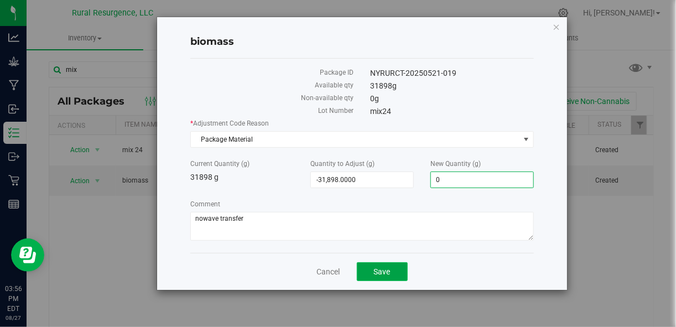
click at [382, 269] on span "Save" at bounding box center [382, 271] width 17 height 9
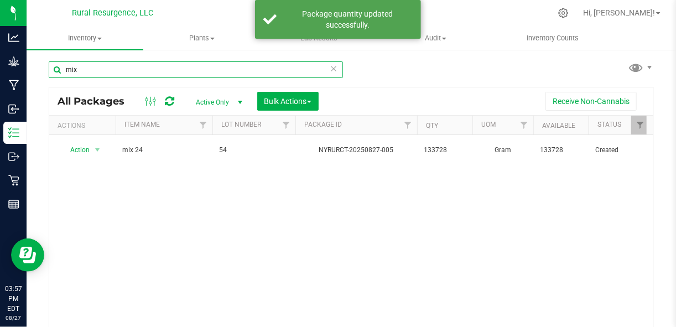
click at [143, 70] on input "mix" at bounding box center [196, 69] width 294 height 17
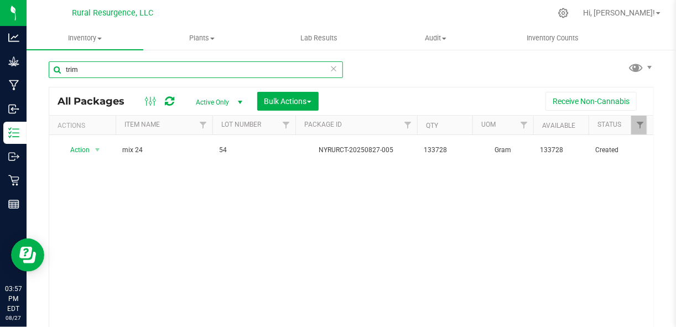
type input "trim"
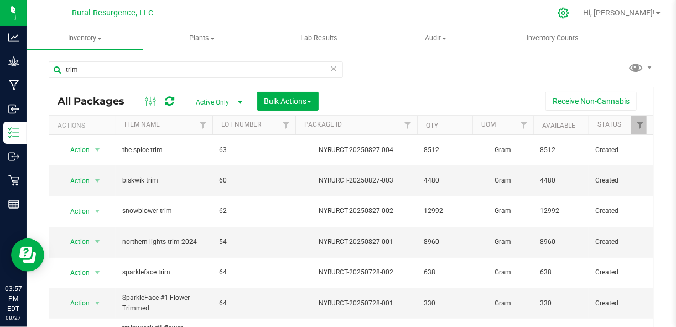
click at [569, 15] on icon at bounding box center [564, 13] width 12 height 12
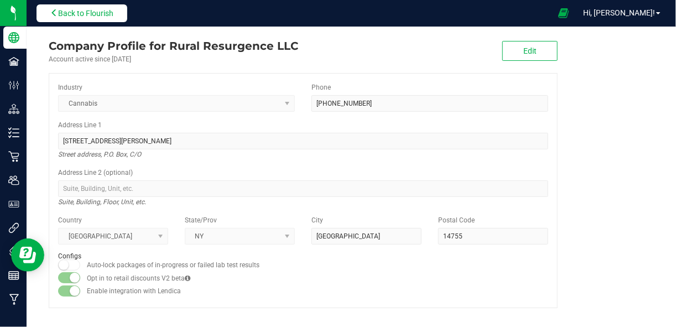
click at [98, 9] on span "Back to Flourish" at bounding box center [85, 13] width 55 height 9
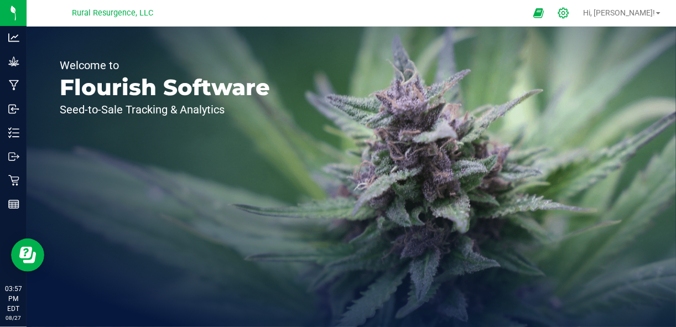
click at [569, 15] on icon at bounding box center [564, 13] width 12 height 12
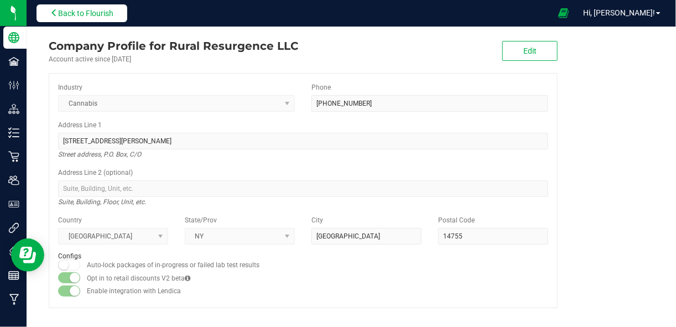
click at [93, 7] on button "Back to Flourish" at bounding box center [82, 13] width 91 height 18
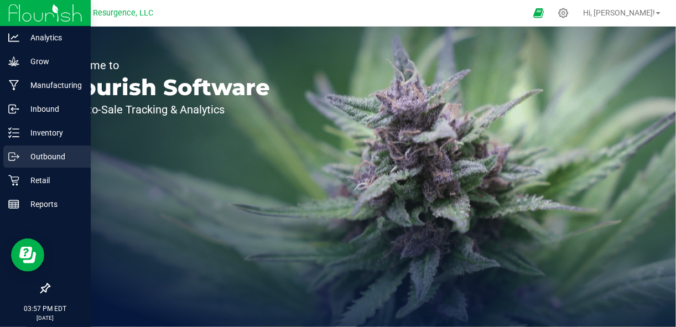
click at [50, 152] on p "Outbound" at bounding box center [52, 156] width 66 height 13
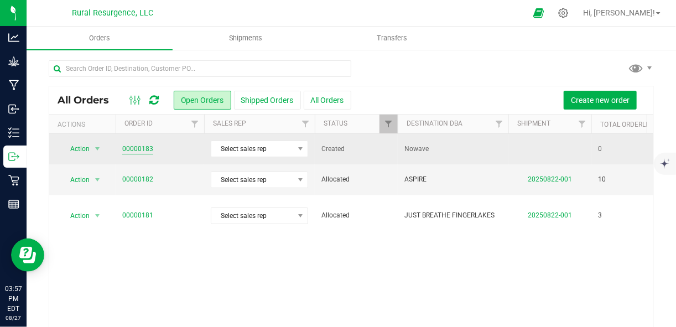
click at [148, 152] on link "00000183" at bounding box center [137, 149] width 31 height 11
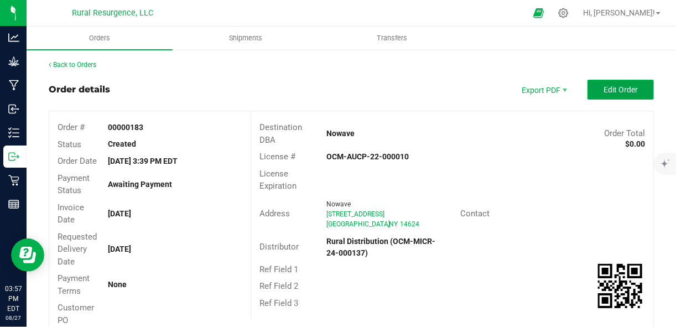
click at [603, 90] on span "Edit Order" at bounding box center [620, 89] width 34 height 9
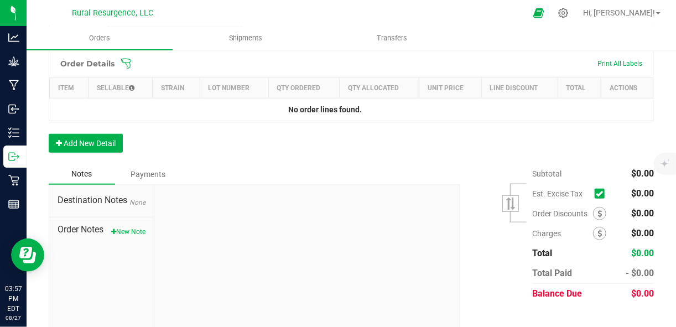
scroll to position [336, 0]
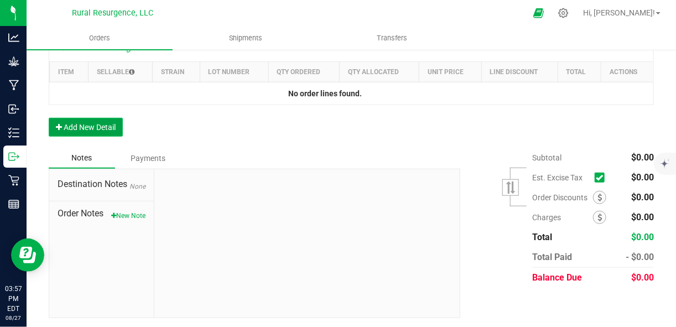
click at [96, 125] on button "Add New Detail" at bounding box center [86, 127] width 74 height 19
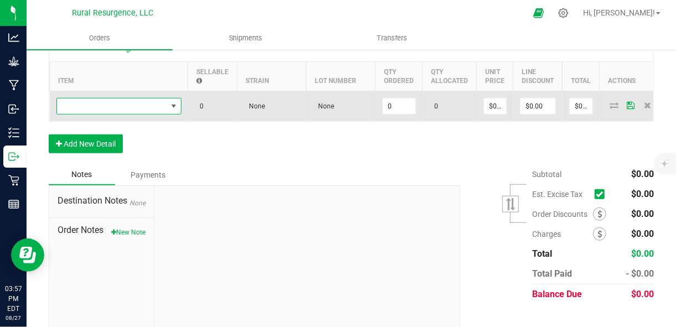
click at [127, 111] on span "NO DATA FOUND" at bounding box center [112, 105] width 110 height 15
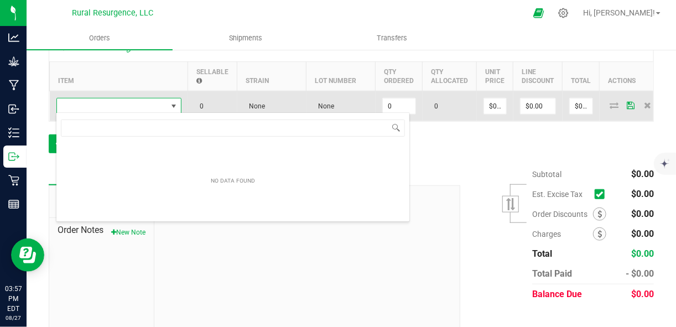
scroll to position [16, 124]
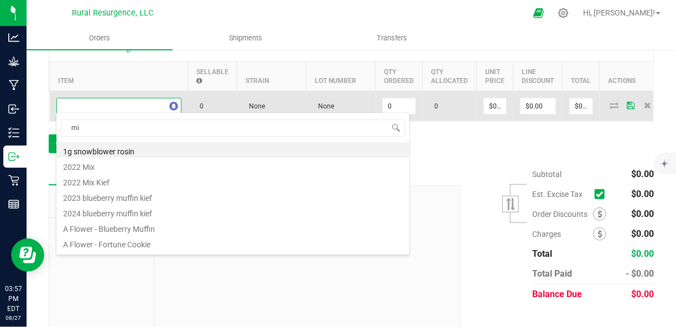
type input "mix"
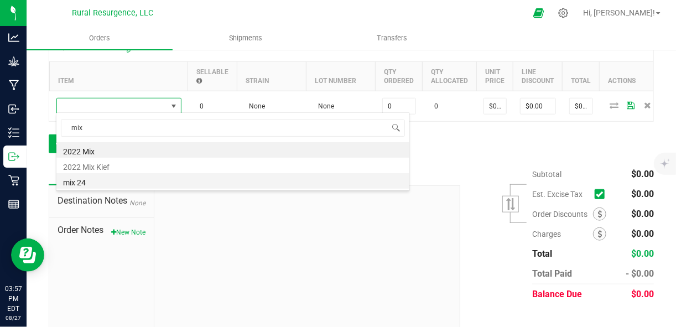
click at [87, 183] on li "mix 24" at bounding box center [232, 180] width 353 height 15
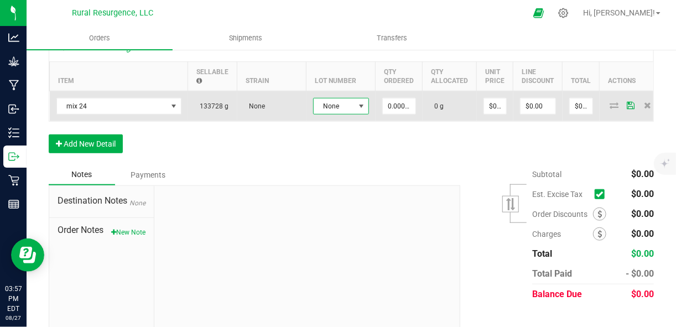
click at [357, 103] on span at bounding box center [361, 106] width 9 height 9
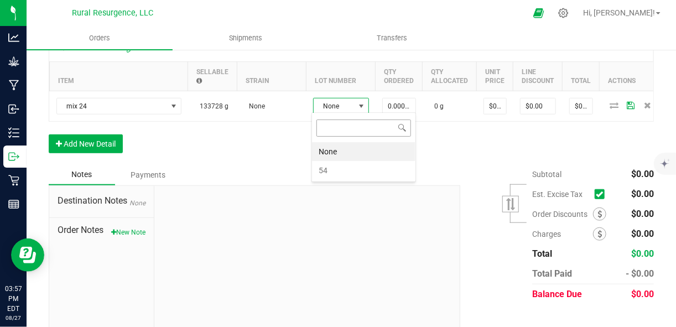
scroll to position [16, 56]
click at [334, 171] on li "54" at bounding box center [363, 170] width 103 height 19
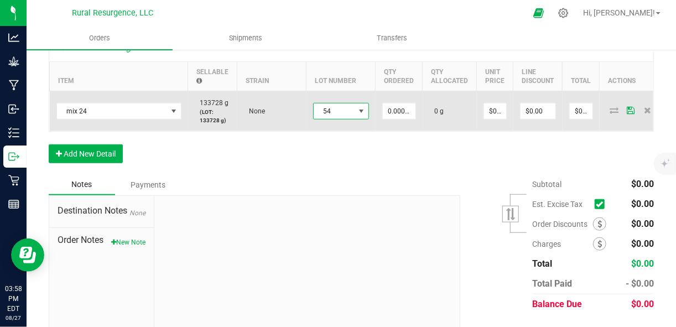
click at [600, 123] on td at bounding box center [633, 111] width 66 height 40
click at [348, 127] on td "54" at bounding box center [340, 111] width 69 height 40
click at [398, 108] on input "0" at bounding box center [399, 110] width 33 height 15
type input "133728.0000 g"
click at [431, 125] on td "0 g" at bounding box center [450, 111] width 54 height 40
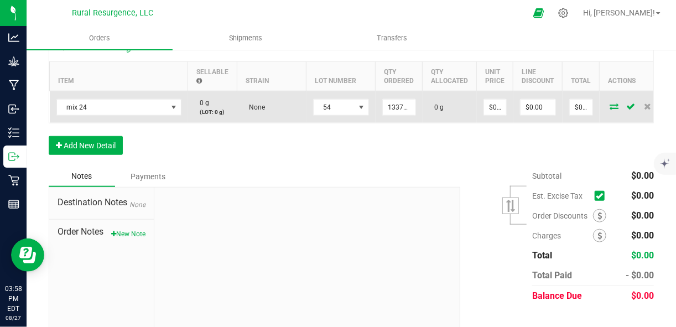
click at [611, 106] on icon at bounding box center [614, 106] width 9 height 7
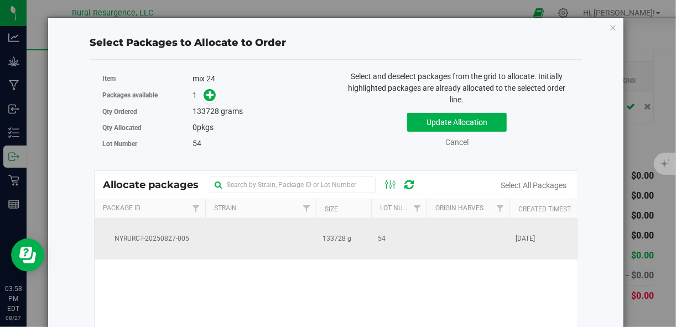
click at [235, 253] on td at bounding box center [260, 238] width 111 height 41
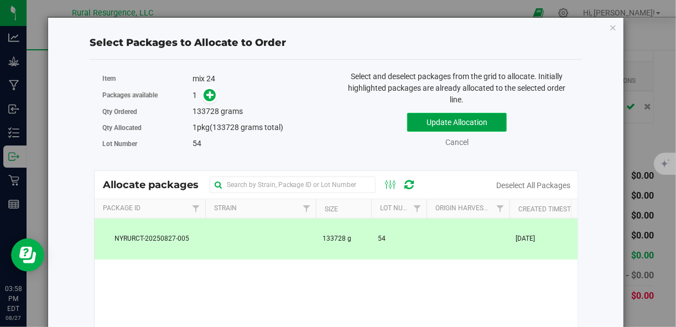
click at [452, 123] on button "Update Allocation" at bounding box center [457, 122] width 100 height 19
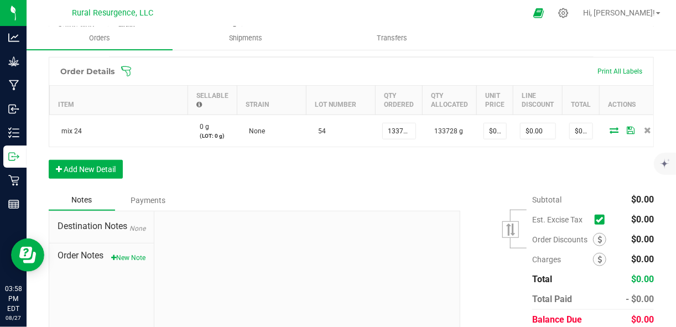
scroll to position [361, 0]
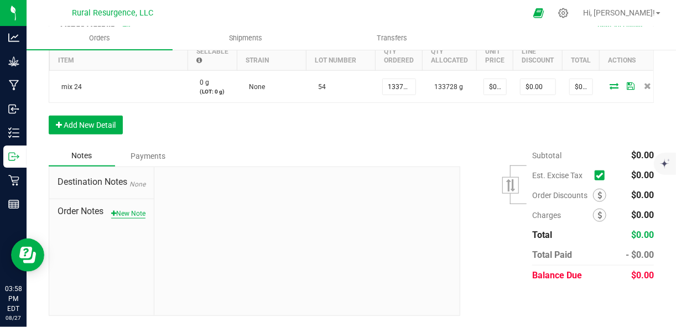
click at [124, 213] on button "New Note" at bounding box center [128, 214] width 34 height 10
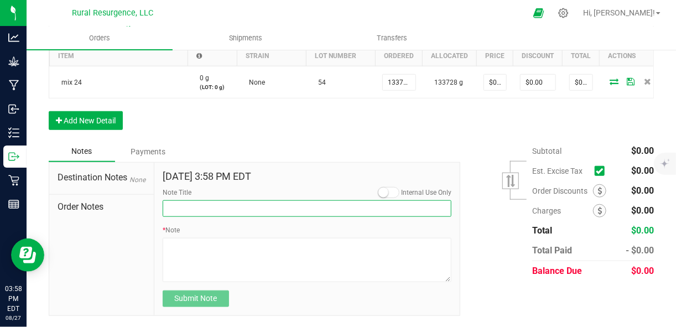
click at [204, 217] on input "Note Title" at bounding box center [307, 208] width 289 height 17
click at [266, 212] on input "transfer to nowave in exchange to process live resin" at bounding box center [307, 208] width 289 height 17
click at [296, 211] on input "transfer to nowave in exchange for process live resin" at bounding box center [307, 208] width 289 height 17
click at [335, 209] on input "transfer to nowave in exchange for making live resin" at bounding box center [307, 208] width 289 height 17
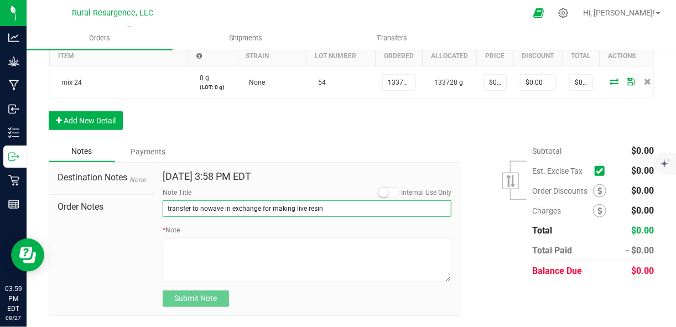
type input "transfer to nowave in exchange for making live resin"
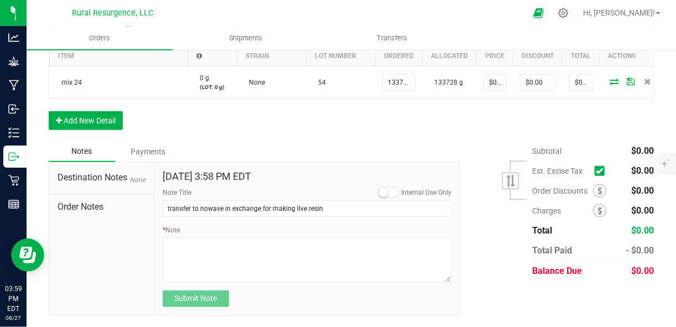
click at [596, 169] on span at bounding box center [600, 171] width 10 height 10
click at [0, 0] on input "checkbox" at bounding box center [0, 0] width 0 height 0
click at [310, 291] on div "Submit Note" at bounding box center [307, 298] width 289 height 17
click at [386, 190] on span at bounding box center [389, 192] width 22 height 11
click at [389, 190] on small at bounding box center [394, 192] width 10 height 10
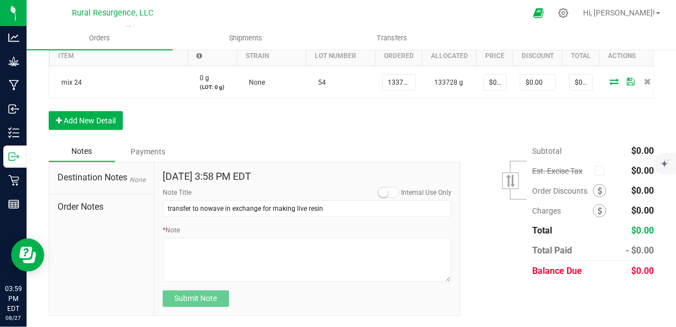
click at [480, 207] on div "Subtotal $0.00 Est. Excise Tax" at bounding box center [553, 211] width 202 height 140
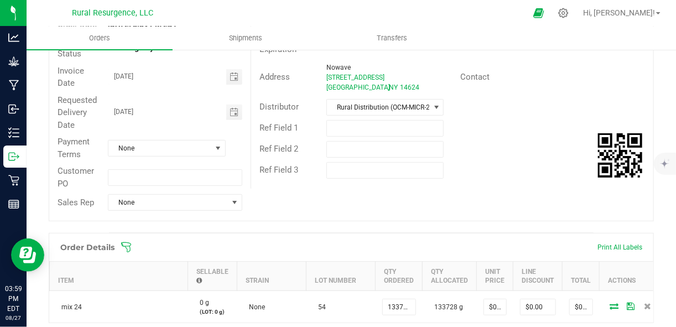
scroll to position [0, 0]
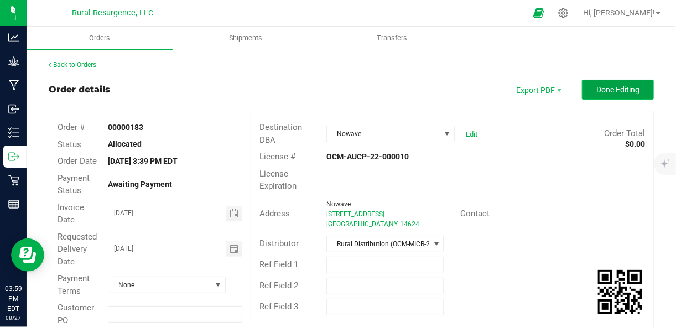
click at [597, 95] on button "Done Editing" at bounding box center [618, 90] width 72 height 20
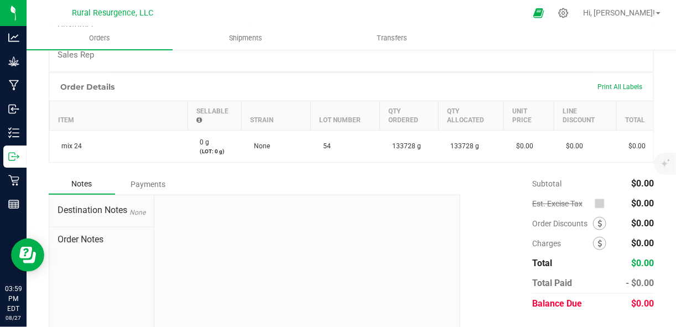
scroll to position [309, 0]
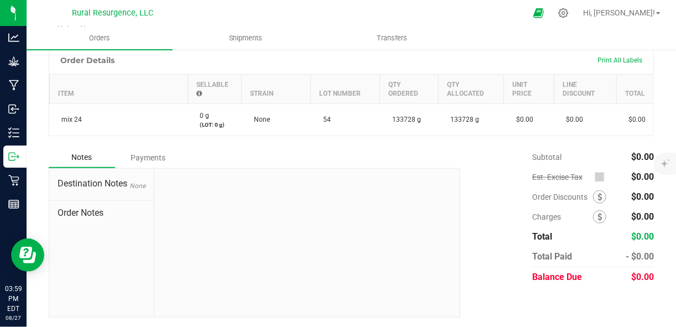
click at [584, 304] on div "Notes Payments Destination Notes None Order Notes Subtotal $0.00 Est. Excise Tax" at bounding box center [351, 232] width 605 height 170
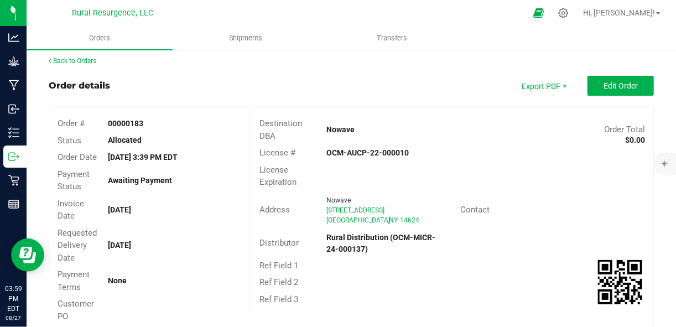
scroll to position [0, 0]
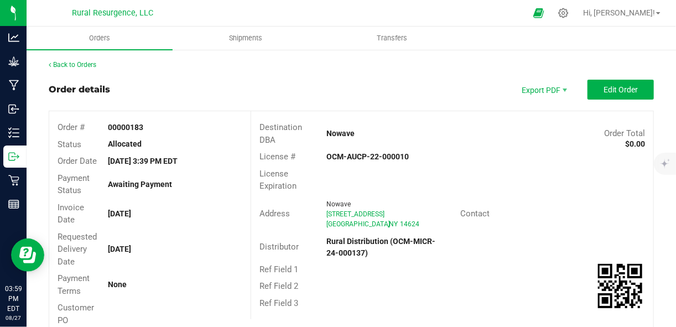
click at [548, 158] on div "License # OCM-AUCP-22-000010" at bounding box center [452, 156] width 402 height 17
click at [251, 39] on span "Shipments" at bounding box center [245, 38] width 63 height 10
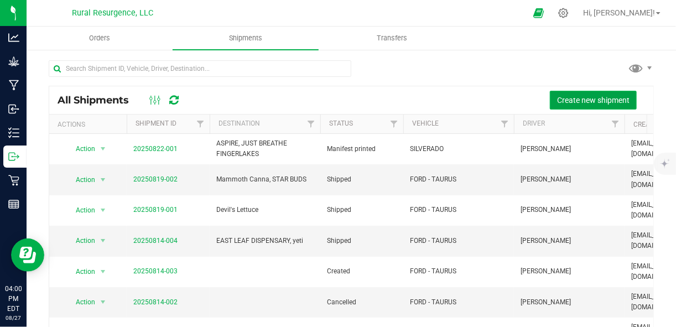
click at [576, 102] on span "Create new shipment" at bounding box center [593, 100] width 72 height 9
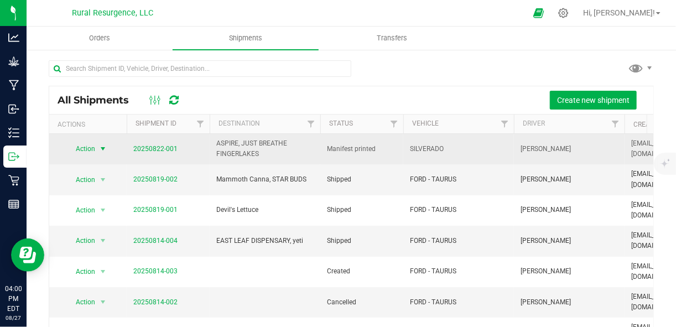
click at [98, 153] on span "select" at bounding box center [103, 148] width 14 height 15
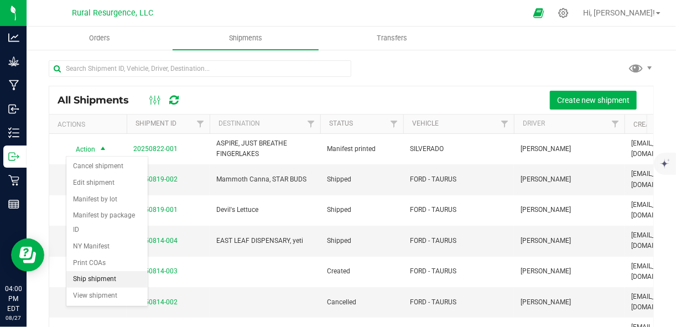
click at [100, 278] on li "Ship shipment" at bounding box center [106, 279] width 81 height 17
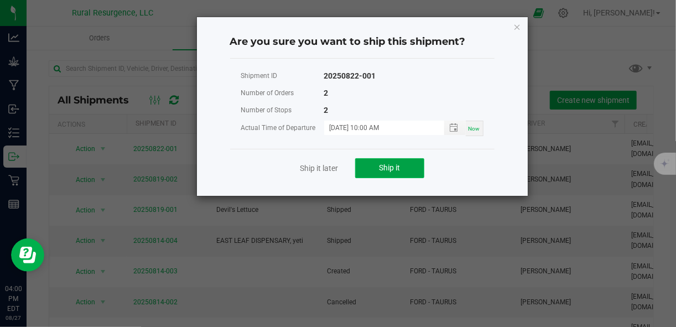
click at [378, 171] on button "Ship it" at bounding box center [389, 168] width 69 height 20
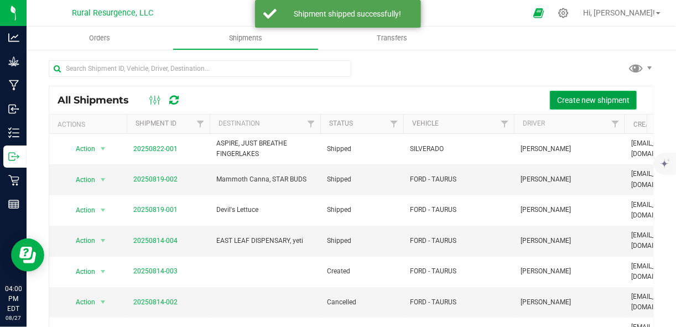
click at [580, 98] on span "Create new shipment" at bounding box center [593, 100] width 72 height 9
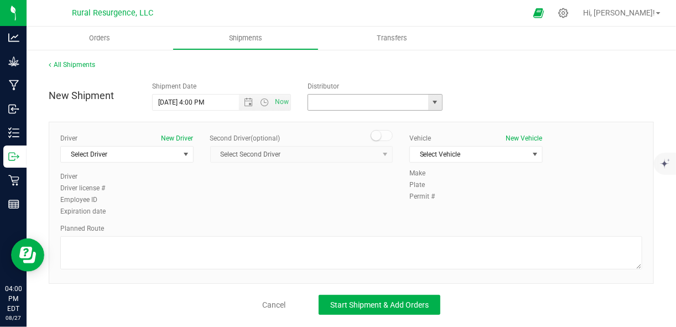
click at [335, 106] on input "text" at bounding box center [366, 102] width 116 height 15
click at [442, 107] on span at bounding box center [375, 102] width 134 height 17
click at [438, 106] on span "select" at bounding box center [434, 102] width 9 height 9
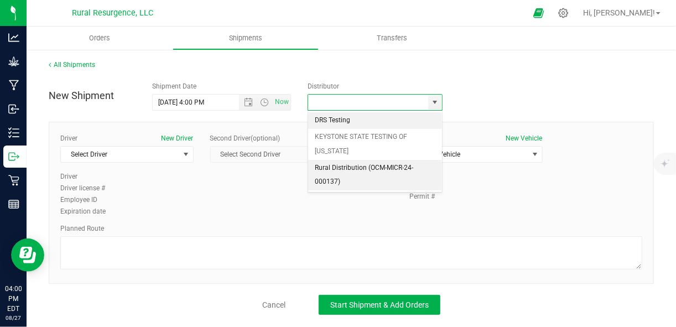
click at [372, 178] on li "Rural Distribution (OCM-MICR-24-000137)" at bounding box center [375, 175] width 134 height 30
type input "Rural Distribution (OCM-MICR-24-000137)"
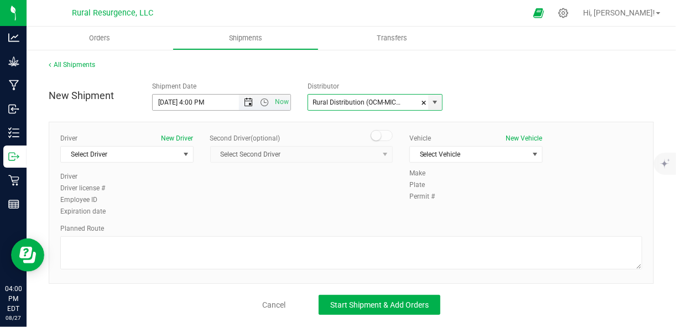
click at [246, 102] on span "Open the date view" at bounding box center [248, 102] width 9 height 9
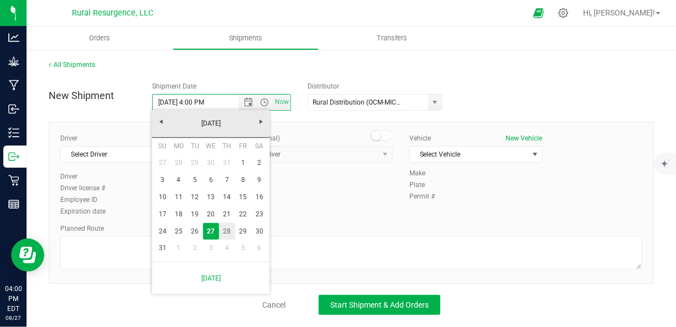
click at [229, 230] on link "28" at bounding box center [227, 231] width 16 height 17
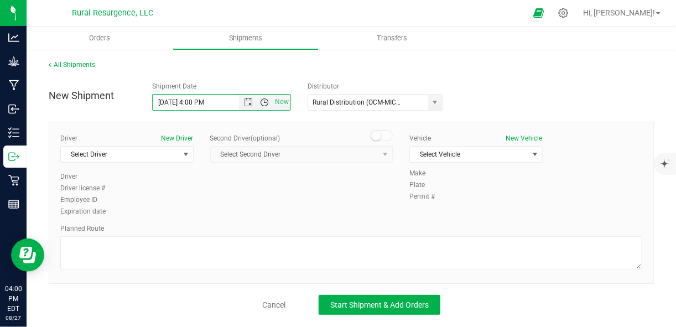
click at [264, 102] on span "Open the time view" at bounding box center [264, 102] width 9 height 9
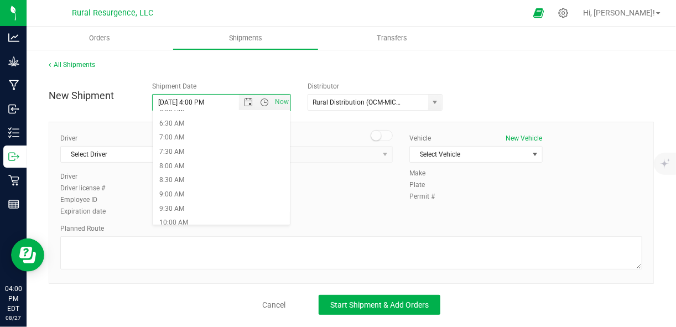
scroll to position [183, 0]
click at [247, 164] on li "8:00 AM" at bounding box center [221, 164] width 137 height 14
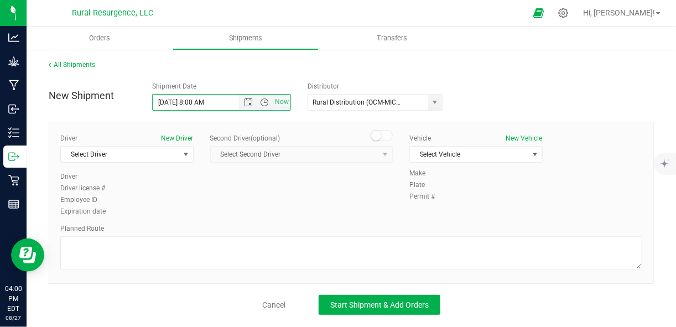
click at [204, 101] on input "8/28/2025 8:00 AM" at bounding box center [205, 102] width 105 height 15
type input "8/28/2025 8:00 AM"
click at [467, 153] on span "Select Vehicle" at bounding box center [469, 154] width 118 height 15
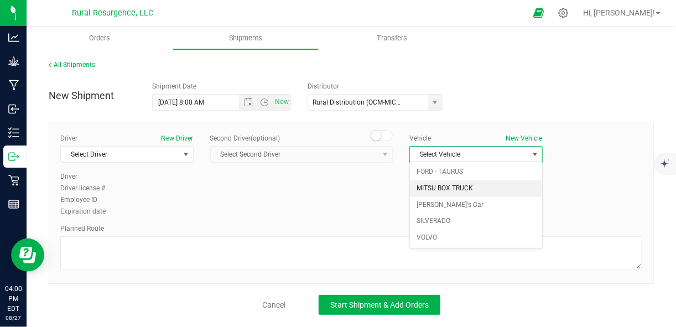
click at [460, 187] on li "MITSU BOX TRUCK" at bounding box center [476, 188] width 132 height 17
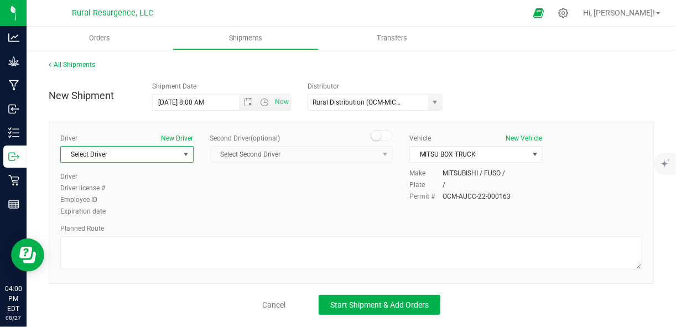
click at [176, 156] on span "Select Driver" at bounding box center [120, 154] width 118 height 15
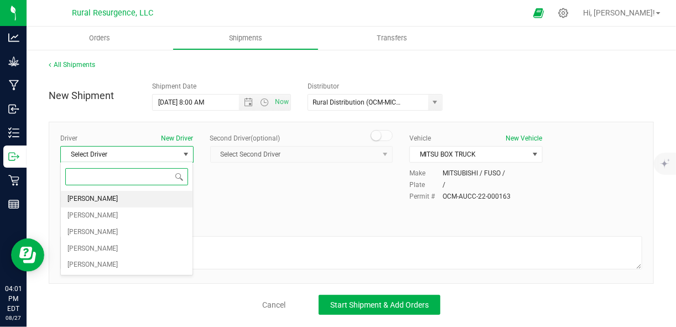
click at [157, 202] on li "STEWART RITCHIE" at bounding box center [127, 199] width 132 height 17
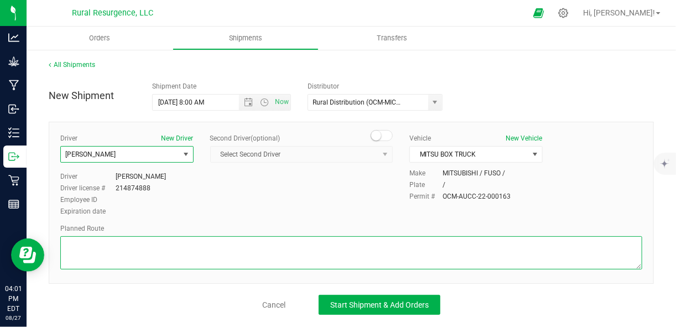
click at [284, 250] on textarea at bounding box center [351, 252] width 582 height 33
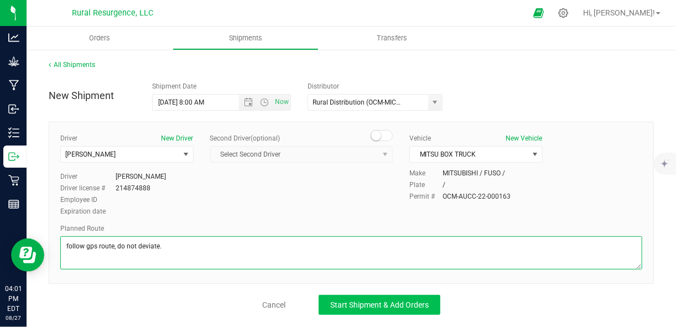
type textarea "follow gps route, do not deviate."
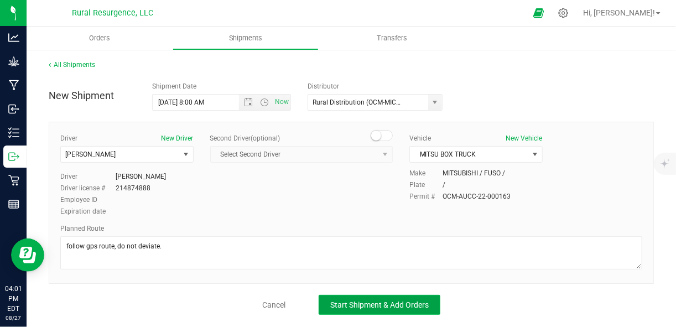
click at [349, 304] on span "Start Shipment & Add Orders" at bounding box center [379, 304] width 98 height 9
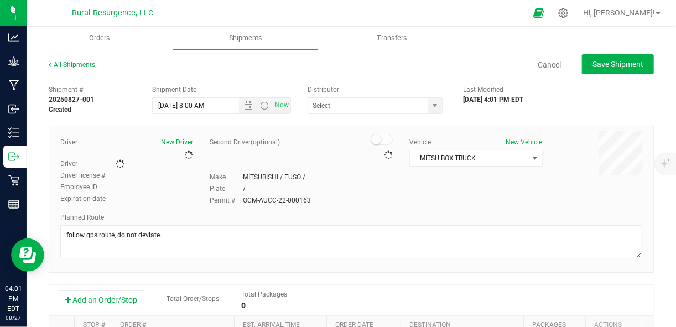
type input "Rural Distribution (OCM-MICR-24-000137)"
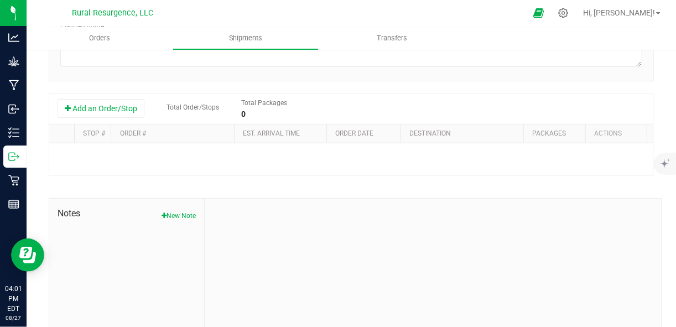
scroll to position [115, 0]
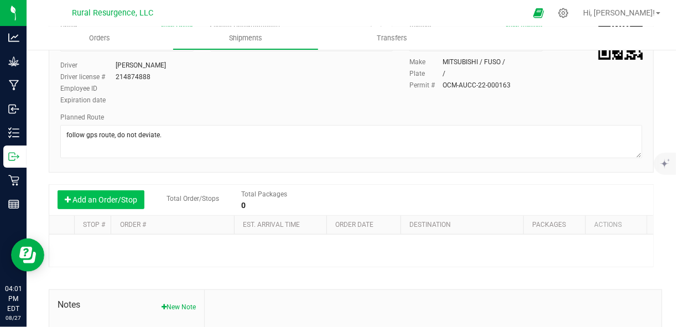
click at [101, 198] on button "Add an Order/Stop" at bounding box center [101, 199] width 87 height 19
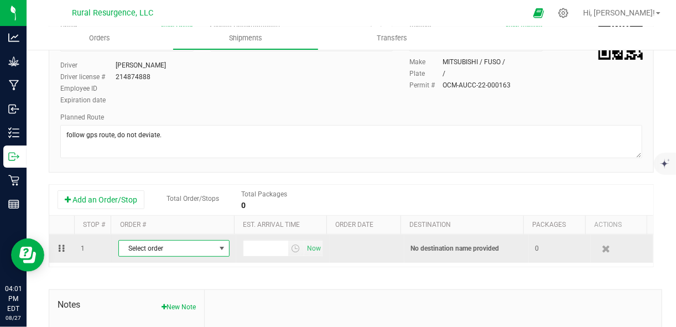
click at [215, 246] on span "select" at bounding box center [222, 248] width 14 height 15
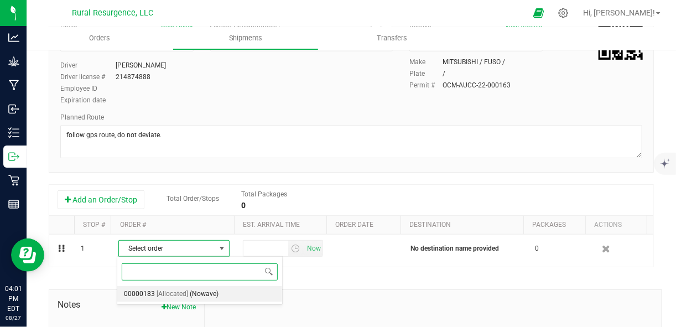
click at [190, 294] on span "(Nowave)" at bounding box center [204, 294] width 29 height 14
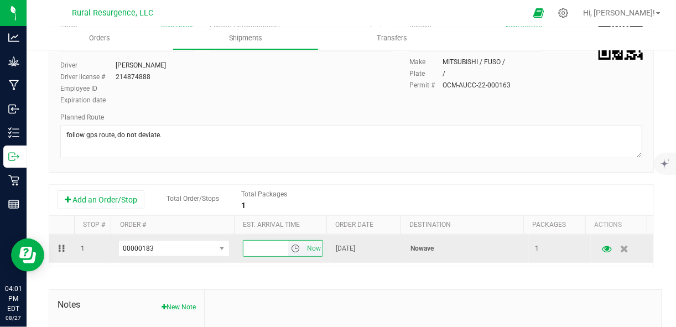
click at [279, 247] on input "text" at bounding box center [265, 248] width 45 height 15
click at [293, 249] on span "select" at bounding box center [295, 248] width 9 height 9
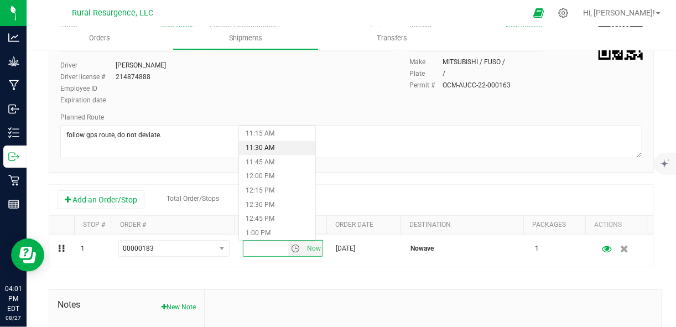
scroll to position [645, 0]
click at [269, 173] on li "12:00 PM" at bounding box center [277, 172] width 76 height 14
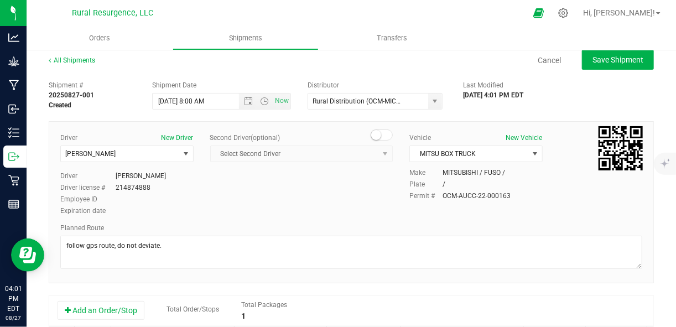
scroll to position [0, 0]
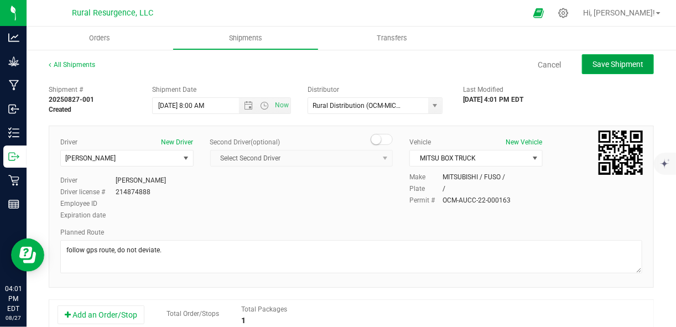
click at [598, 65] on span "Save Shipment" at bounding box center [617, 64] width 51 height 9
type input "8/28/2025 12:00 PM"
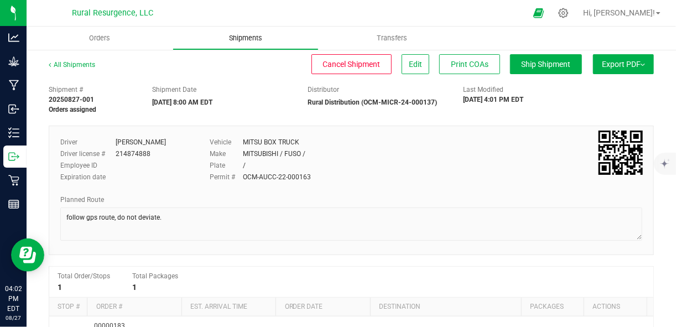
click at [232, 34] on span "Shipments" at bounding box center [245, 38] width 63 height 10
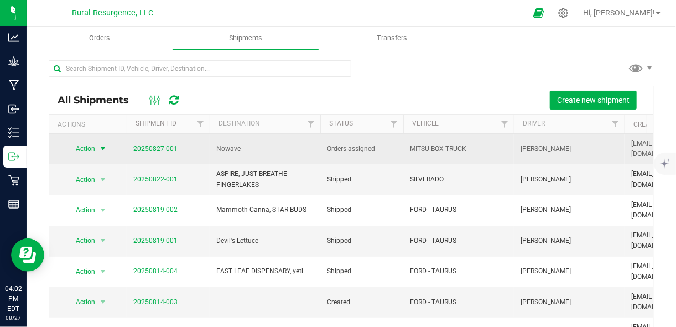
click at [101, 148] on span "select" at bounding box center [102, 148] width 9 height 9
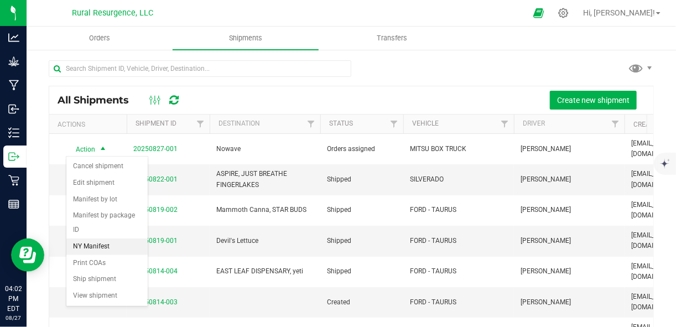
click at [90, 243] on li "NY Manifest" at bounding box center [106, 246] width 81 height 17
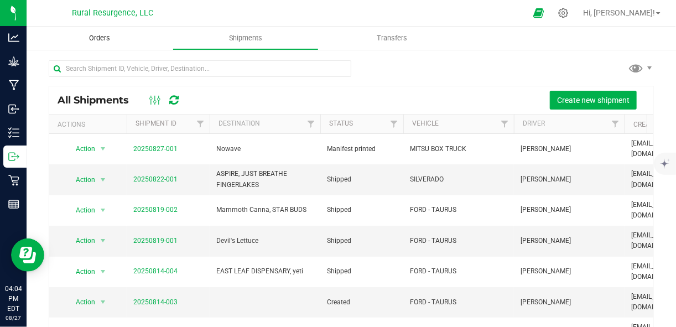
click at [96, 36] on span "Orders" at bounding box center [99, 38] width 51 height 10
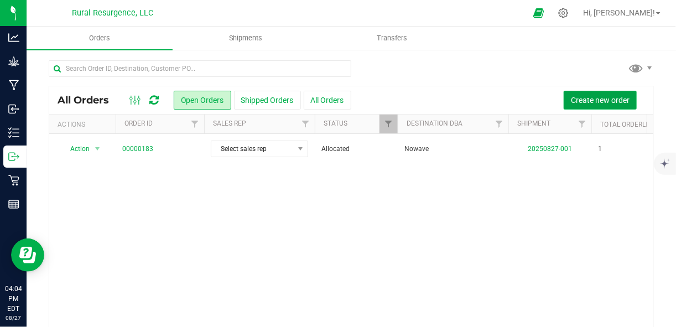
click at [606, 100] on span "Create new order" at bounding box center [600, 100] width 59 height 9
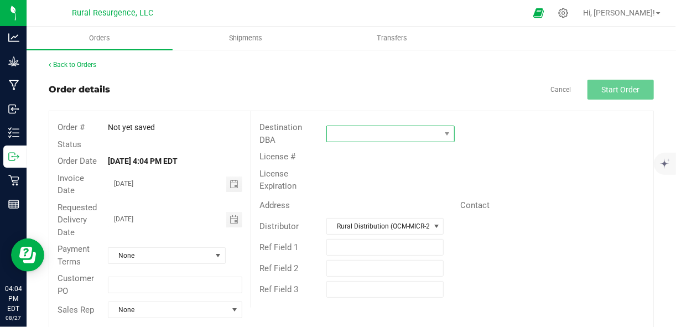
click at [384, 131] on span at bounding box center [383, 133] width 113 height 15
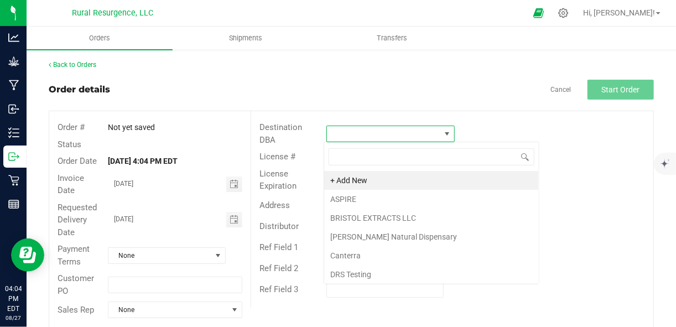
scroll to position [16, 127]
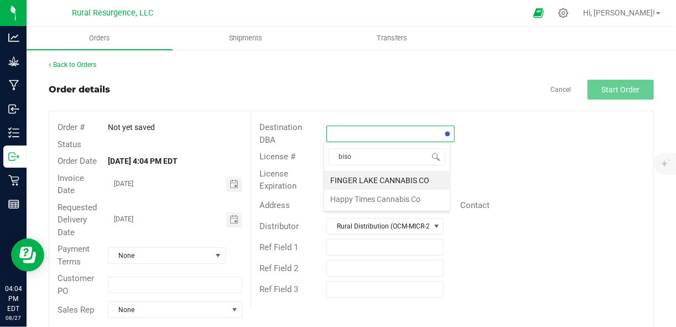
type input "bison"
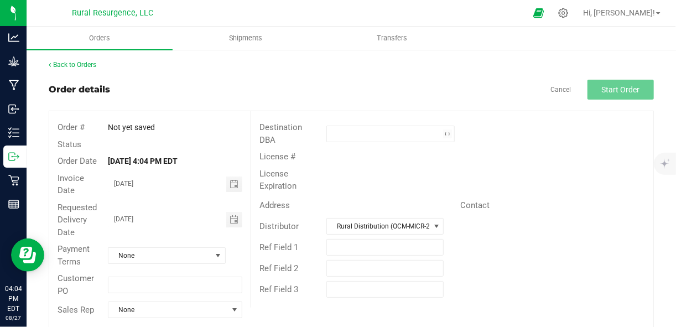
click at [462, 114] on div "Destination DBA License # License Expiration Address Contact Distributor Rural …" at bounding box center [452, 209] width 403 height 196
click at [424, 131] on span at bounding box center [383, 133] width 113 height 15
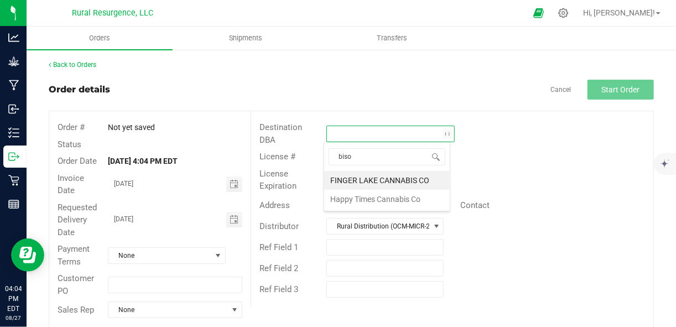
type input "bison"
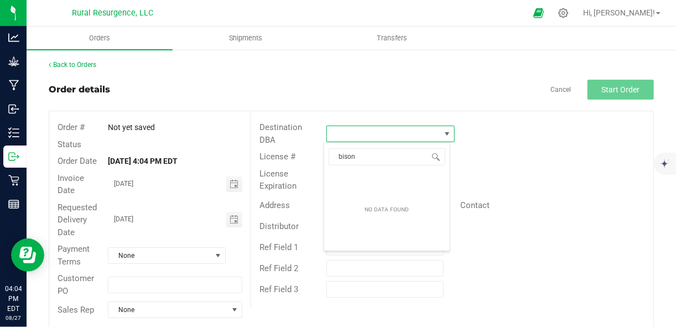
click at [481, 119] on div "Destination DBA" at bounding box center [452, 133] width 402 height 29
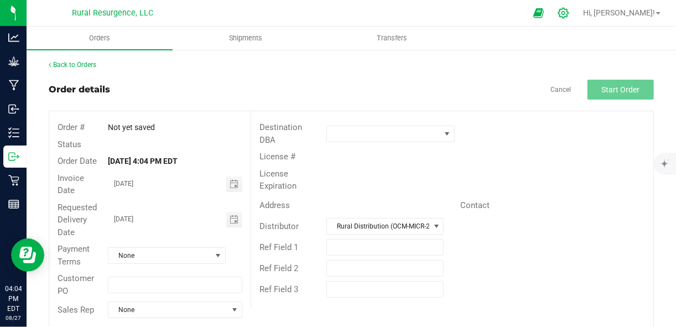
click at [569, 14] on icon at bounding box center [563, 13] width 11 height 11
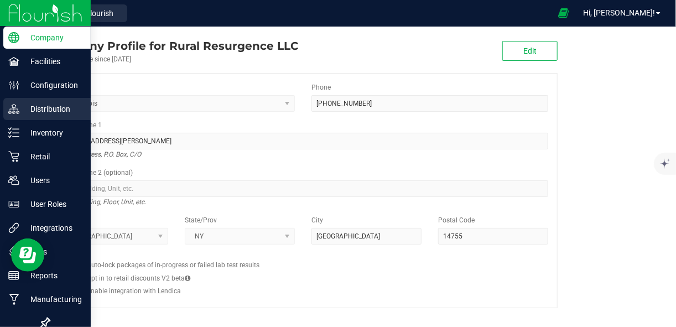
click at [31, 110] on p "Distribution" at bounding box center [52, 108] width 66 height 13
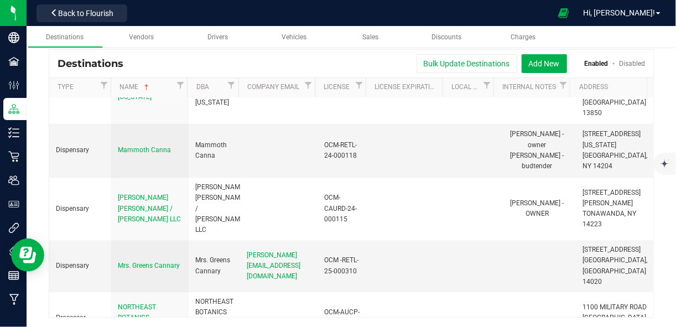
scroll to position [868, 0]
click at [70, 12] on span "Back to Flourish" at bounding box center [85, 13] width 55 height 9
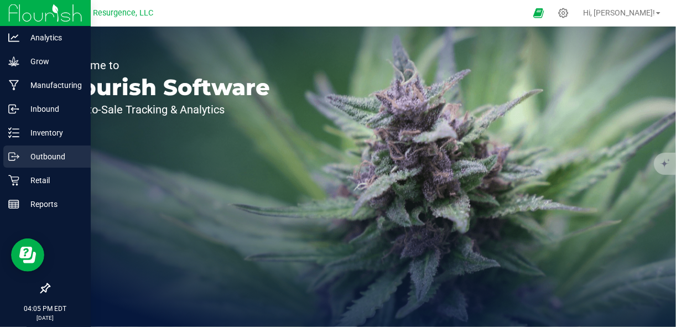
click at [37, 157] on p "Outbound" at bounding box center [52, 156] width 66 height 13
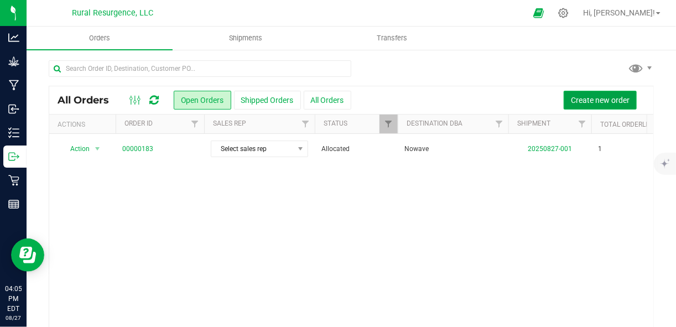
click at [577, 102] on span "Create new order" at bounding box center [600, 100] width 59 height 9
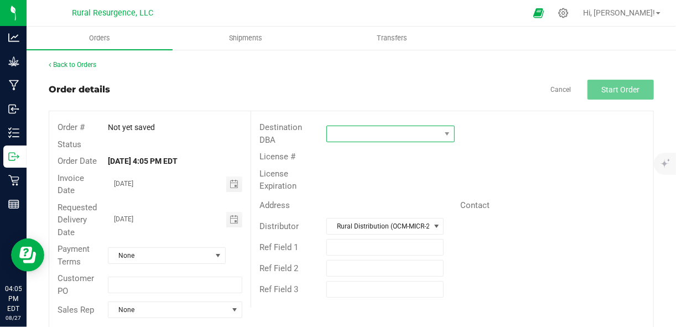
click at [350, 137] on span at bounding box center [383, 133] width 113 height 15
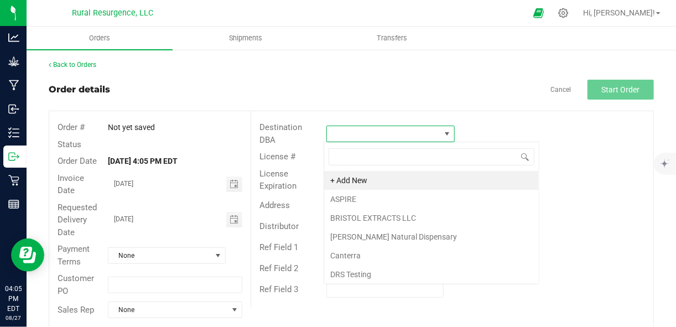
scroll to position [16, 127]
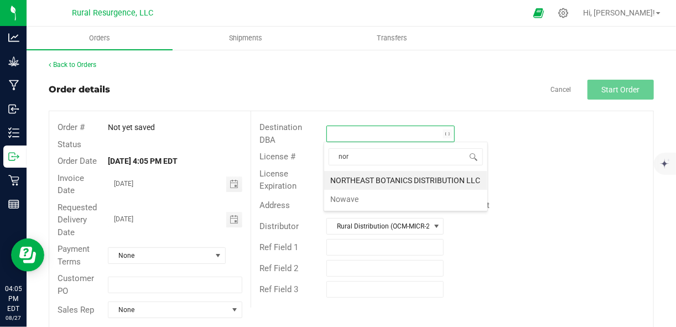
type input "nort"
click at [363, 179] on li "NORTHEAST BOTANICS DISTRIBUTION LLC" at bounding box center [405, 180] width 163 height 19
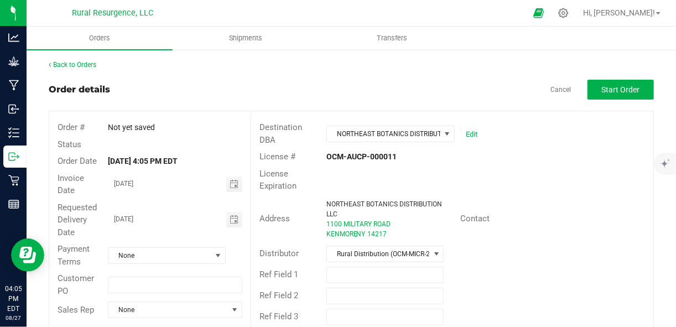
click at [581, 138] on div "Destination DBA NORTHEAST BOTANICS DISTRIBUTION LLC Edit" at bounding box center [452, 133] width 402 height 29
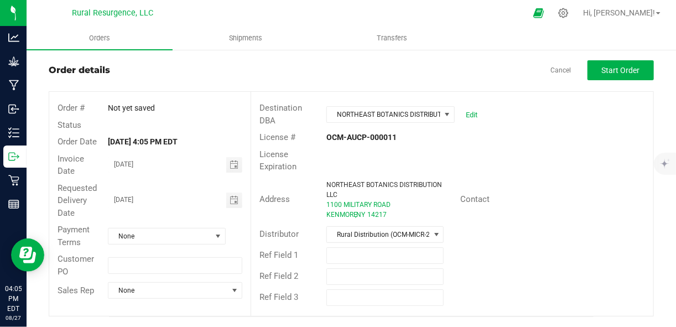
scroll to position [0, 0]
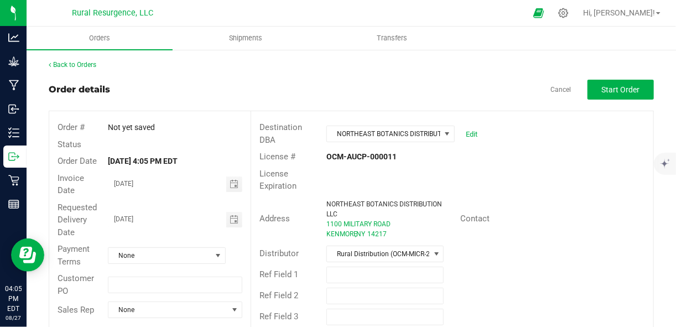
click at [561, 180] on div "License Expiration" at bounding box center [452, 179] width 402 height 29
click at [519, 185] on div "License Expiration" at bounding box center [452, 179] width 402 height 29
click at [606, 86] on span "Start Order" at bounding box center [621, 89] width 38 height 9
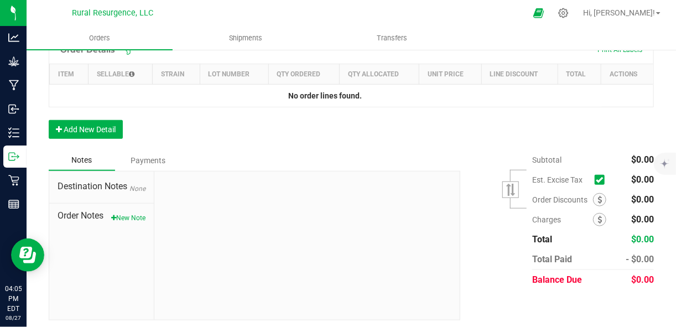
scroll to position [336, 0]
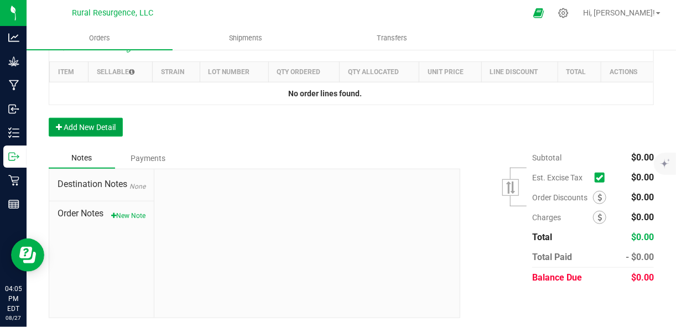
click at [86, 125] on button "Add New Detail" at bounding box center [86, 127] width 74 height 19
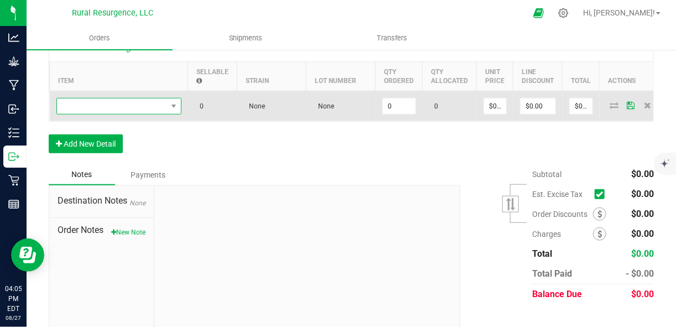
click at [127, 105] on span "NO DATA FOUND" at bounding box center [112, 105] width 110 height 15
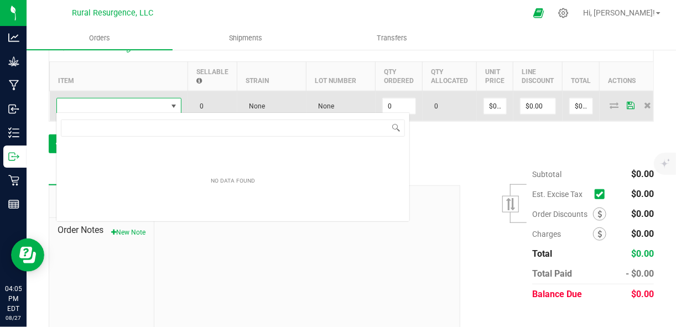
scroll to position [16, 124]
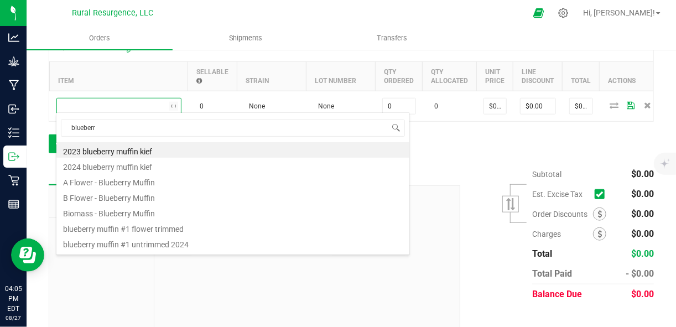
type input "blueberry"
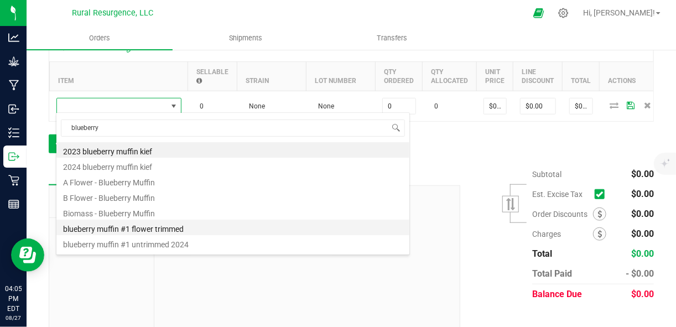
click at [148, 230] on li "blueberry muffin #1 flower trimmed" at bounding box center [232, 227] width 353 height 15
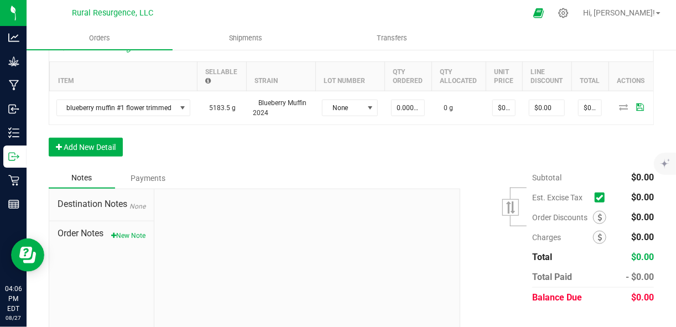
click at [529, 158] on div "Order Details Print All Labels Item Sellable Strain Lot Number Qty Ordered Qty …" at bounding box center [351, 100] width 605 height 134
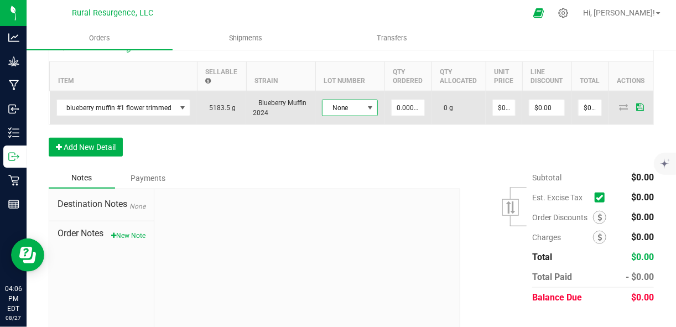
click at [351, 106] on span "None" at bounding box center [342, 107] width 41 height 15
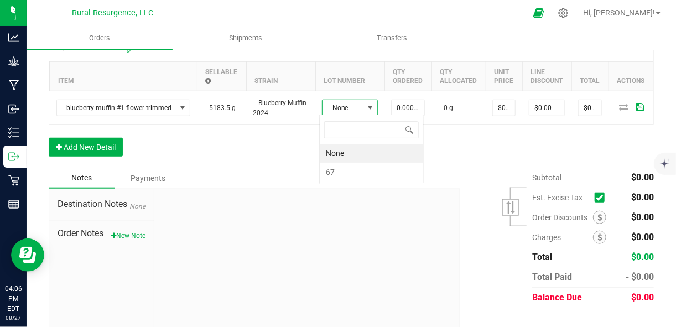
scroll to position [16, 56]
click at [345, 170] on li "67" at bounding box center [371, 172] width 103 height 19
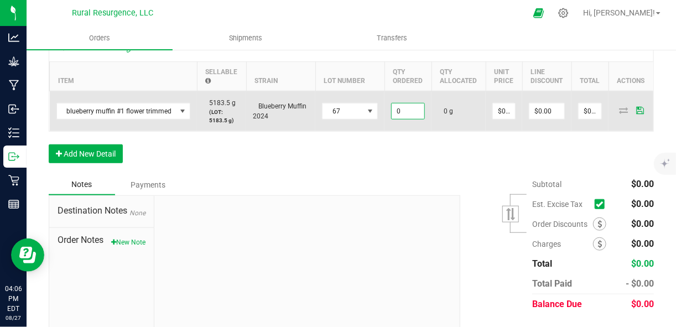
click at [402, 111] on input "0" at bounding box center [408, 110] width 33 height 15
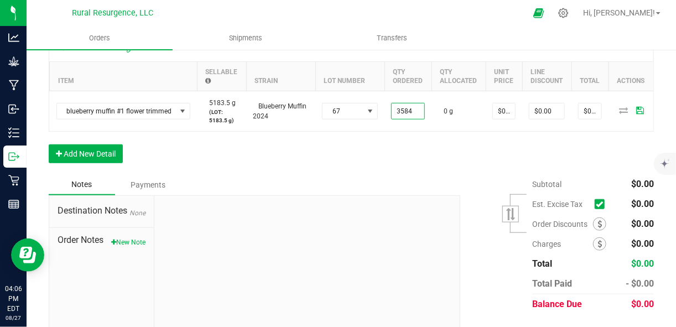
type input "3584.0000 g"
click at [400, 160] on div "Order Details Print All Labels Item Sellable Strain Lot Number Qty Ordered Qty …" at bounding box center [351, 103] width 605 height 141
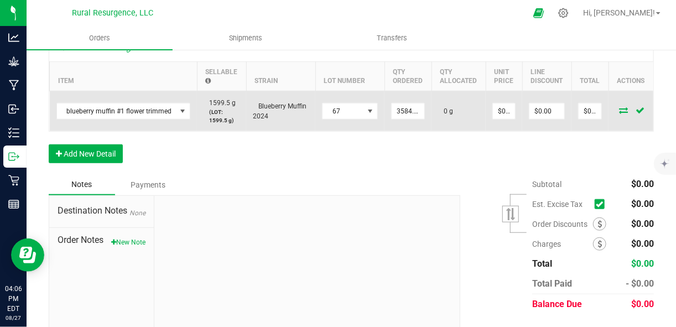
click at [619, 111] on icon at bounding box center [623, 110] width 9 height 7
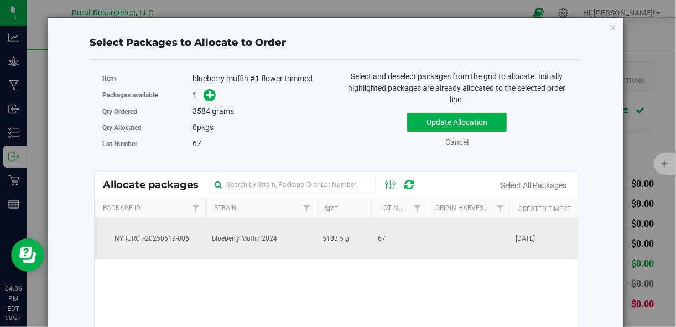
click at [231, 235] on td "Blueberry Muffin 2024" at bounding box center [260, 238] width 111 height 41
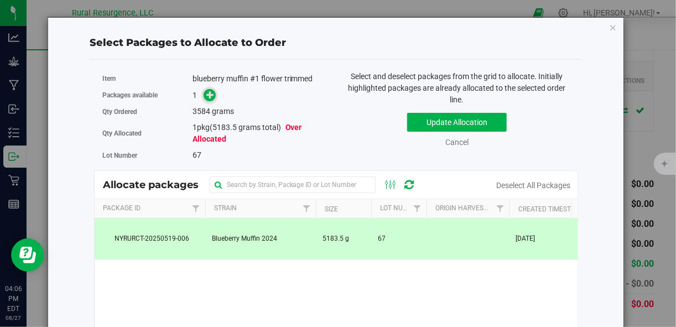
click at [207, 96] on icon at bounding box center [210, 94] width 8 height 8
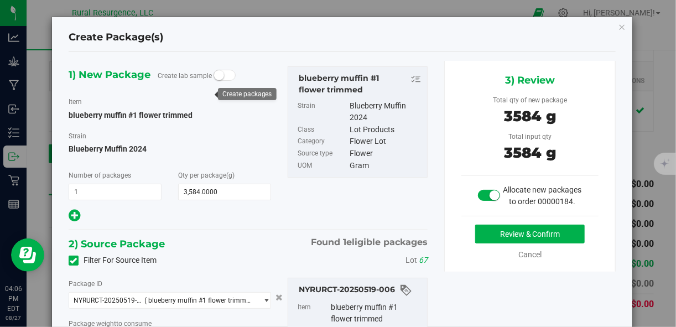
type input "3584.0000 g"
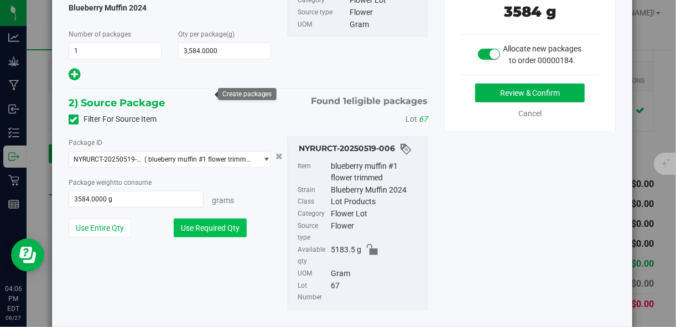
click at [220, 227] on button "Use Required Qty" at bounding box center [210, 227] width 73 height 19
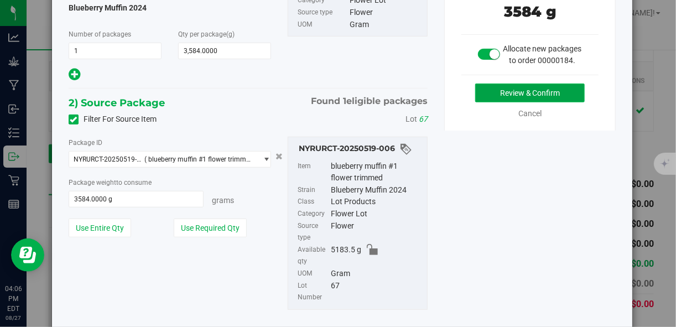
click at [540, 102] on button "Review & Confirm" at bounding box center [530, 93] width 110 height 19
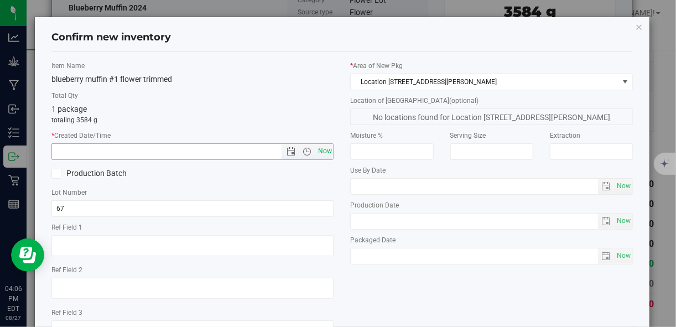
click at [317, 149] on span "Now" at bounding box center [324, 151] width 19 height 16
type input "8/27/2025 4:06 PM"
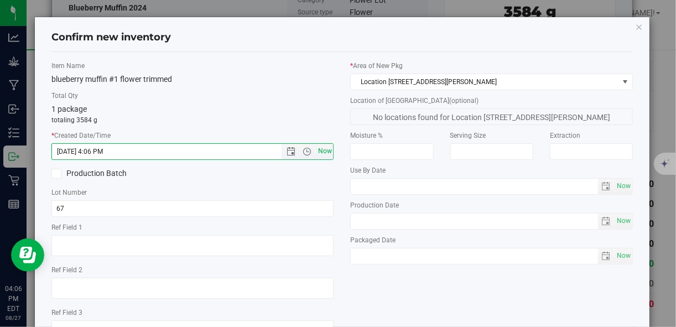
scroll to position [85, 0]
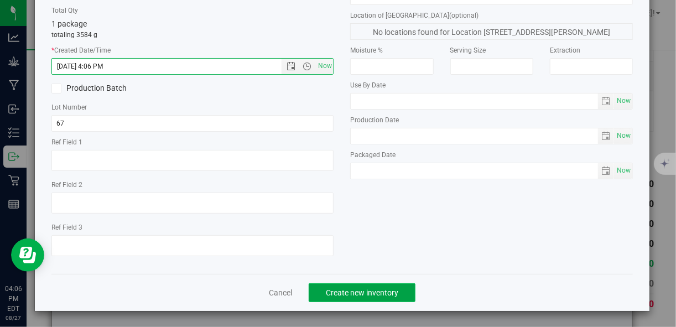
click at [332, 296] on button "Create new inventory" at bounding box center [362, 292] width 107 height 19
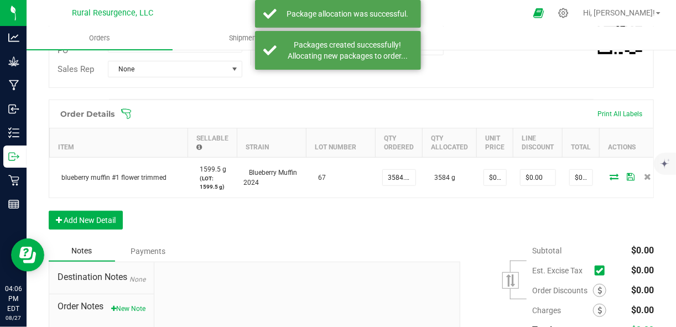
scroll to position [256, 0]
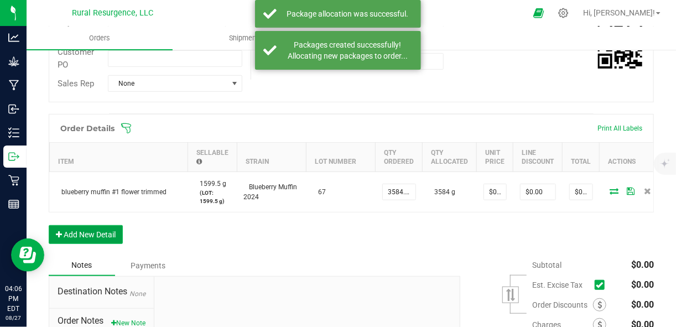
click at [84, 235] on button "Add New Detail" at bounding box center [86, 234] width 74 height 19
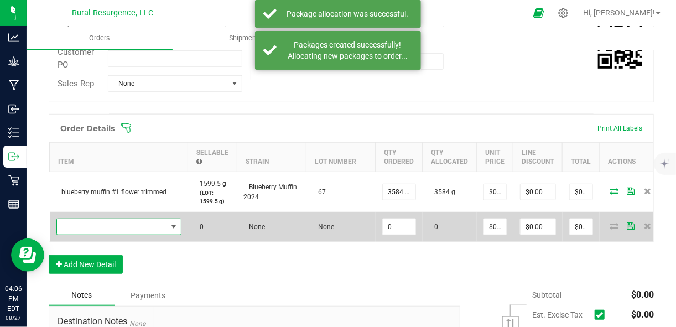
click at [100, 219] on span "NO DATA FOUND" at bounding box center [112, 226] width 110 height 15
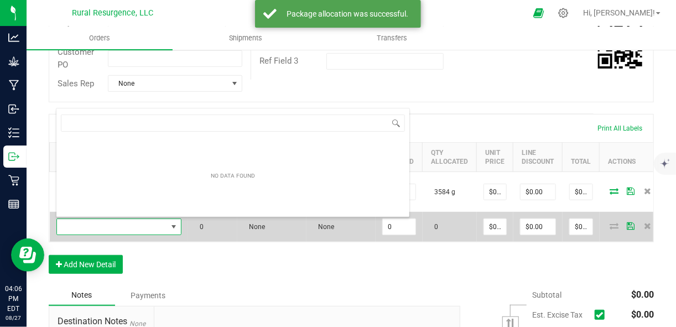
scroll to position [16, 124]
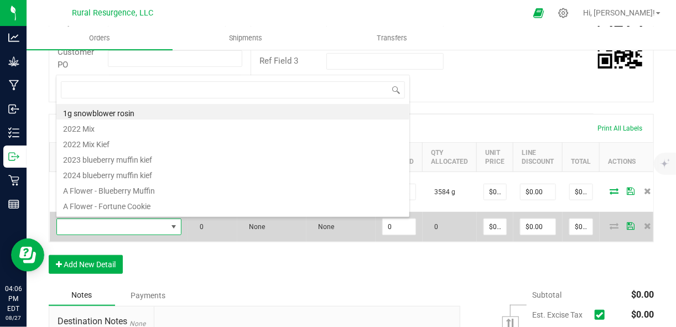
click at [99, 220] on span at bounding box center [112, 226] width 110 height 15
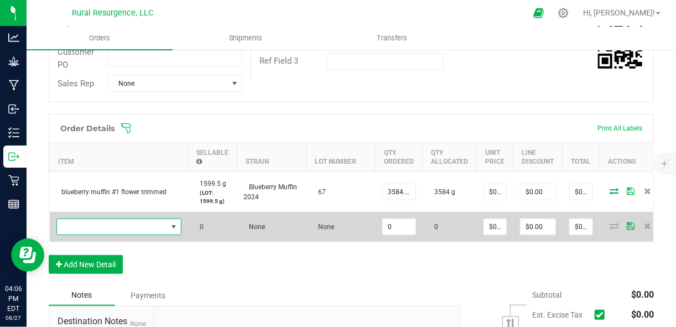
click at [99, 220] on span "NO DATA FOUND" at bounding box center [112, 226] width 110 height 15
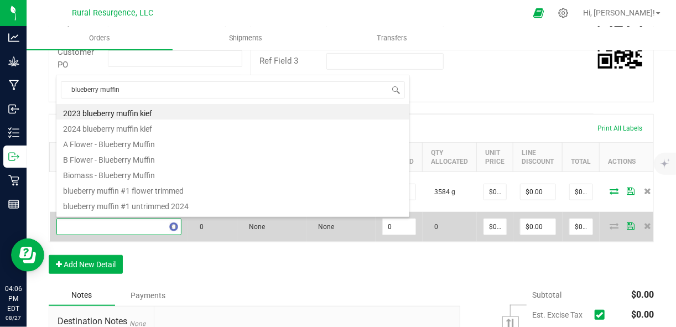
type input "blueberry muffin"
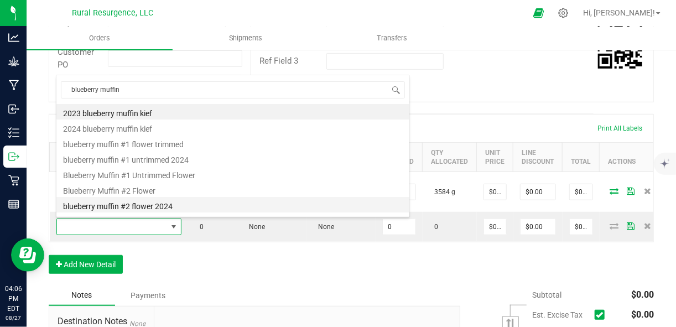
click at [145, 205] on li "blueberry muffin #2 flower 2024" at bounding box center [232, 204] width 353 height 15
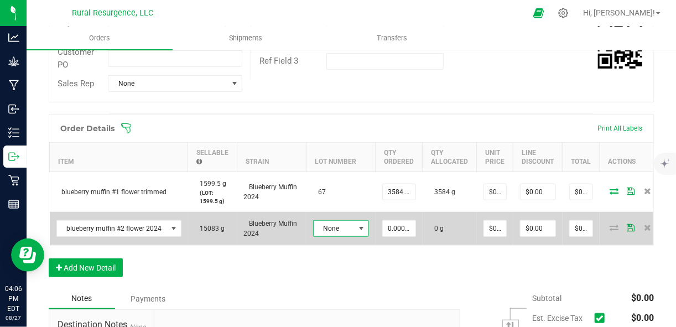
click at [333, 228] on span "None" at bounding box center [334, 228] width 41 height 15
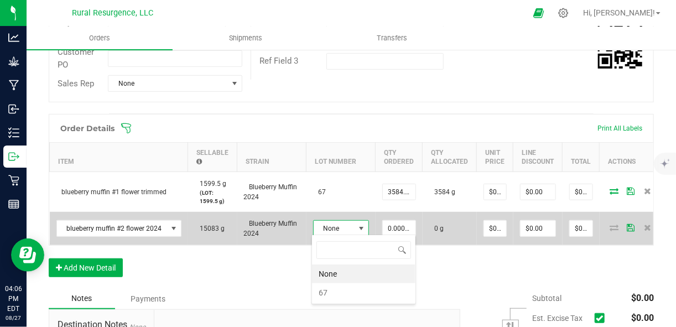
scroll to position [16, 56]
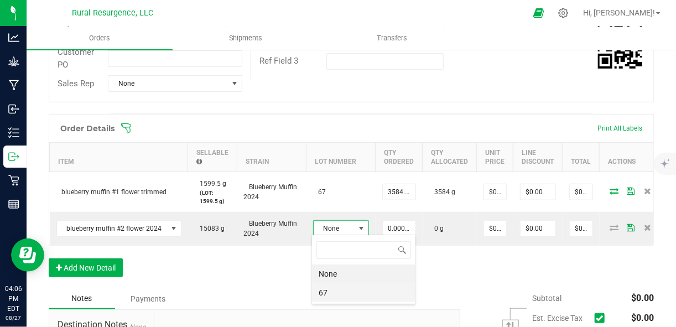
click at [325, 292] on li "67" at bounding box center [363, 292] width 103 height 19
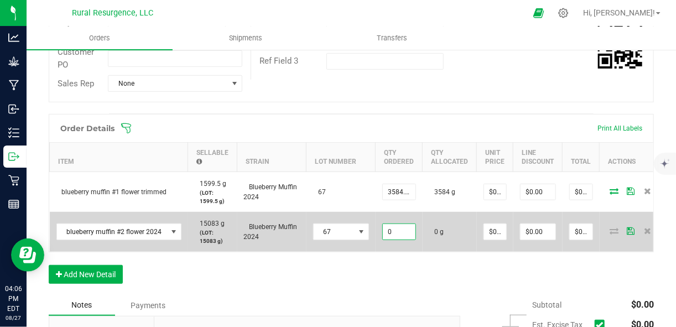
click at [402, 226] on input "0" at bounding box center [399, 231] width 33 height 15
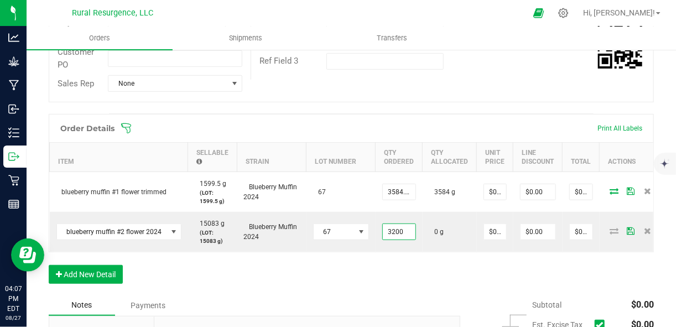
type input "3200.0000 g"
click at [418, 270] on div "Order Details Print All Labels Item Sellable Strain Lot Number Qty Ordered Qty …" at bounding box center [351, 204] width 605 height 181
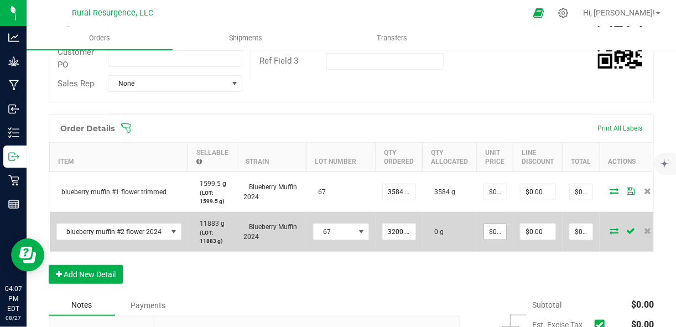
type input "0"
click at [498, 232] on input "0" at bounding box center [495, 231] width 22 height 15
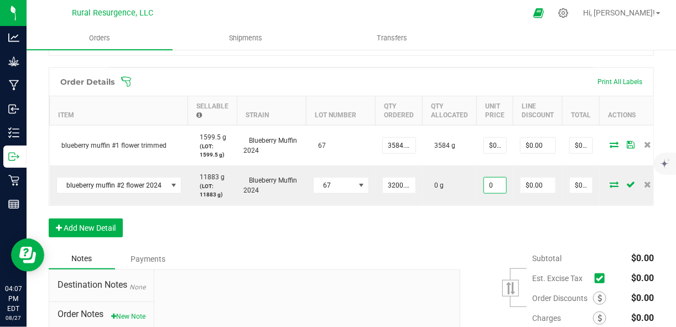
scroll to position [303, 0]
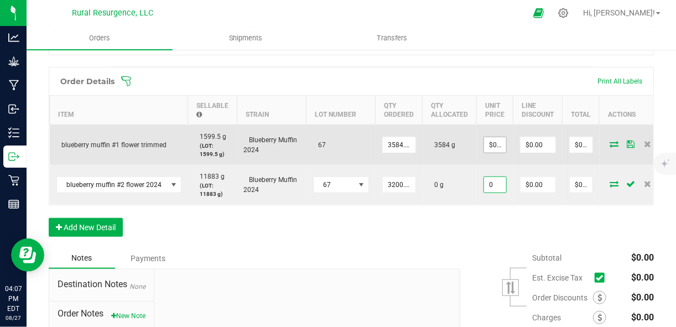
type input "0"
type input "$0.00000"
click at [494, 148] on input "0" at bounding box center [495, 144] width 22 height 15
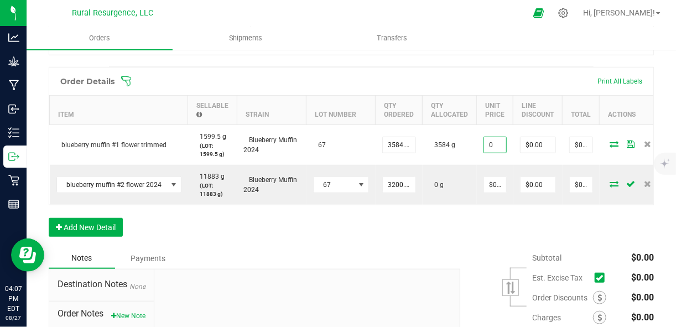
type input "$0.00000"
click at [527, 215] on div "Order Details Print All Labels Item Sellable Strain Lot Number Qty Ordered Qty …" at bounding box center [351, 157] width 605 height 181
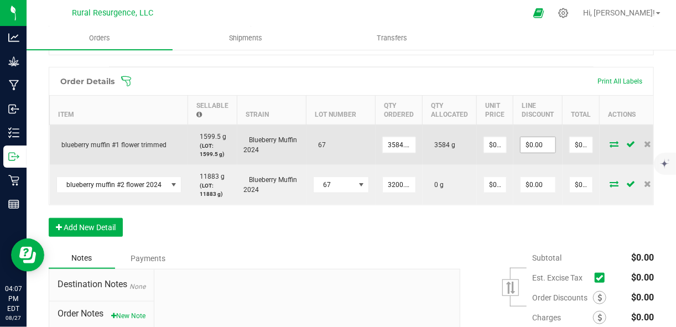
type input "0"
click at [534, 146] on input "0" at bounding box center [537, 144] width 35 height 15
type input "0"
type input "$0.00"
click at [497, 143] on input "0" at bounding box center [495, 144] width 22 height 15
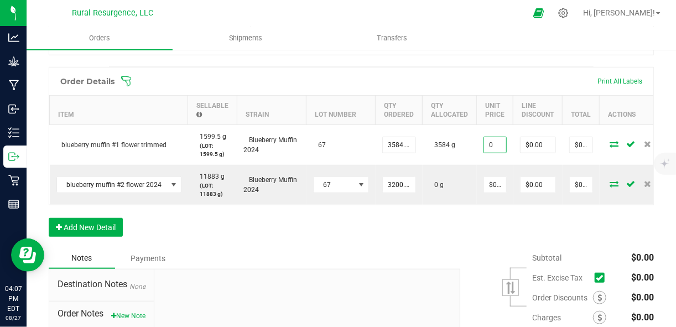
click at [497, 143] on input "0" at bounding box center [495, 144] width 22 height 15
type input "$8,000.00000"
type input "$28,672,000.00"
click at [458, 226] on div "Order Details Print All Labels Item Sellable Strain Lot Number Qty Ordered Qty …" at bounding box center [351, 157] width 605 height 181
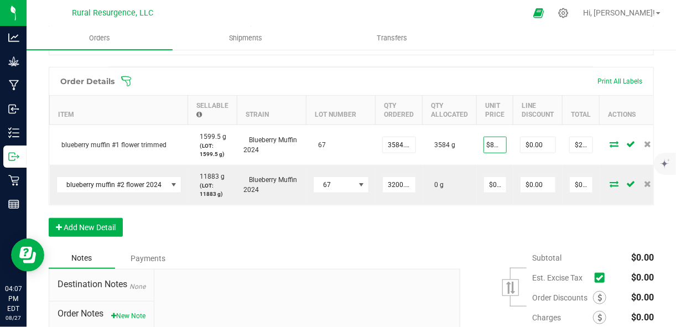
scroll to position [0, 0]
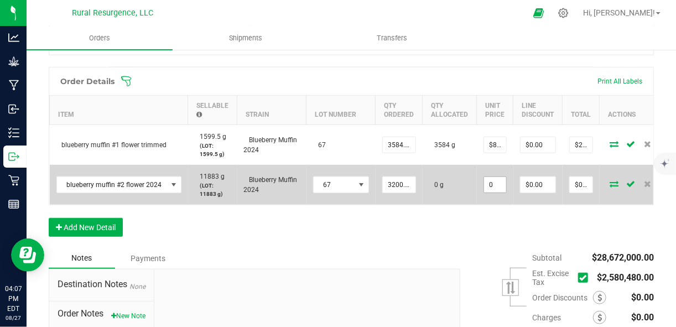
click at [490, 181] on input "0" at bounding box center [495, 184] width 22 height 15
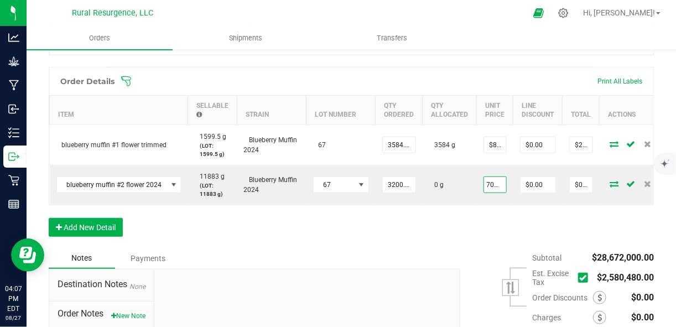
type input "$7,000.00000"
type input "$22,400,000.00"
click at [442, 246] on div "Order Details Print All Labels Item Sellable Strain Lot Number Qty Ordered Qty …" at bounding box center [351, 157] width 605 height 181
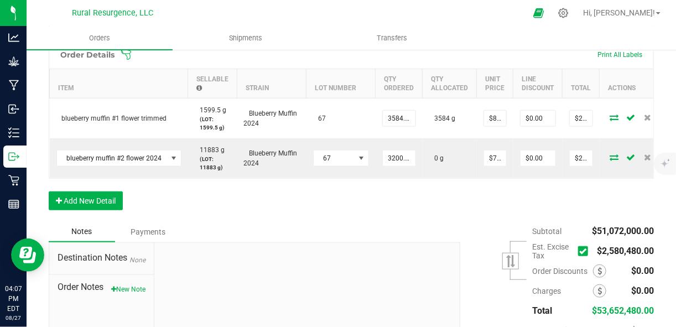
scroll to position [332, 0]
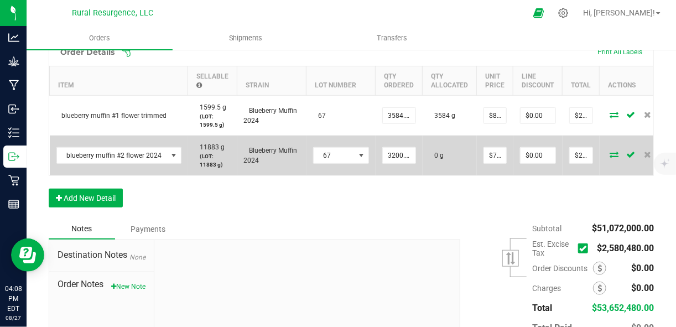
click at [610, 154] on icon at bounding box center [614, 154] width 9 height 7
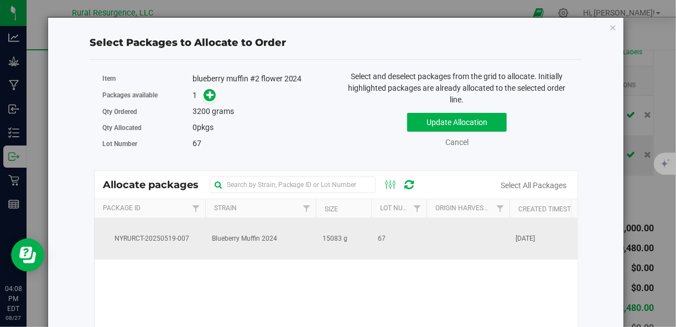
click at [290, 239] on td "Blueberry Muffin 2024" at bounding box center [260, 238] width 111 height 41
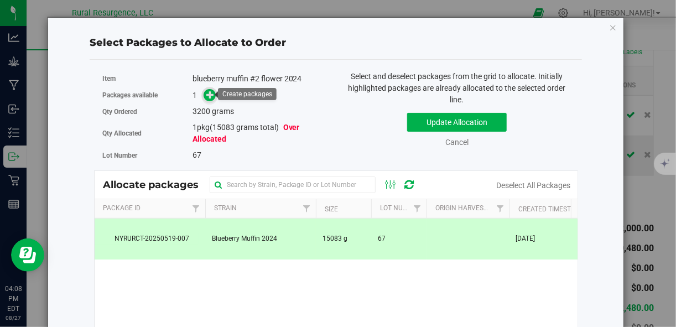
click at [208, 96] on icon at bounding box center [210, 95] width 8 height 8
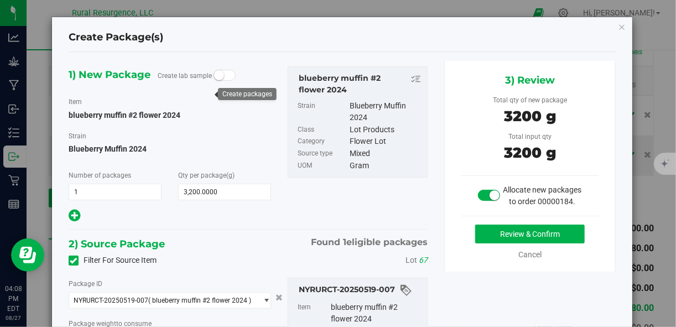
scroll to position [86, 0]
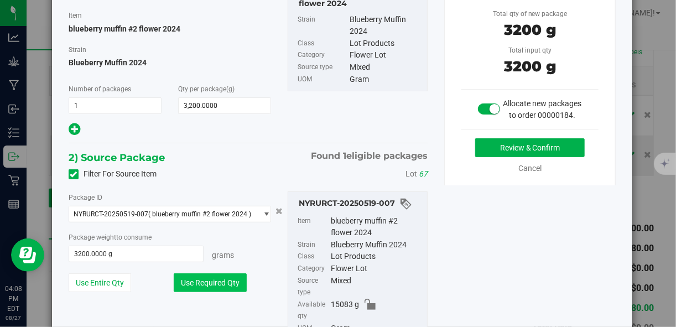
click at [225, 286] on button "Use Required Qty" at bounding box center [210, 282] width 73 height 19
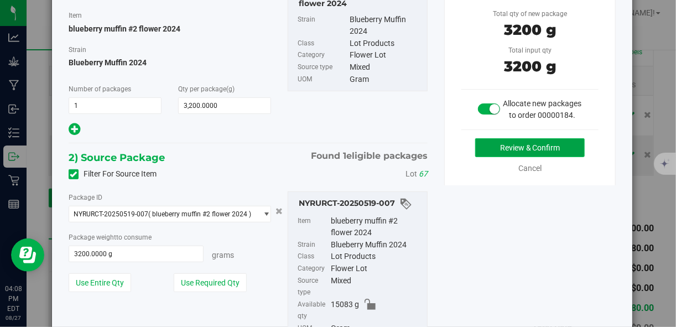
click at [507, 157] on button "Review & Confirm" at bounding box center [530, 147] width 110 height 19
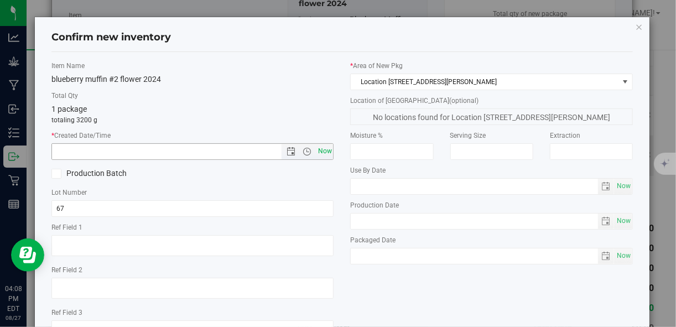
click at [316, 150] on span "Now" at bounding box center [324, 151] width 19 height 16
type input "8/27/2025 4:08 PM"
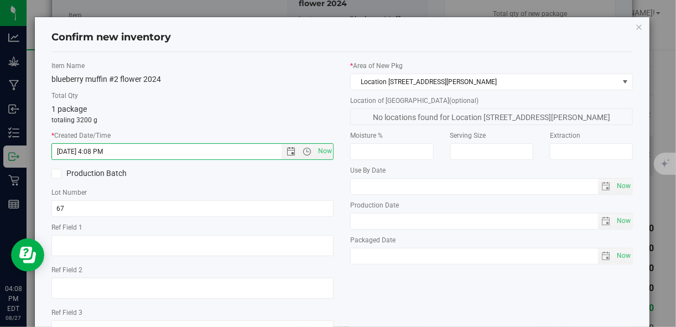
scroll to position [85, 0]
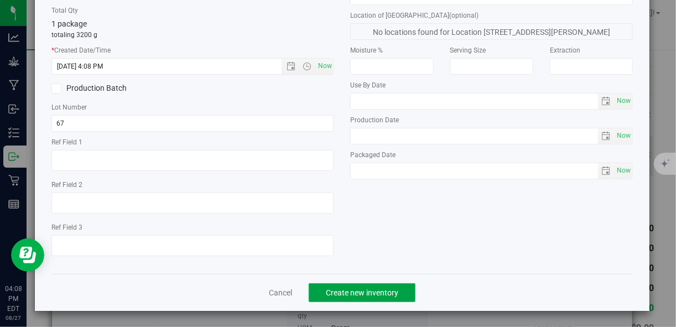
click at [351, 295] on span "Create new inventory" at bounding box center [362, 292] width 72 height 9
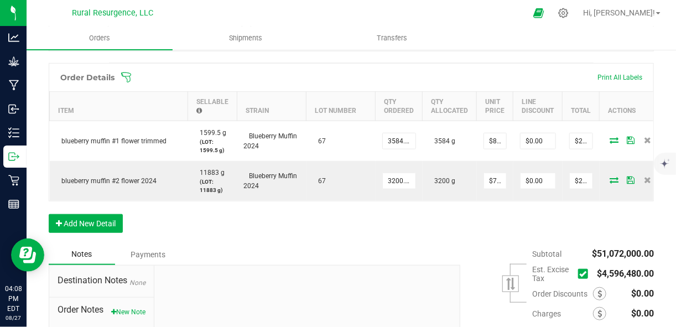
scroll to position [306, 0]
click at [580, 274] on icon at bounding box center [583, 274] width 7 height 0
click at [0, 0] on input "checkbox" at bounding box center [0, 0] width 0 height 0
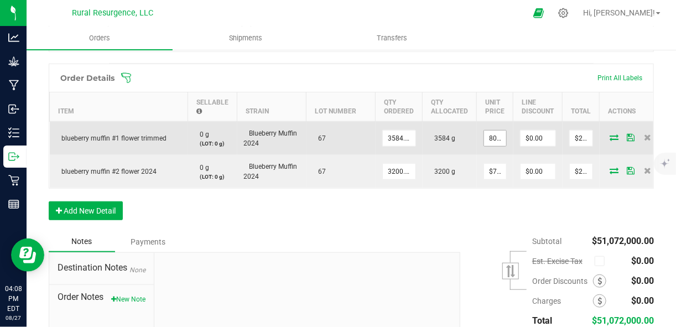
click at [495, 134] on input "8000" at bounding box center [495, 138] width 22 height 15
type input "8"
type input "0"
click at [582, 135] on input "0" at bounding box center [581, 138] width 23 height 15
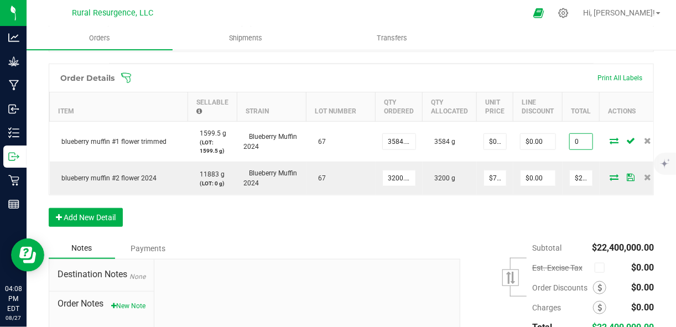
click at [582, 135] on input "0" at bounding box center [581, 141] width 23 height 15
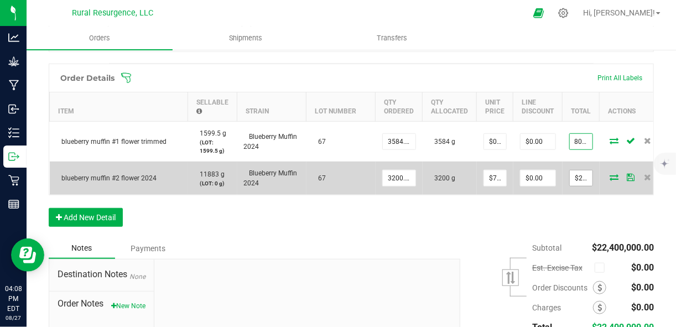
type input "8000"
type input "22400000"
type input "$2.23214"
type input "$8,000.00"
click at [577, 174] on input "22400000" at bounding box center [581, 177] width 23 height 15
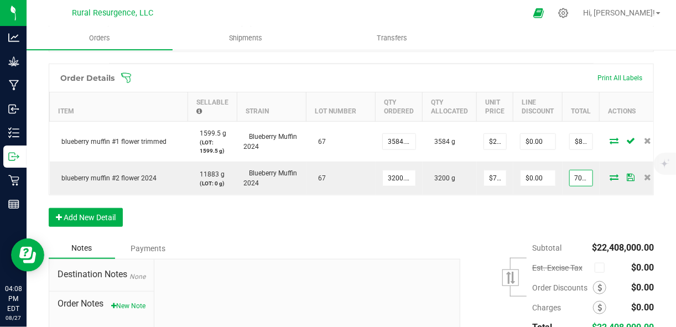
type input "7000"
type input "$2.18750"
type input "$7,000.00"
click at [569, 207] on div "Order Details Print All Labels Item Sellable Strain Lot Number Qty Ordered Qty …" at bounding box center [351, 151] width 605 height 174
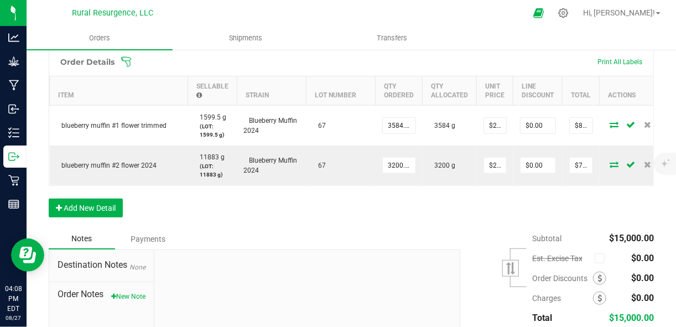
scroll to position [325, 0]
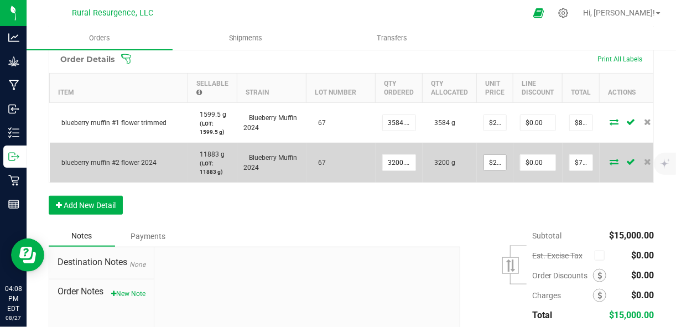
type input "2.1875"
click at [497, 158] on input "2.1875" at bounding box center [495, 162] width 22 height 15
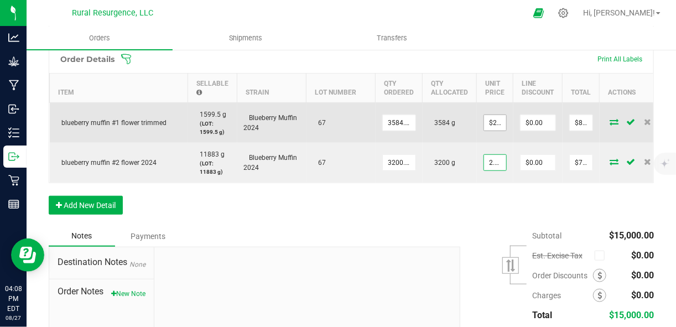
type input "2.232142857142857"
type input "$2.18750"
click at [491, 117] on input "2.232142857142857" at bounding box center [495, 122] width 22 height 15
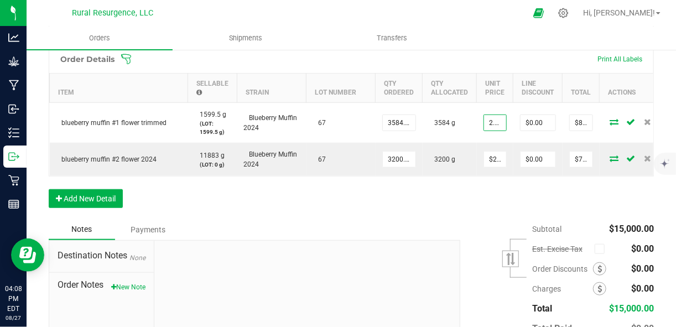
type input "$2.23214"
click at [500, 203] on div "Order Details Print All Labels Item Sellable Strain Lot Number Qty Ordered Qty …" at bounding box center [351, 132] width 605 height 174
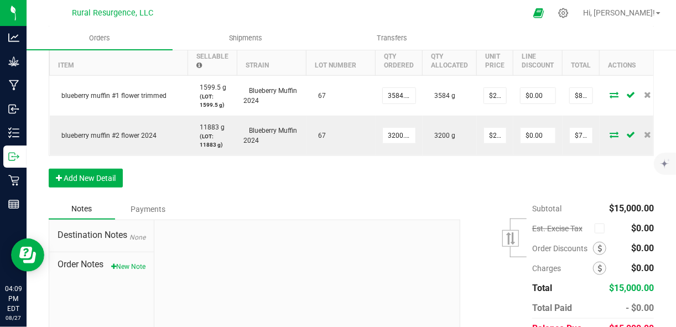
scroll to position [352, 0]
click at [102, 186] on button "Add New Detail" at bounding box center [86, 178] width 74 height 19
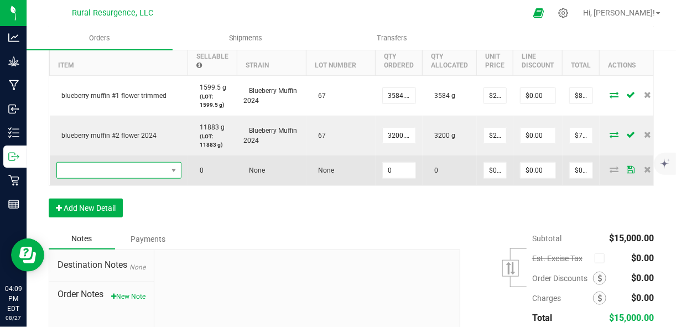
click at [114, 174] on span "NO DATA FOUND" at bounding box center [112, 170] width 110 height 15
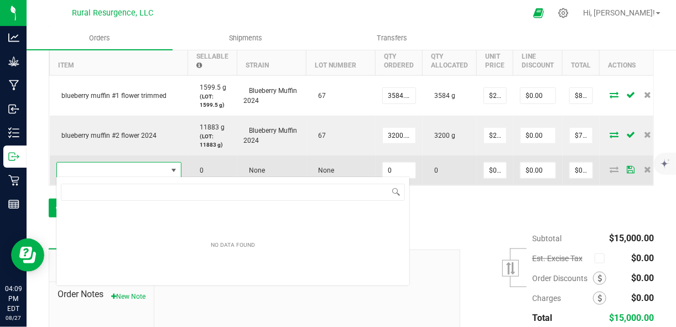
scroll to position [16, 124]
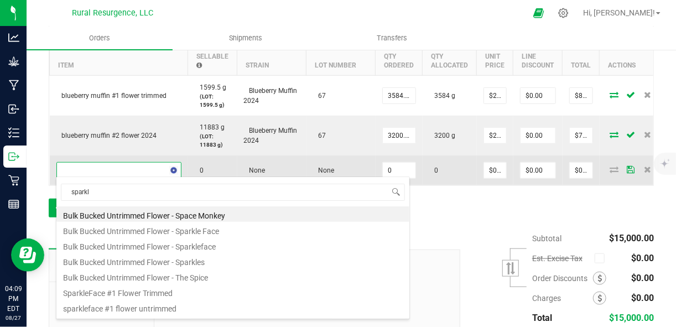
type input "sparkle"
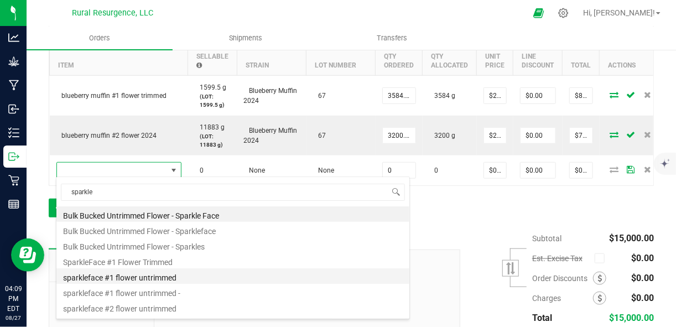
click at [176, 283] on li "sparkleface #1 flower untrimmed" at bounding box center [232, 275] width 353 height 15
type input "0.0000 g"
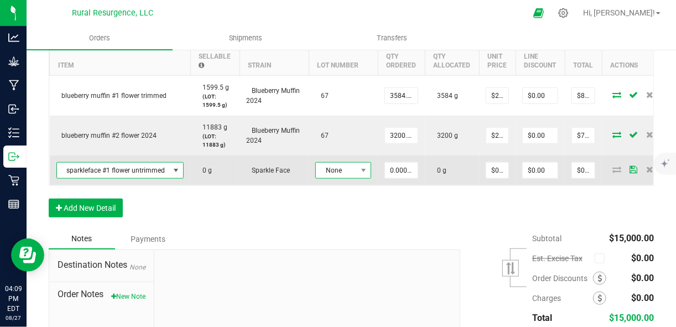
click at [347, 174] on span "None" at bounding box center [336, 170] width 41 height 15
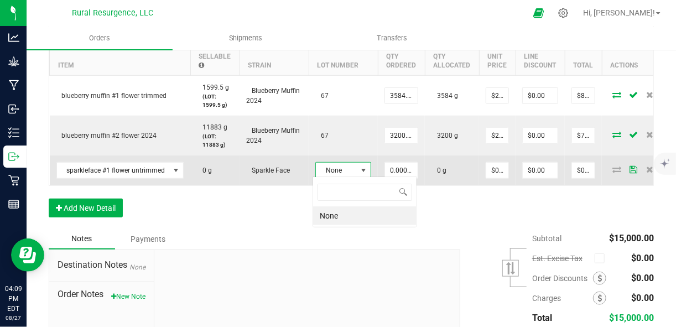
scroll to position [16, 56]
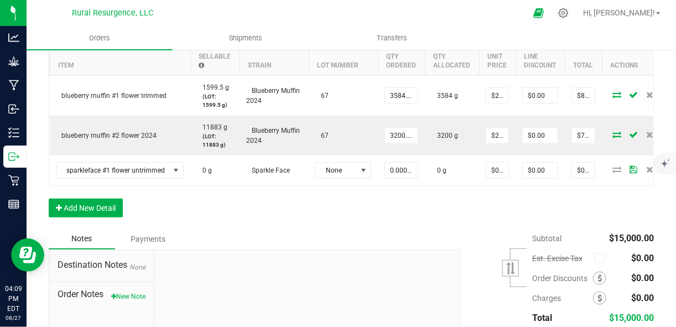
click at [331, 235] on div "Notes Payments" at bounding box center [250, 238] width 403 height 21
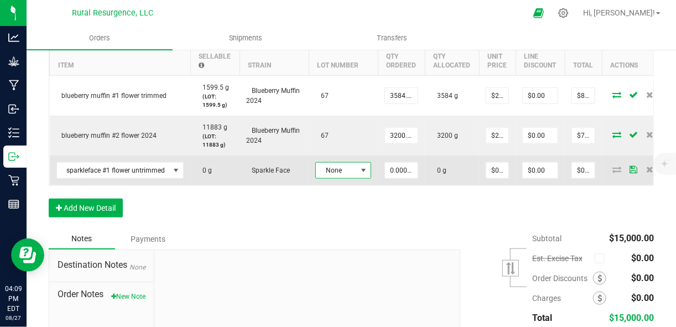
click at [332, 171] on span "None" at bounding box center [336, 170] width 41 height 15
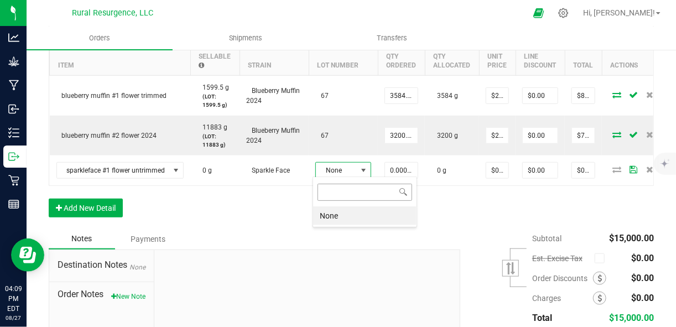
click at [330, 194] on input at bounding box center [364, 192] width 95 height 17
type input "64"
click at [443, 227] on div "Order Details Print All Labels Item Sellable Strain Lot Number Qty Ordered Qty …" at bounding box center [351, 123] width 605 height 211
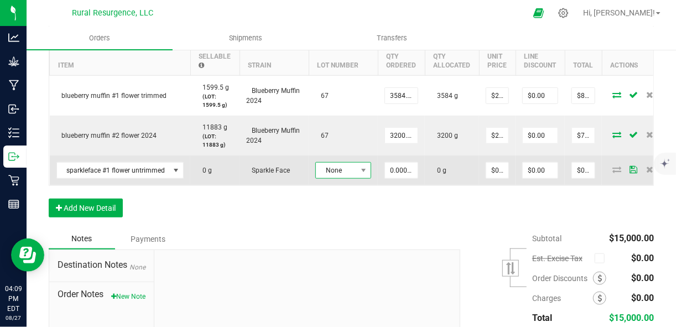
click at [353, 173] on span "None" at bounding box center [336, 170] width 41 height 15
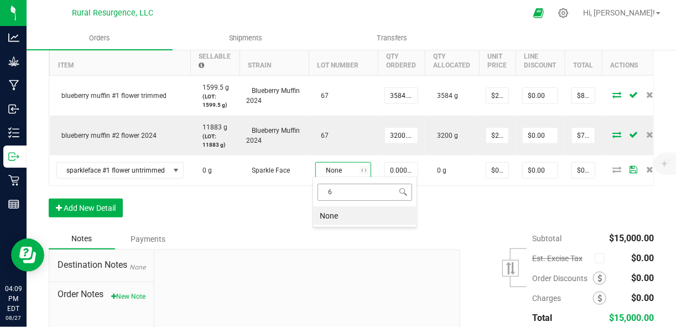
type input "64"
click at [332, 189] on input "64" at bounding box center [364, 192] width 95 height 17
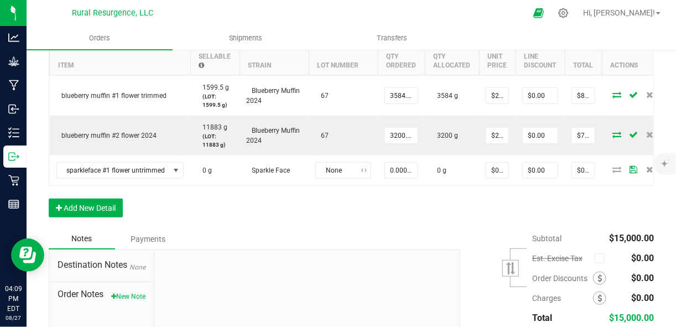
click at [446, 217] on div "Order Details Print All Labels Item Sellable Strain Lot Number Qty Ordered Qty …" at bounding box center [351, 123] width 605 height 211
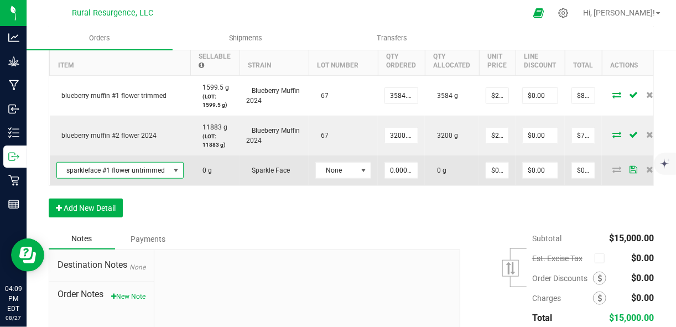
click at [167, 168] on span "sparkleface #1 flower untrimmed" at bounding box center [113, 170] width 113 height 15
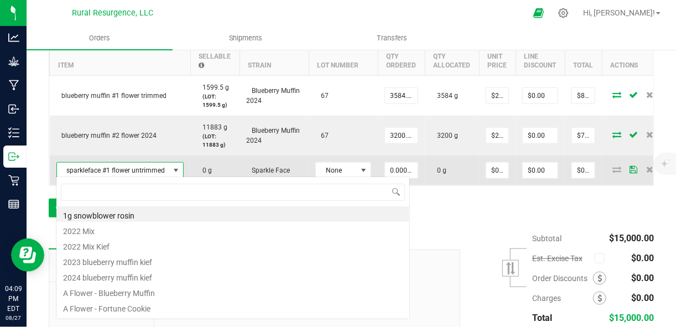
scroll to position [16, 126]
click at [129, 166] on span "sparkleface #1 flower untrimmed" at bounding box center [113, 170] width 113 height 15
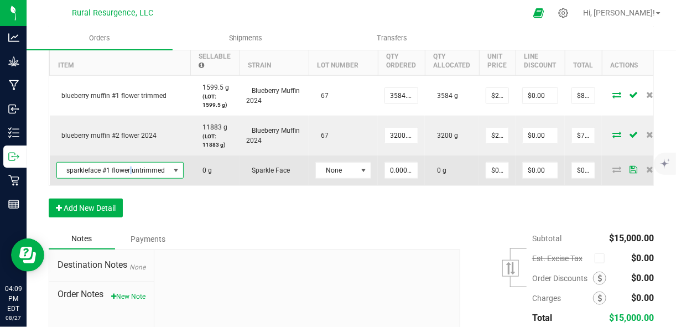
click at [129, 166] on span "sparkleface #1 flower untrimmed" at bounding box center [113, 170] width 113 height 15
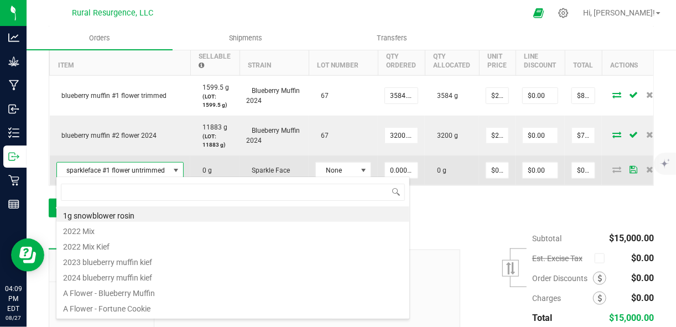
click at [129, 166] on span "sparkleface #1 flower untrimmed" at bounding box center [113, 170] width 113 height 15
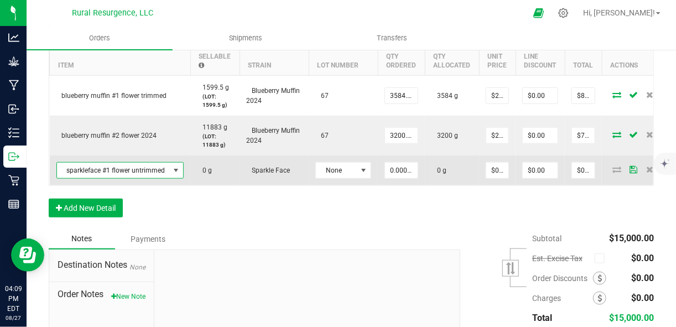
click at [129, 166] on span "sparkleface #1 flower untrimmed" at bounding box center [113, 170] width 113 height 15
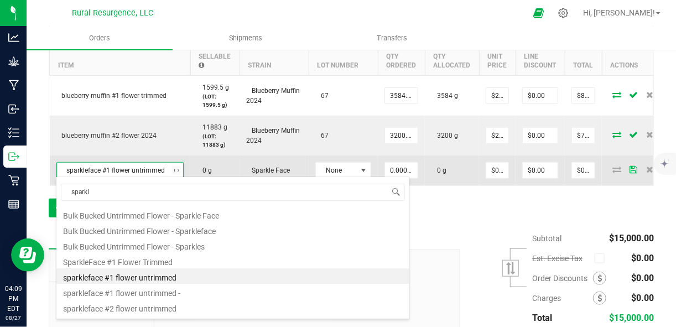
type input "sparkle"
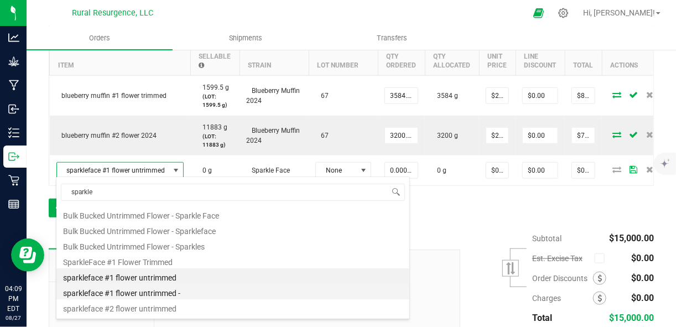
click at [149, 294] on li "sparkleface #1 flower untrimmed -" at bounding box center [232, 291] width 353 height 15
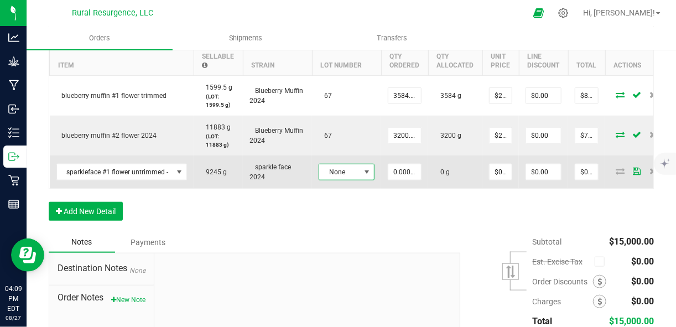
click at [341, 172] on span "None" at bounding box center [339, 171] width 41 height 15
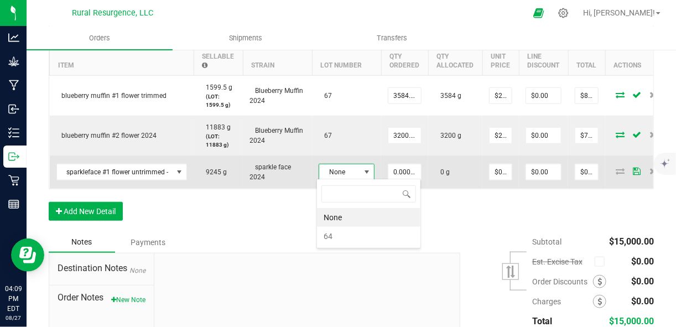
scroll to position [16, 56]
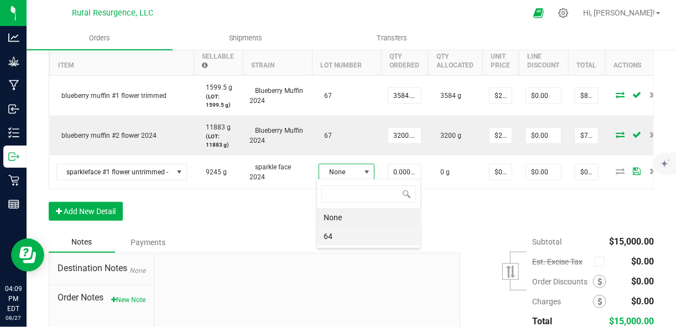
click at [336, 232] on li "64" at bounding box center [368, 236] width 103 height 19
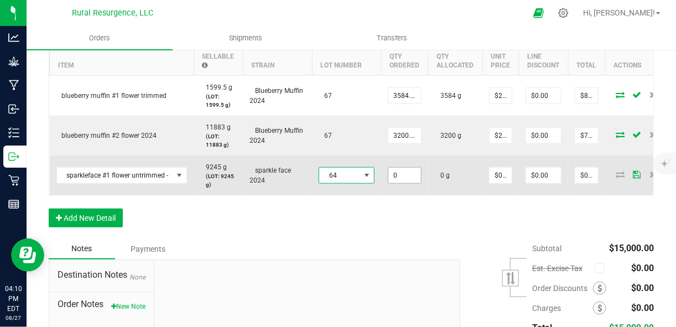
click at [412, 171] on input "0" at bounding box center [404, 175] width 33 height 15
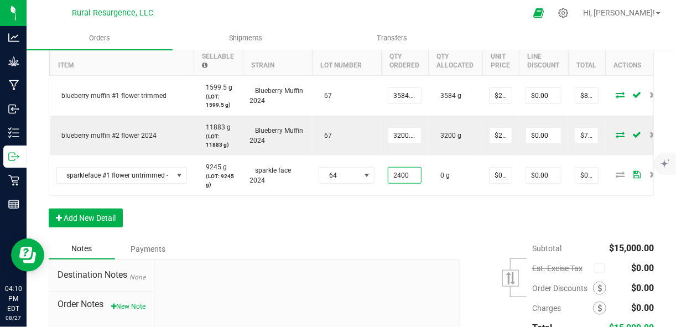
type input "2400.0000 g"
click at [427, 218] on div "Order Details Print All Labels Item Sellable Strain Lot Number Qty Ordered Qty …" at bounding box center [351, 128] width 605 height 221
click at [514, 230] on div "Order Details Print All Labels Item Sellable Strain Lot Number Qty Ordered Qty …" at bounding box center [351, 128] width 605 height 221
click at [524, 221] on div "Order Details Print All Labels Item Sellable Strain Lot Number Qty Ordered Qty …" at bounding box center [351, 128] width 605 height 221
click at [96, 220] on button "Add New Detail" at bounding box center [86, 218] width 74 height 19
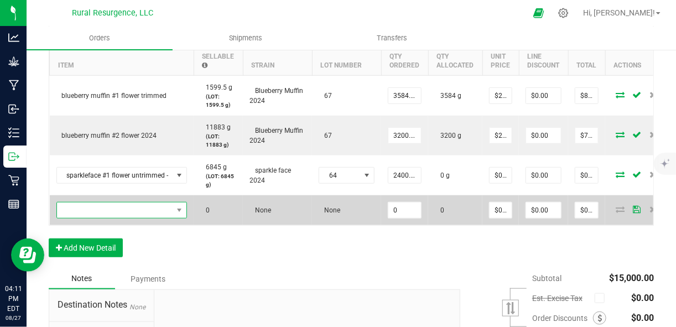
click at [125, 209] on span "NO DATA FOUND" at bounding box center [115, 209] width 116 height 15
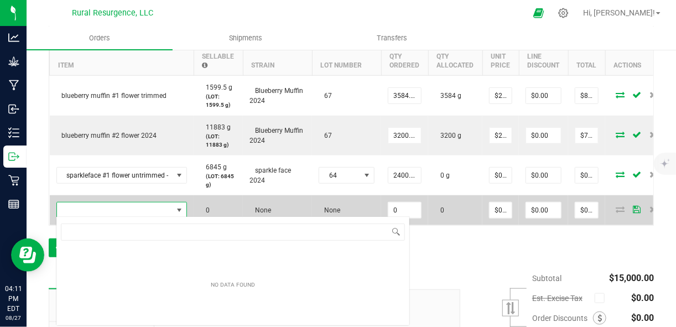
scroll to position [16, 129]
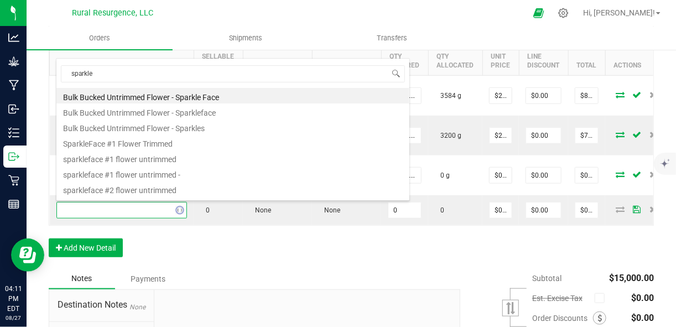
type input "sparklef"
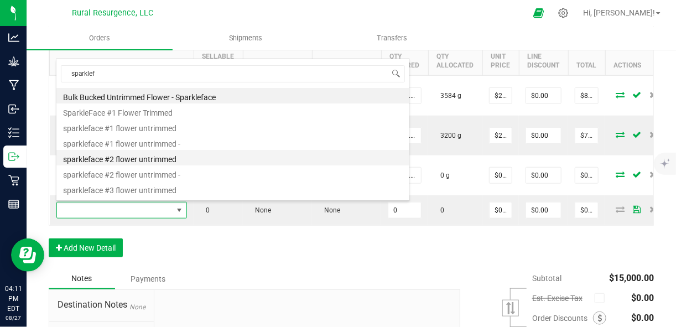
click at [165, 159] on li "sparkleface #2 flower untrimmed" at bounding box center [232, 157] width 353 height 15
type input "0.0000 g"
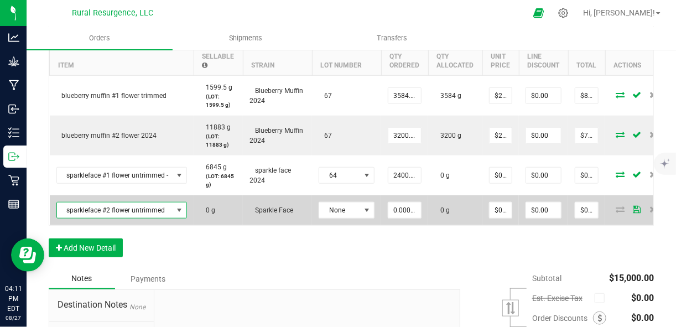
click at [170, 208] on span "sparkleface #2 flower untrimmed" at bounding box center [115, 209] width 116 height 15
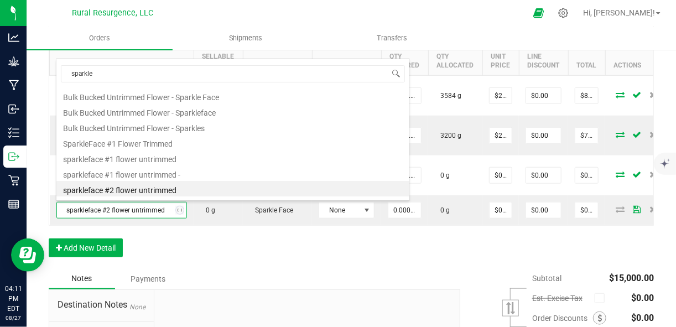
type input "sparklef"
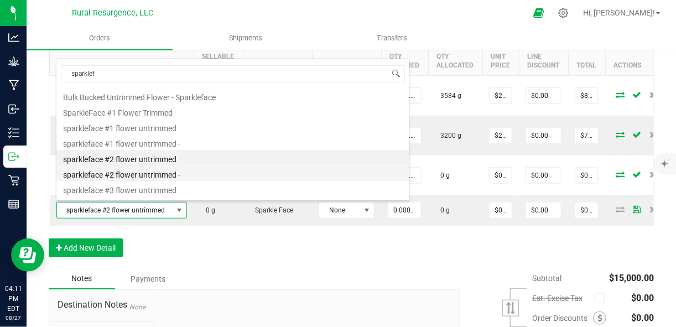
click at [140, 176] on li "sparkleface #2 flower untrimmed -" at bounding box center [232, 172] width 353 height 15
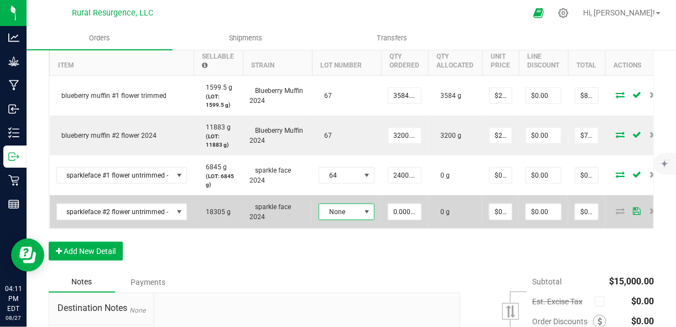
click at [360, 215] on span at bounding box center [367, 211] width 14 height 15
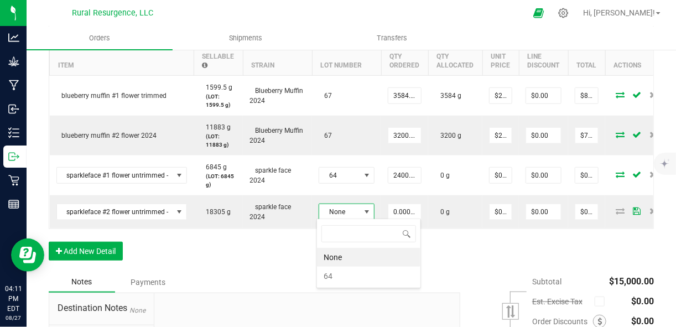
scroll to position [16, 56]
click at [337, 276] on li "64" at bounding box center [368, 276] width 103 height 19
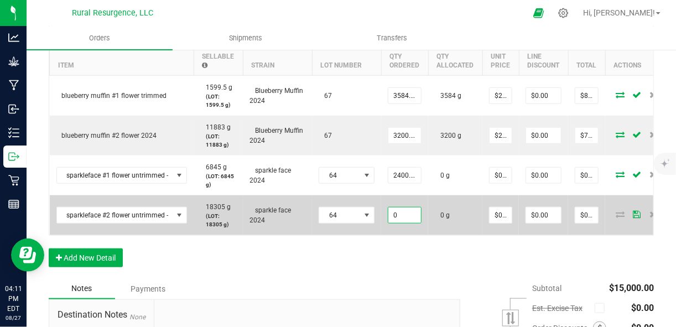
click at [404, 215] on input "0" at bounding box center [404, 214] width 33 height 15
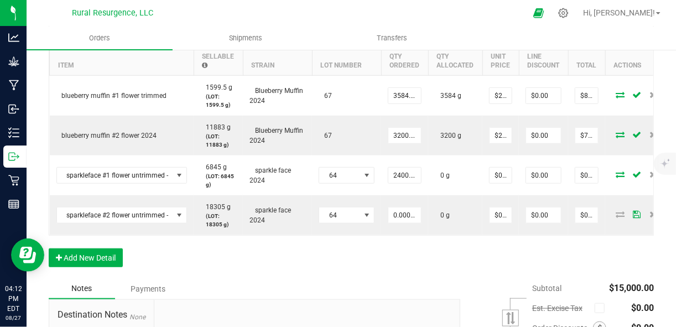
click at [533, 270] on div "Order Details Print All Labels Item Sellable Strain Lot Number Qty Ordered Qty …" at bounding box center [351, 148] width 605 height 261
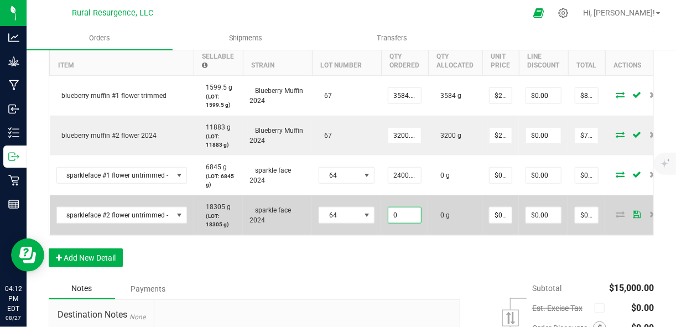
click at [399, 215] on input "0" at bounding box center [404, 214] width 33 height 15
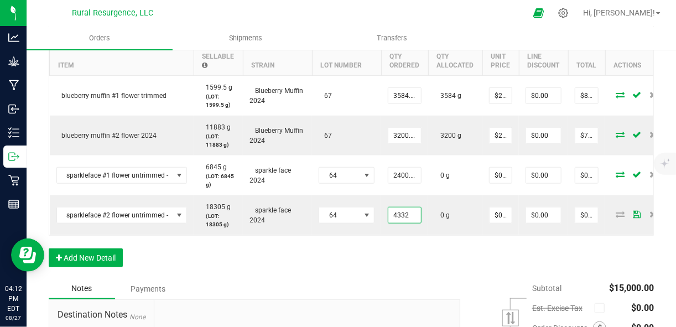
type input "4332.0000 g"
click at [431, 275] on div "Order Details Print All Labels Item Sellable Strain Lot Number Qty Ordered Qty …" at bounding box center [351, 148] width 605 height 261
click at [470, 15] on div at bounding box center [362, 13] width 328 height 22
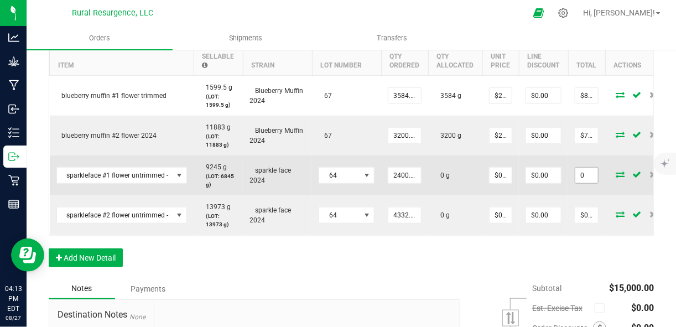
click at [583, 178] on input "0" at bounding box center [586, 175] width 23 height 15
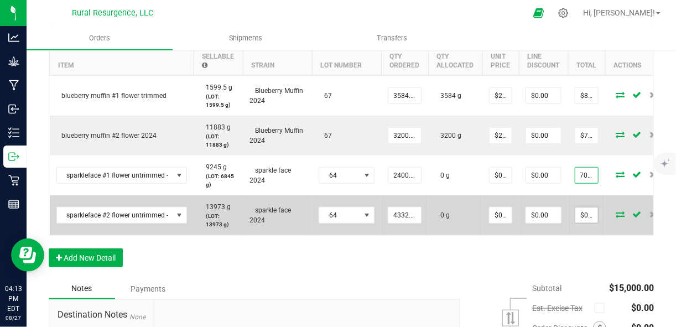
type input "7000"
type input "$2.91667"
type input "$7,000.00"
click at [578, 212] on input "0" at bounding box center [586, 214] width 23 height 15
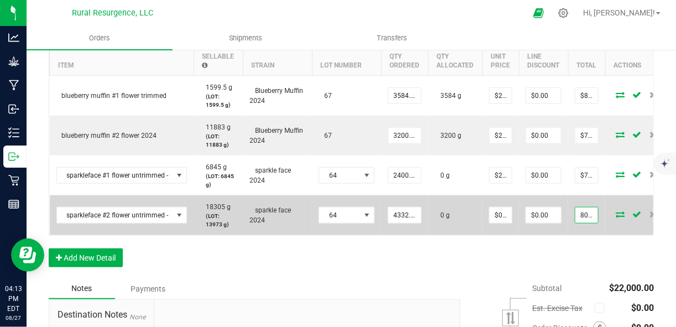
scroll to position [0, 1]
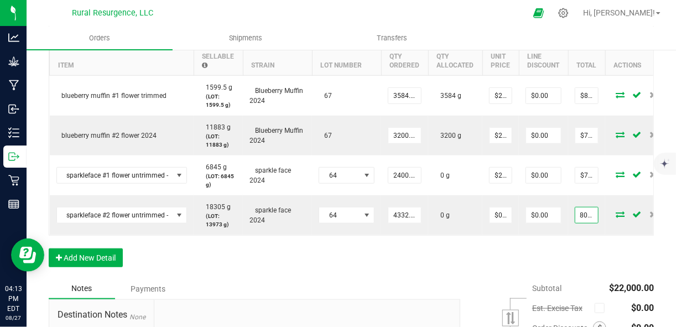
type input "8000"
type input "$1.84672"
type input "$8,000.00"
click at [562, 266] on div "Order Details Print All Labels Item Sellable Strain Lot Number Qty Ordered Qty …" at bounding box center [351, 148] width 605 height 261
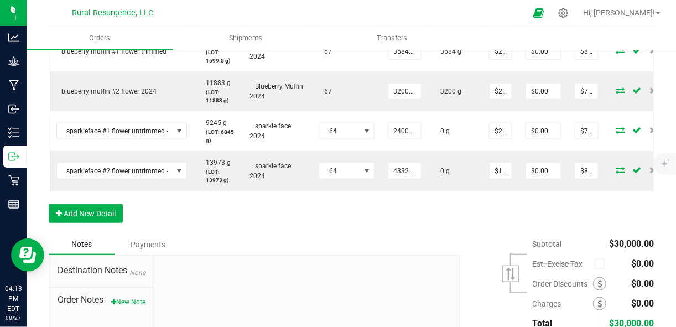
scroll to position [387, 0]
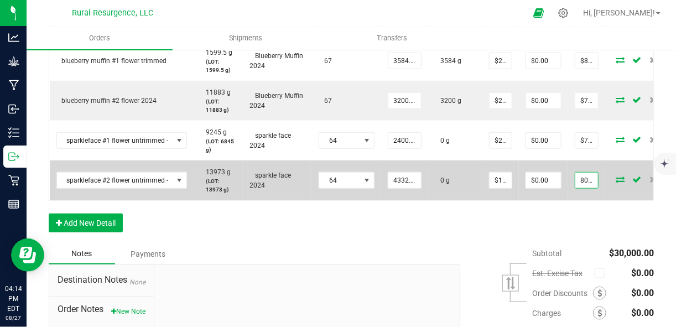
click at [582, 176] on input "8000" at bounding box center [586, 180] width 23 height 15
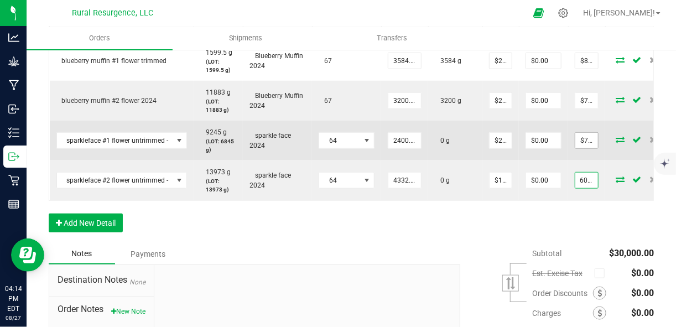
type input "6000"
type input "7000"
type input "$1.38504"
type input "$6,000.00"
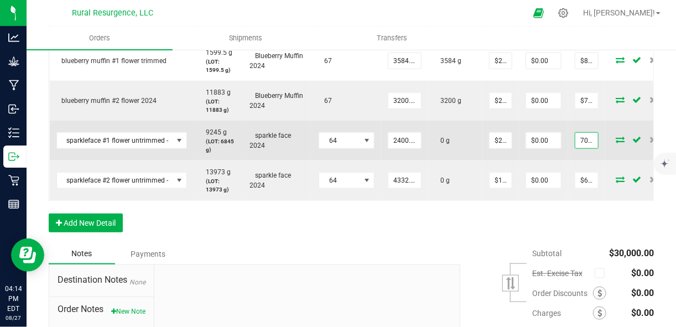
click at [587, 133] on input "7000" at bounding box center [586, 140] width 23 height 15
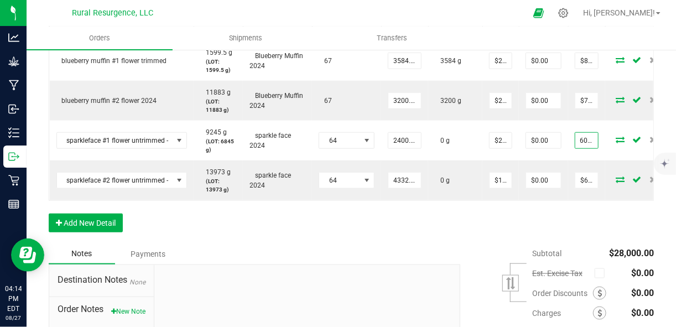
type input "6000"
type input "$2.50000"
type input "$6,000.00"
click at [529, 241] on div "Order Details Print All Labels Item Sellable Strain Lot Number Qty Ordered Qty …" at bounding box center [351, 113] width 605 height 261
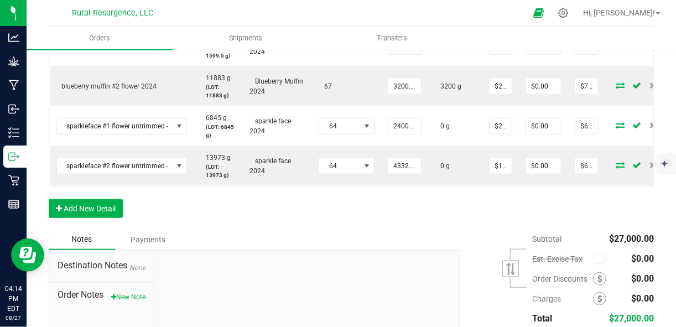
scroll to position [401, 0]
click at [372, 227] on div "Order Details Print All Labels Item Sellable Strain Lot Number Qty Ordered Qty …" at bounding box center [351, 98] width 605 height 261
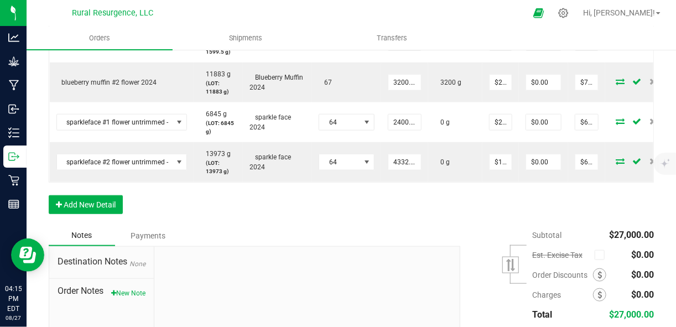
scroll to position [404, 0]
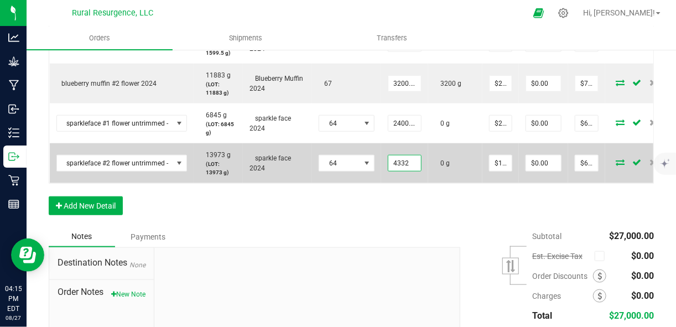
click at [407, 165] on input "4332" at bounding box center [404, 162] width 33 height 15
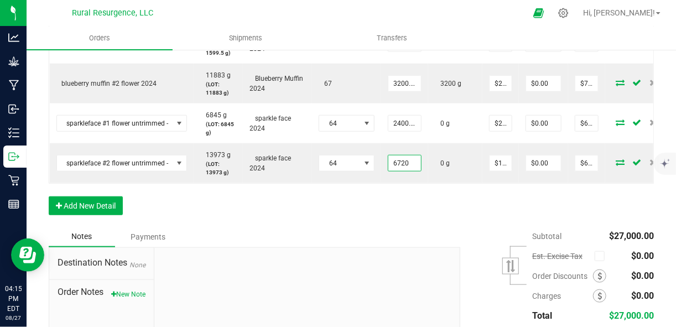
type input "6720.0000 g"
type input "$9,307.48"
click at [384, 197] on div "Order Details Print All Labels Item Sellable Strain Lot Number Qty Ordered Qty …" at bounding box center [351, 96] width 605 height 261
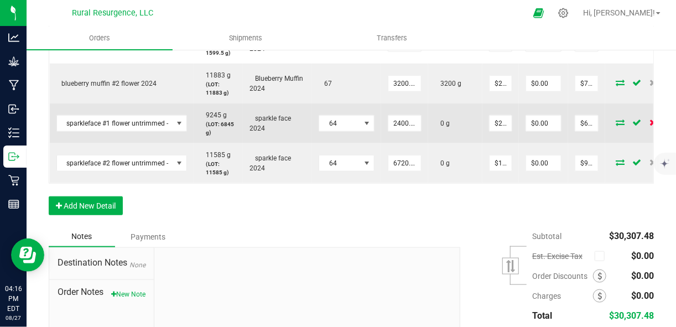
click at [650, 120] on icon at bounding box center [653, 122] width 7 height 7
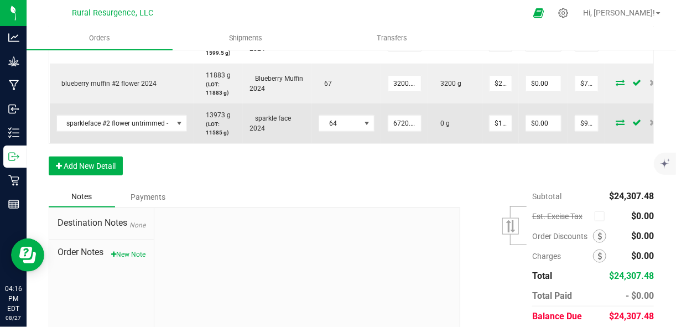
click at [616, 123] on icon at bounding box center [620, 122] width 9 height 7
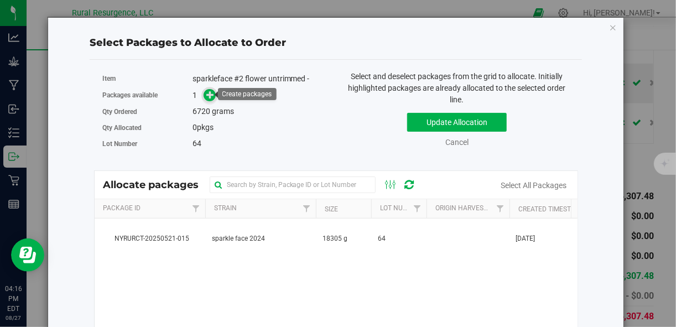
click at [209, 98] on span at bounding box center [210, 95] width 13 height 13
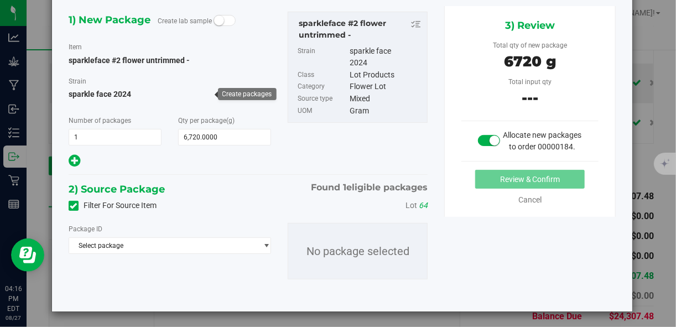
scroll to position [55, 0]
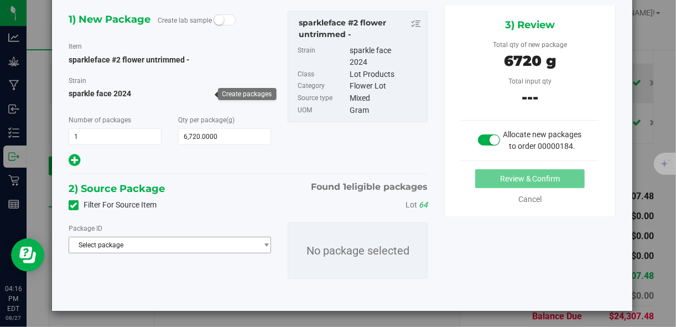
click at [242, 251] on span "Select package" at bounding box center [162, 244] width 187 height 15
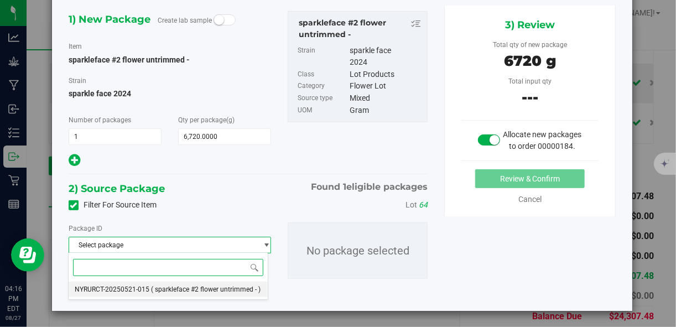
click at [224, 294] on li "NYRURCT-20250521-015 ( sparkleface #2 flower untrimmed - )" at bounding box center [169, 289] width 200 height 15
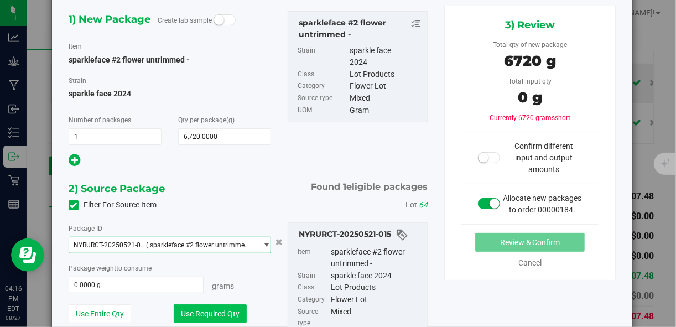
click at [224, 308] on button "Use Required Qty" at bounding box center [210, 313] width 73 height 19
type input "6720.0000 g"
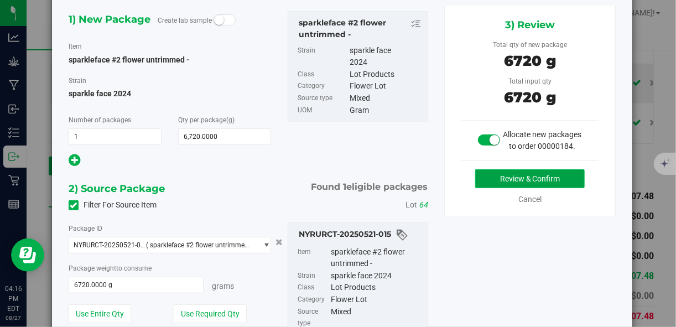
click at [513, 188] on button "Review & Confirm" at bounding box center [530, 178] width 110 height 19
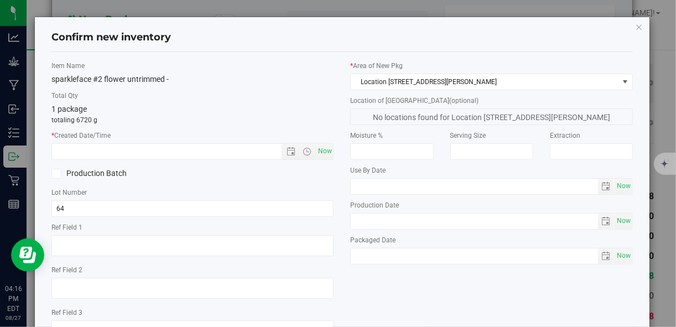
click at [310, 162] on div "Item Name sparkleface #2 flower untrimmed - Total Qty 1 package totaling 6720 g…" at bounding box center [192, 205] width 299 height 289
click at [321, 150] on span "Now" at bounding box center [324, 151] width 19 height 16
type input "8/27/2025 4:16 PM"
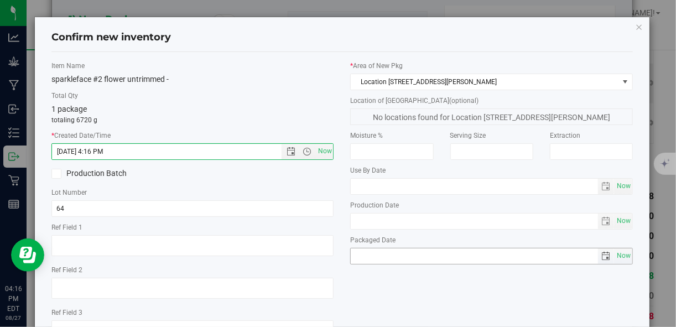
scroll to position [85, 0]
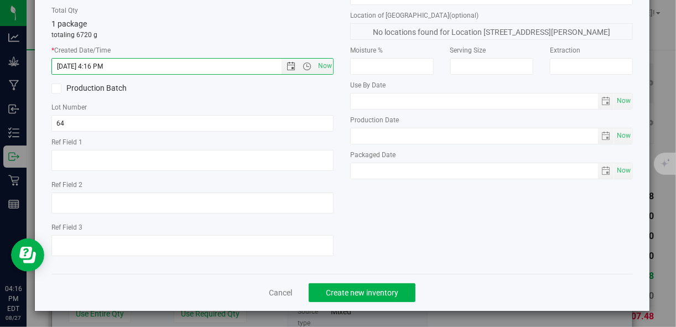
click at [366, 301] on div "Cancel Create new inventory" at bounding box center [341, 292] width 581 height 37
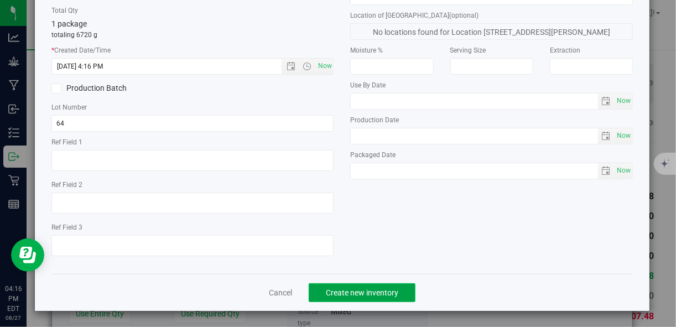
click at [370, 294] on span "Create new inventory" at bounding box center [362, 292] width 72 height 9
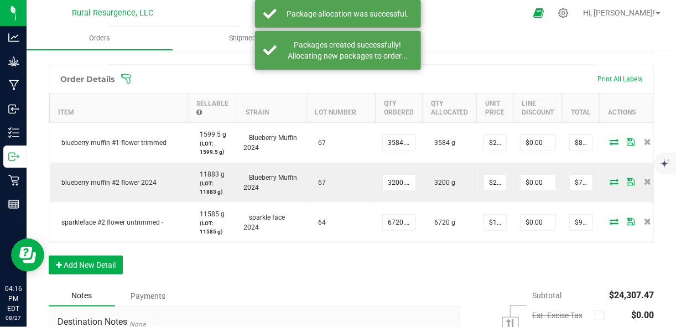
scroll to position [304, 0]
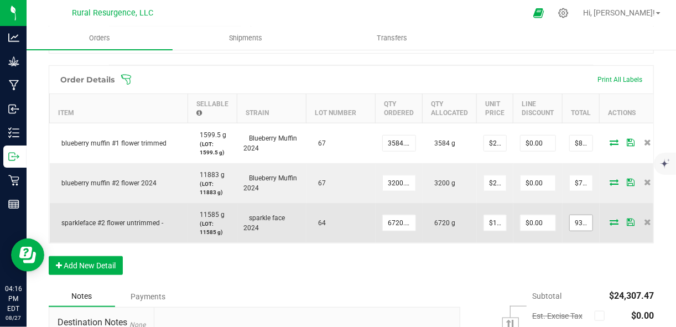
click at [577, 228] on span "9307.47" at bounding box center [581, 223] width 24 height 17
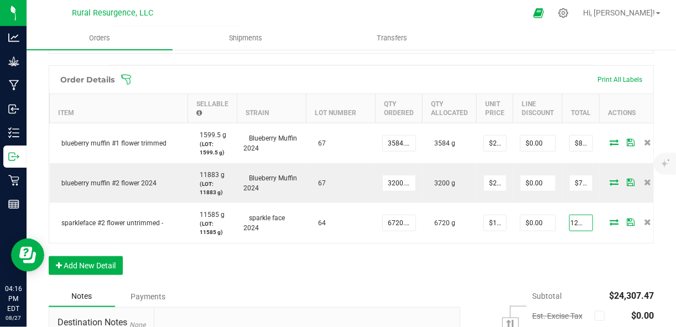
type input "12000"
type input "$1.78571"
type input "$12,000.00"
click at [571, 279] on div "Order Details Print All Labels Item Sellable Strain Lot Number Qty Ordered Qty …" at bounding box center [351, 175] width 605 height 221
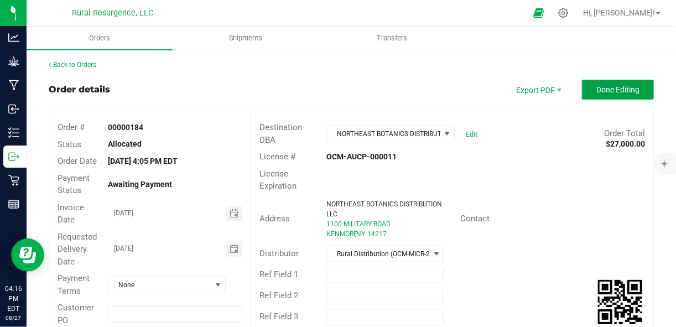
click at [598, 93] on span "Done Editing" at bounding box center [617, 89] width 43 height 9
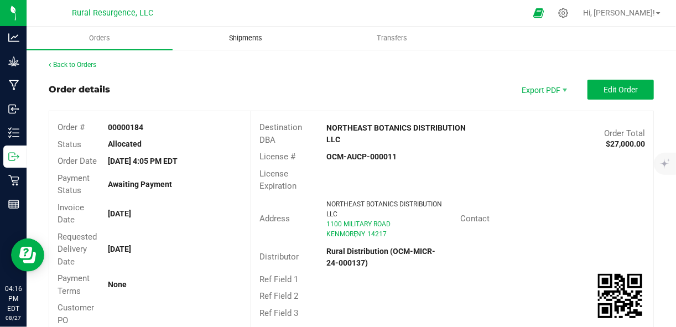
click at [258, 40] on span "Shipments" at bounding box center [245, 38] width 63 height 10
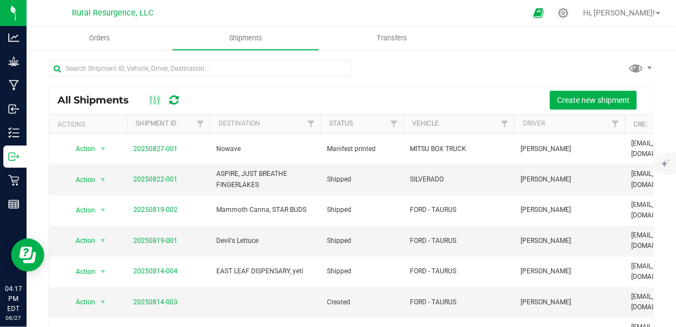
drag, startPoint x: 160, startPoint y: 147, endPoint x: 258, endPoint y: 104, distance: 106.8
click at [258, 104] on div "Create new shipment" at bounding box center [418, 100] width 454 height 19
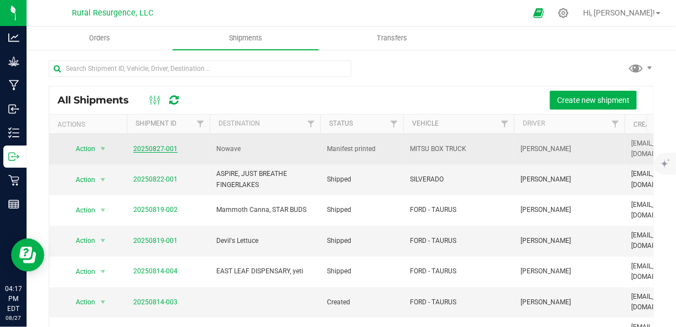
click at [148, 148] on link "20250827-001" at bounding box center [155, 149] width 44 height 8
